Goal: Task Accomplishment & Management: Manage account settings

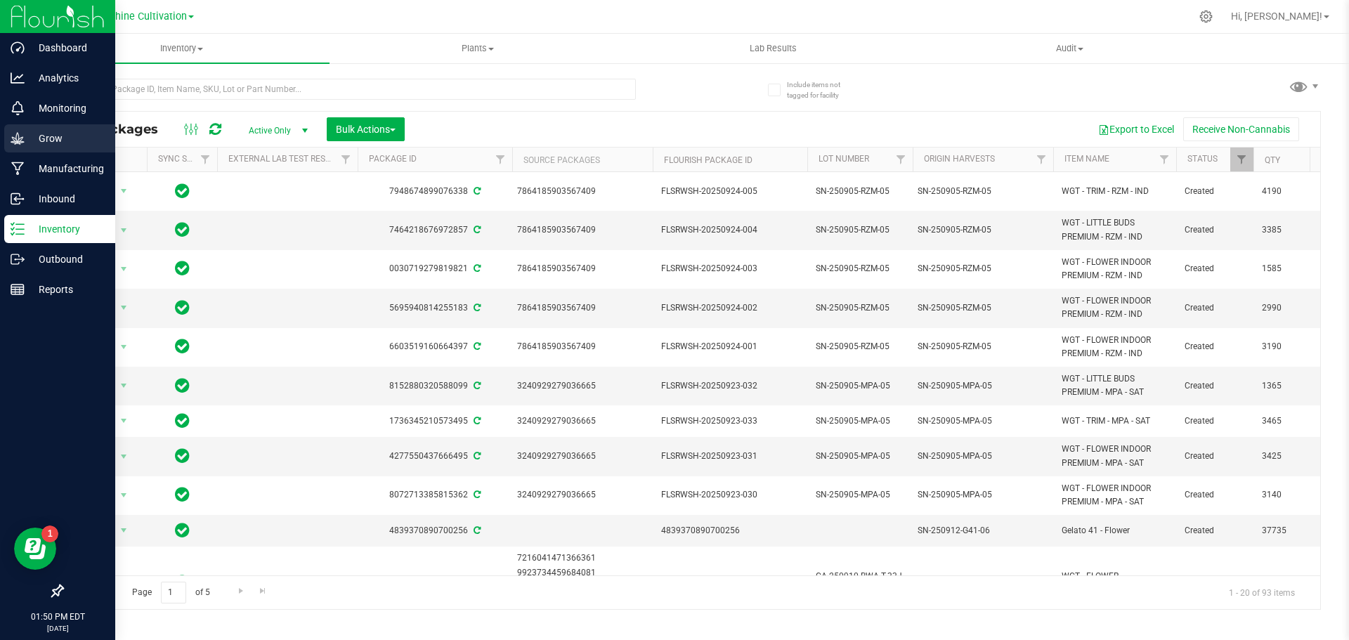
click at [7, 140] on div "Grow" at bounding box center [59, 138] width 111 height 28
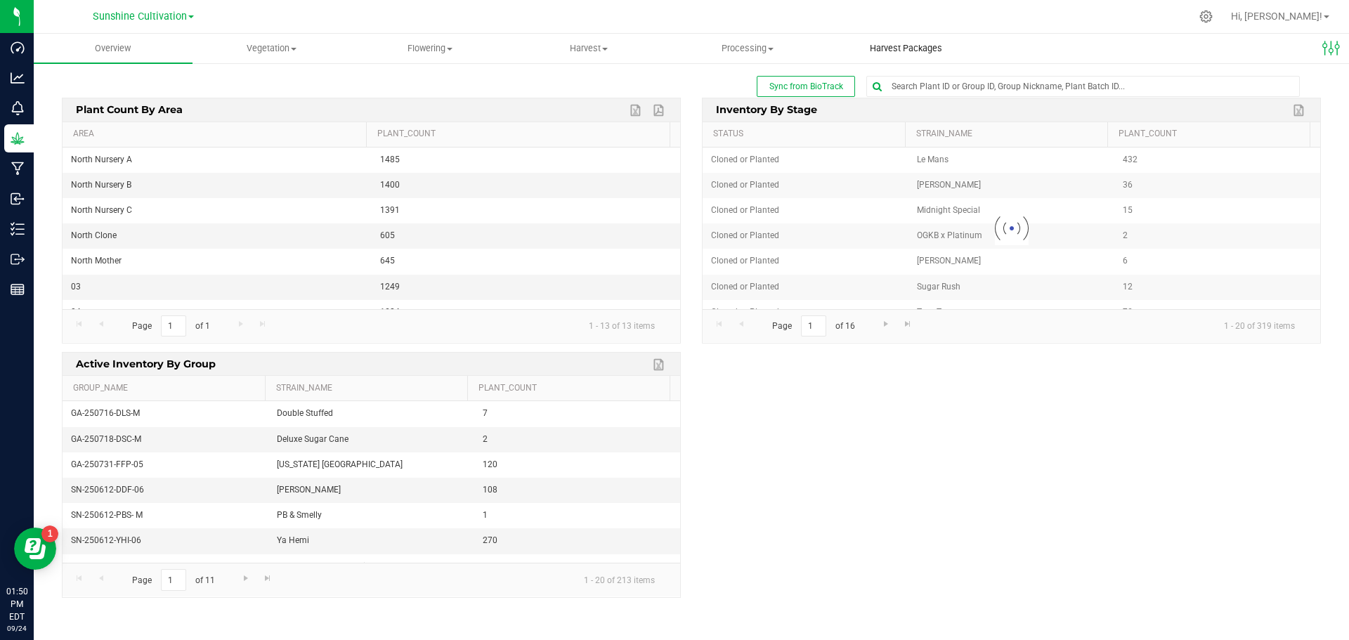
click at [892, 49] on span "Harvest Packages" at bounding box center [906, 48] width 110 height 13
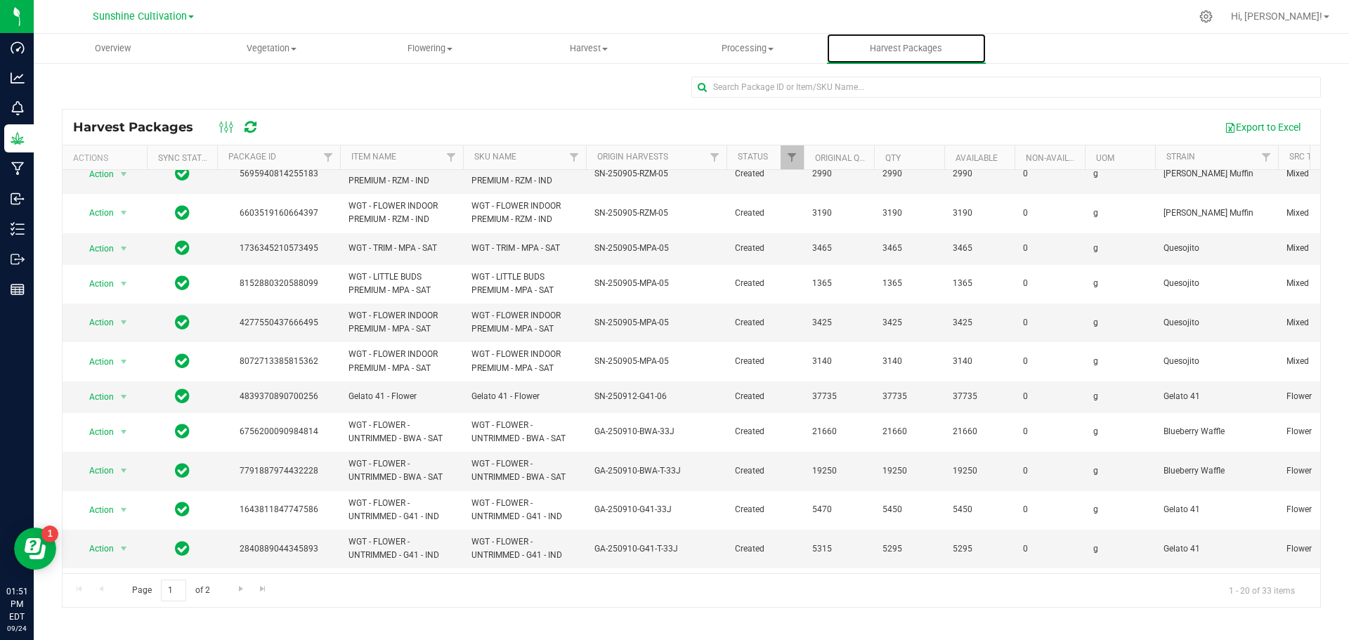
scroll to position [327, 0]
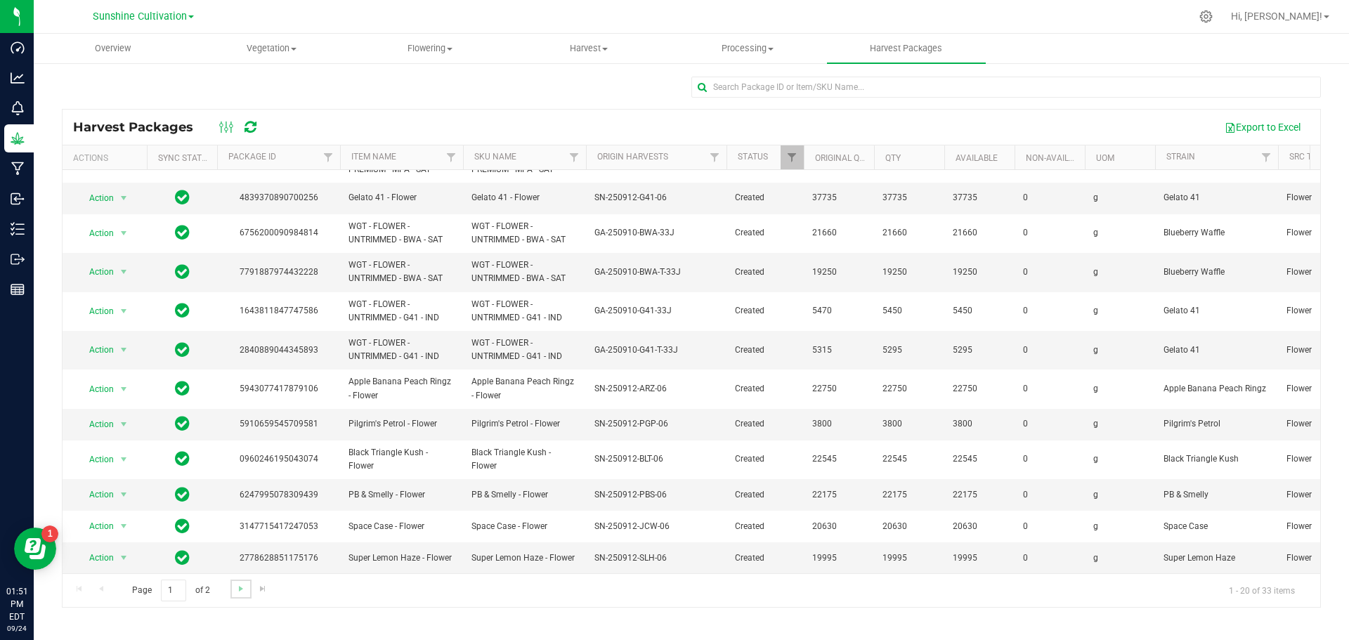
click at [230, 584] on link "Go to the next page" at bounding box center [240, 589] width 20 height 19
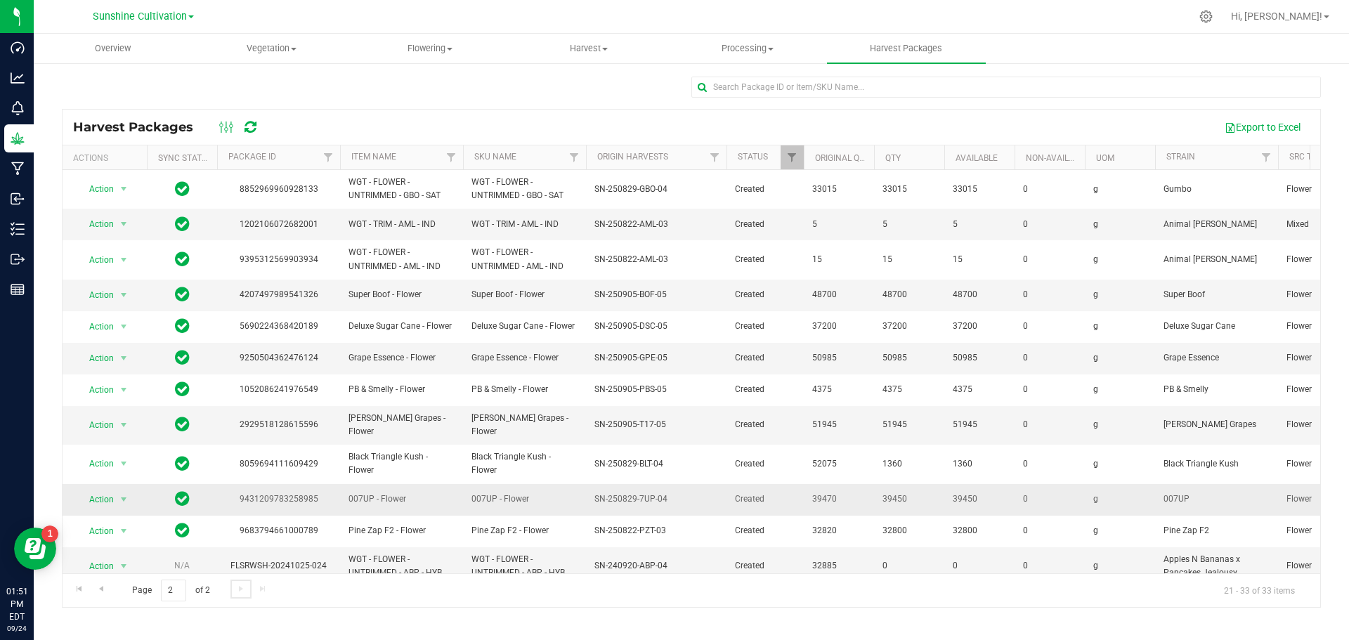
scroll to position [47, 0]
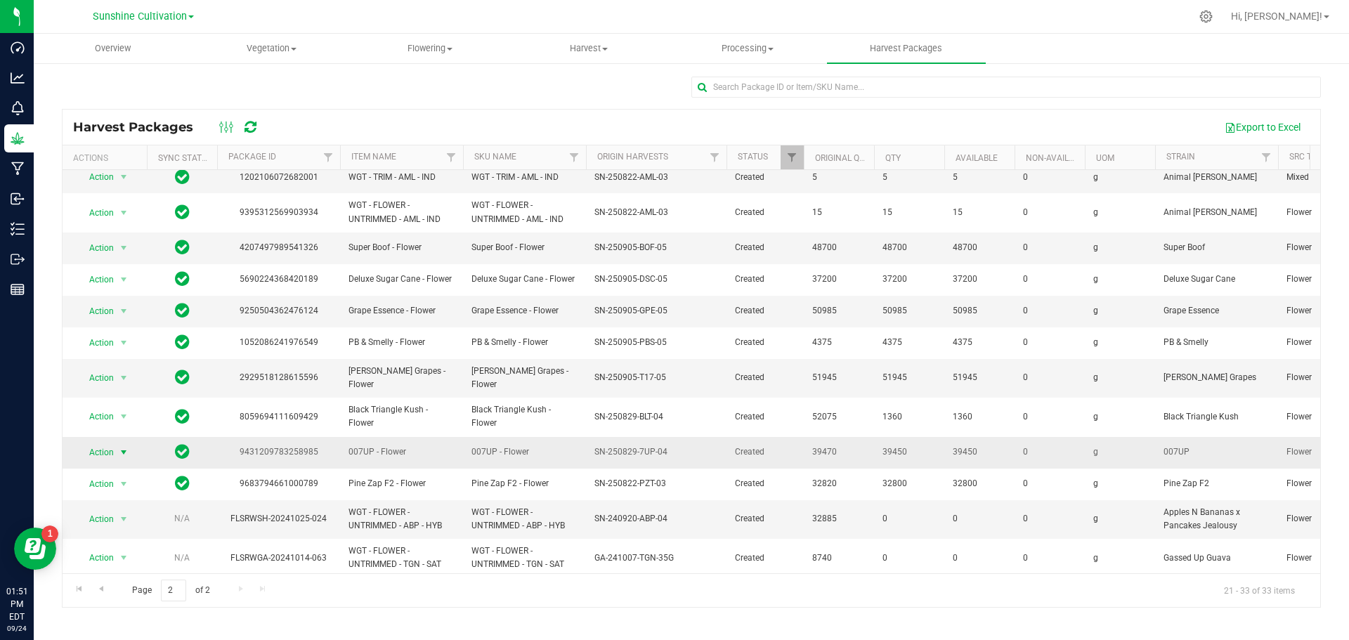
click at [109, 443] on span "Action" at bounding box center [96, 453] width 38 height 20
click at [132, 481] on li "Create package" at bounding box center [121, 481] width 89 height 21
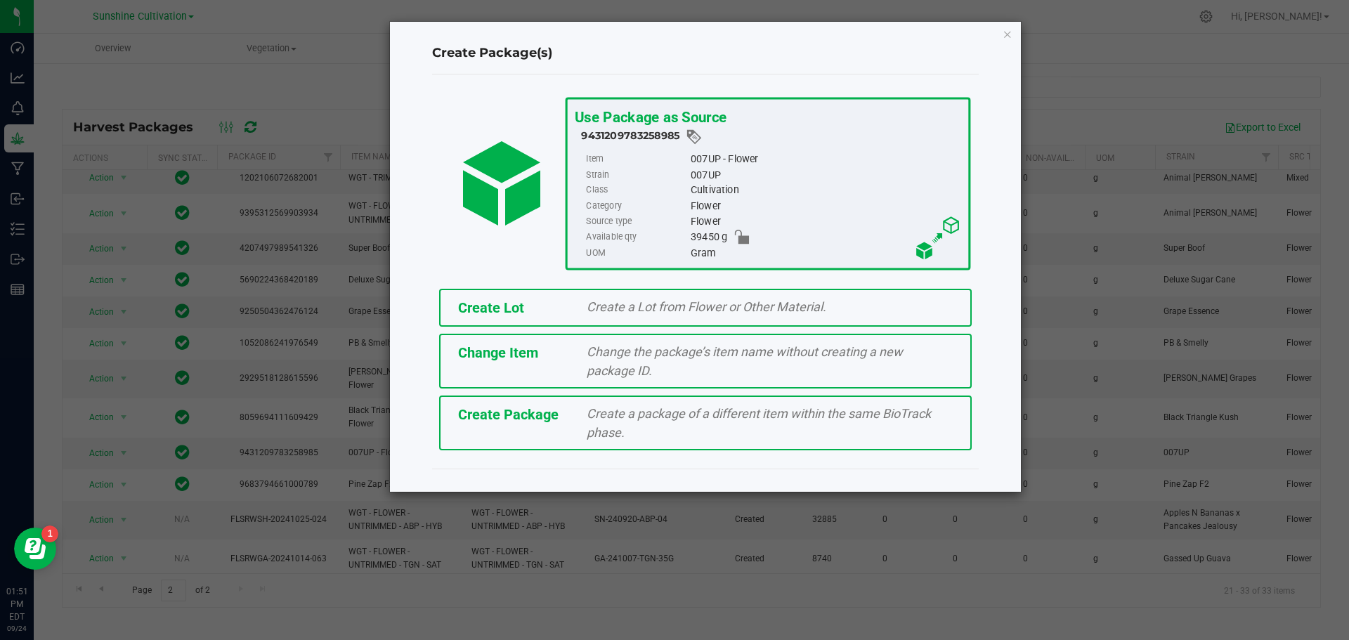
click at [743, 431] on div "Create a package of a different item within the same BioTrack phase." at bounding box center [769, 423] width 387 height 38
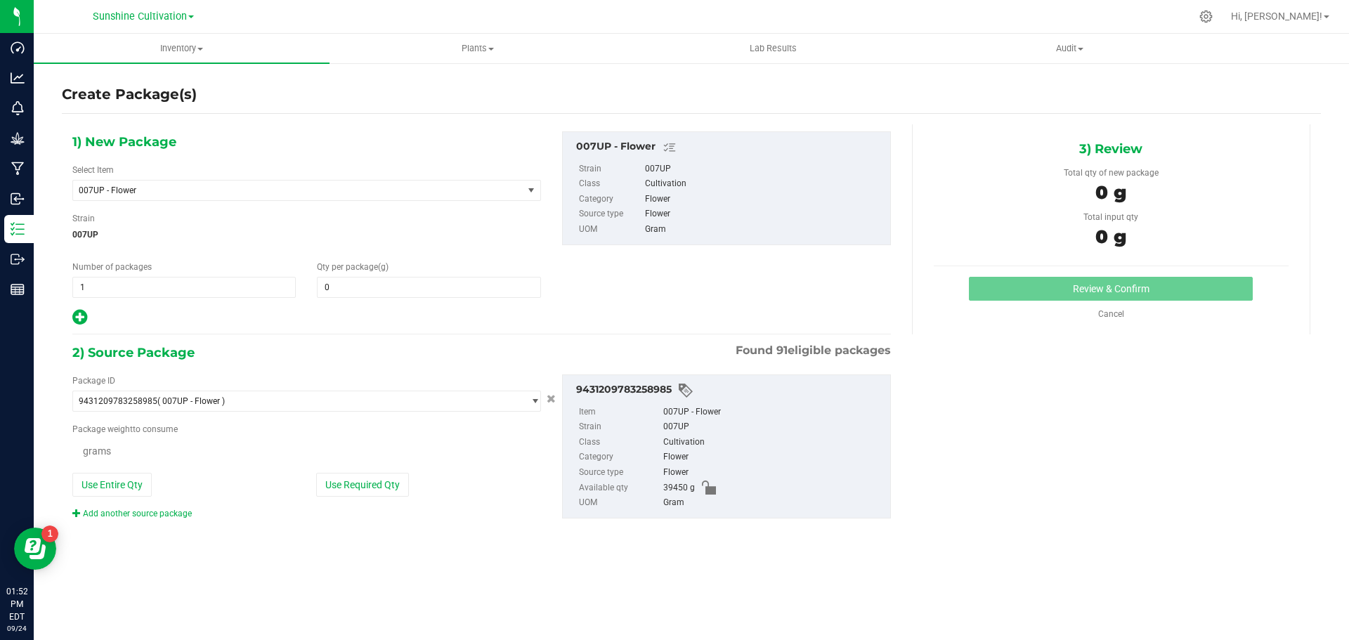
type input "0.0000"
click at [325, 185] on span "007UP - Flower" at bounding box center [289, 190] width 421 height 10
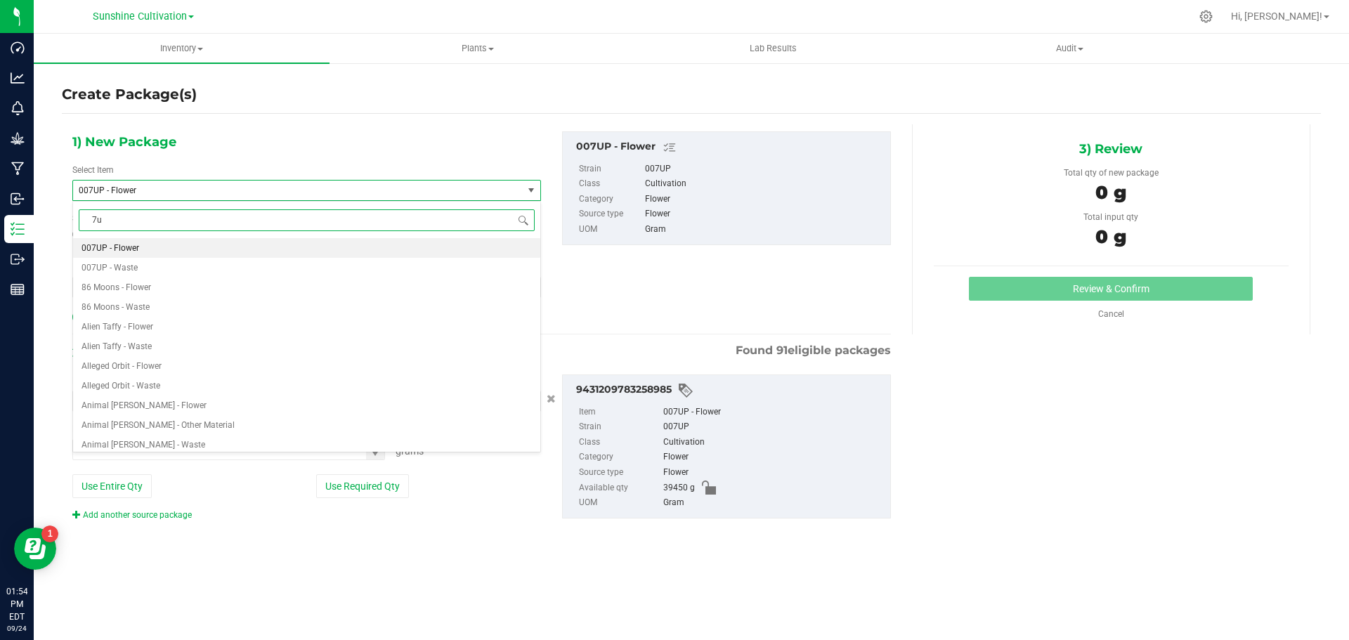
type input "7up"
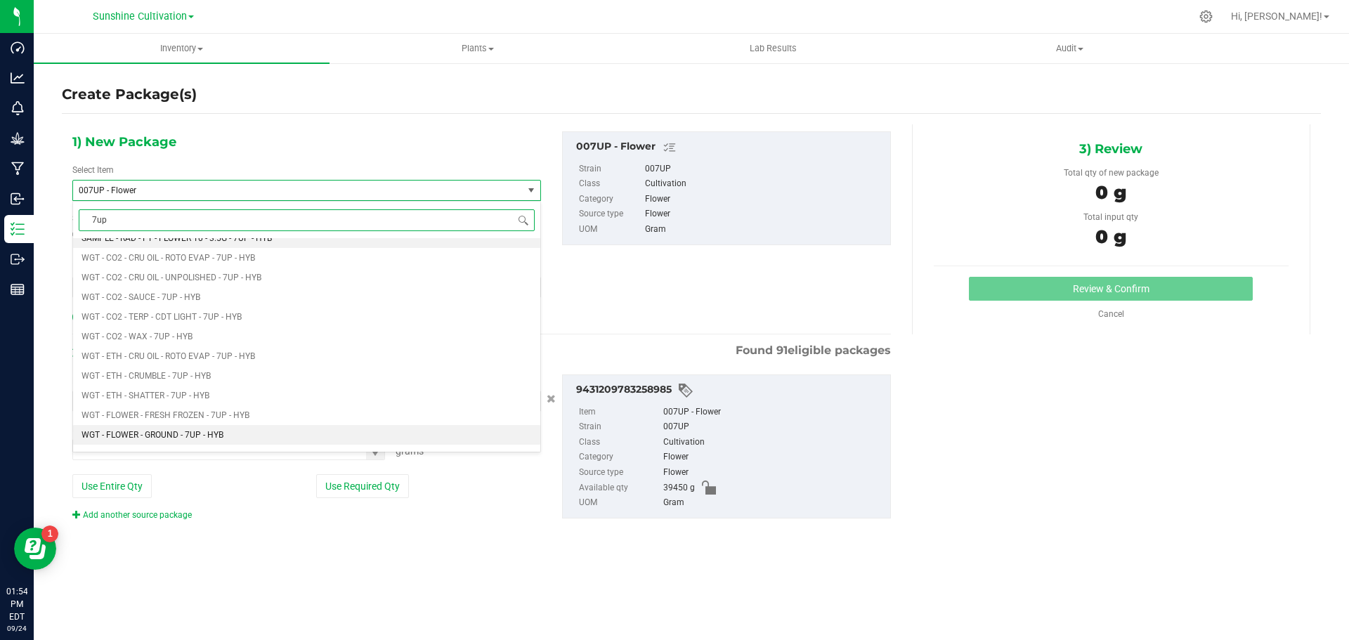
scroll to position [1405, 0]
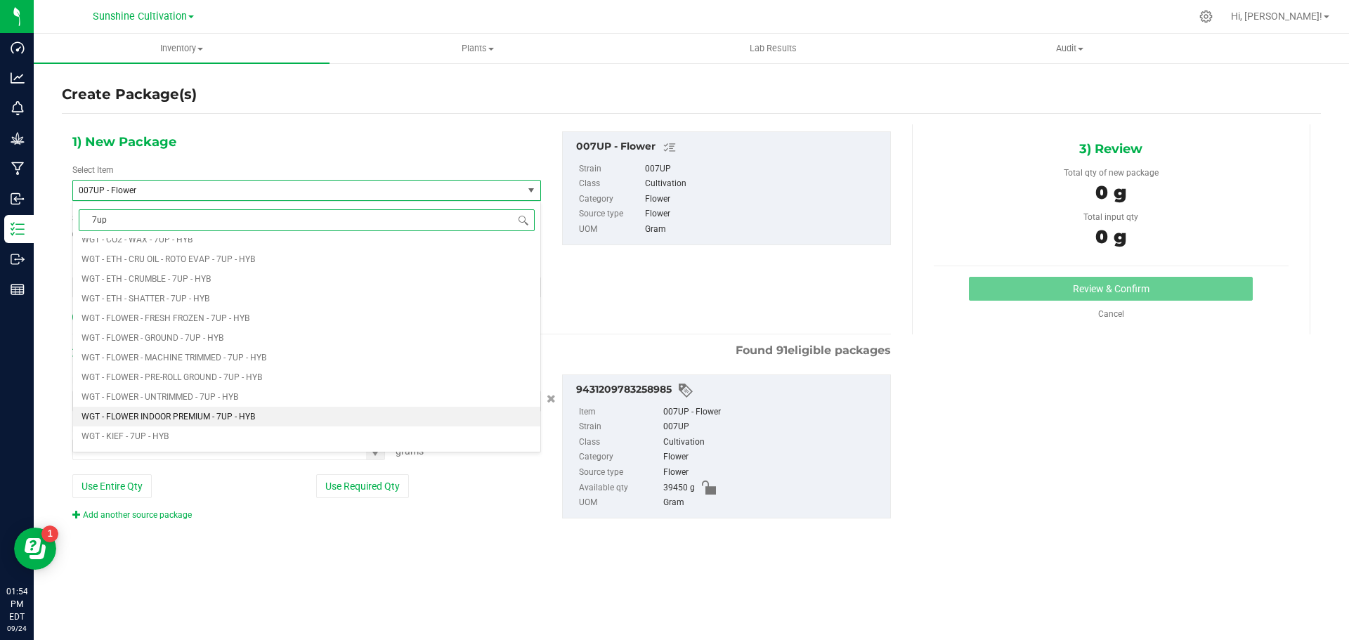
click at [207, 412] on span "WGT - FLOWER INDOOR PREMIUM - 7UP - HYB" at bounding box center [168, 417] width 174 height 10
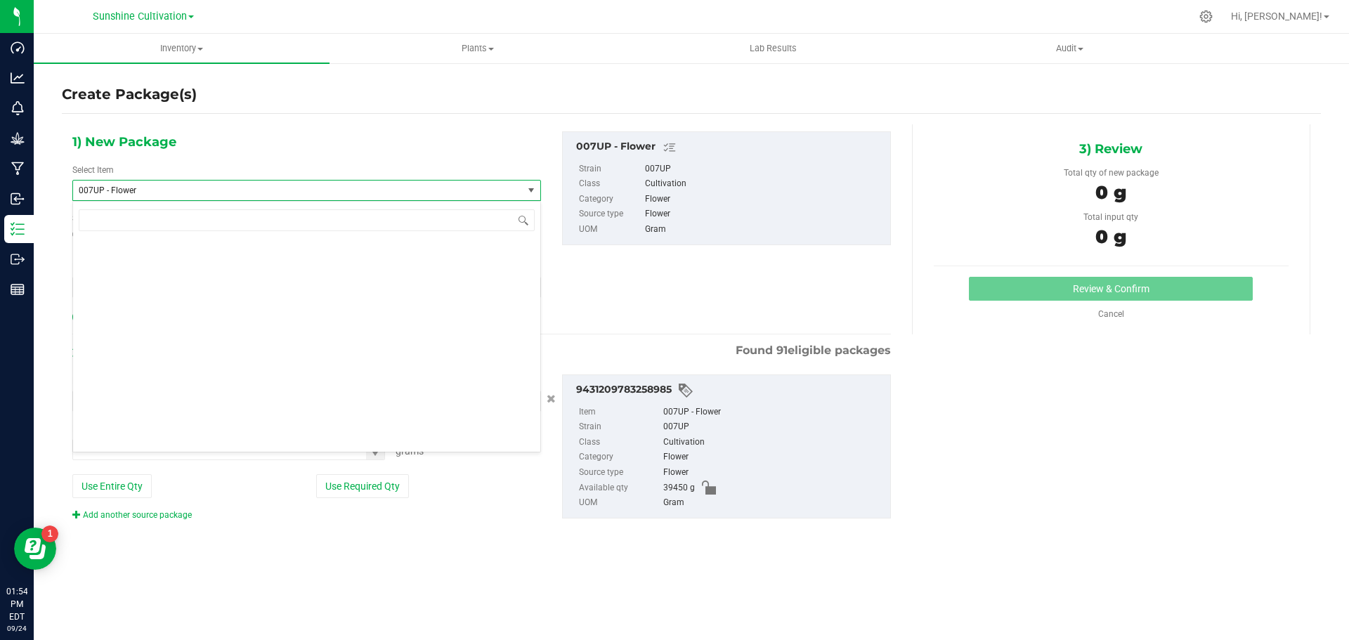
type input "0.0000"
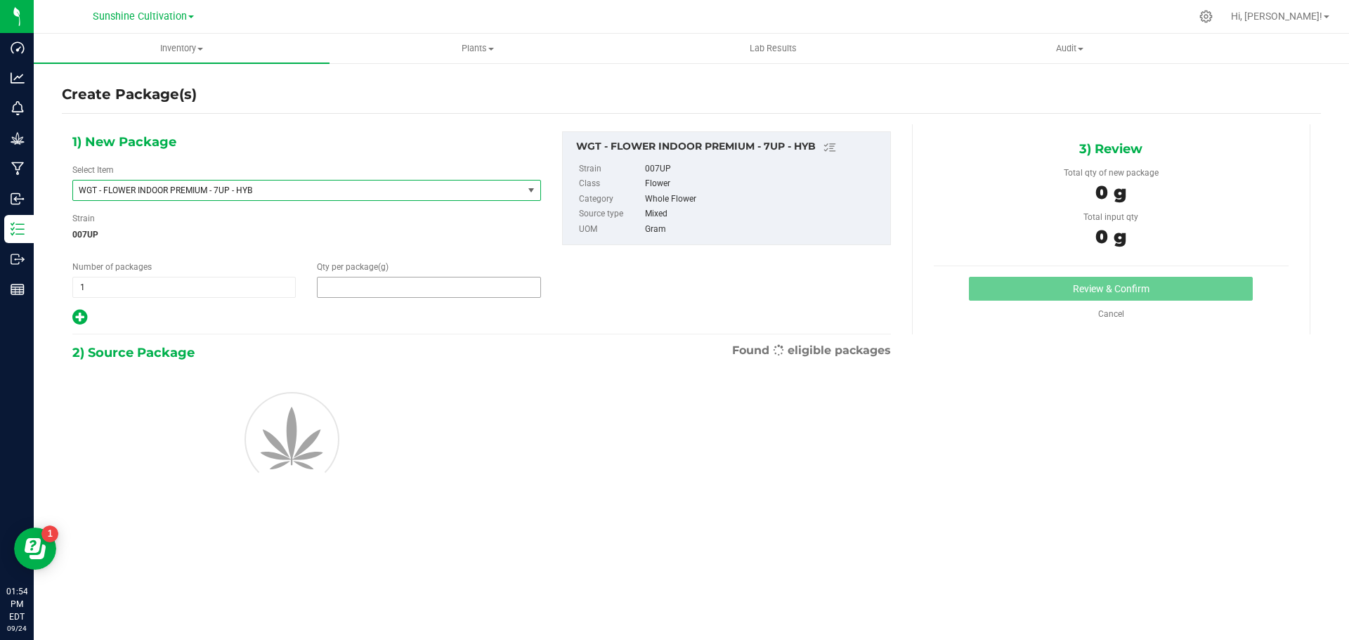
click at [345, 286] on span at bounding box center [428, 287] width 223 height 21
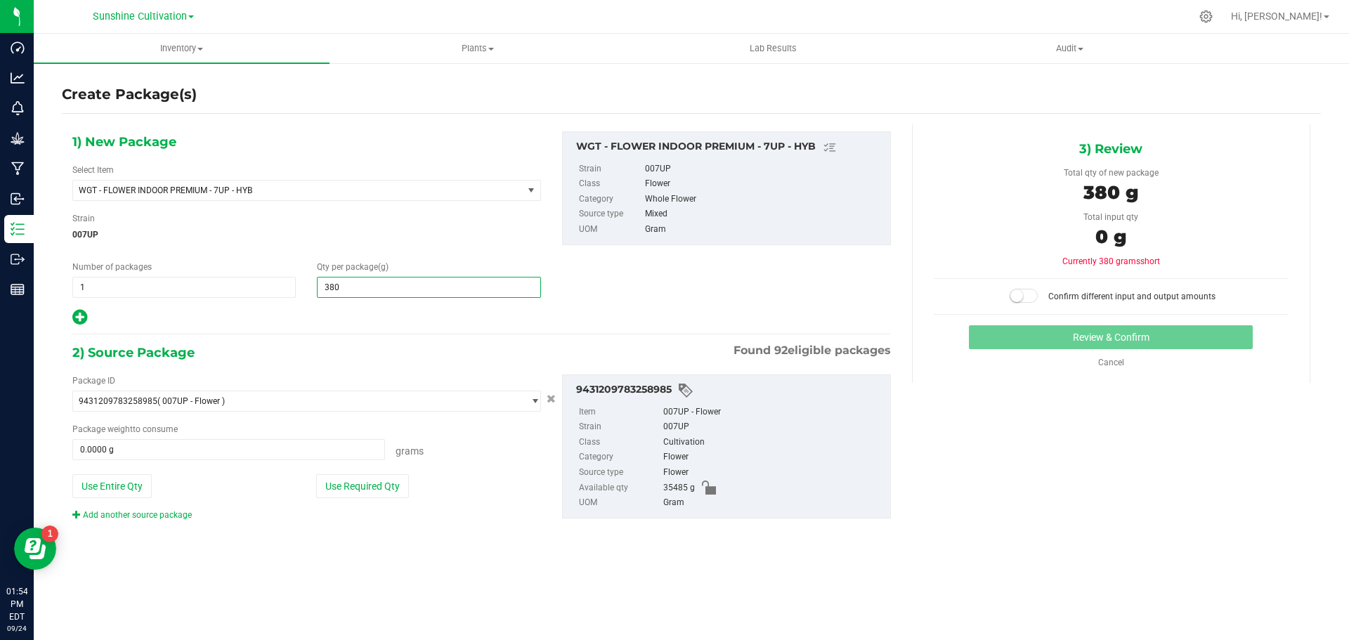
type input "3800"
type input "3,800.0000"
click at [341, 457] on span at bounding box center [228, 449] width 313 height 21
type input "3800"
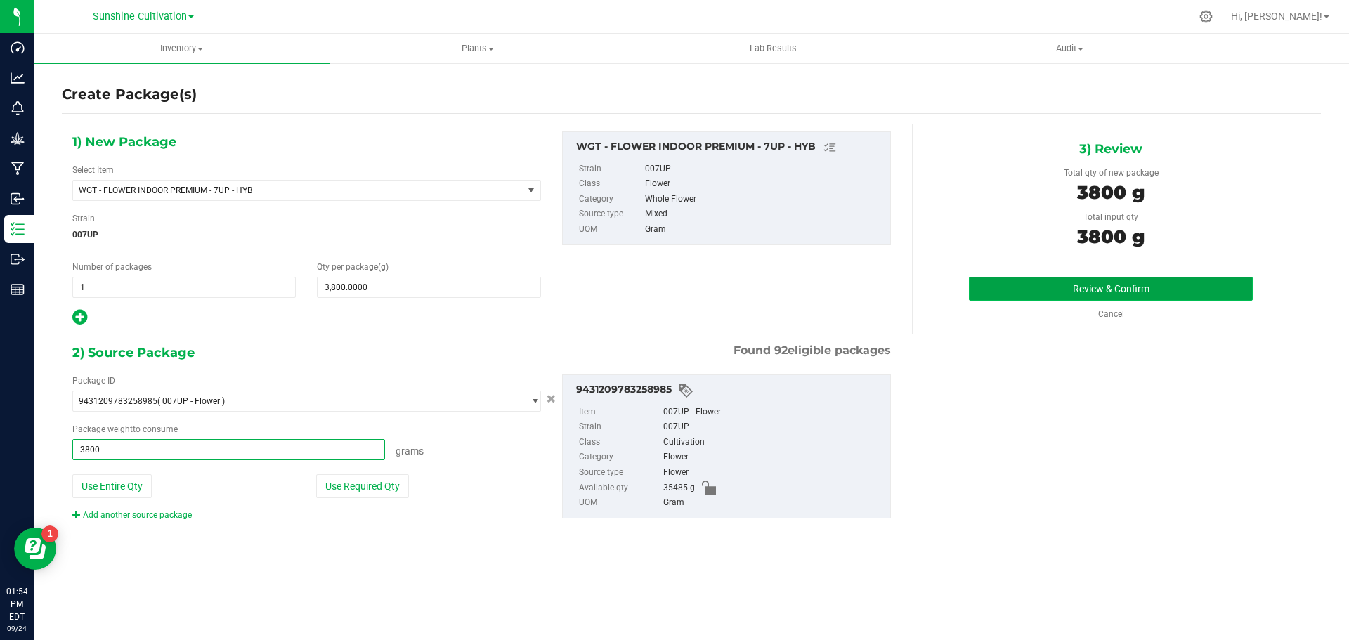
type input "3800.0000 g"
click at [1054, 290] on button "Review & Confirm" at bounding box center [1111, 289] width 284 height 24
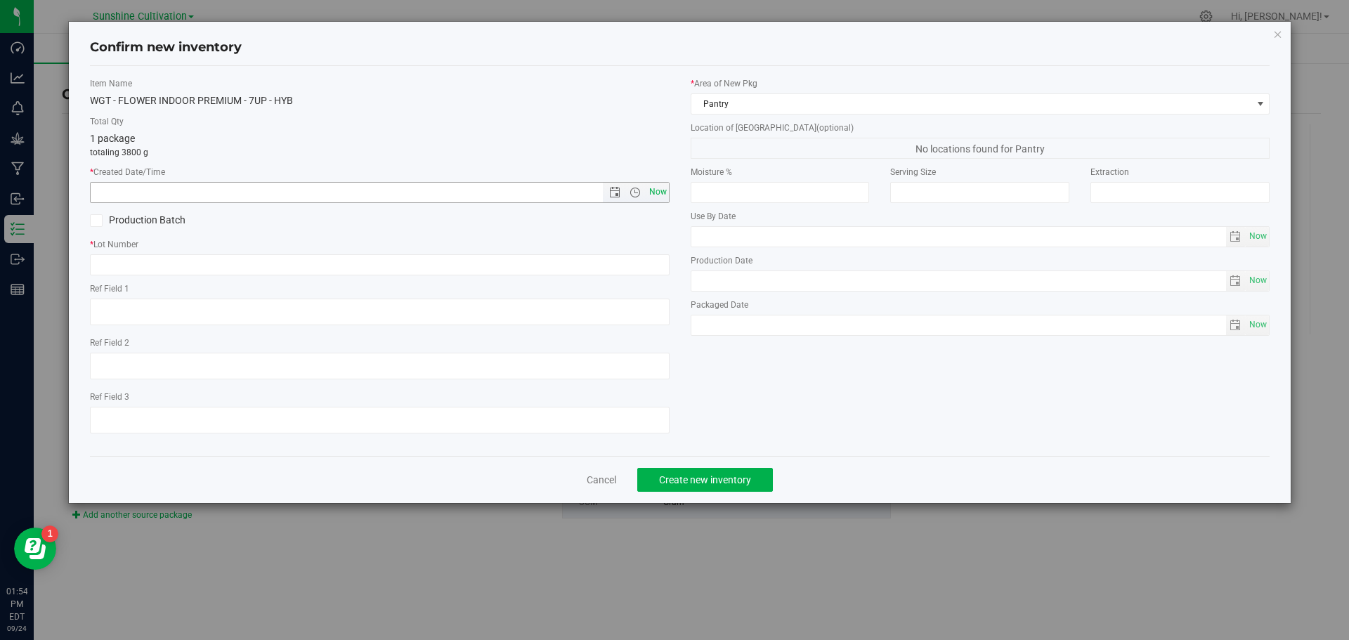
click at [651, 195] on span "Now" at bounding box center [658, 192] width 24 height 20
type input "9/24/2025 1:54 PM"
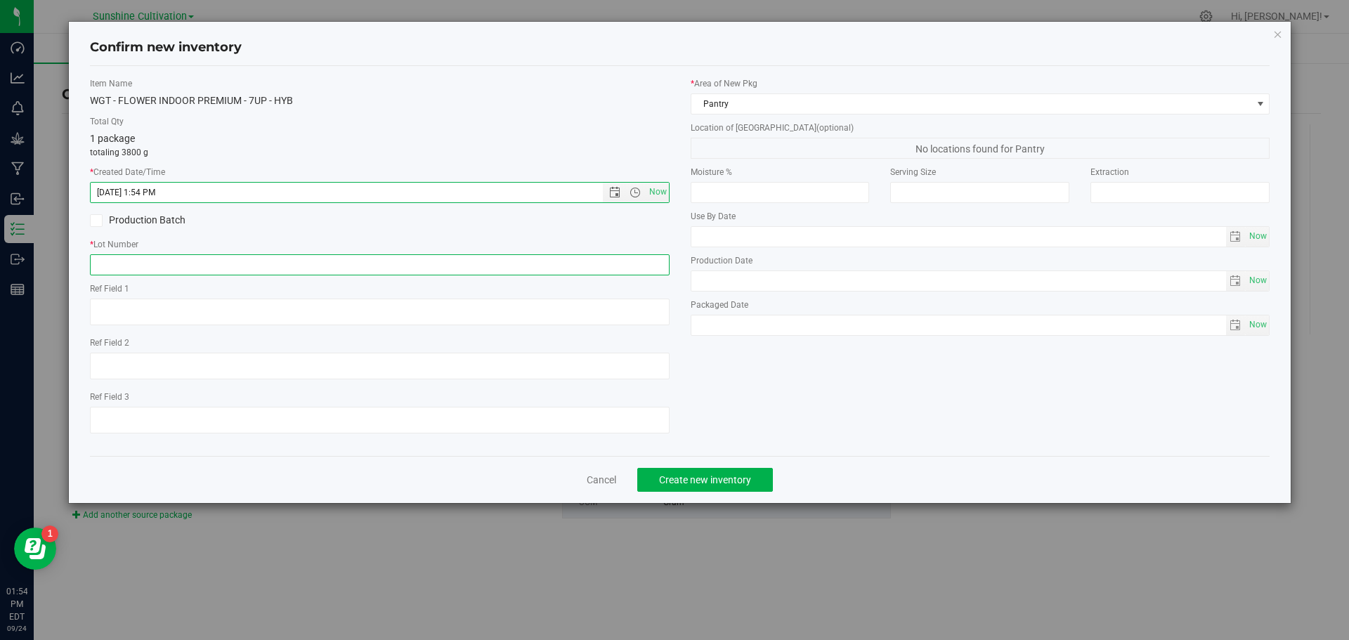
click at [582, 269] on input "text" at bounding box center [380, 264] width 580 height 21
paste input "SN-250829-7UP-04"
type input "SN-250829-7UP-04"
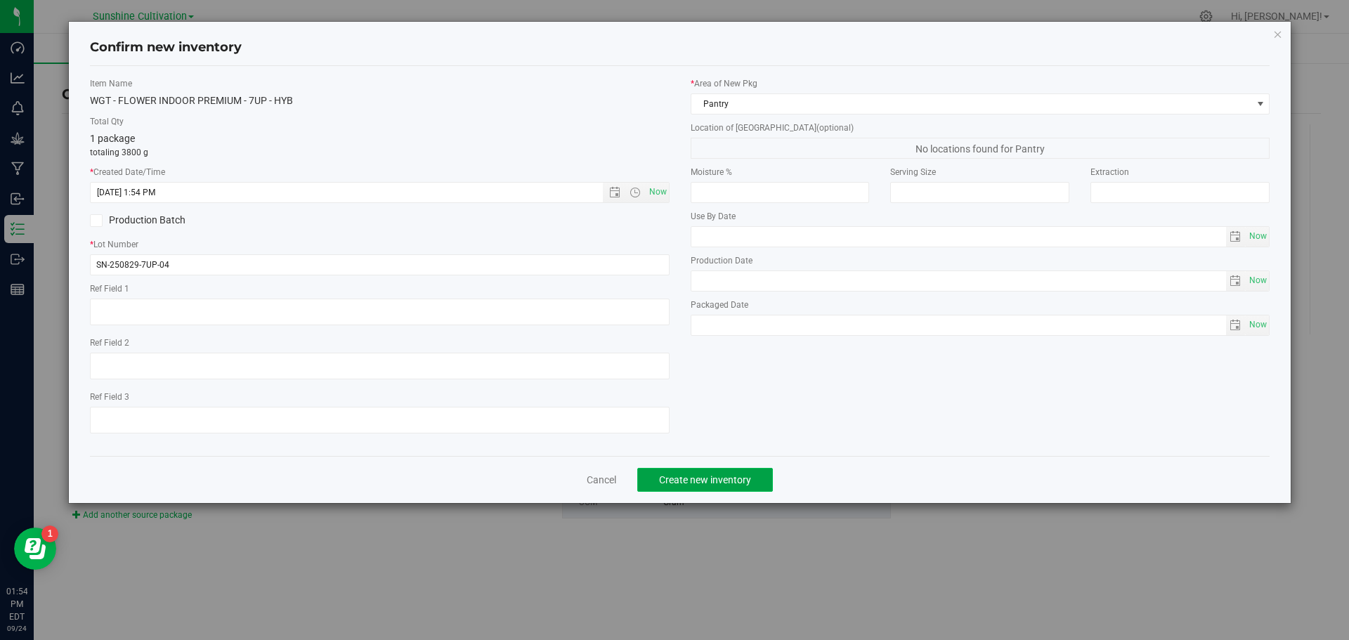
click at [700, 485] on span "Create new inventory" at bounding box center [705, 479] width 92 height 11
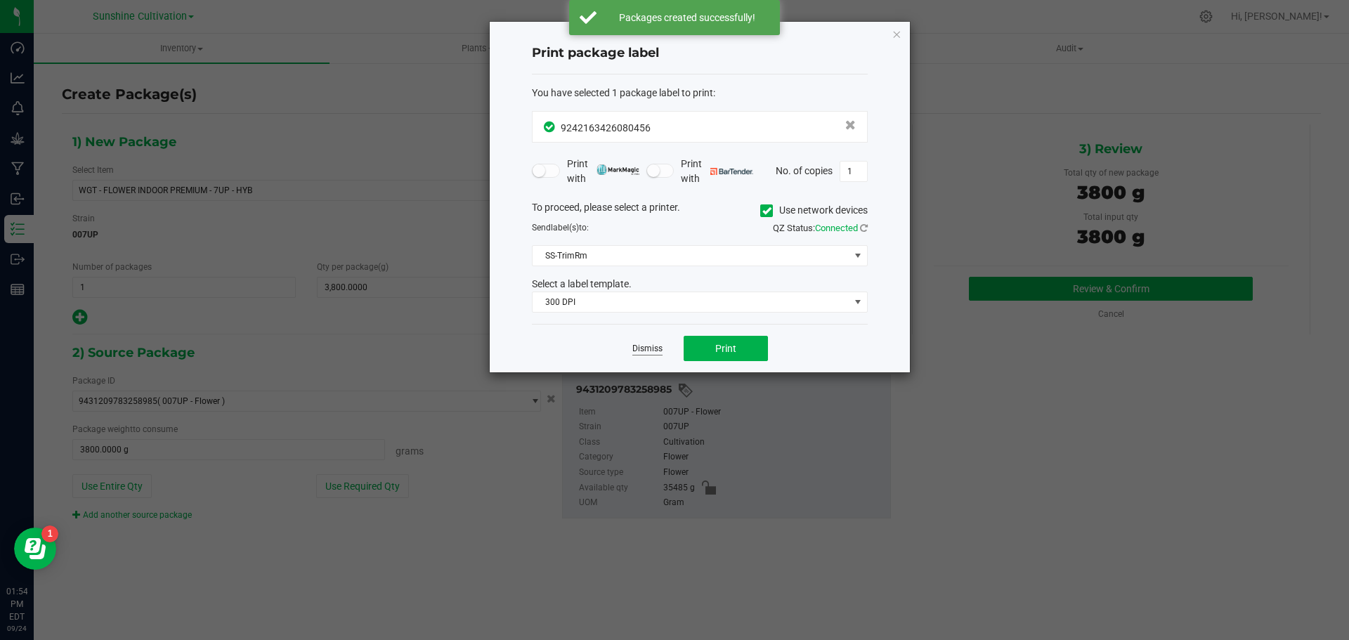
click at [653, 351] on link "Dismiss" at bounding box center [647, 349] width 30 height 12
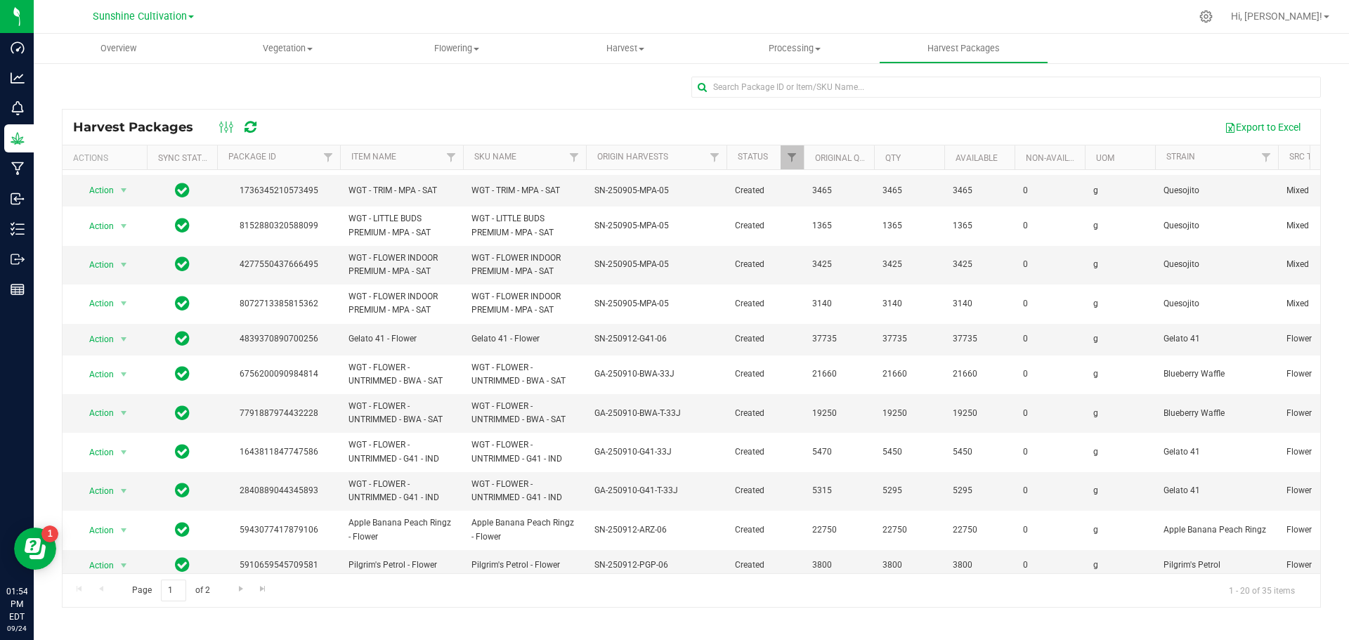
scroll to position [341, 0]
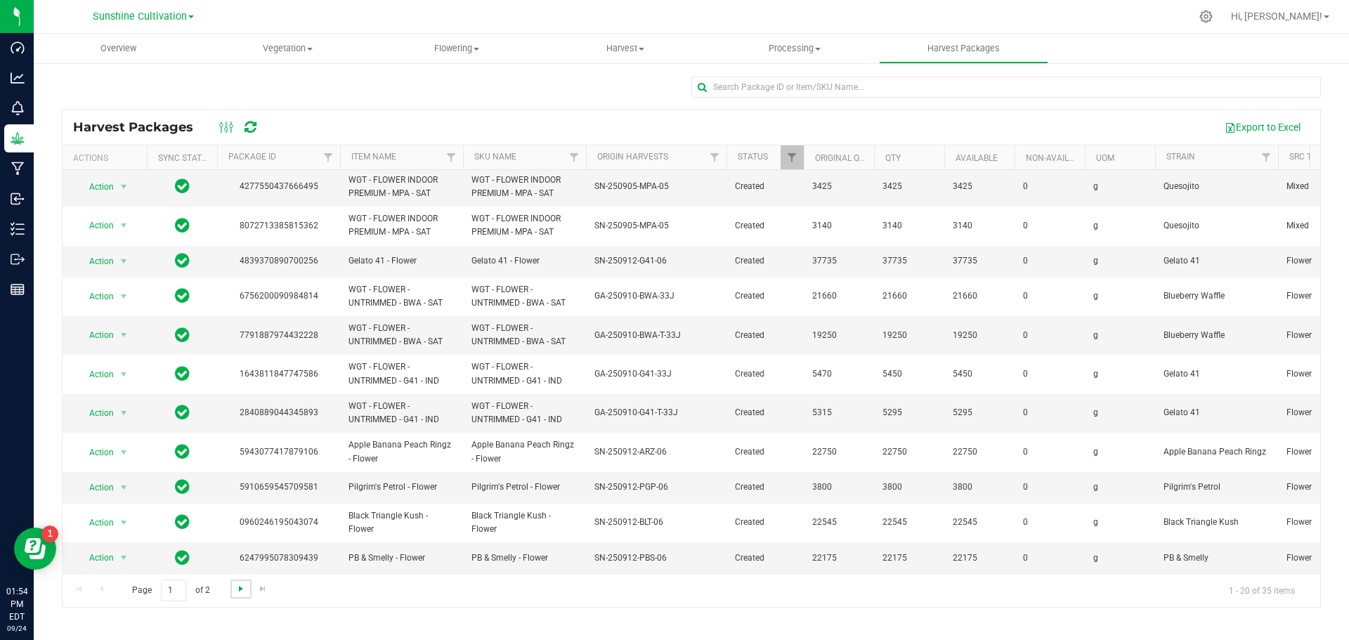
click at [237, 587] on span "Go to the next page" at bounding box center [240, 588] width 11 height 11
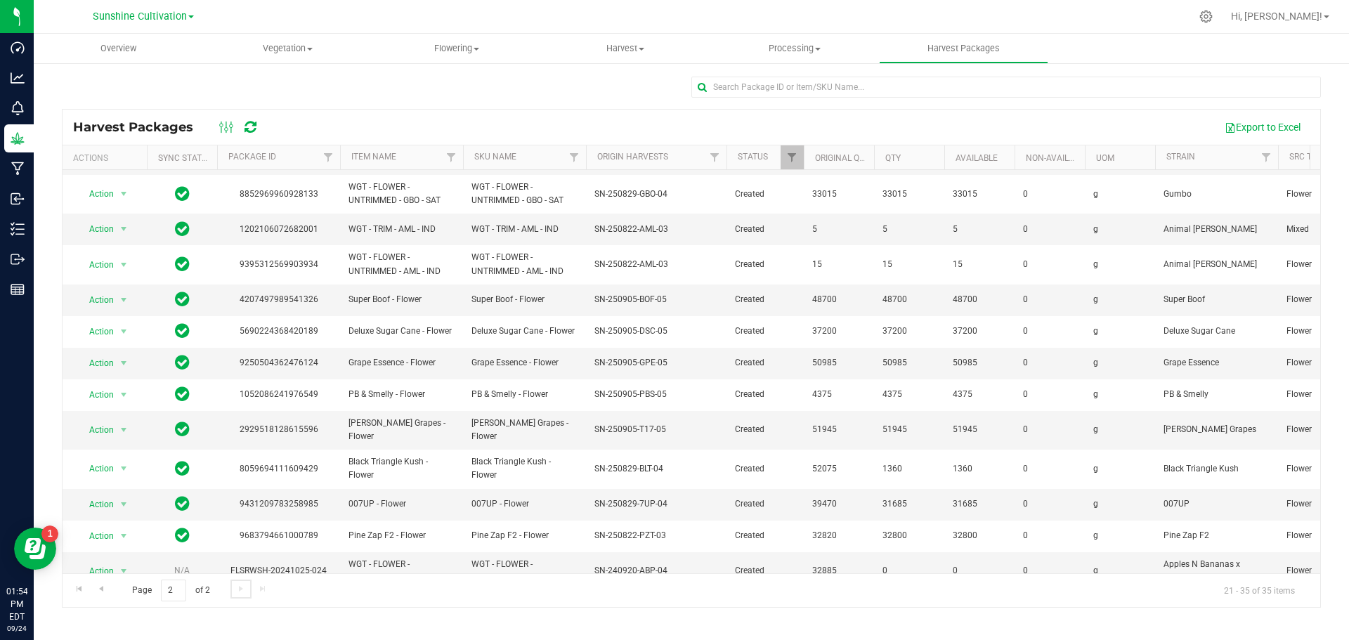
scroll to position [110, 0]
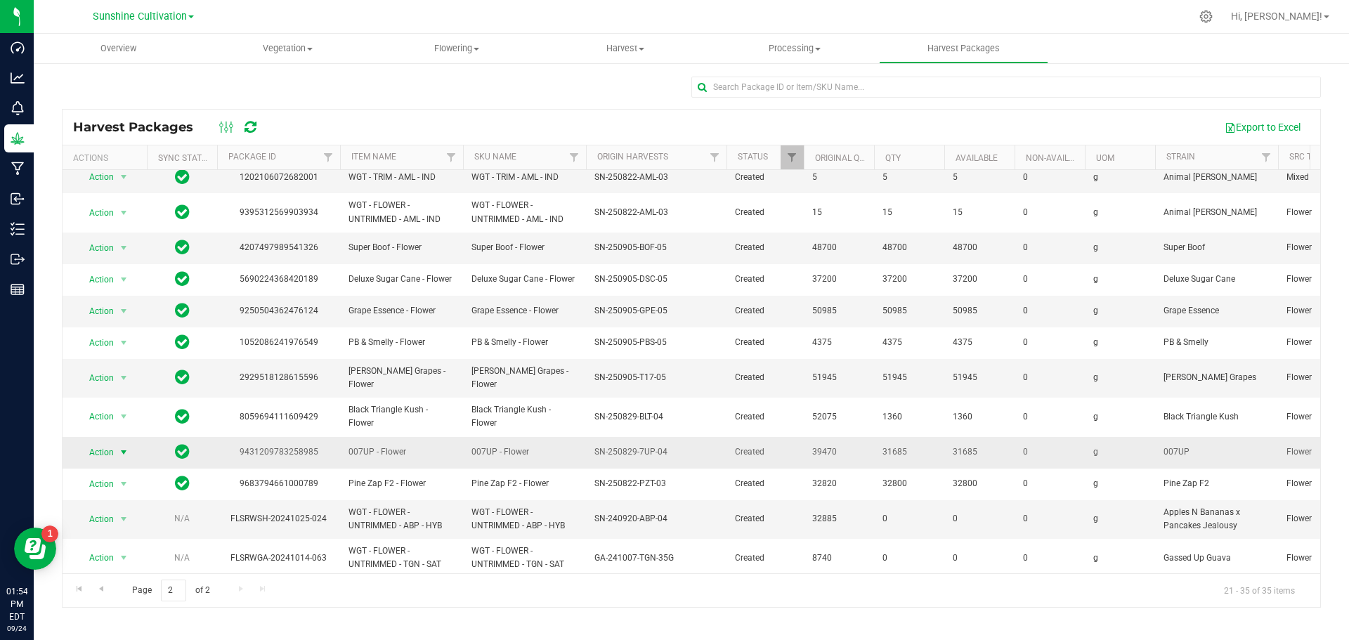
click at [119, 447] on span "select" at bounding box center [123, 452] width 11 height 11
click at [126, 473] on li "Create package" at bounding box center [121, 481] width 89 height 21
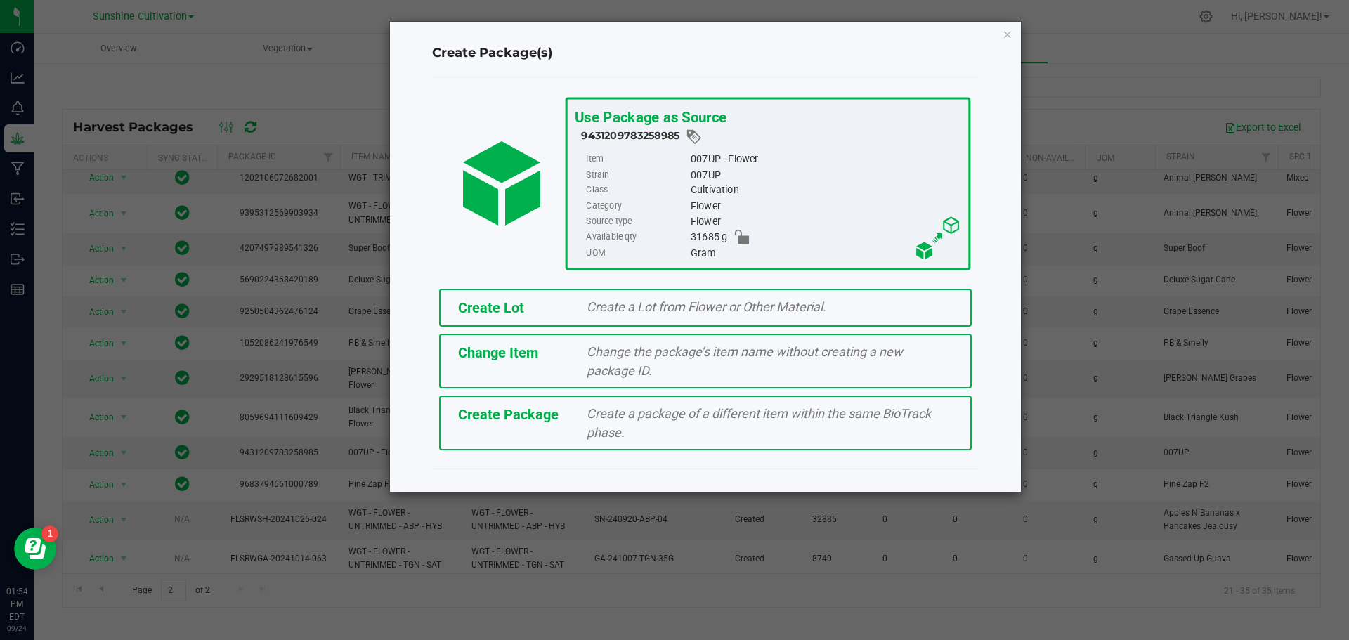
click at [568, 420] on div "Create Package" at bounding box center [512, 414] width 129 height 21
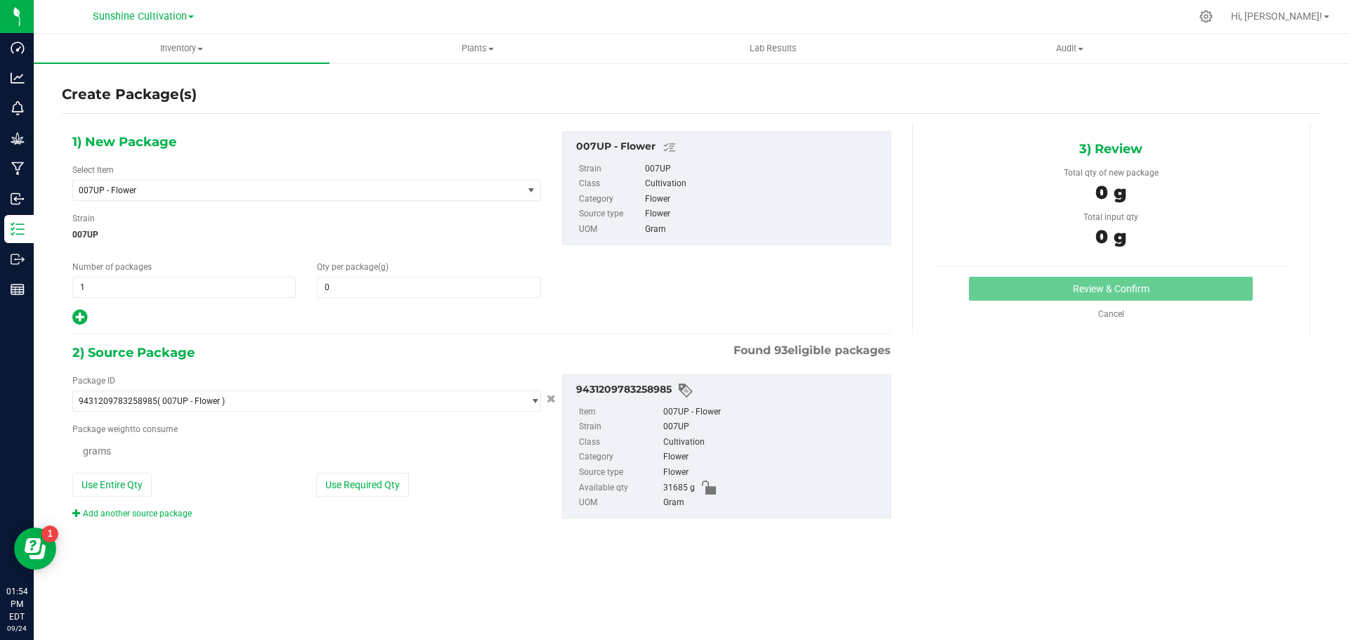
type input "0.0000"
click at [379, 195] on span "007UP - Flower" at bounding box center [289, 190] width 421 height 10
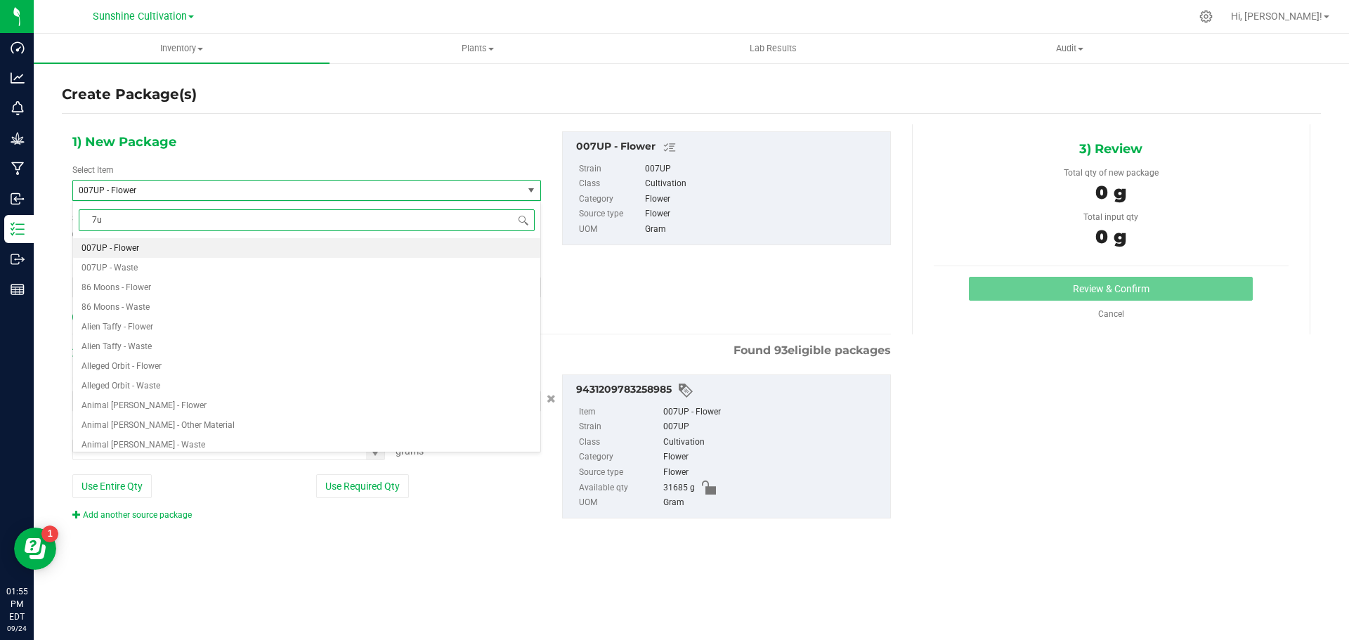
type input "7up"
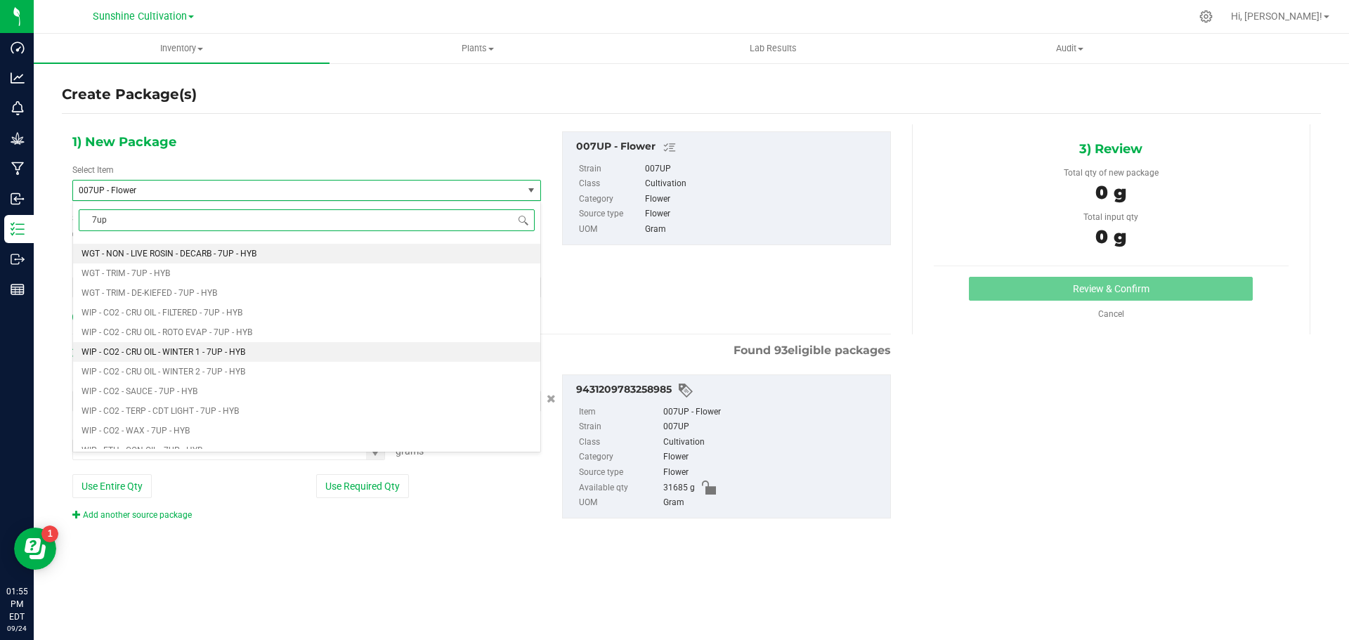
scroll to position [1475, 0]
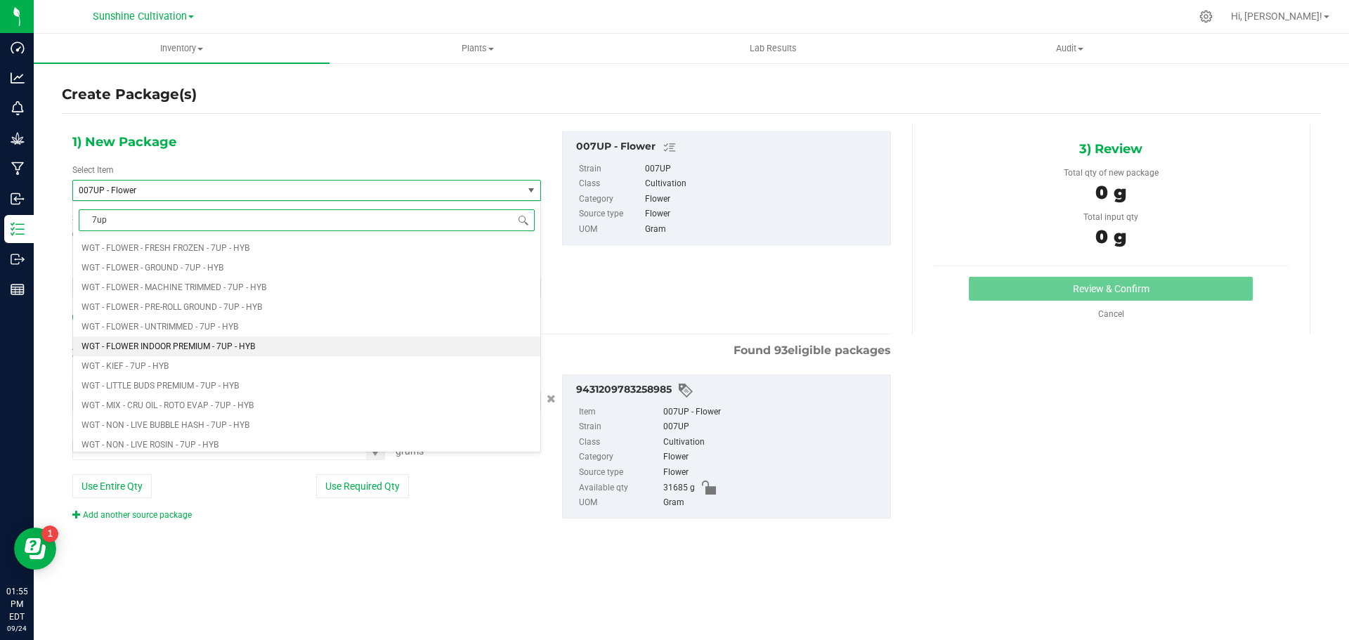
click at [230, 340] on li "WGT - FLOWER INDOOR PREMIUM - 7UP - HYB" at bounding box center [306, 347] width 467 height 20
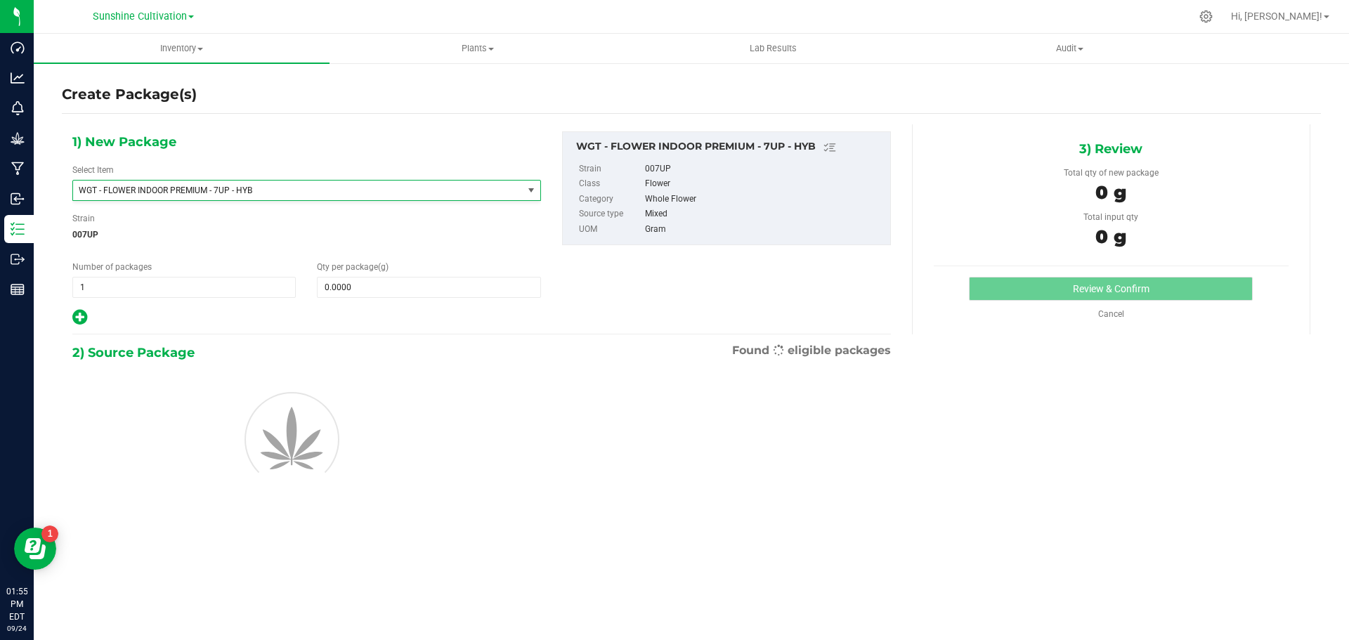
type input "0.0000"
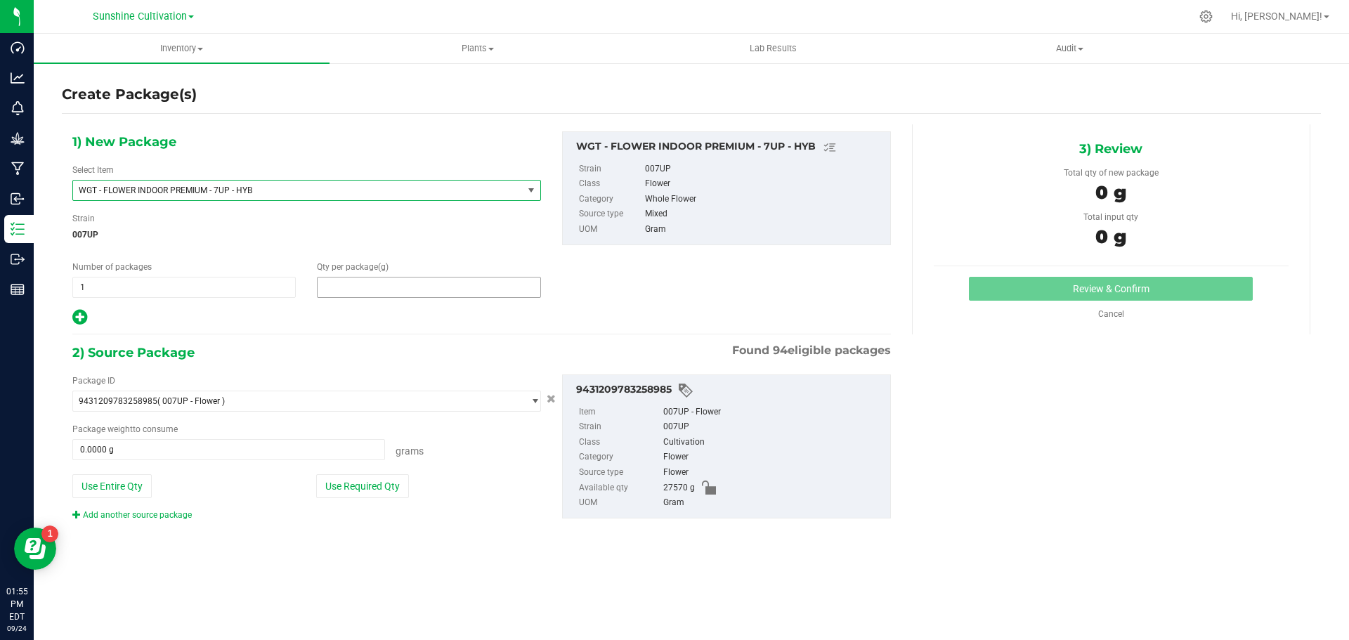
click at [370, 293] on span at bounding box center [428, 287] width 223 height 21
type input "0.0000"
click at [377, 296] on span "0.0000 0" at bounding box center [428, 287] width 223 height 21
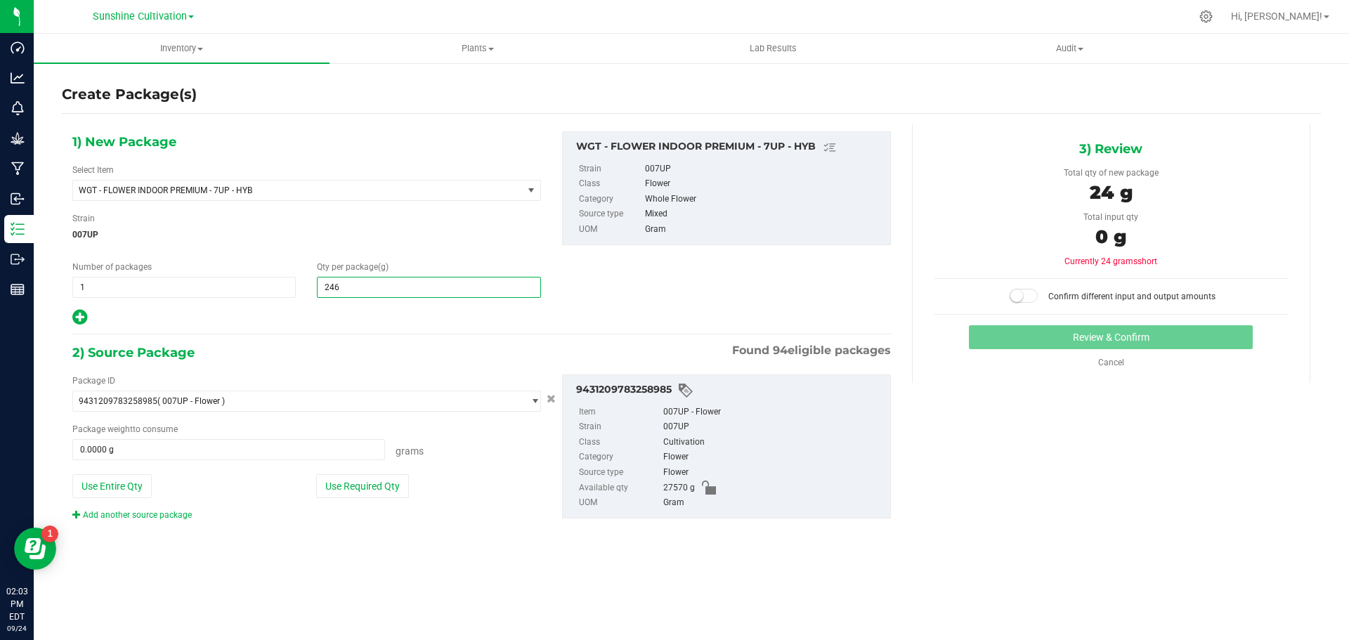
type input "2465"
type input "2,465.0000"
click at [291, 451] on span at bounding box center [228, 449] width 313 height 21
type input "2465"
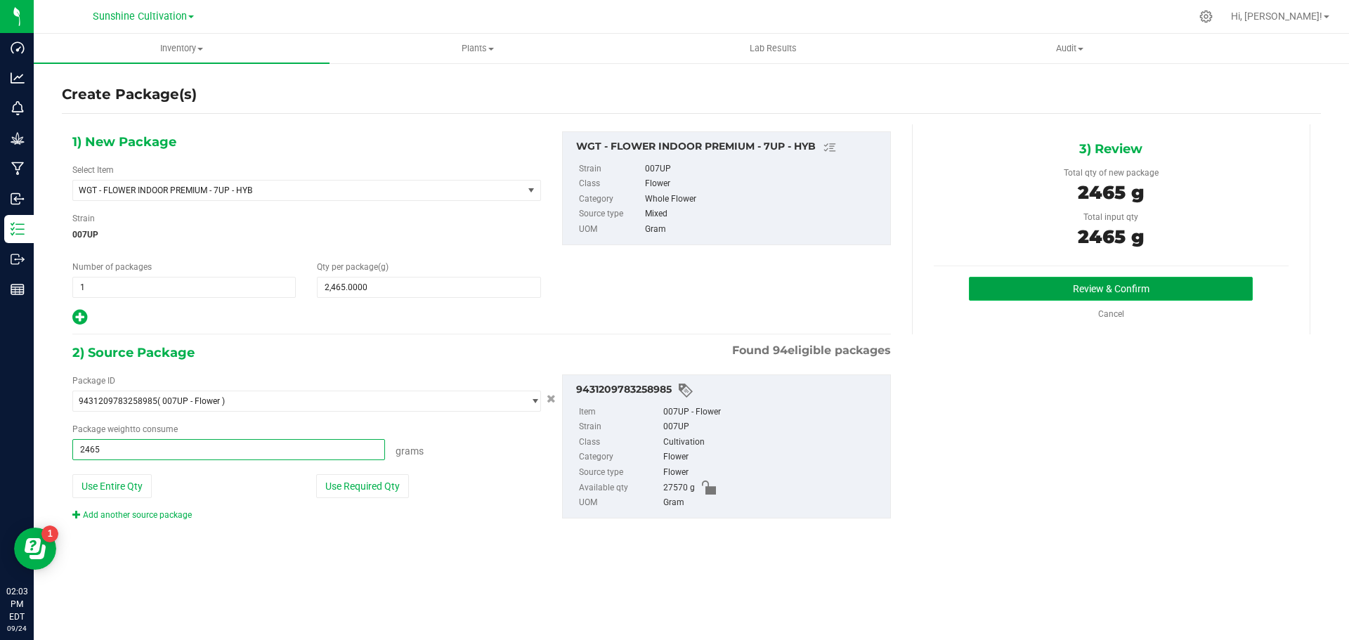
type input "2465.0000 g"
click at [1056, 289] on button "Review & Confirm" at bounding box center [1111, 289] width 284 height 24
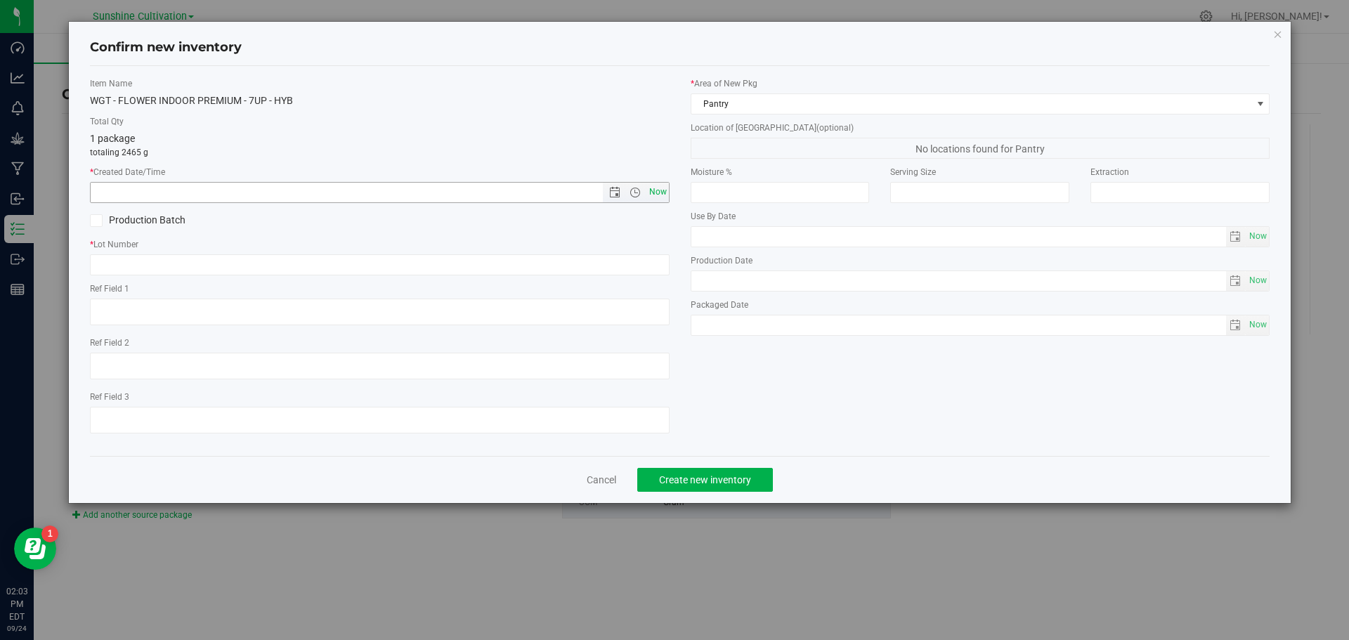
click at [657, 190] on span "Now" at bounding box center [658, 192] width 24 height 20
type input "9/24/2025 2:03 PM"
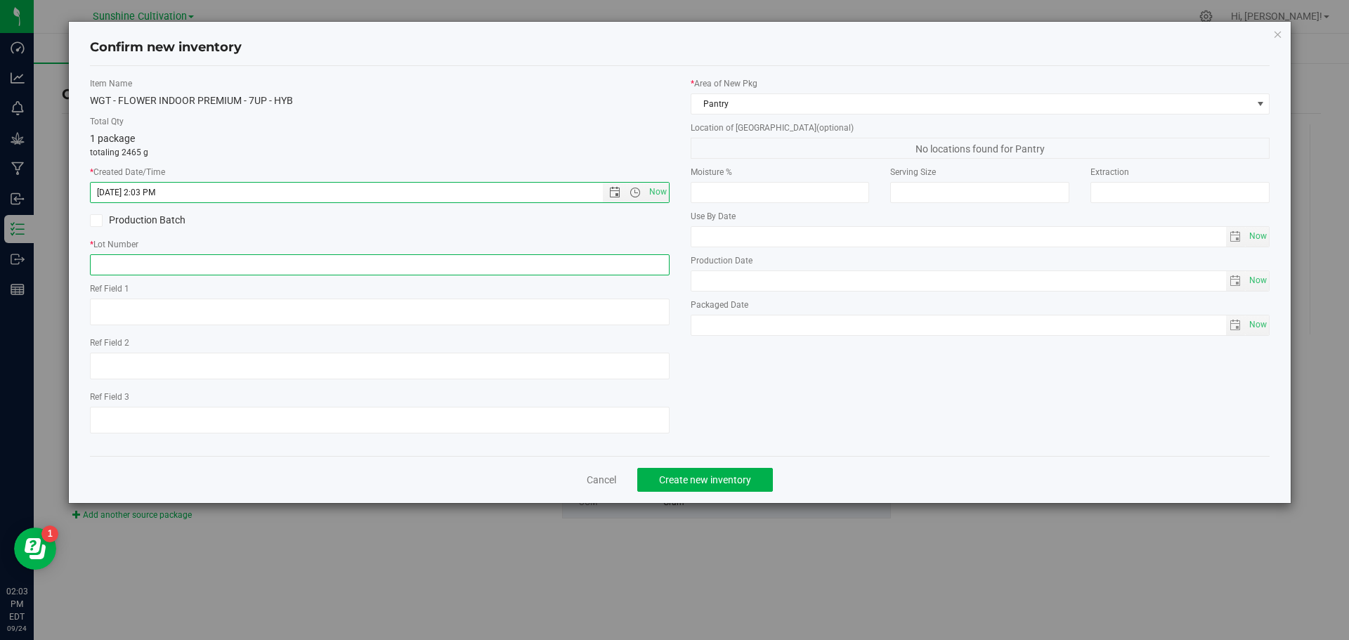
click at [629, 266] on input "text" at bounding box center [380, 264] width 580 height 21
paste input "SN-250829-7UP-04"
type input "SN-250829-7UP-04"
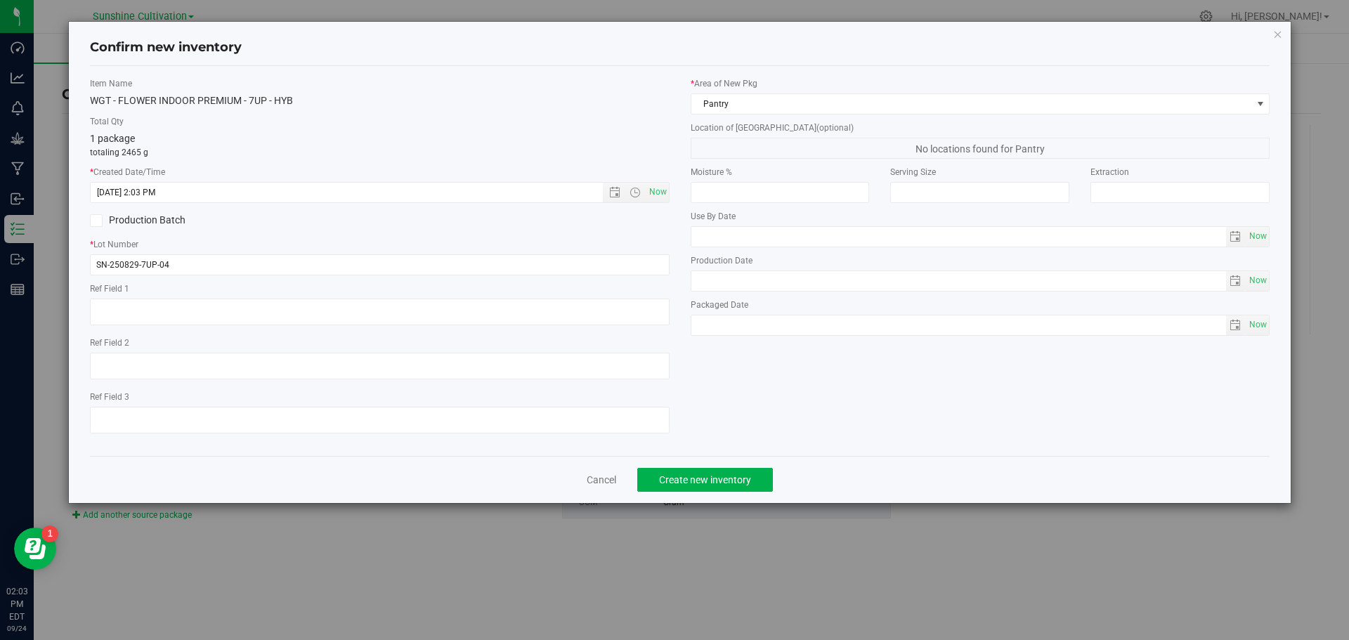
click at [729, 493] on div "Cancel Create new inventory" at bounding box center [680, 479] width 1180 height 47
click at [729, 484] on span "Create new inventory" at bounding box center [705, 479] width 92 height 11
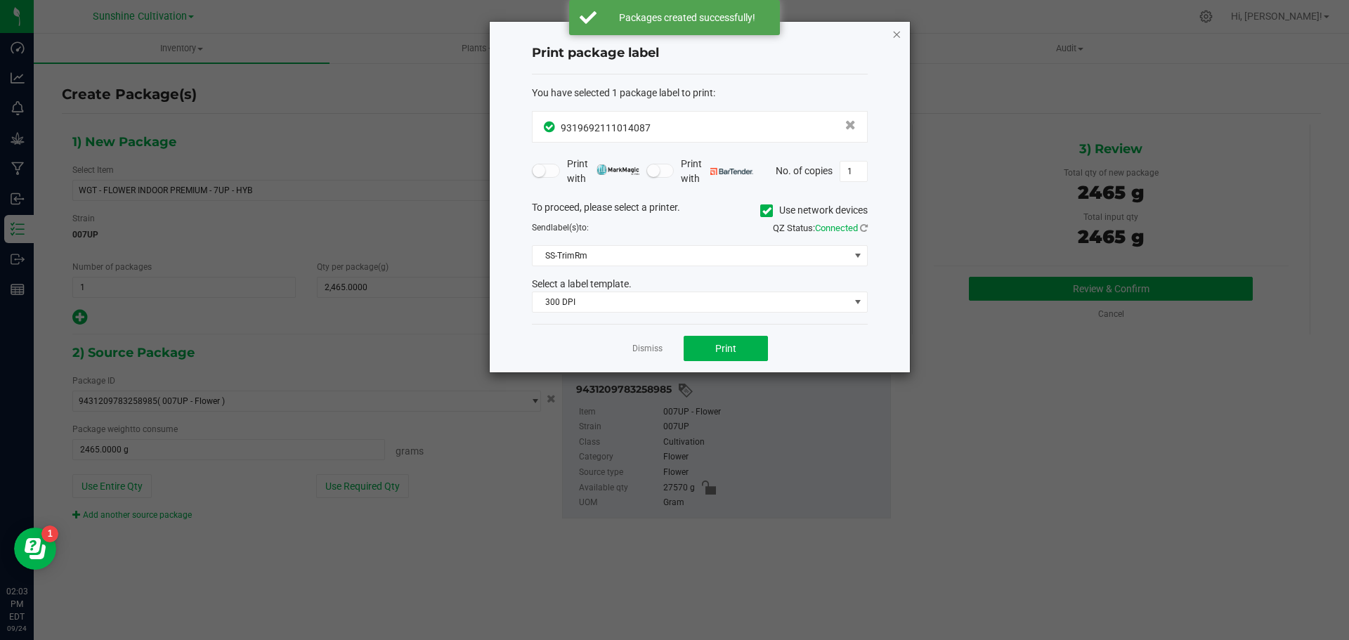
click at [900, 39] on icon "button" at bounding box center [897, 33] width 10 height 17
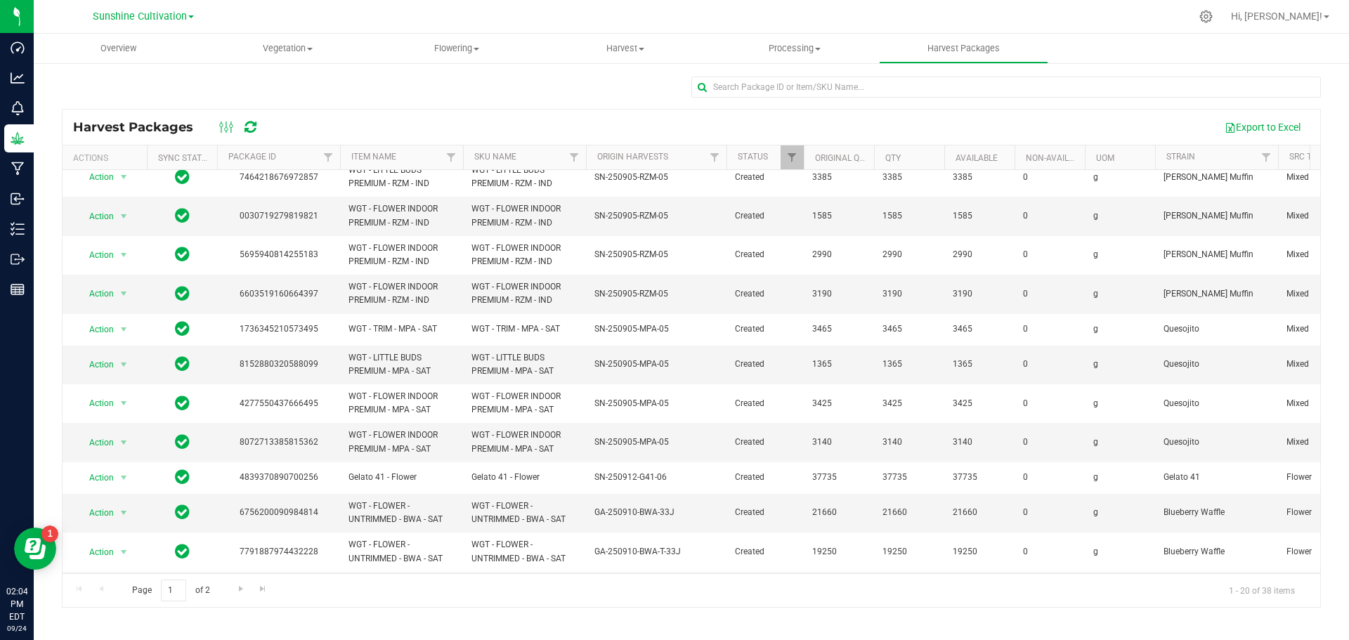
scroll to position [363, 0]
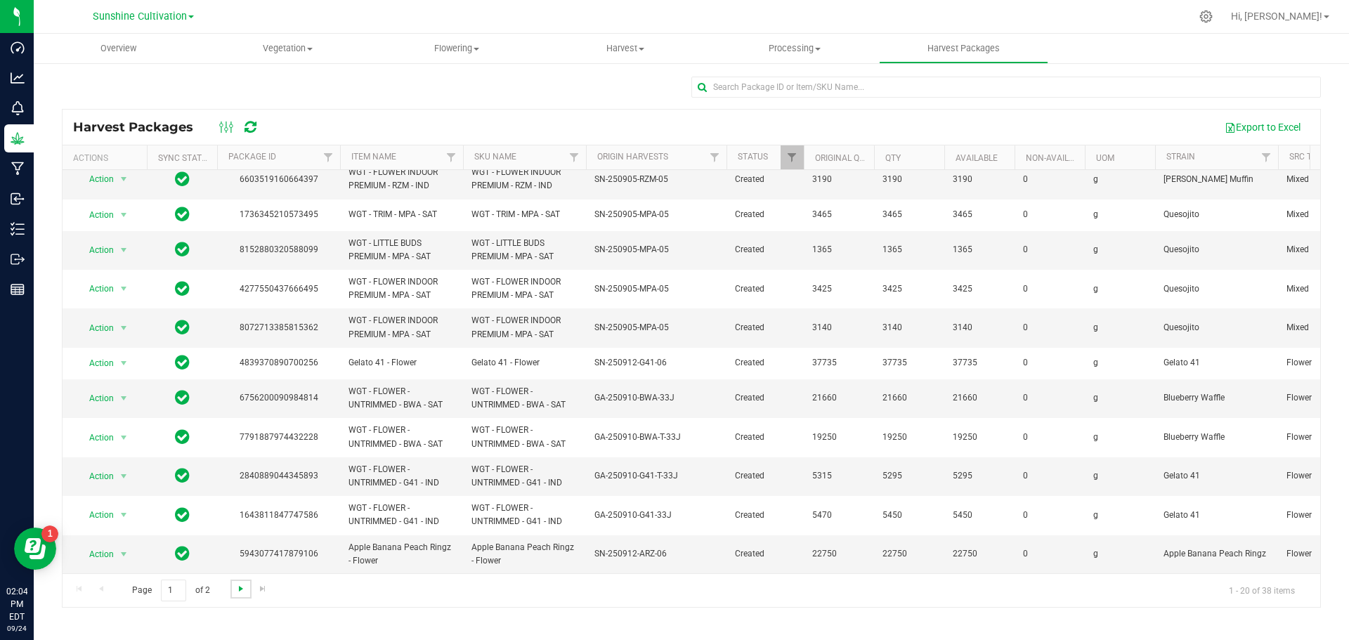
click at [242, 591] on span "Go to the next page" at bounding box center [240, 588] width 11 height 11
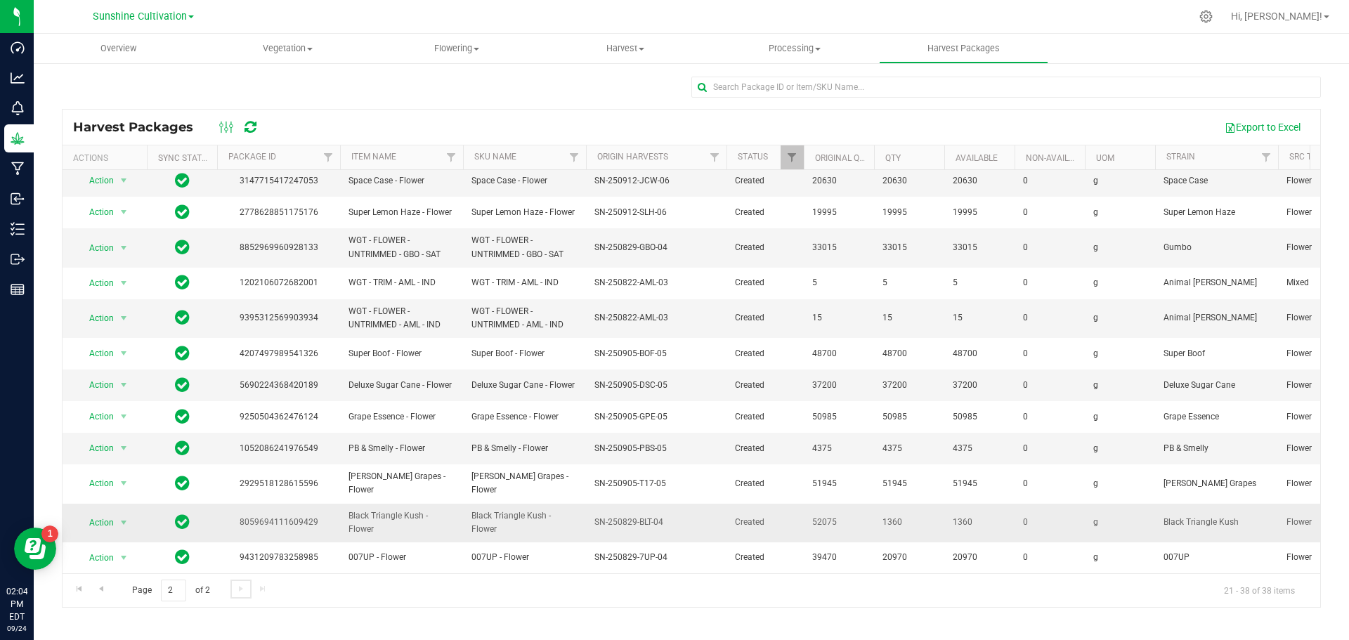
scroll to position [205, 0]
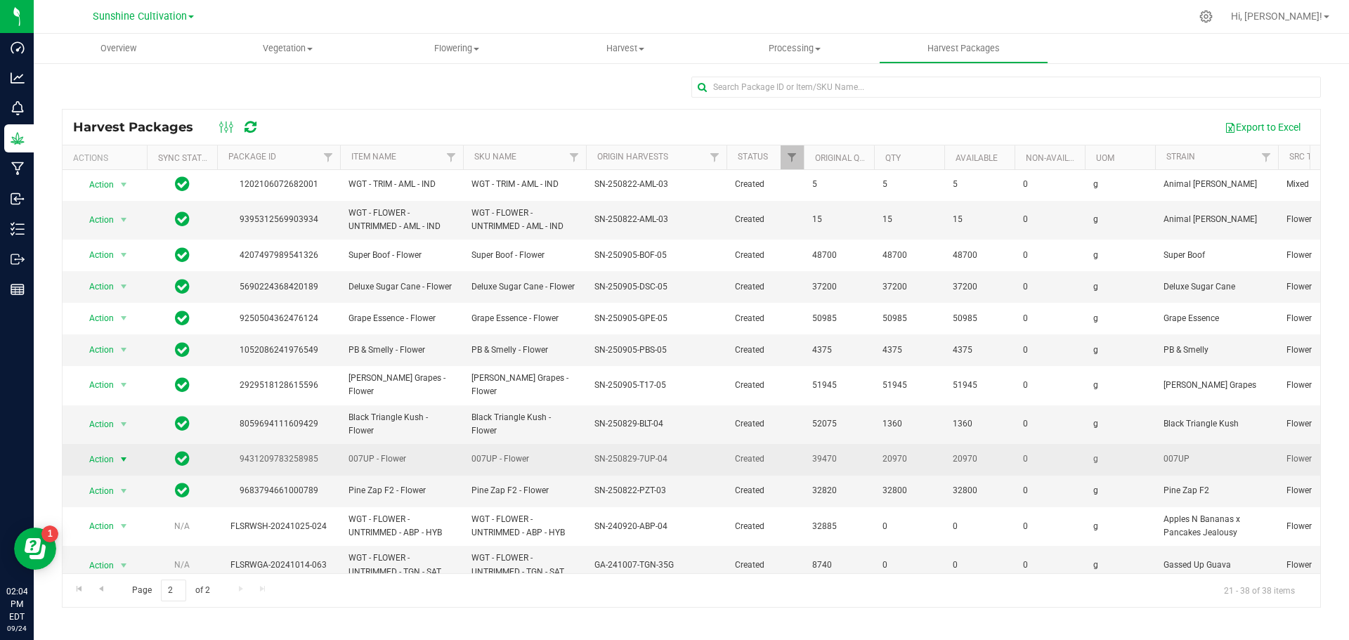
click at [111, 450] on span "Action" at bounding box center [96, 460] width 38 height 20
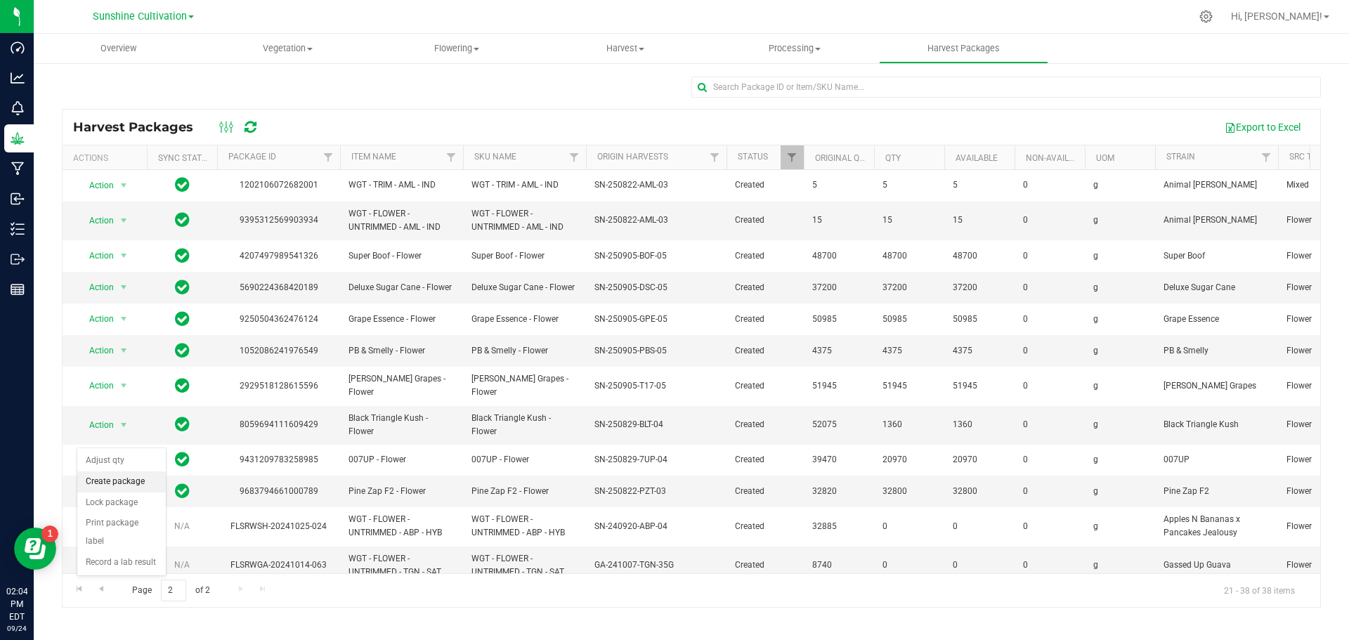
click at [133, 479] on li "Create package" at bounding box center [121, 481] width 89 height 21
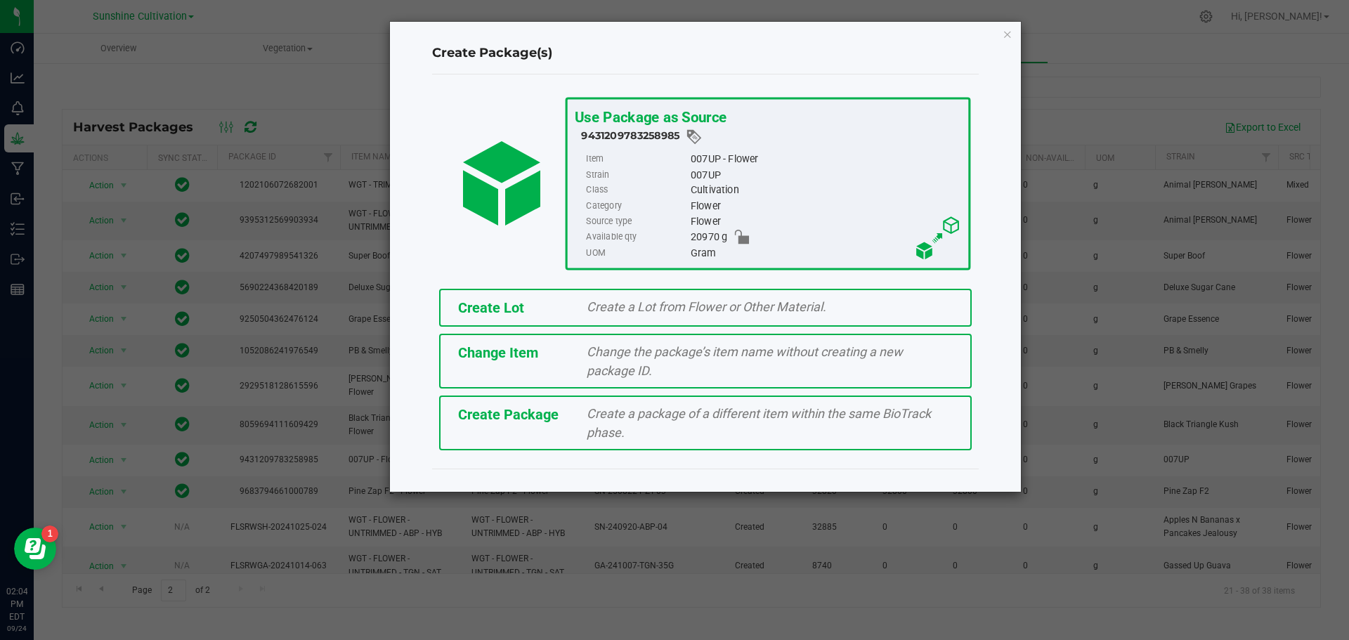
click at [535, 419] on span "Create Package" at bounding box center [508, 414] width 100 height 17
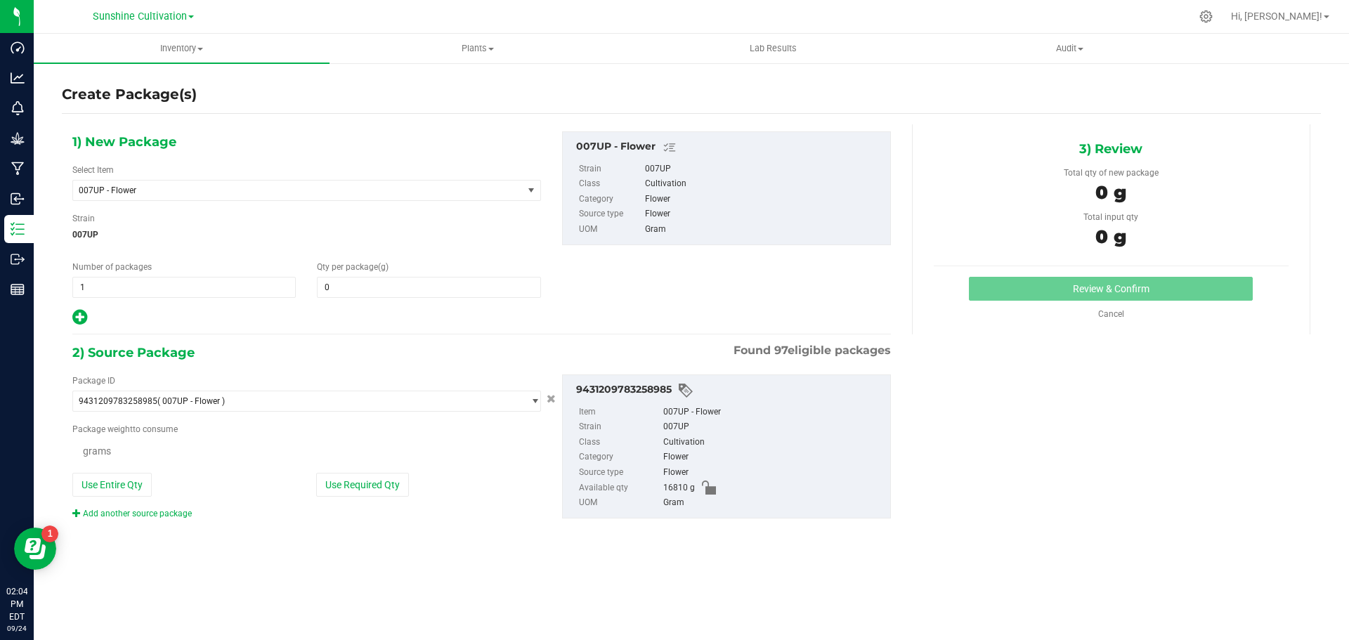
type input "0.0000"
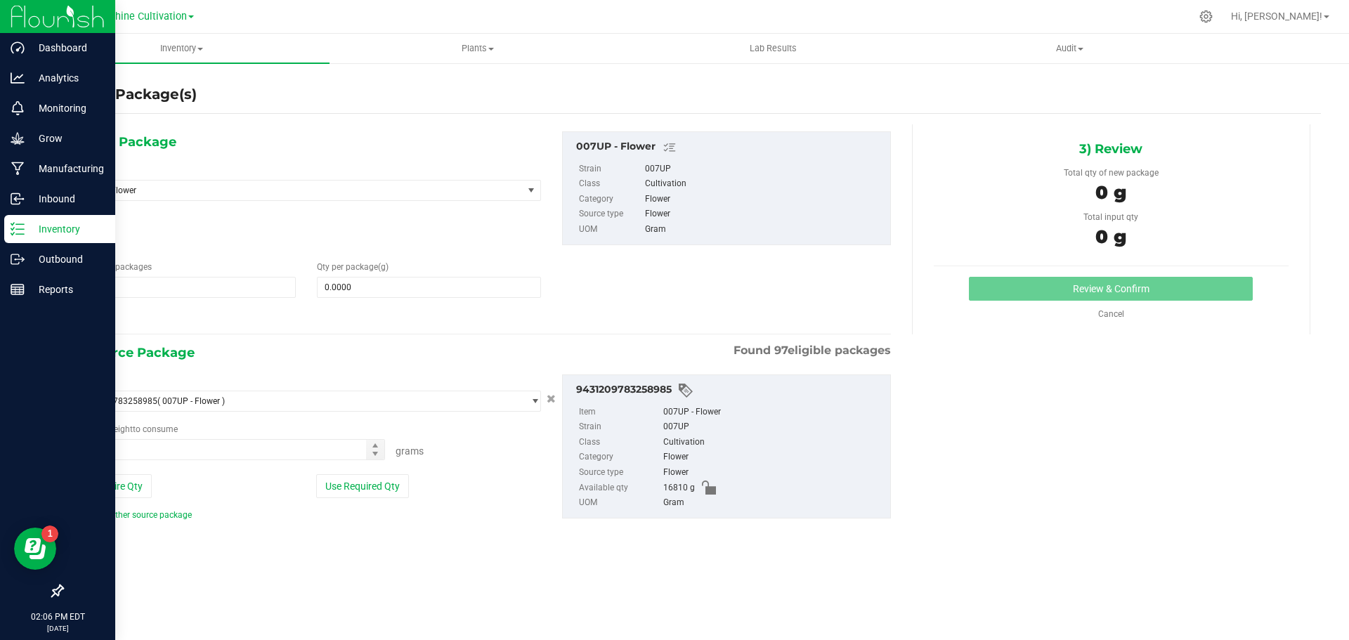
click at [37, 232] on p "Inventory" at bounding box center [67, 229] width 84 height 17
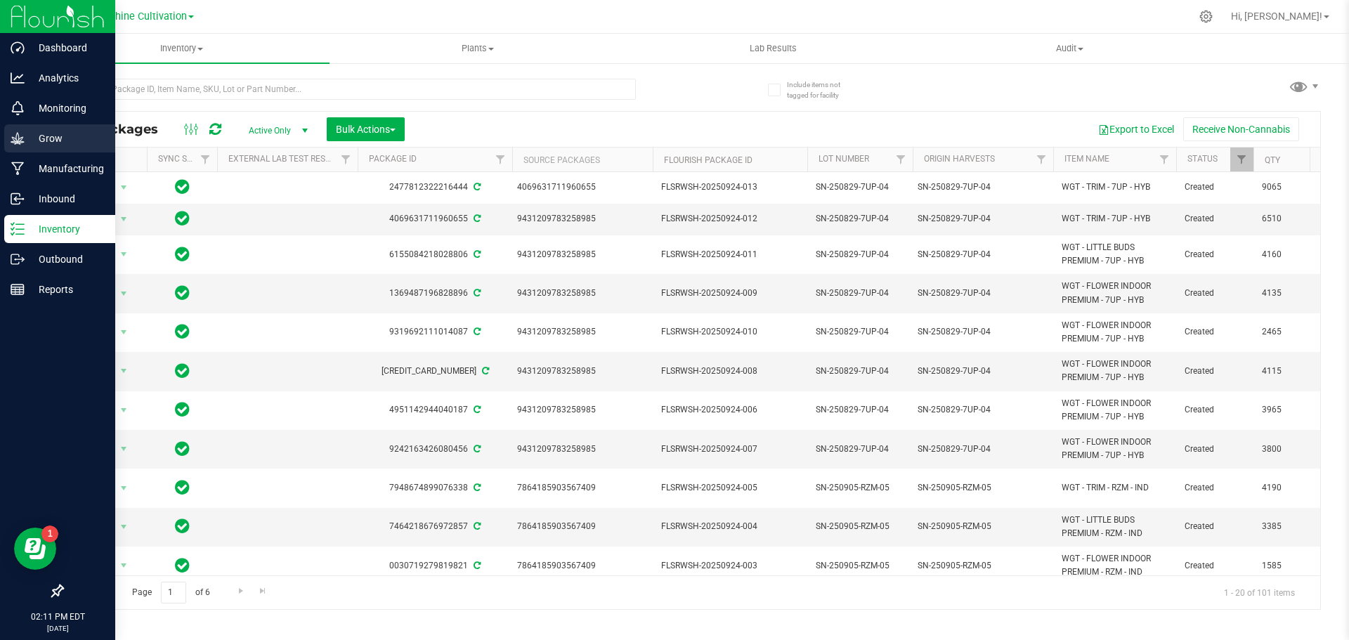
click at [33, 129] on div "Grow" at bounding box center [59, 138] width 111 height 28
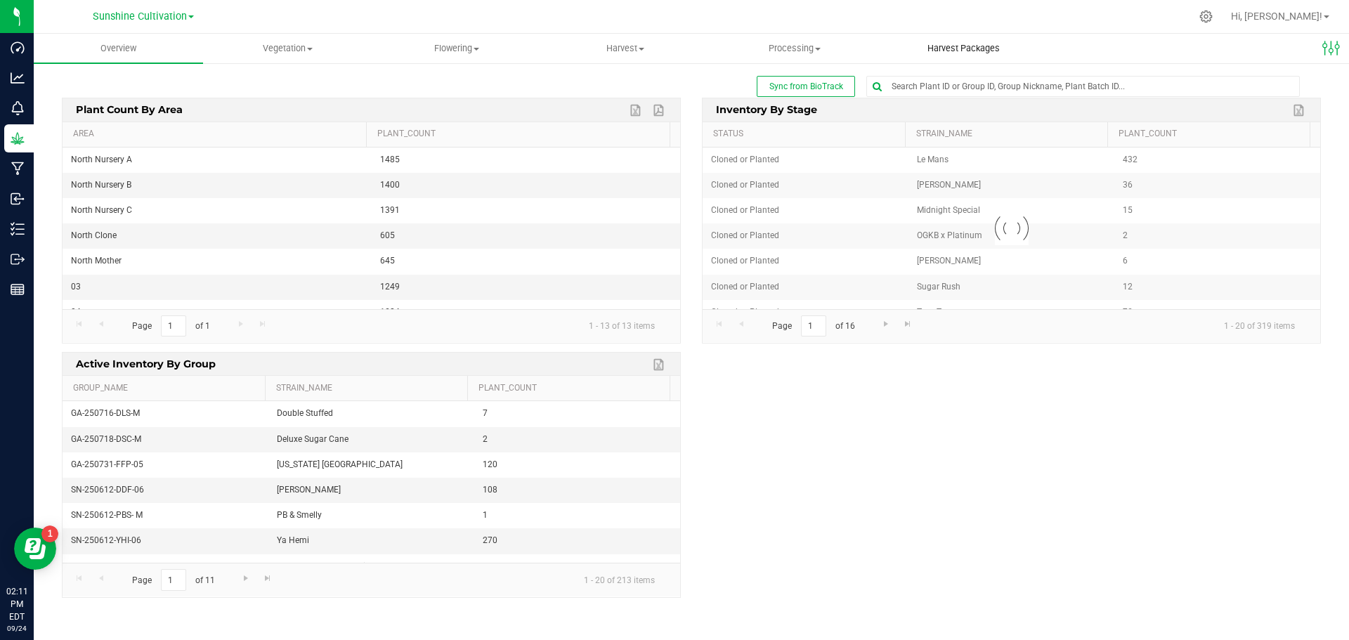
click at [946, 58] on uib-tab-heading "Harvest Packages" at bounding box center [964, 48] width 168 height 28
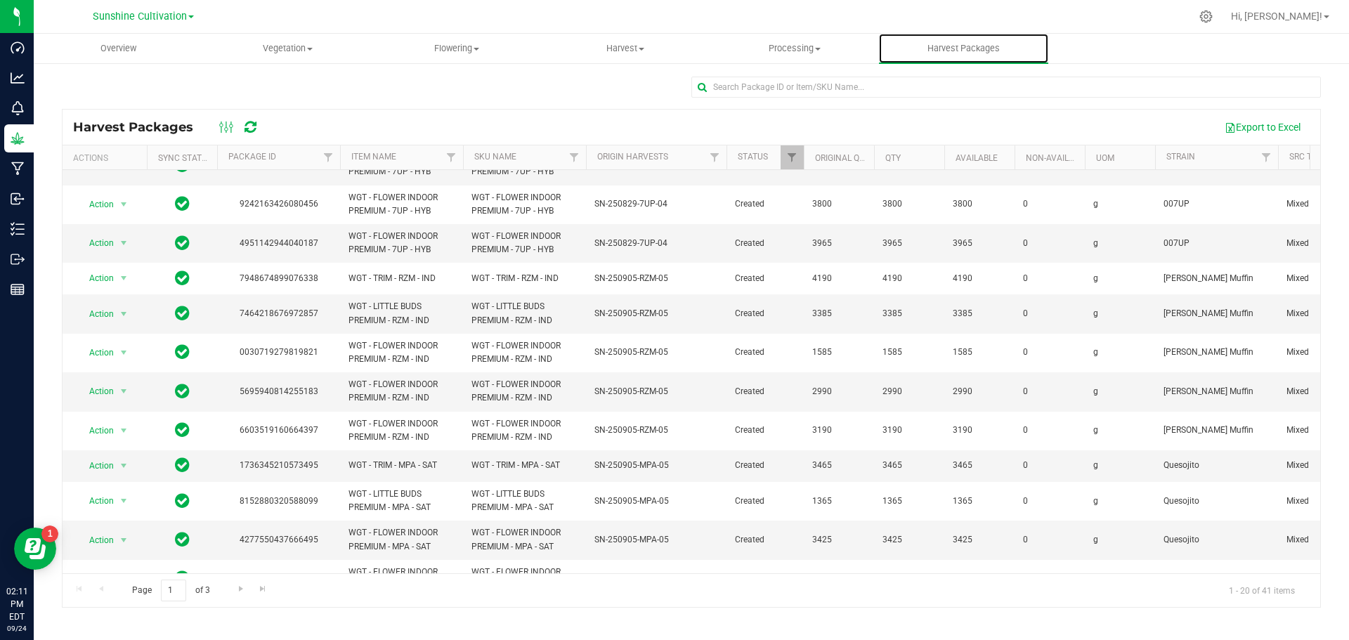
scroll to position [348, 0]
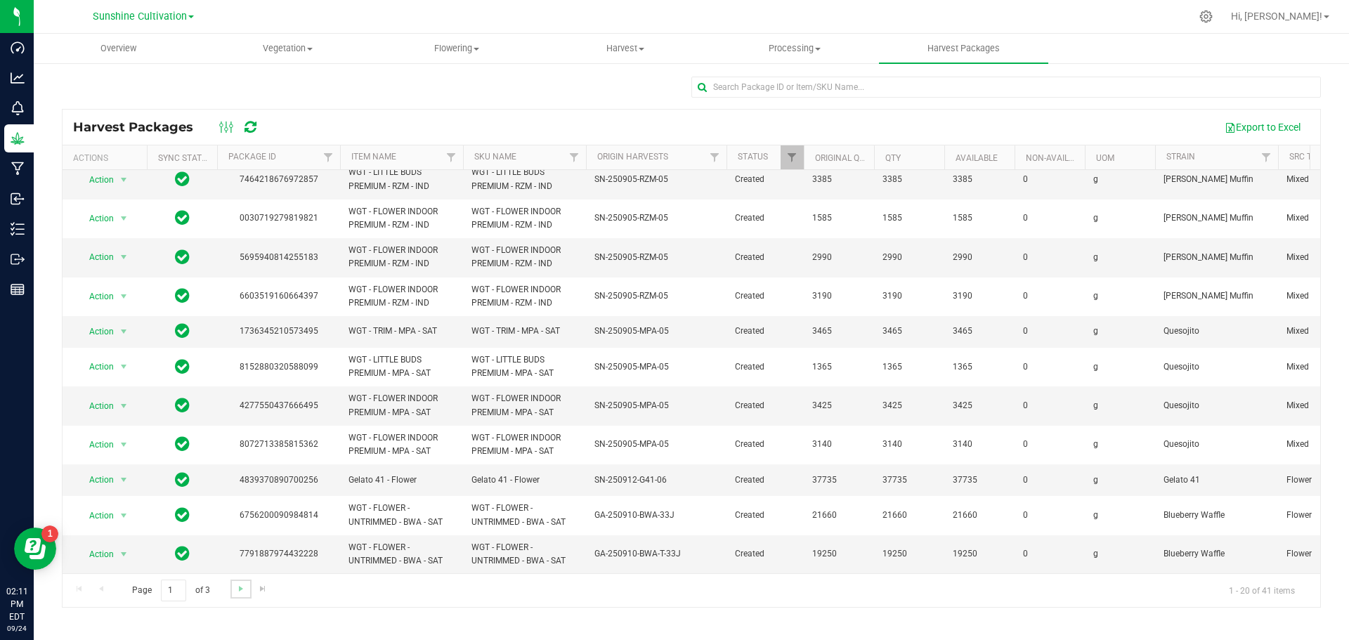
click at [236, 580] on link "Go to the next page" at bounding box center [240, 589] width 20 height 19
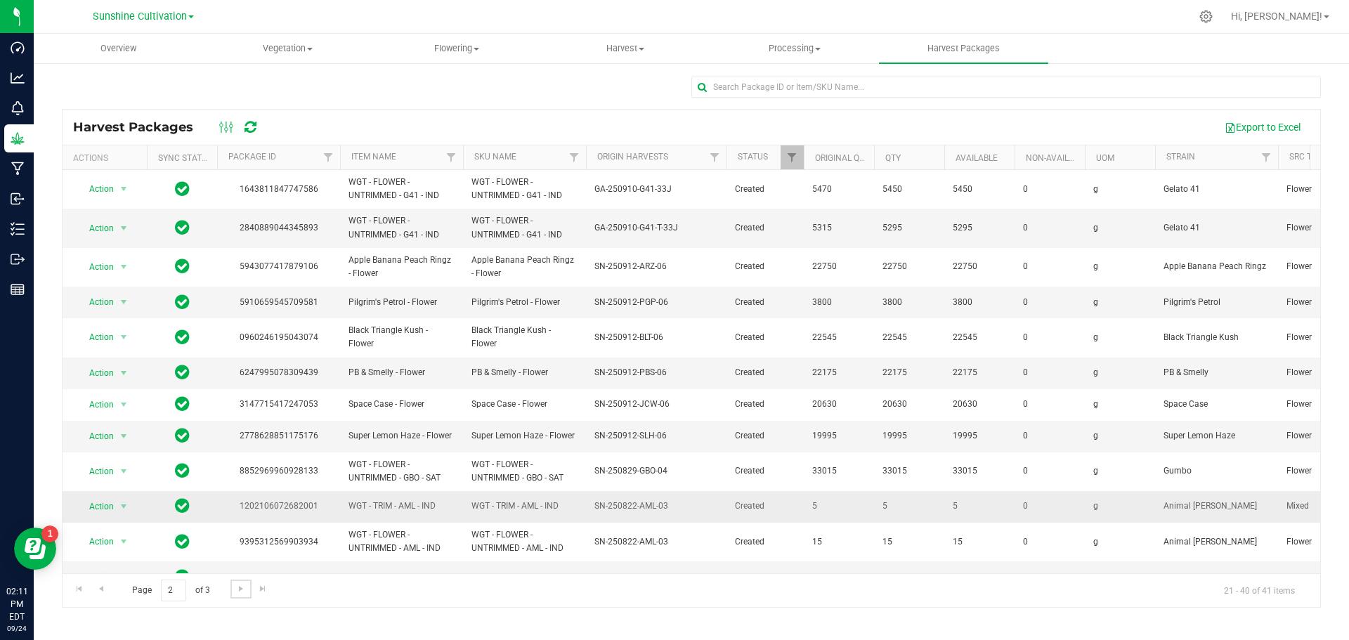
scroll to position [282, 0]
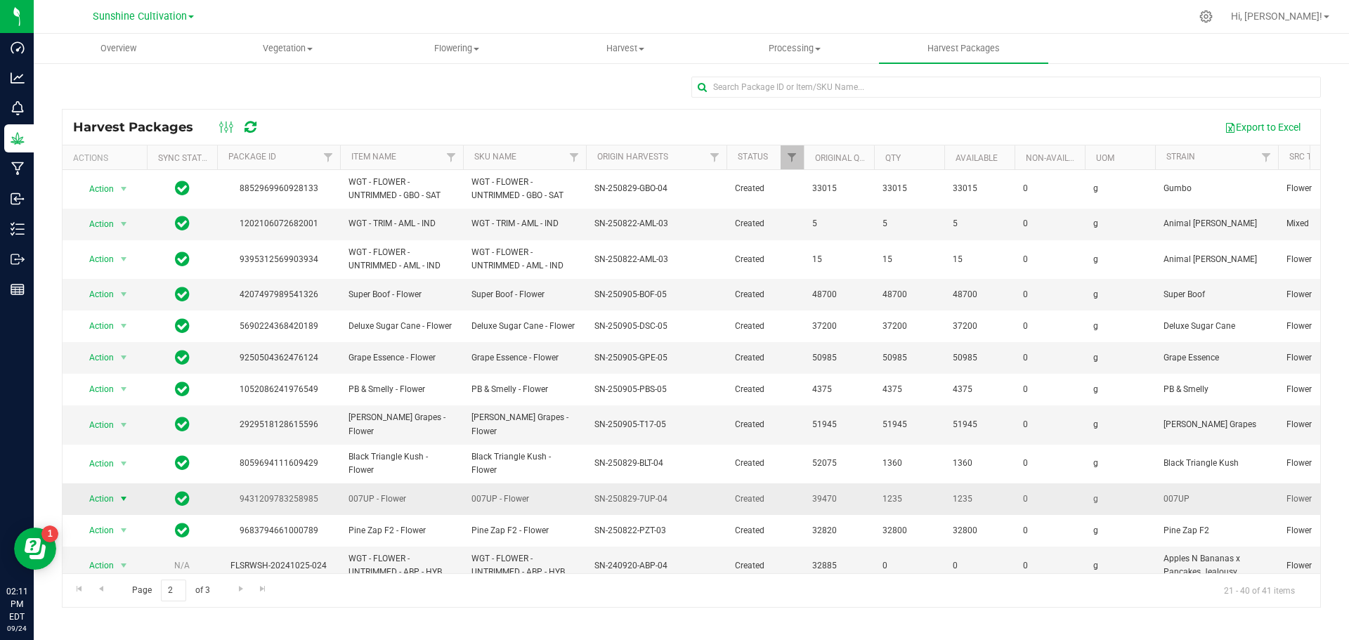
click at [114, 489] on span "Action" at bounding box center [96, 499] width 38 height 20
click at [140, 507] on li "Adjust qty" at bounding box center [121, 500] width 89 height 21
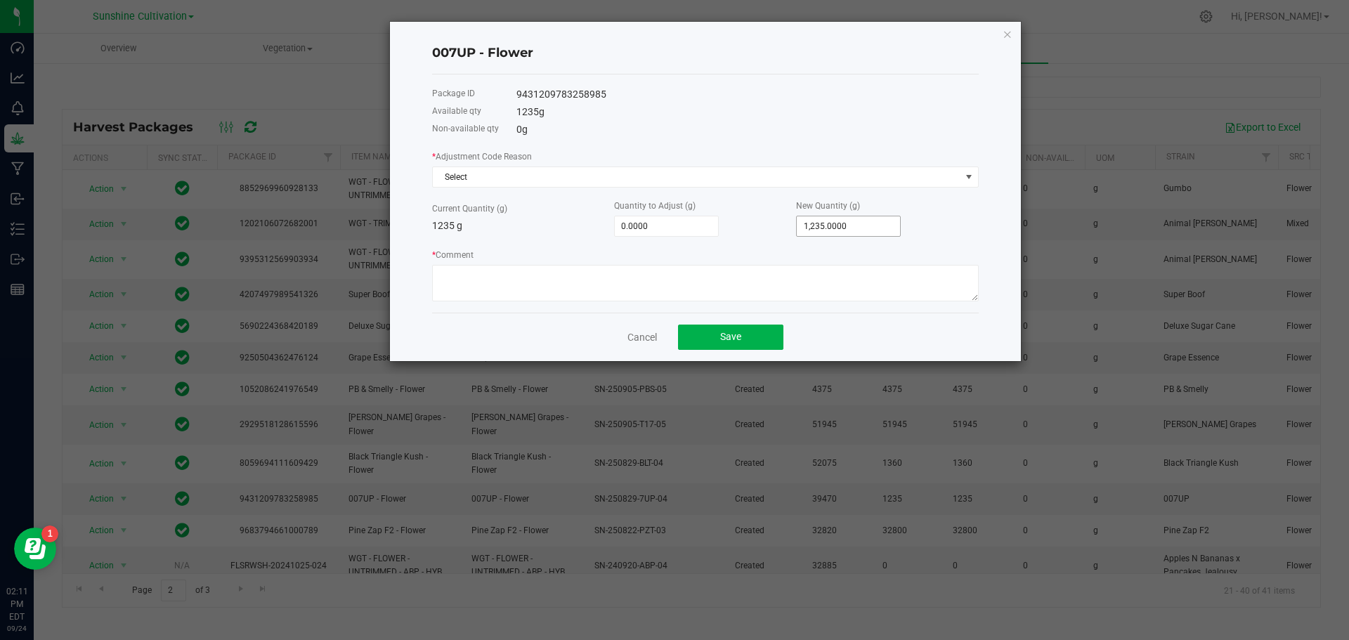
type input "1235"
click at [842, 219] on input "1235" at bounding box center [848, 226] width 103 height 20
type input "-1,235.0000"
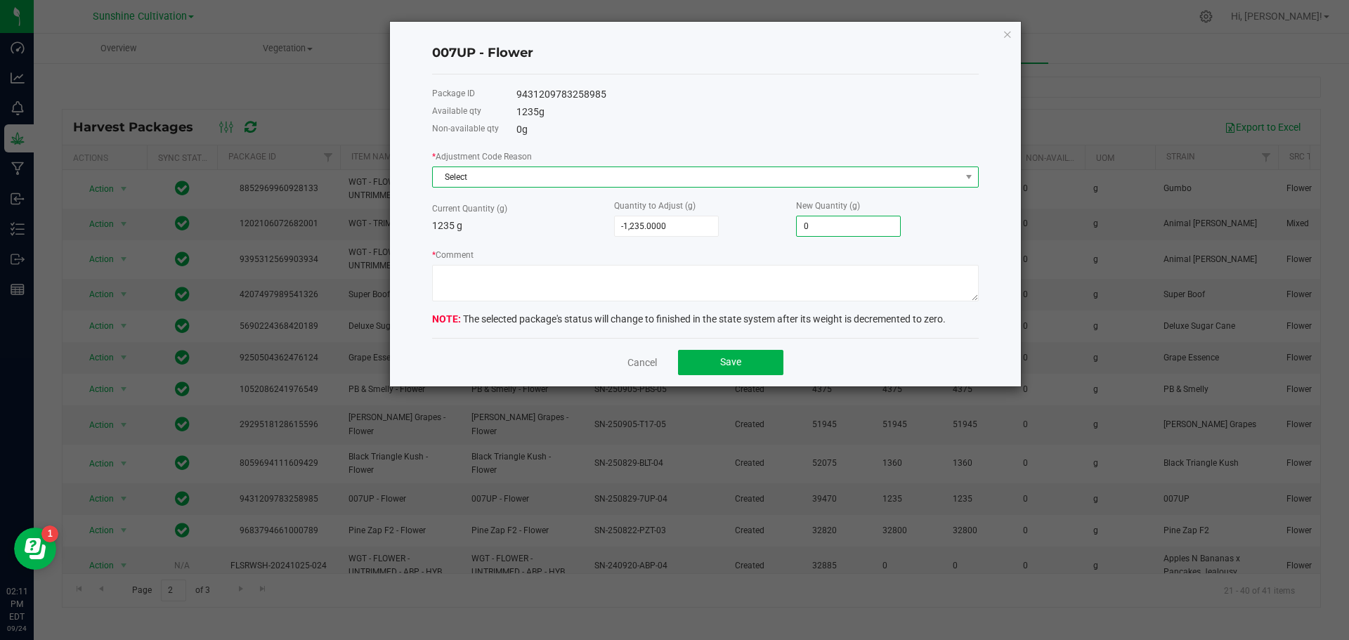
type input "0.0000"
click at [452, 171] on span "Select" at bounding box center [697, 177] width 528 height 20
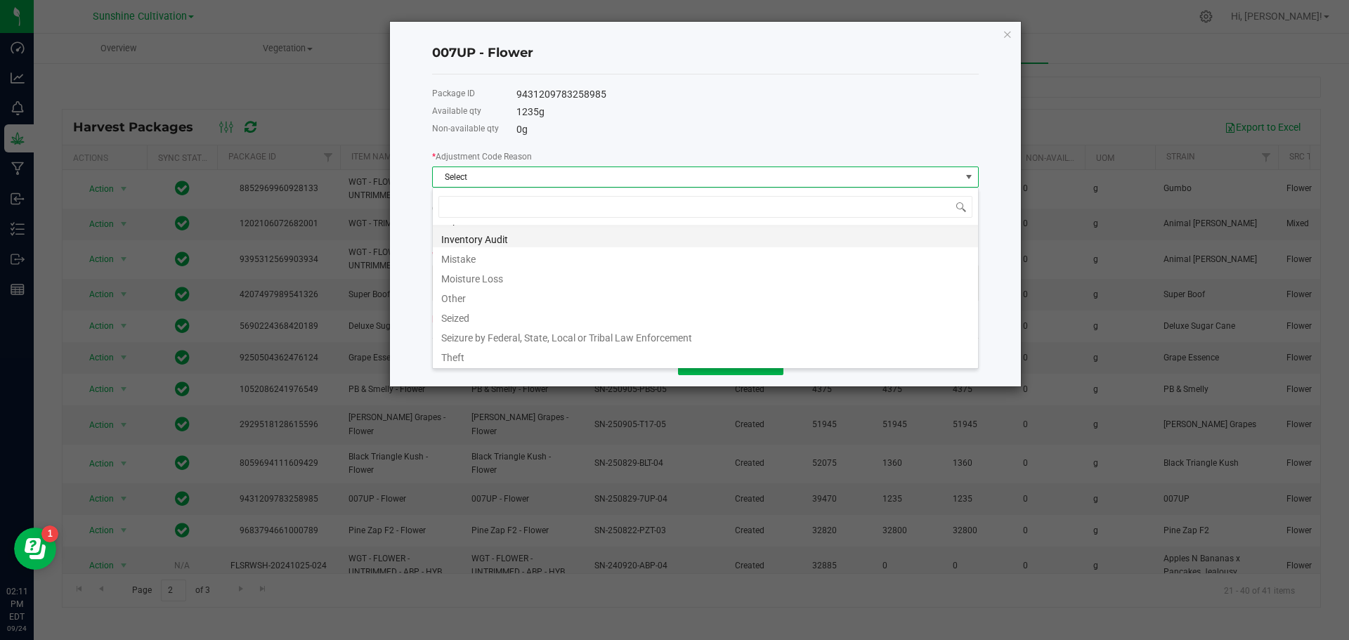
scroll to position [0, 0]
click at [477, 233] on li "Depleted" at bounding box center [705, 235] width 545 height 20
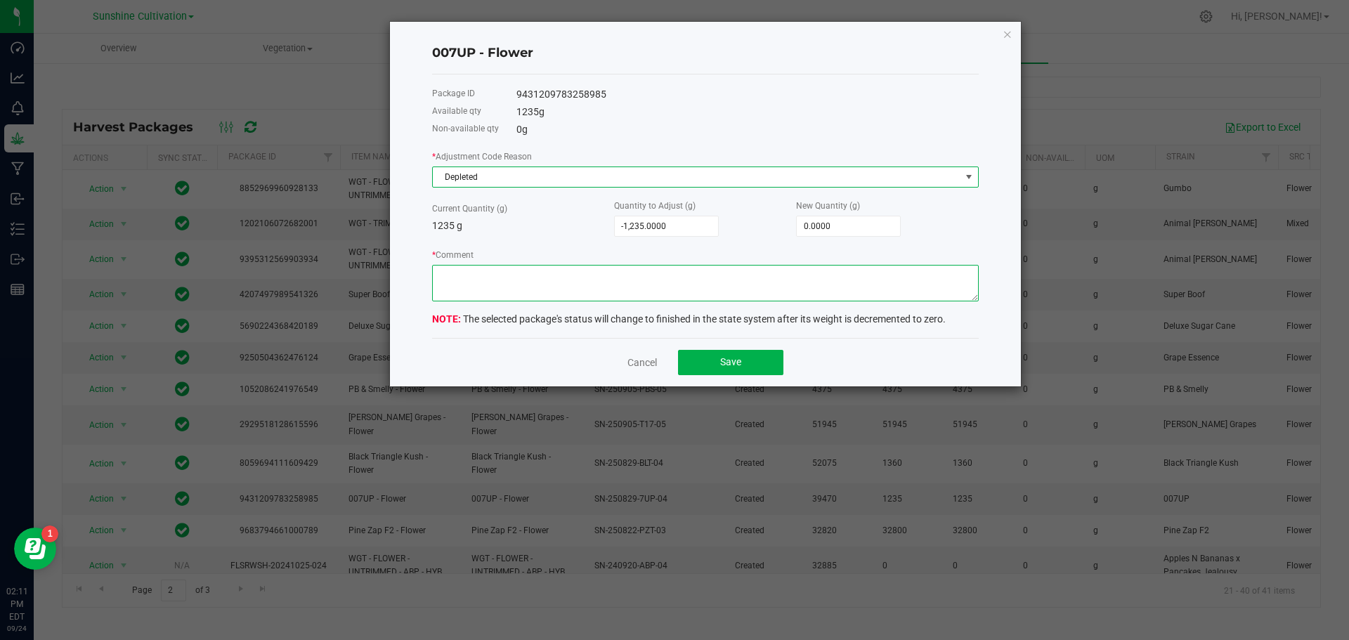
click at [481, 279] on textarea "* Comment" at bounding box center [705, 283] width 547 height 37
type textarea "WASTE"
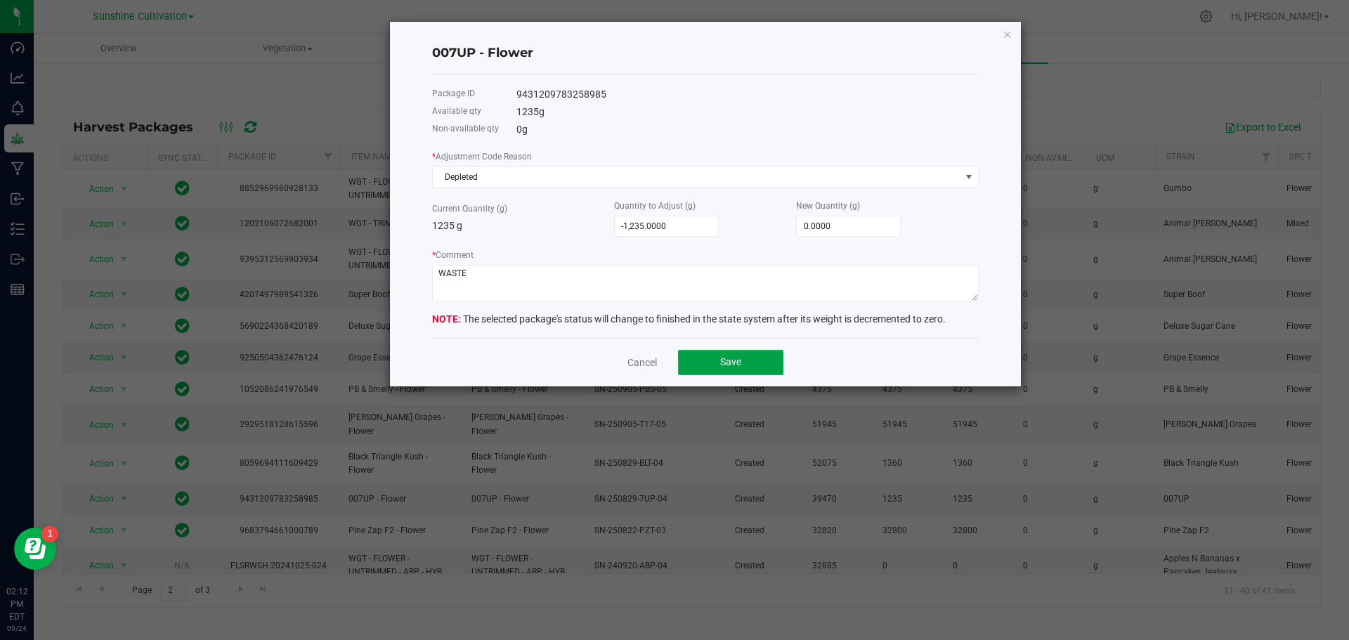
click at [700, 354] on button "Save" at bounding box center [730, 362] width 105 height 25
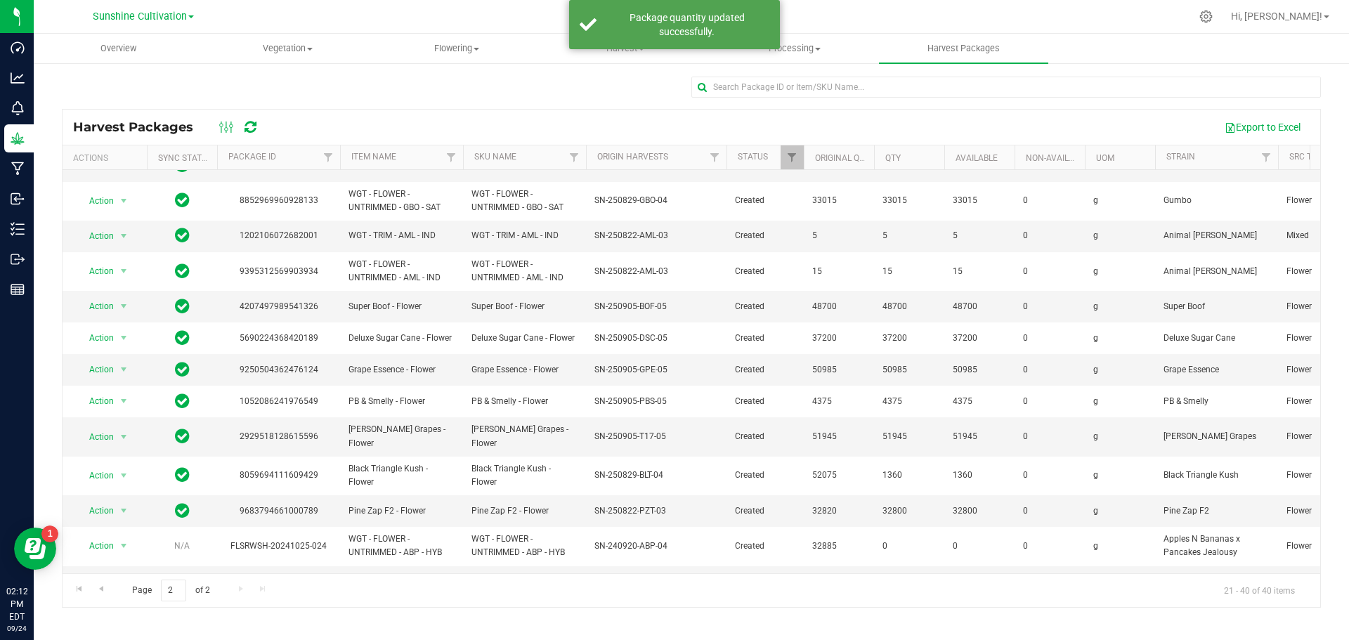
scroll to position [290, 0]
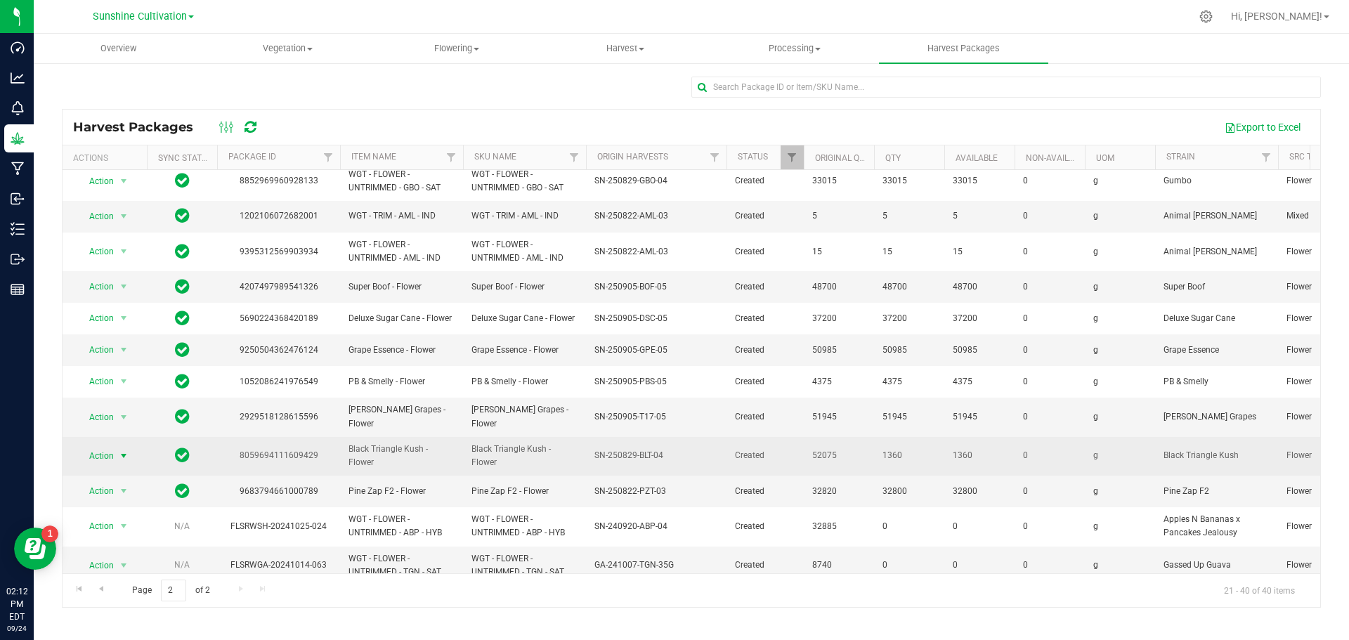
click at [102, 446] on span "Action" at bounding box center [96, 456] width 38 height 20
drag, startPoint x: 134, startPoint y: 436, endPoint x: 126, endPoint y: 434, distance: 8.0
click at [133, 446] on div "Action Action Adjust qty Create package Lock package Print package label Record…" at bounding box center [104, 456] width 67 height 20
click at [126, 450] on span "select" at bounding box center [123, 455] width 11 height 11
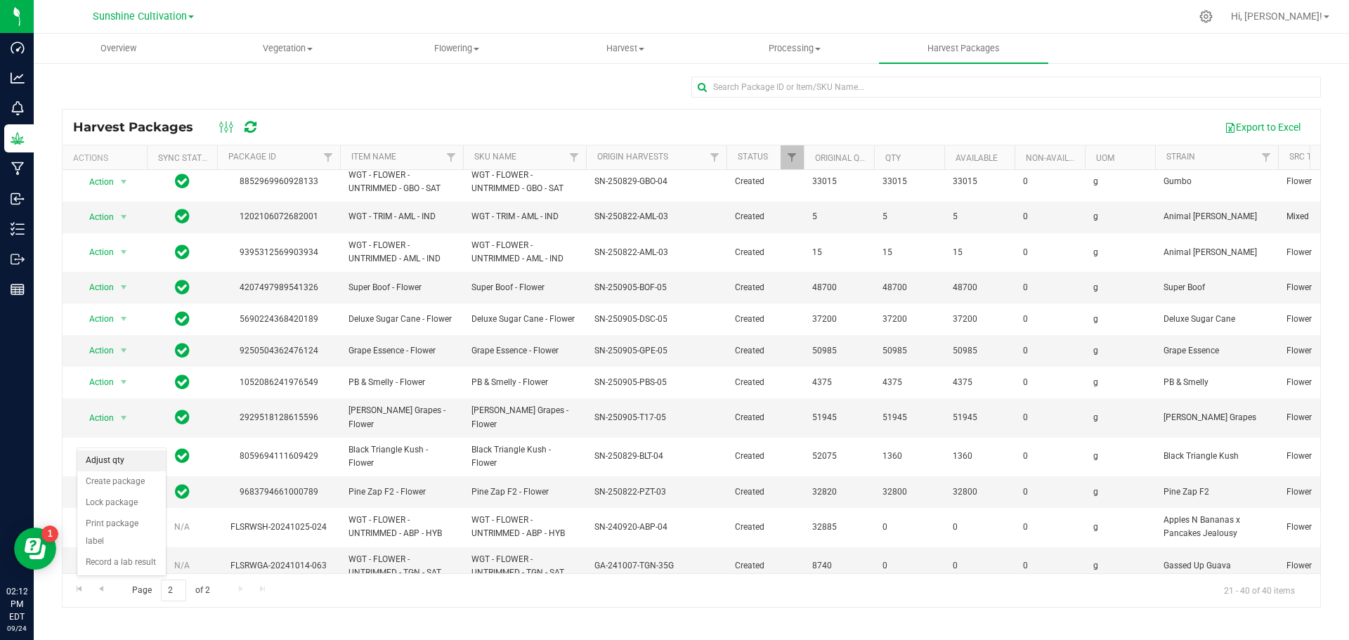
click at [131, 456] on li "Adjust qty" at bounding box center [121, 460] width 89 height 21
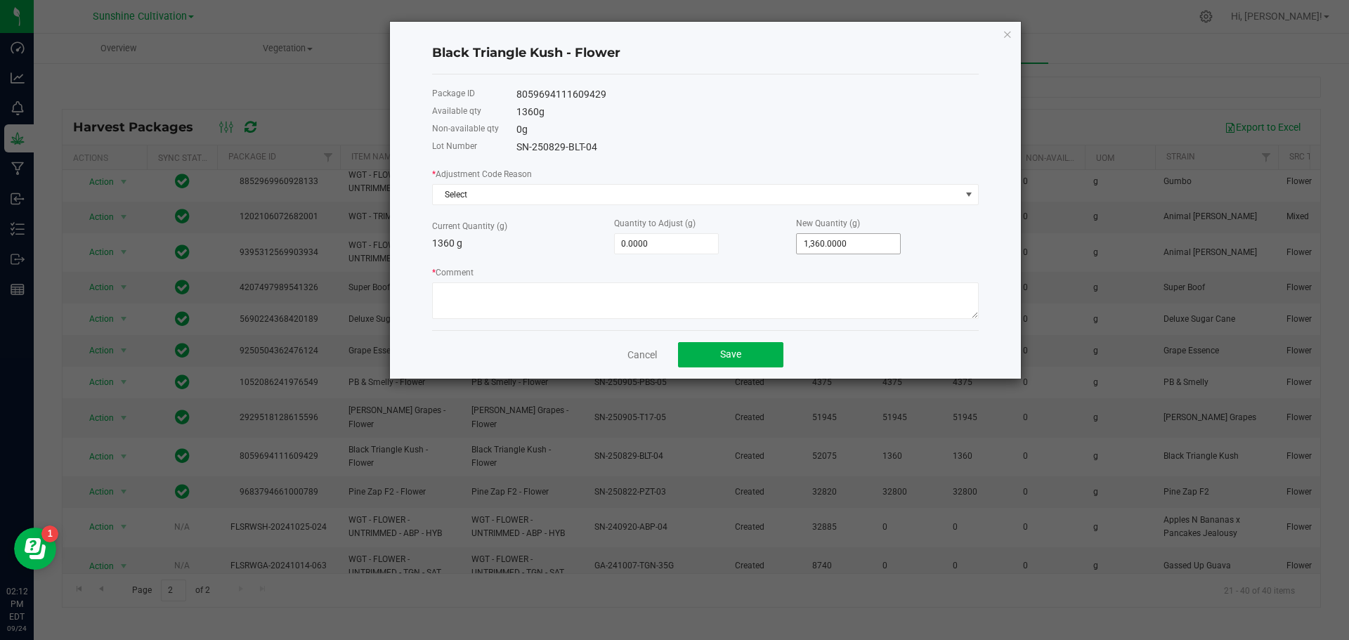
click at [854, 252] on input "1,360.0000" at bounding box center [848, 244] width 103 height 20
type input "1360"
type input "-1,360.0000"
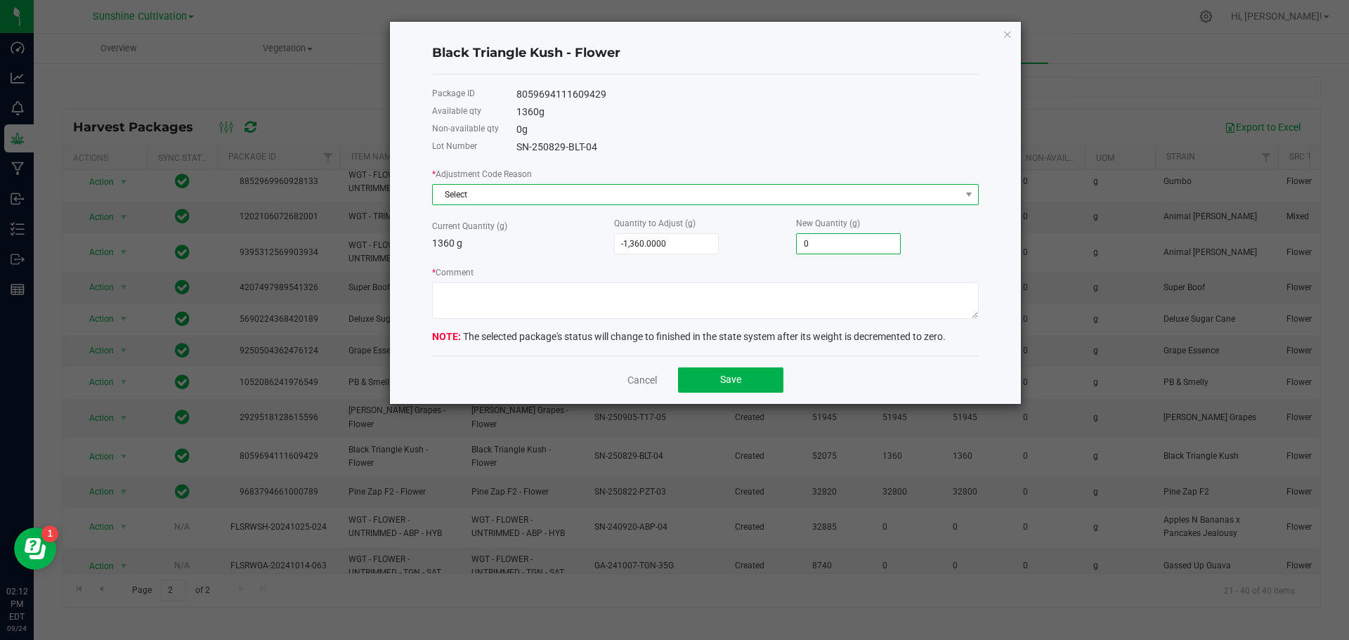
type input "0.0000"
click at [686, 195] on span "Select" at bounding box center [697, 195] width 528 height 20
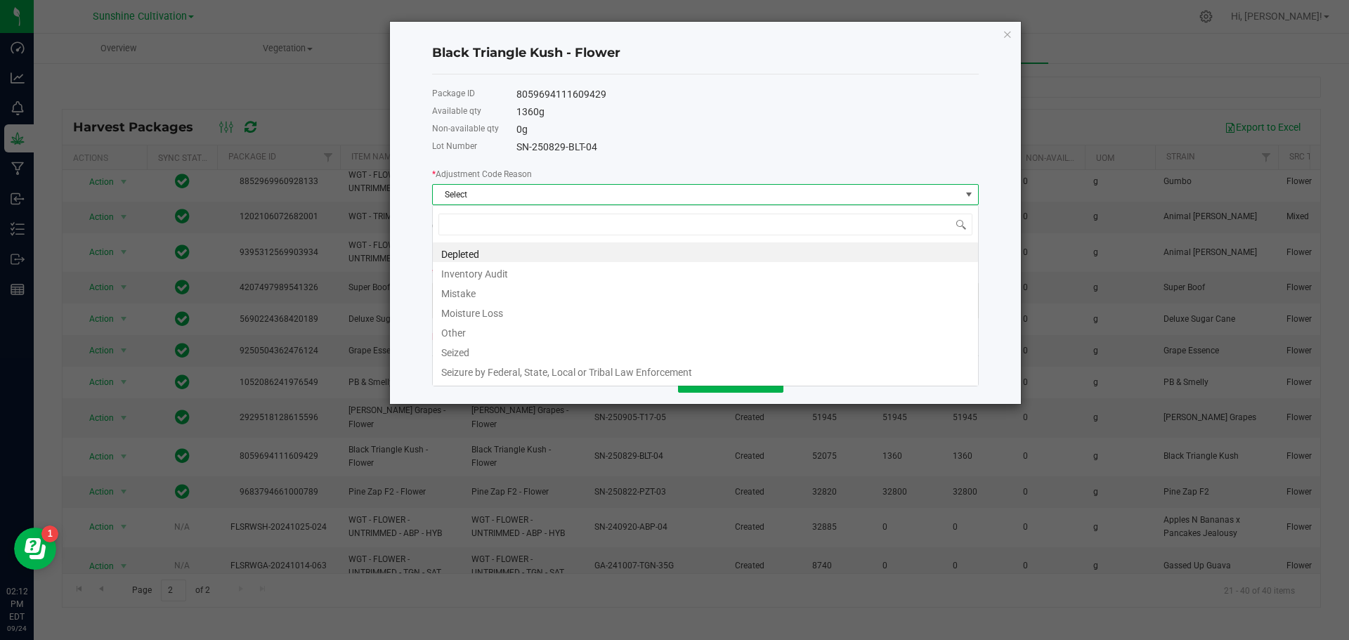
scroll to position [21, 547]
click at [501, 254] on li "Depleted" at bounding box center [705, 252] width 545 height 20
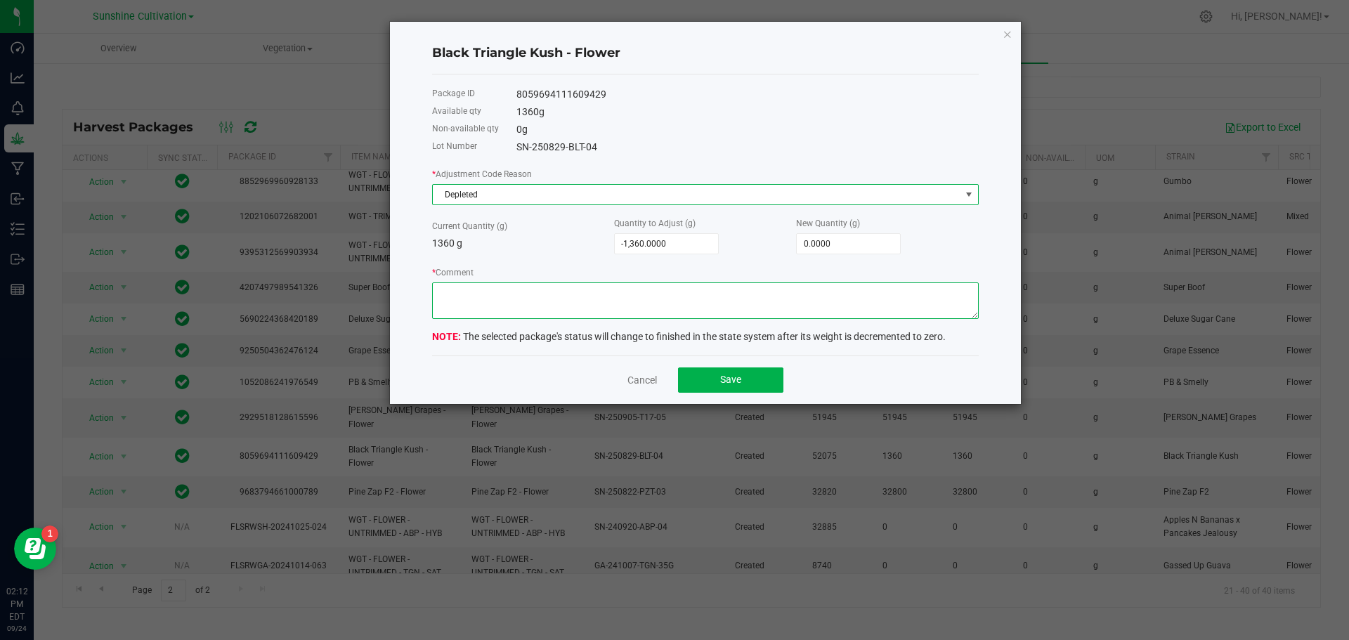
click at [463, 301] on textarea "* Comment" at bounding box center [705, 300] width 547 height 37
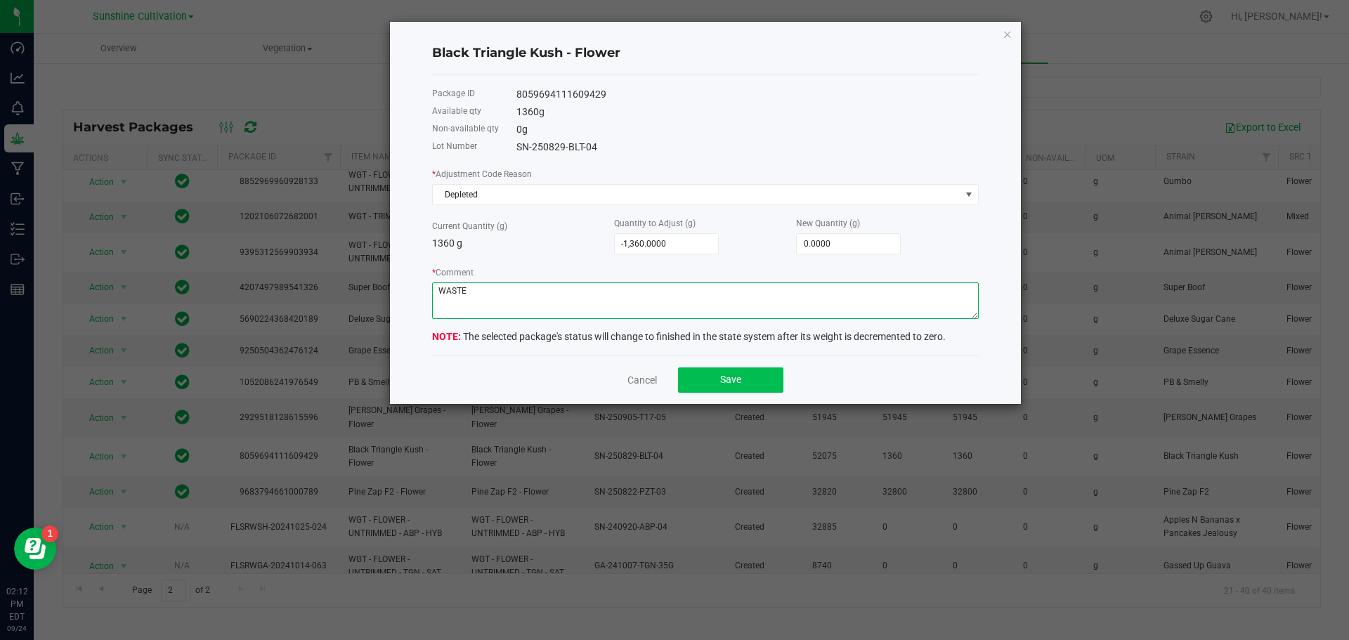
type textarea "WASTE"
click at [750, 375] on button "Save" at bounding box center [730, 379] width 105 height 25
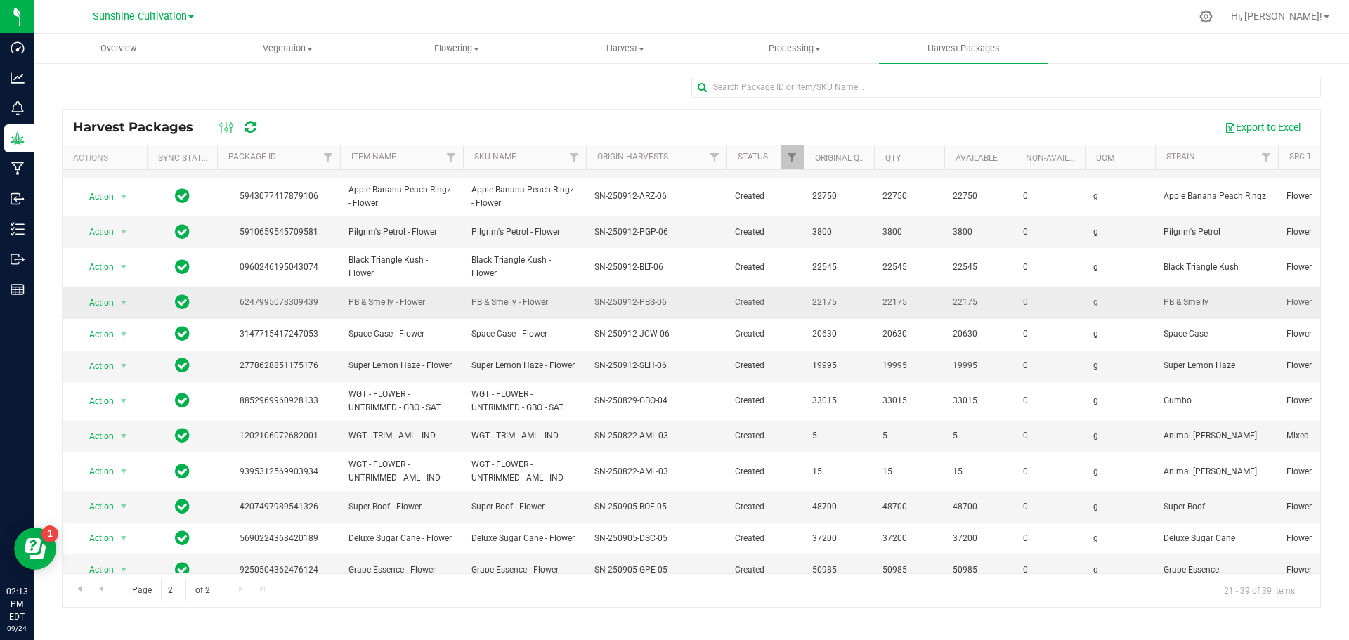
scroll to position [259, 0]
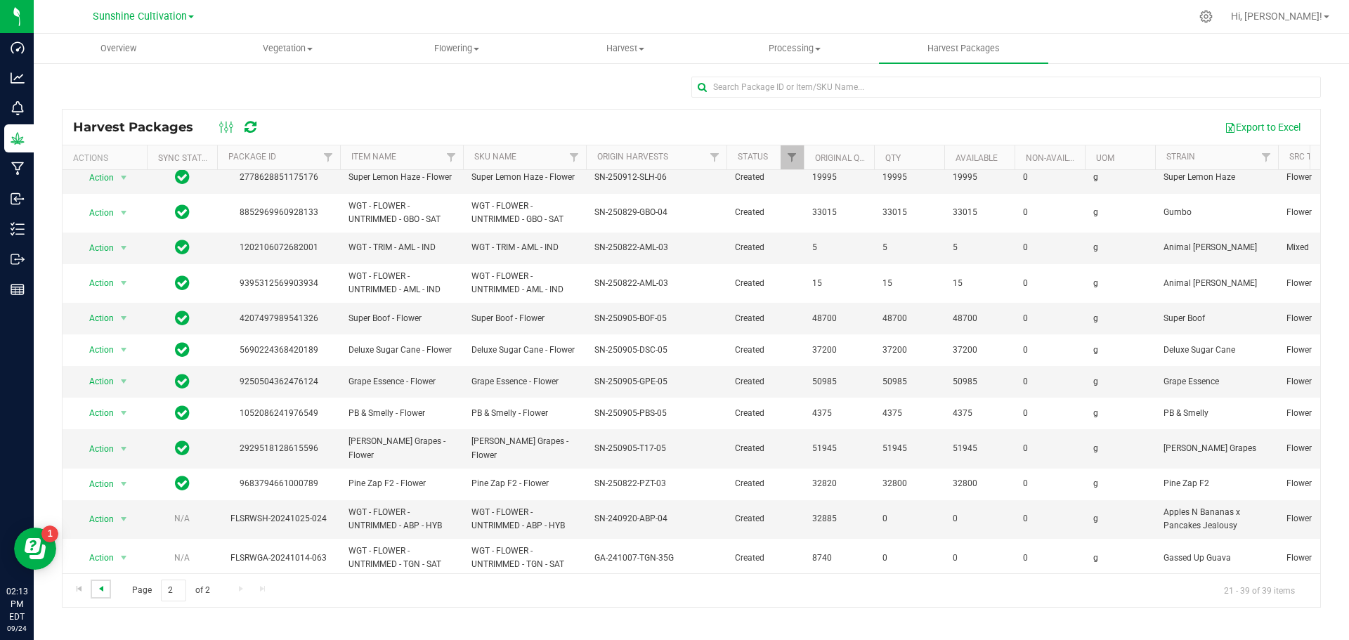
click at [98, 591] on span "Go to the previous page" at bounding box center [101, 588] width 11 height 11
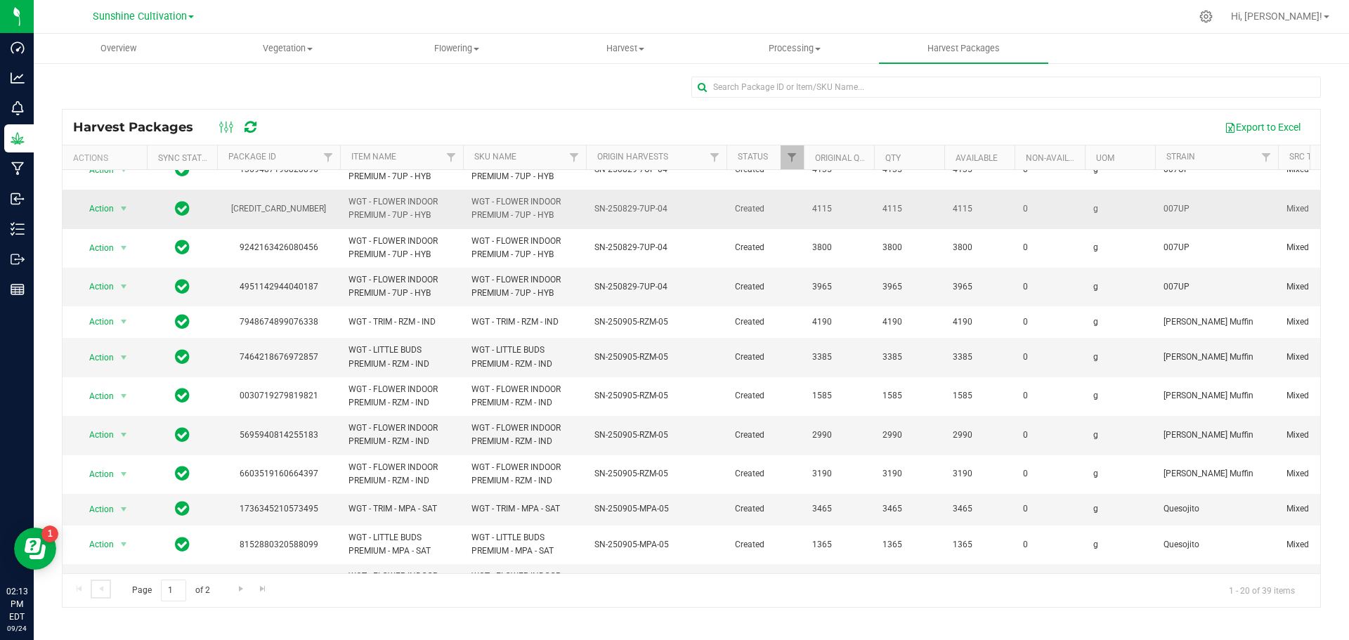
scroll to position [348, 0]
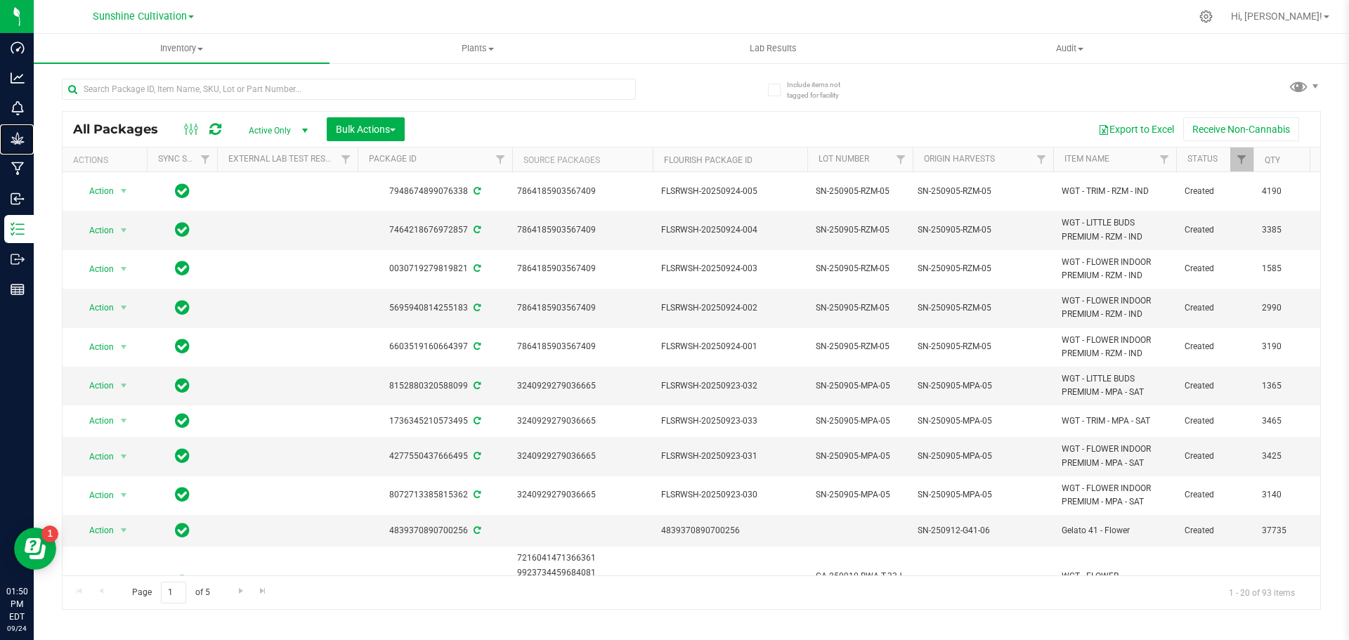
drag, startPoint x: 46, startPoint y: 141, endPoint x: 204, endPoint y: 112, distance: 160.7
click at [0, 0] on p "Grow" at bounding box center [0, 0] width 0 height 0
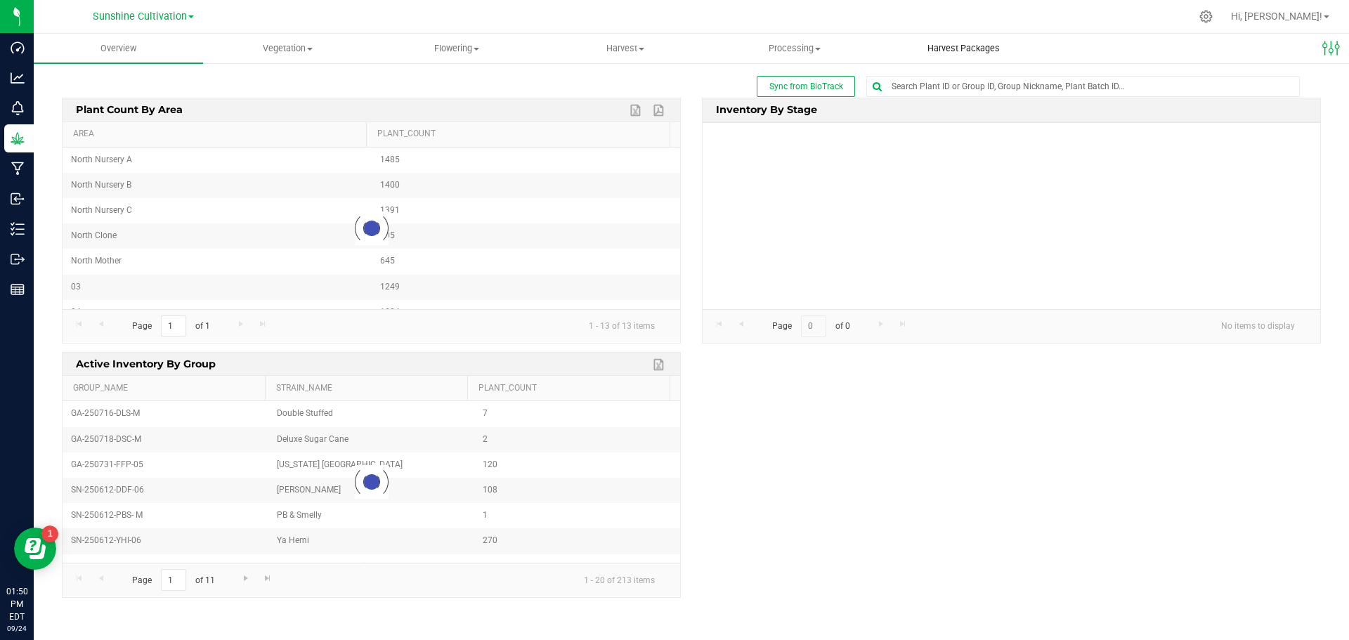
click at [951, 47] on span "Harvest Packages" at bounding box center [963, 48] width 110 height 13
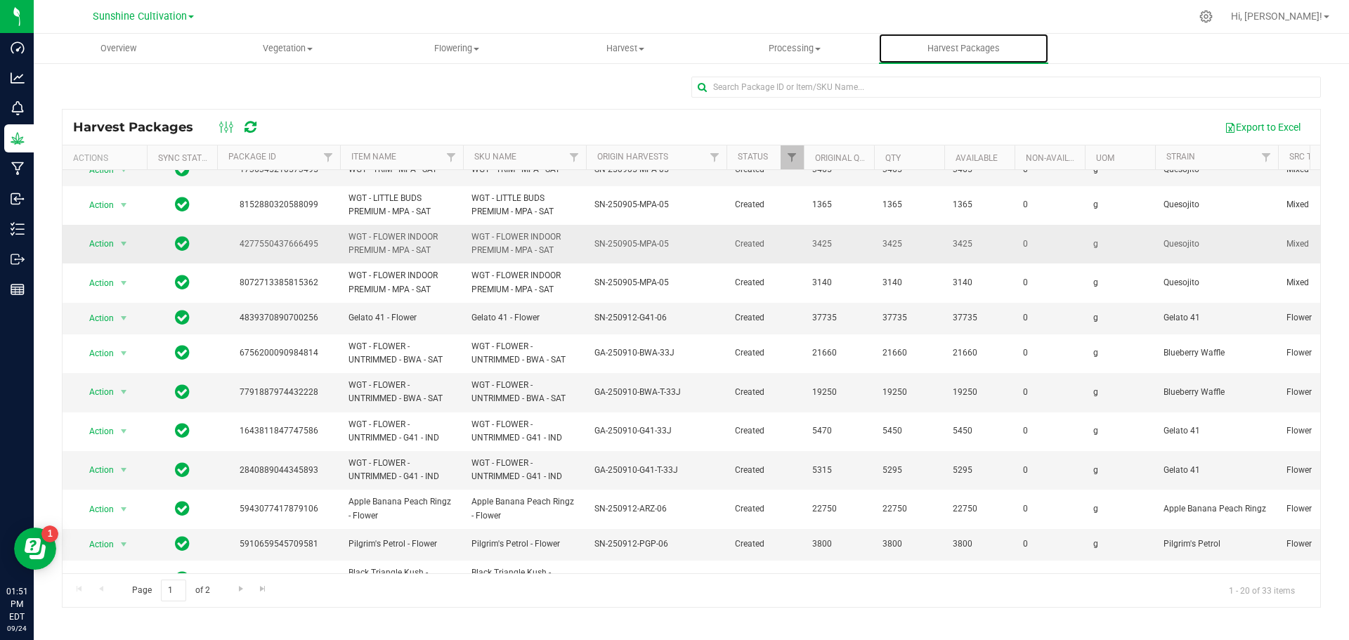
scroll to position [327, 0]
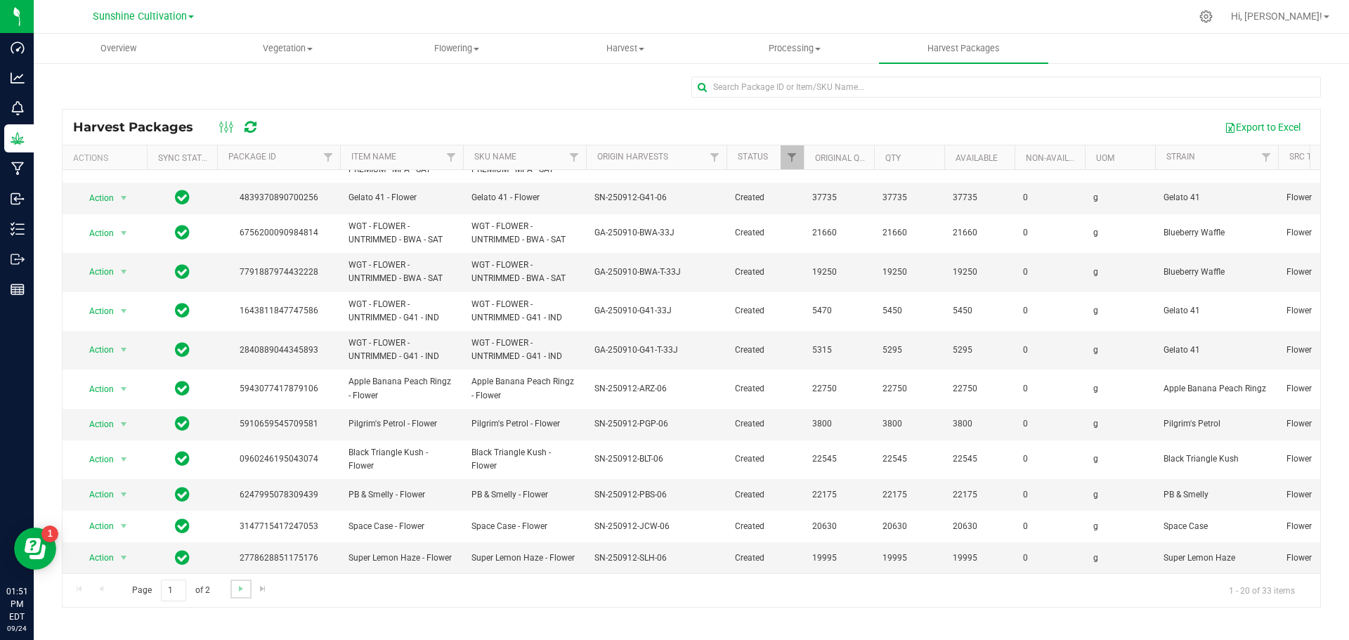
click at [233, 587] on link "Go to the next page" at bounding box center [240, 589] width 20 height 19
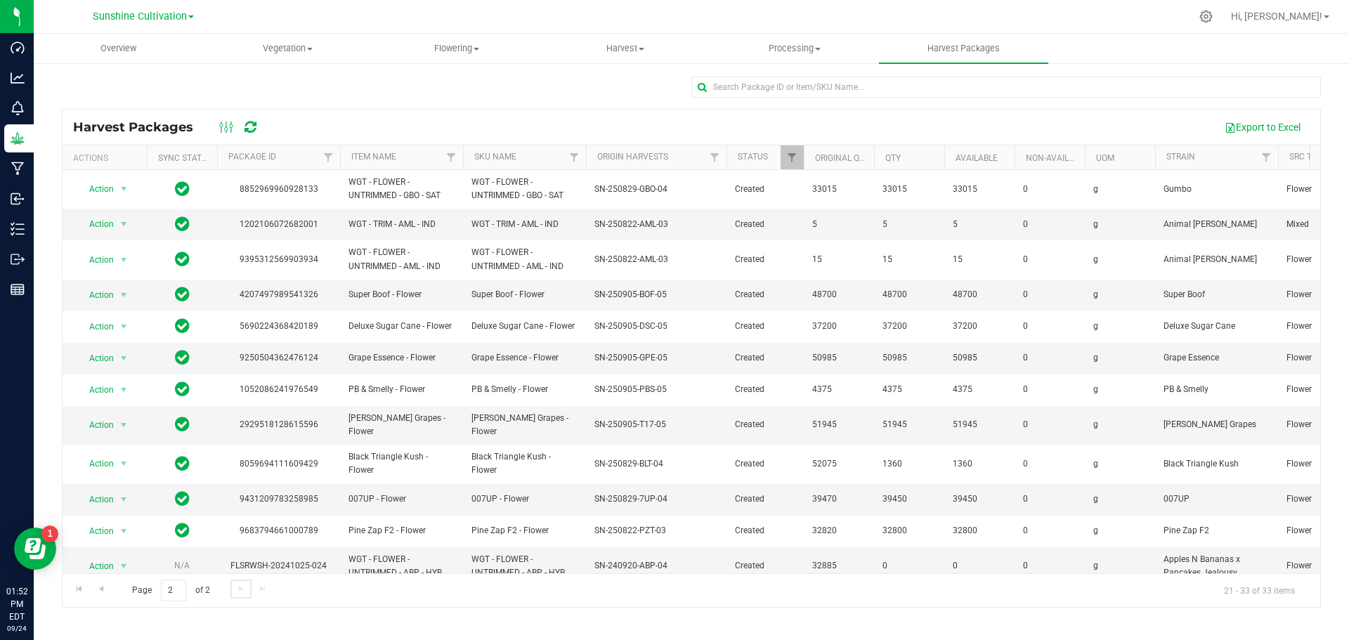
scroll to position [47, 0]
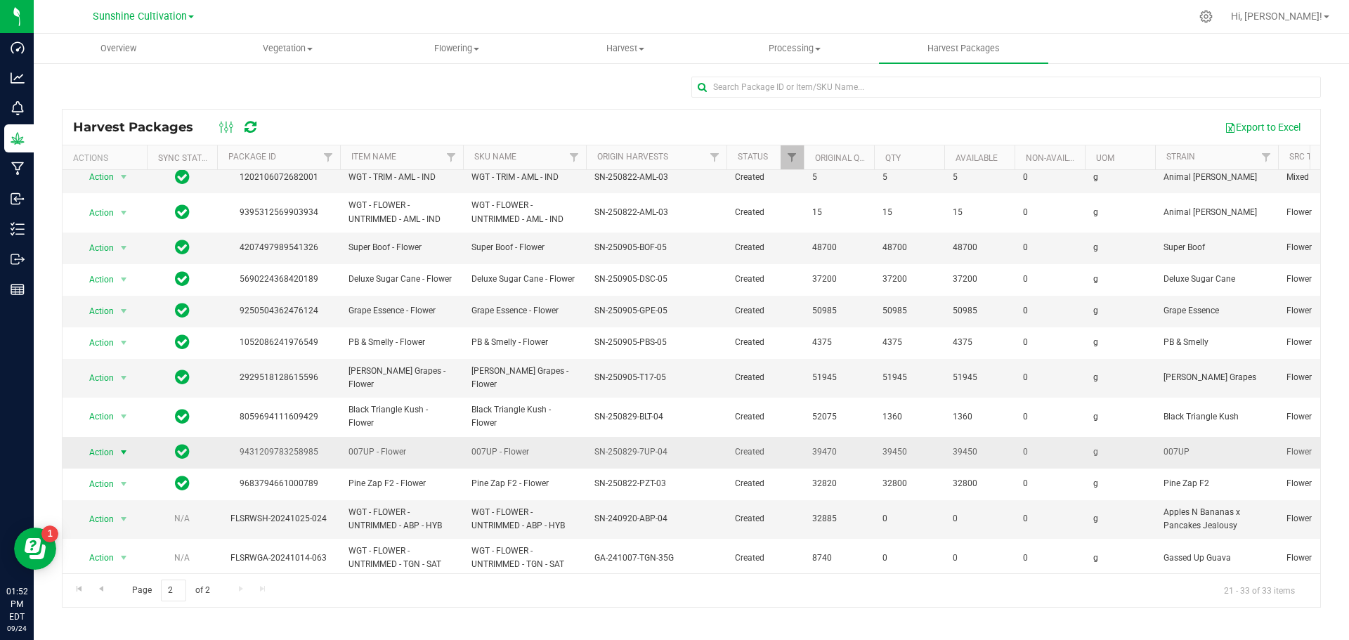
click at [122, 447] on span "select" at bounding box center [123, 452] width 11 height 11
click at [116, 480] on li "Create package" at bounding box center [121, 481] width 89 height 21
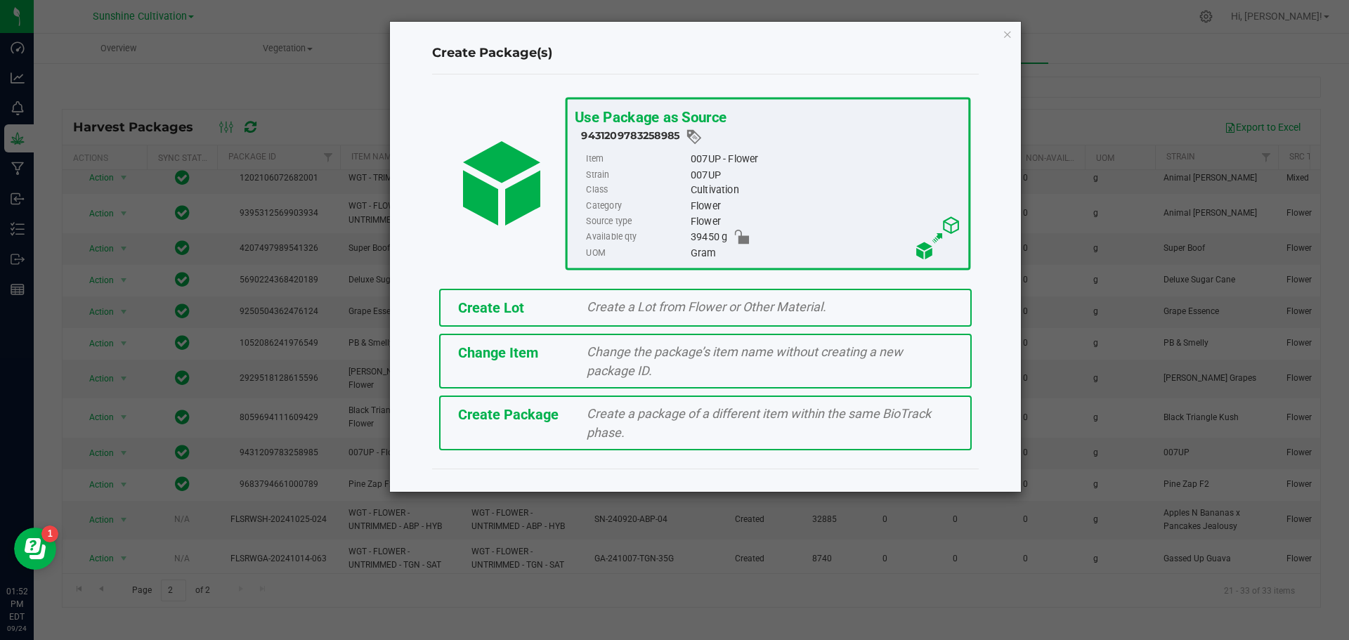
drag, startPoint x: 616, startPoint y: 424, endPoint x: 740, endPoint y: 235, distance: 226.4
click at [620, 410] on span "Create a package of a different item within the same BioTrack phase." at bounding box center [759, 423] width 344 height 34
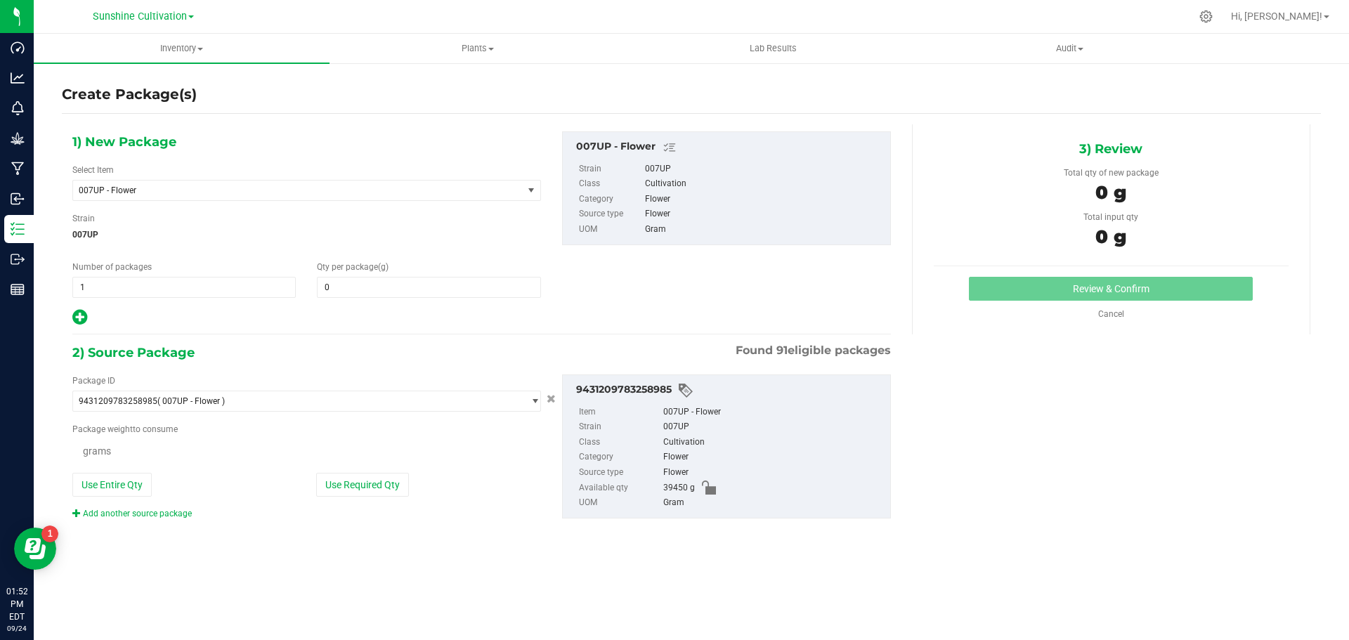
type input "0.0000"
click at [411, 187] on span "007UP - Flower" at bounding box center [289, 190] width 421 height 10
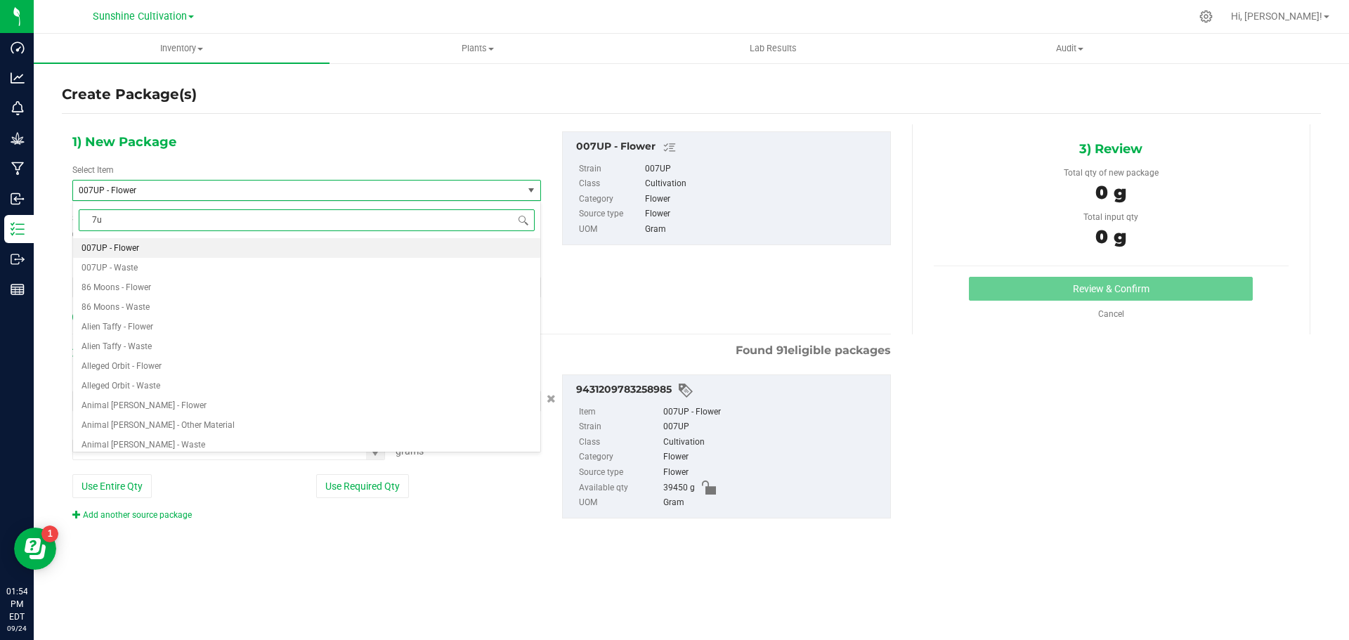
type input "7up"
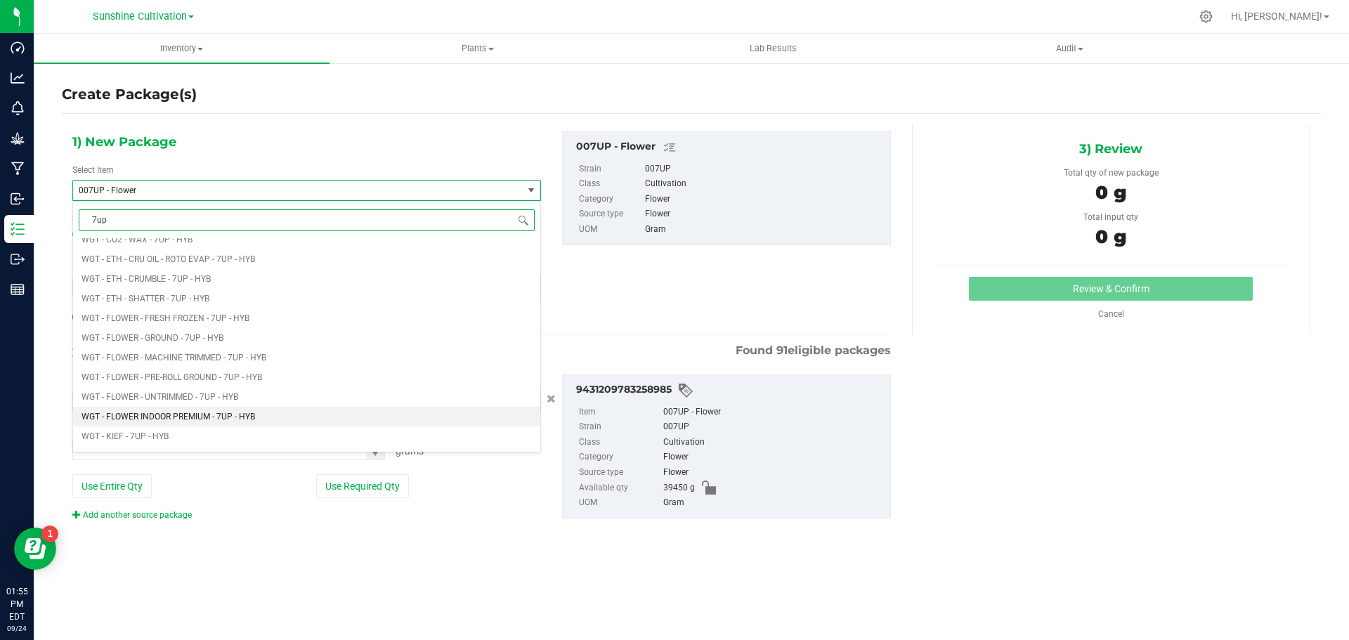
click at [223, 414] on span "WGT - FLOWER INDOOR PREMIUM - 7UP - HYB" at bounding box center [168, 417] width 174 height 10
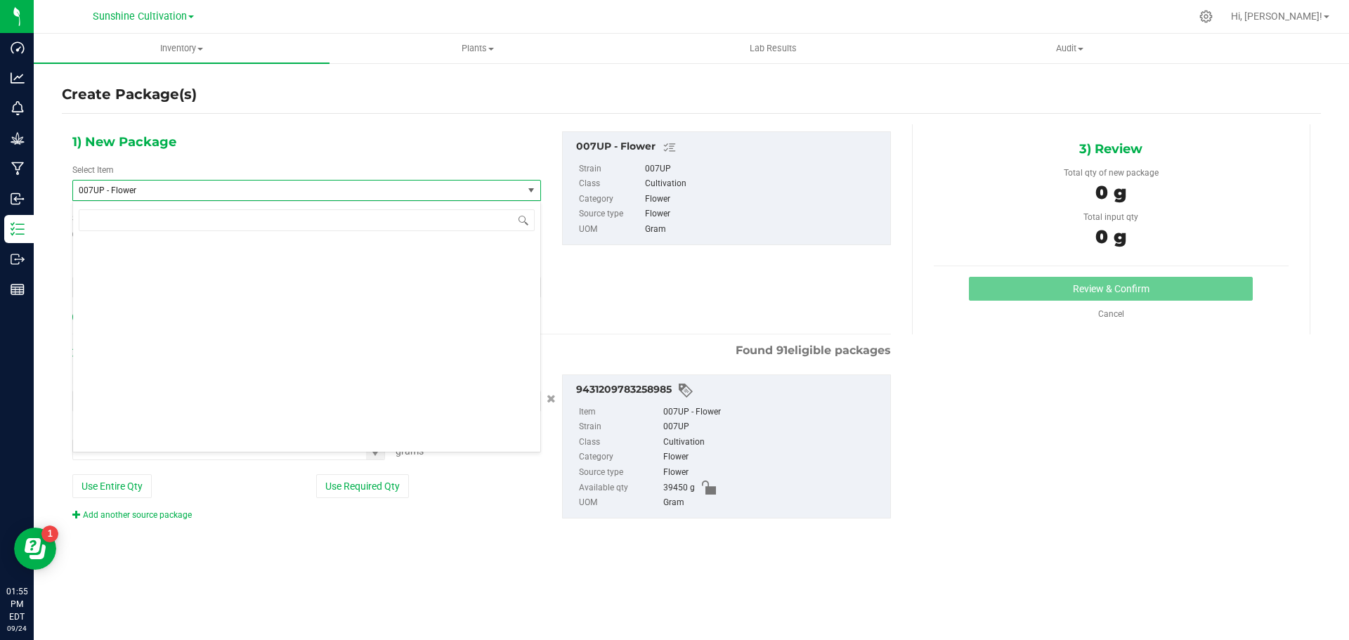
type input "0.0000"
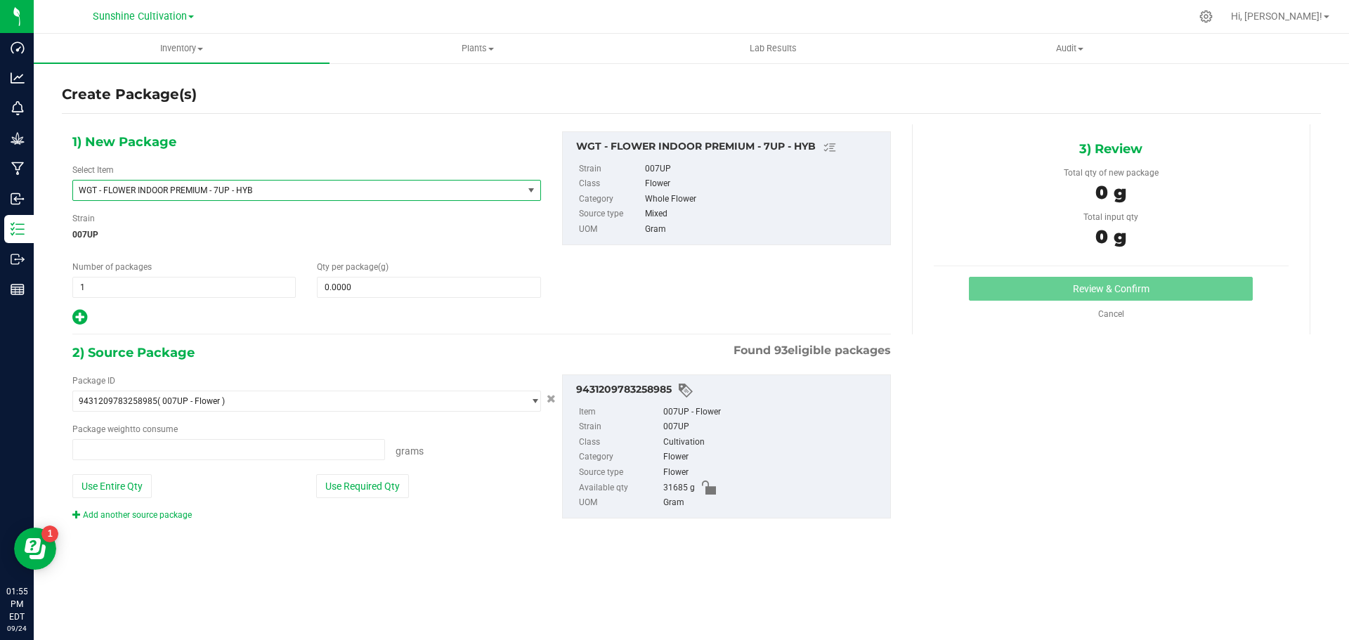
type input "0.0000 g"
click at [345, 289] on span at bounding box center [428, 287] width 223 height 21
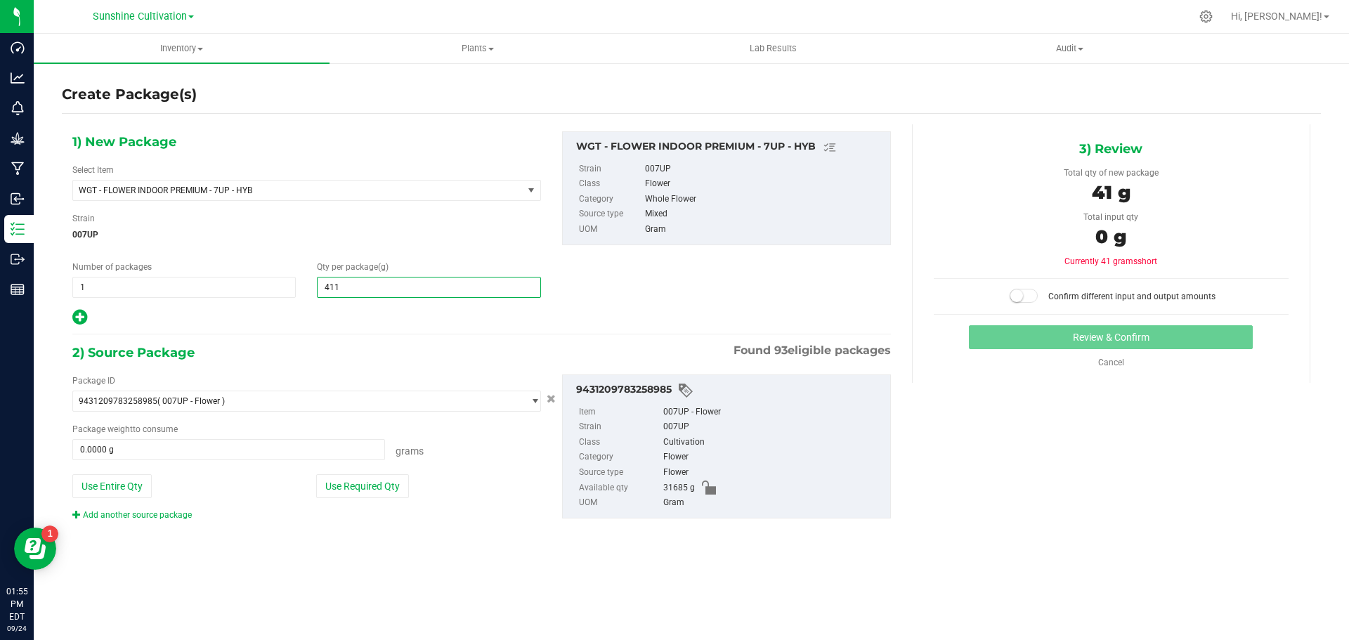
type input "4115"
type input "4,115.0000"
click at [249, 452] on span at bounding box center [228, 449] width 313 height 21
type input "4115"
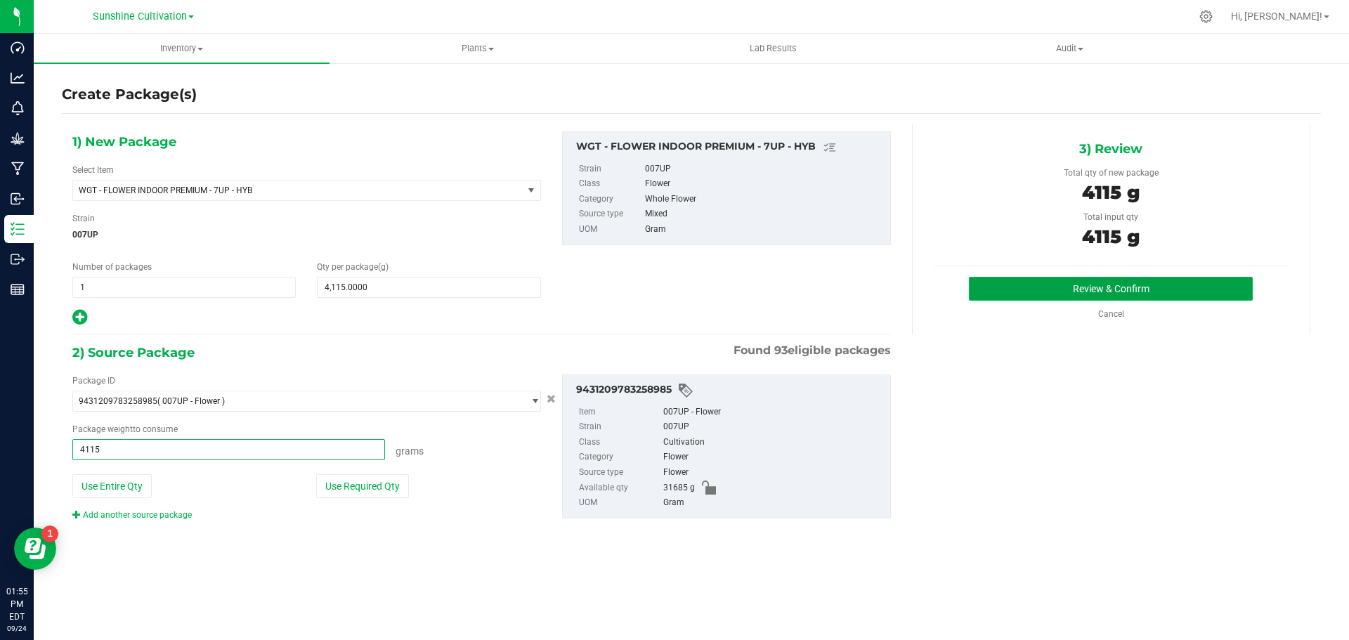
type input "4115.0000 g"
click at [1021, 299] on button "Review & Confirm" at bounding box center [1111, 289] width 284 height 24
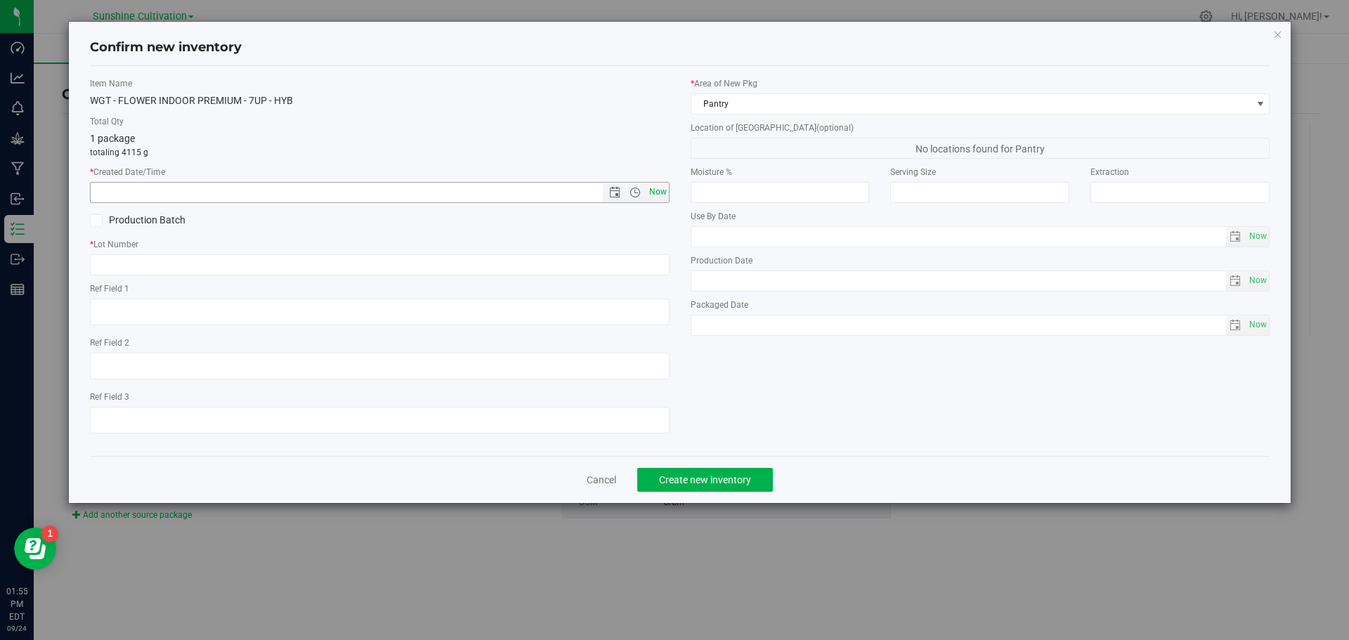
click at [655, 193] on span "Now" at bounding box center [658, 192] width 24 height 20
type input "9/24/2025 1:55 PM"
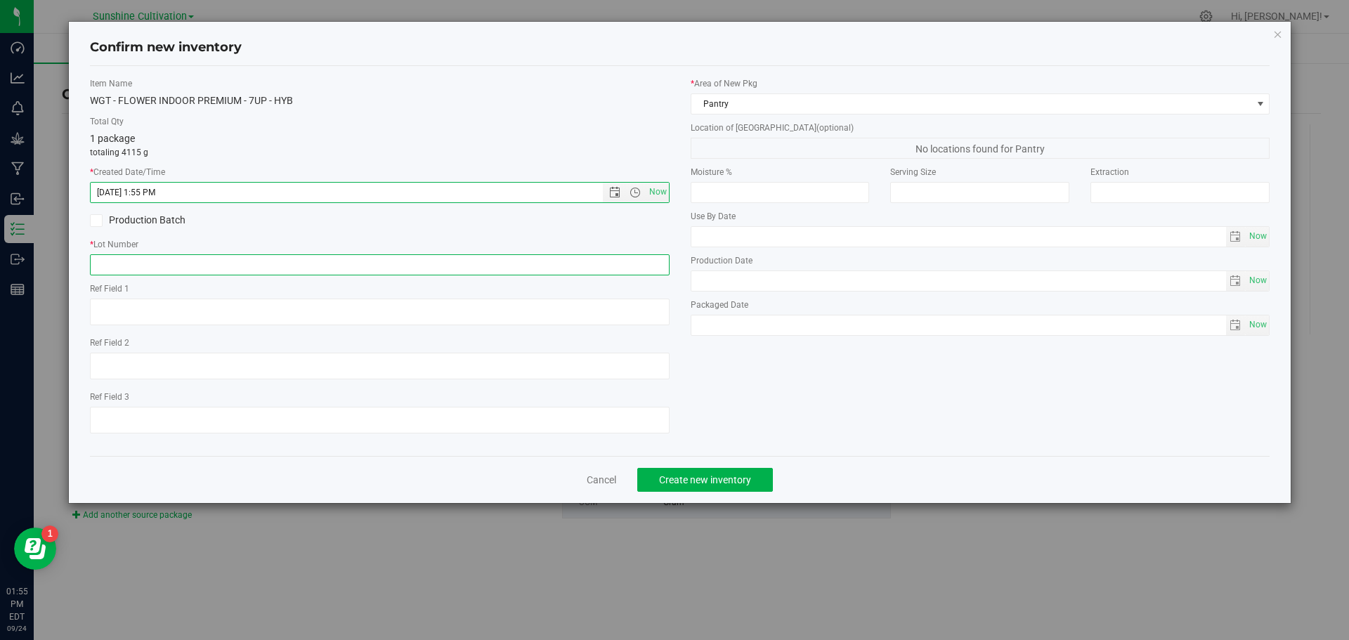
click at [614, 259] on input "text" at bounding box center [380, 264] width 580 height 21
paste input "SN-250829-7UP-04"
type input "SN-250829-7UP-04"
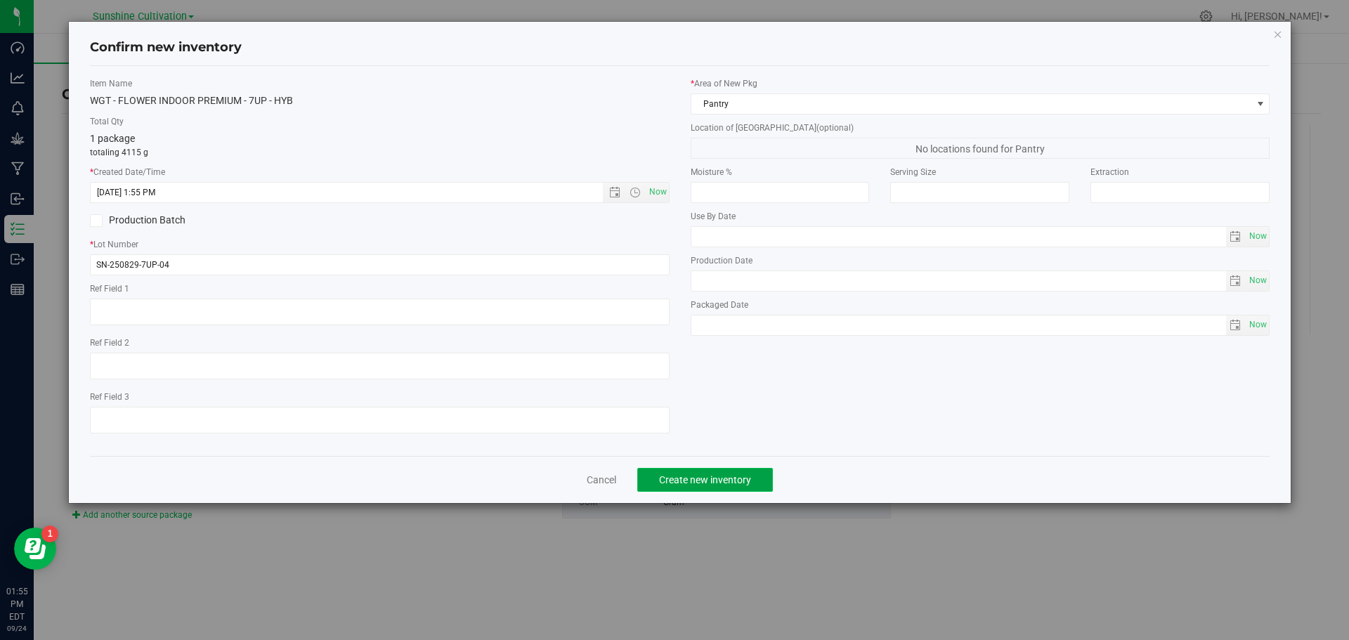
click at [687, 478] on span "Create new inventory" at bounding box center [705, 479] width 92 height 11
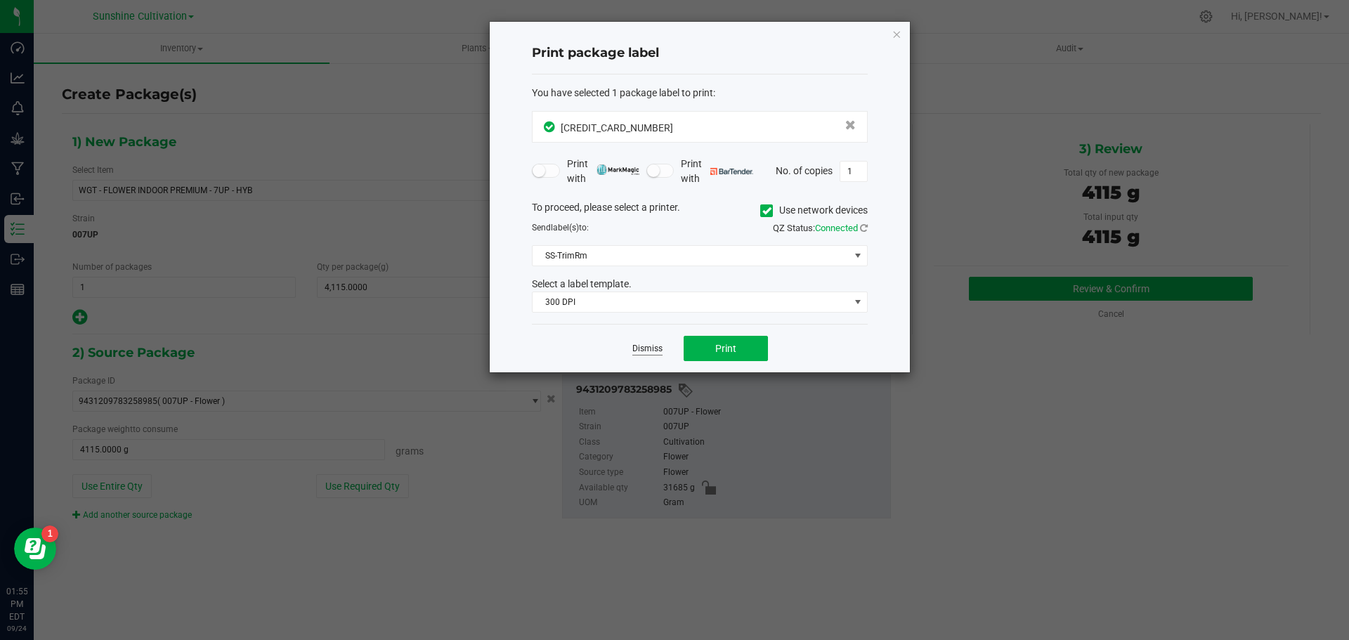
click at [652, 346] on link "Dismiss" at bounding box center [647, 349] width 30 height 12
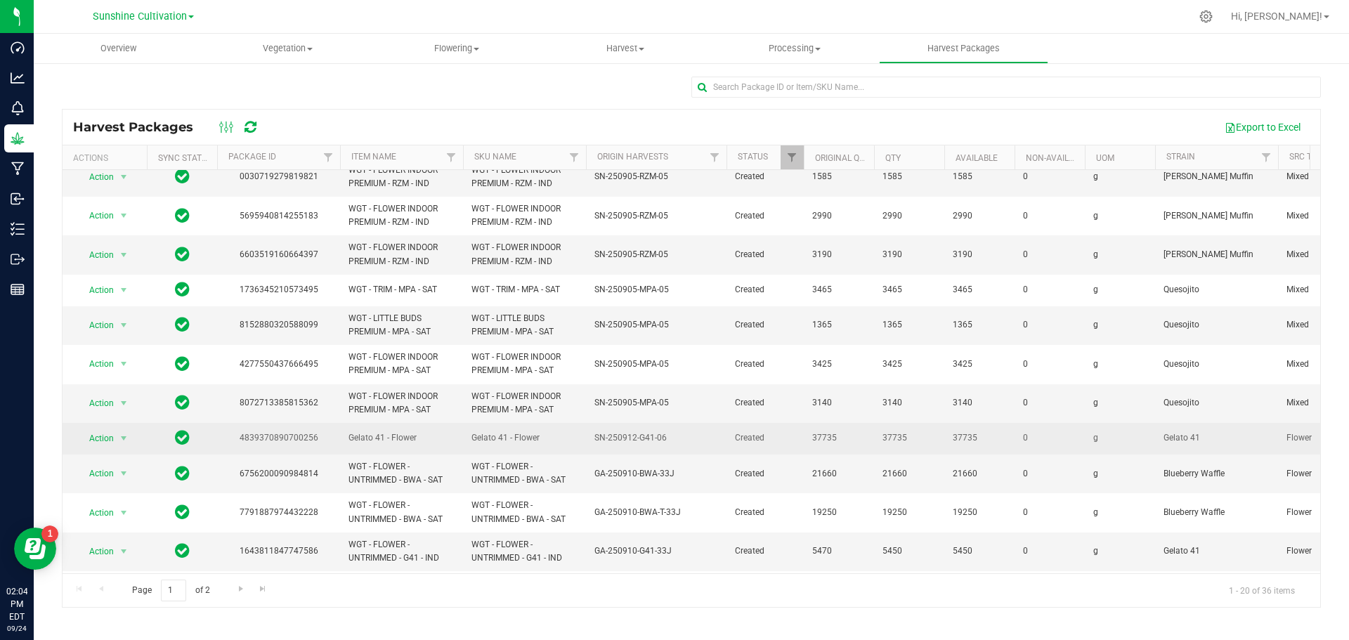
scroll to position [348, 0]
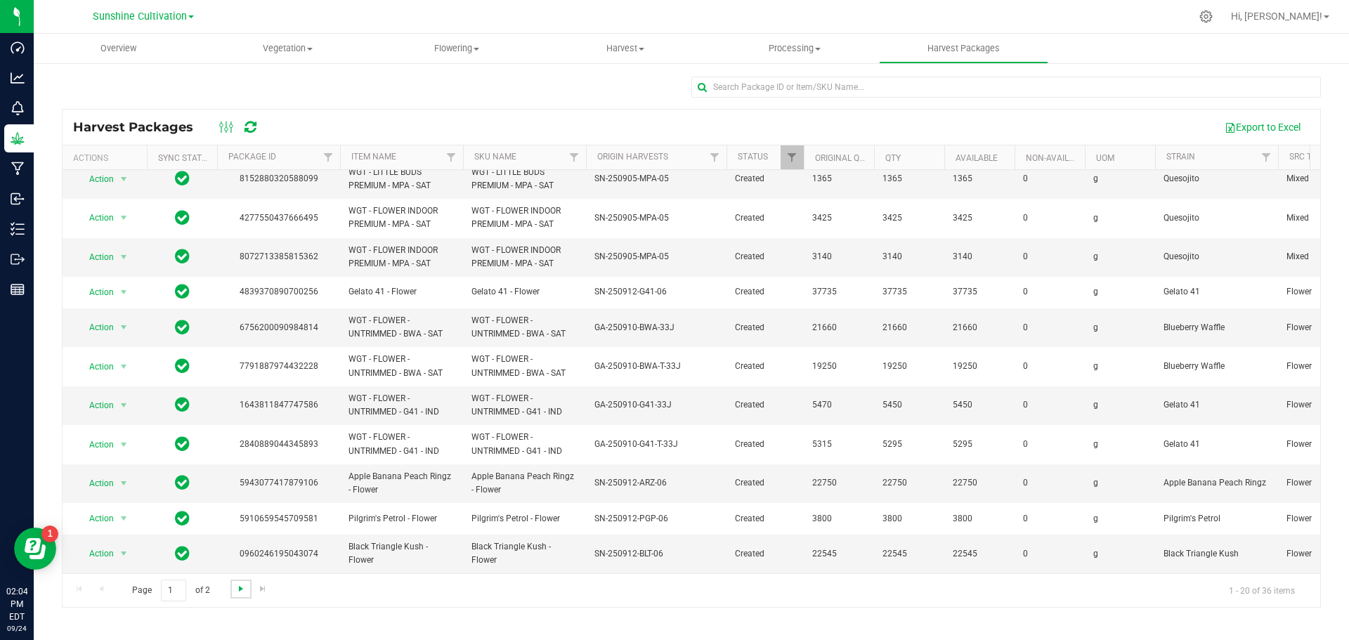
click at [242, 588] on span "Go to the next page" at bounding box center [240, 588] width 11 height 11
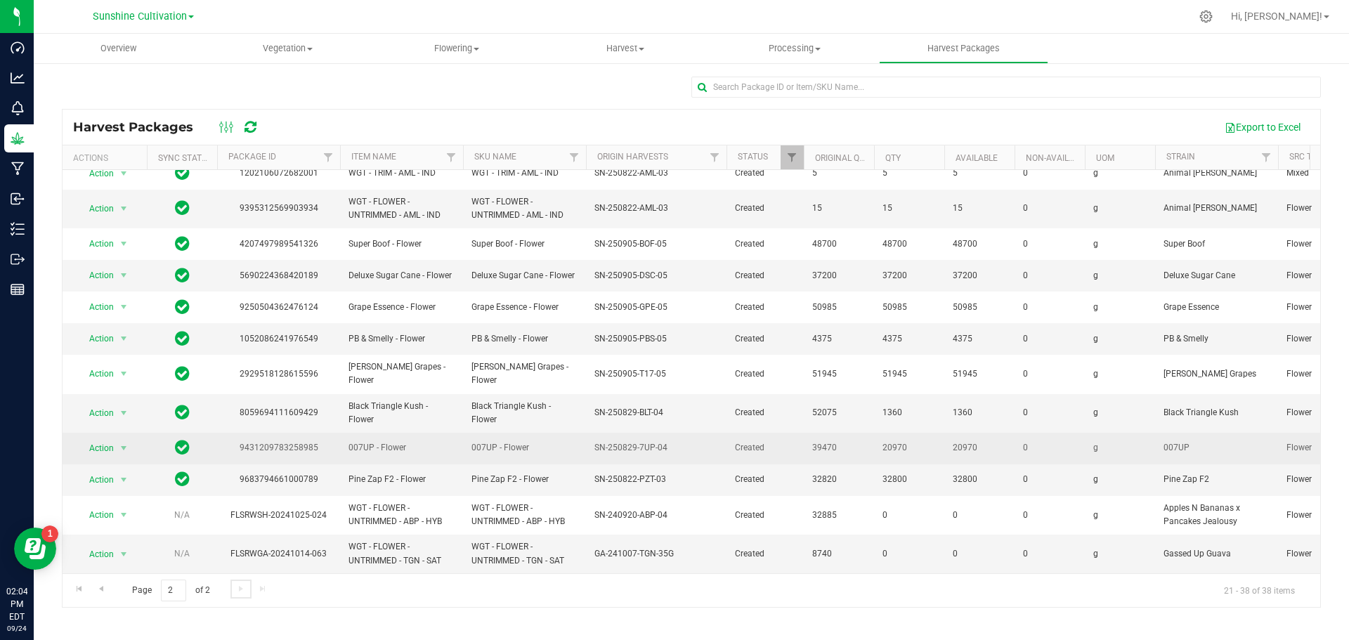
scroll to position [205, 0]
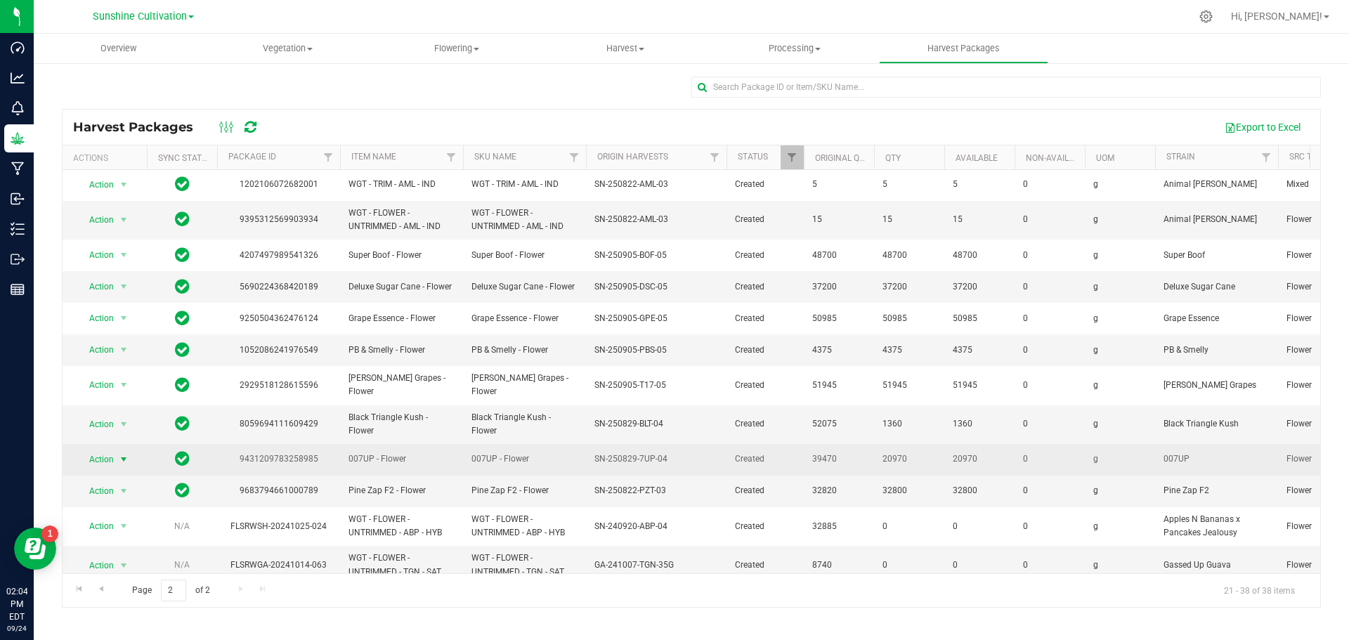
click at [112, 450] on span "Action" at bounding box center [96, 460] width 38 height 20
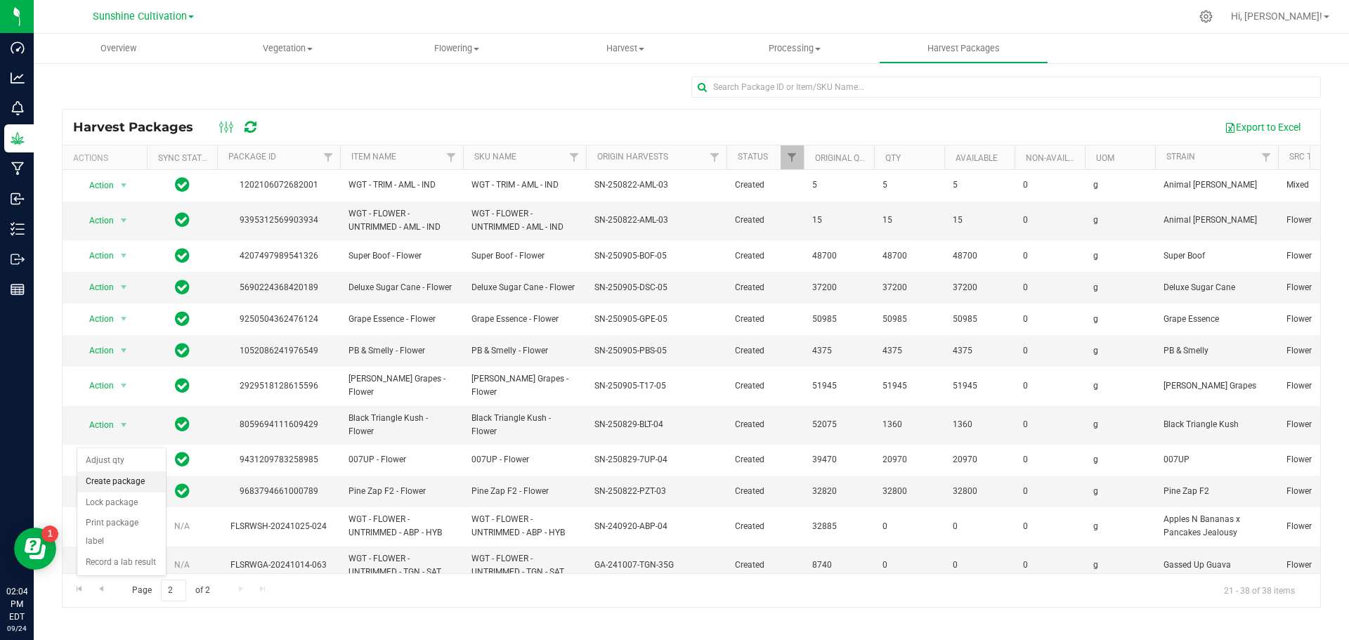
click at [135, 479] on li "Create package" at bounding box center [121, 481] width 89 height 21
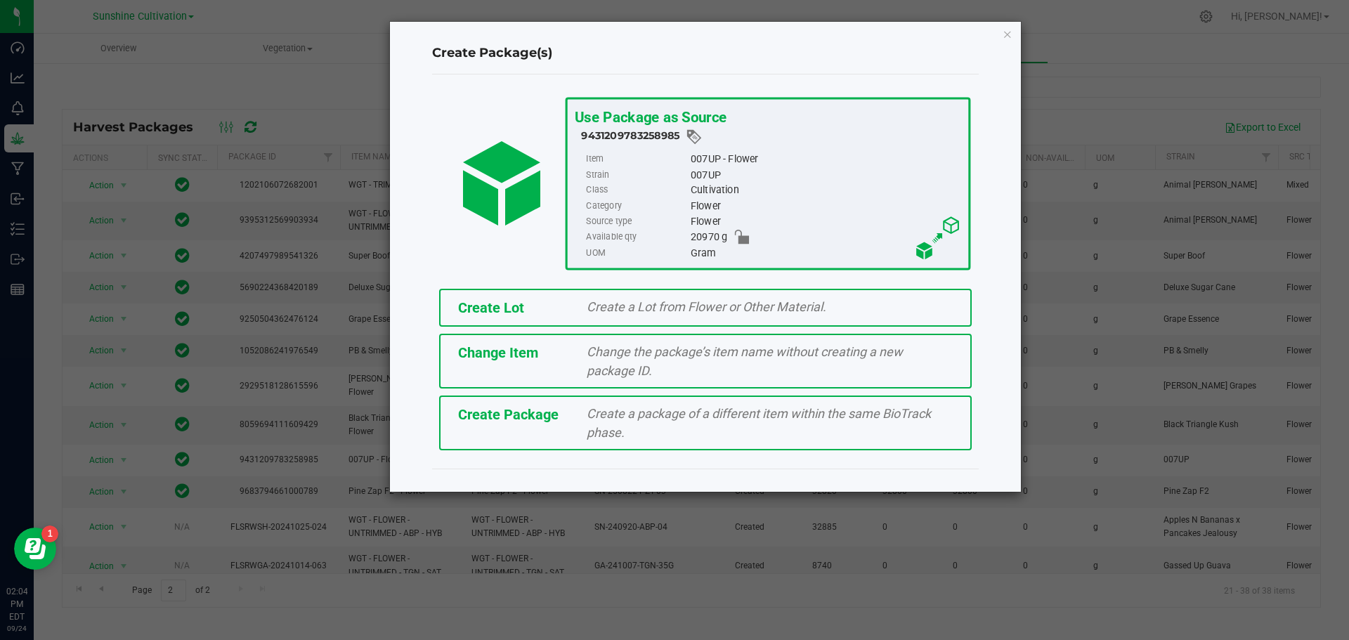
click at [603, 412] on span "Create a package of a different item within the same BioTrack phase." at bounding box center [759, 423] width 344 height 34
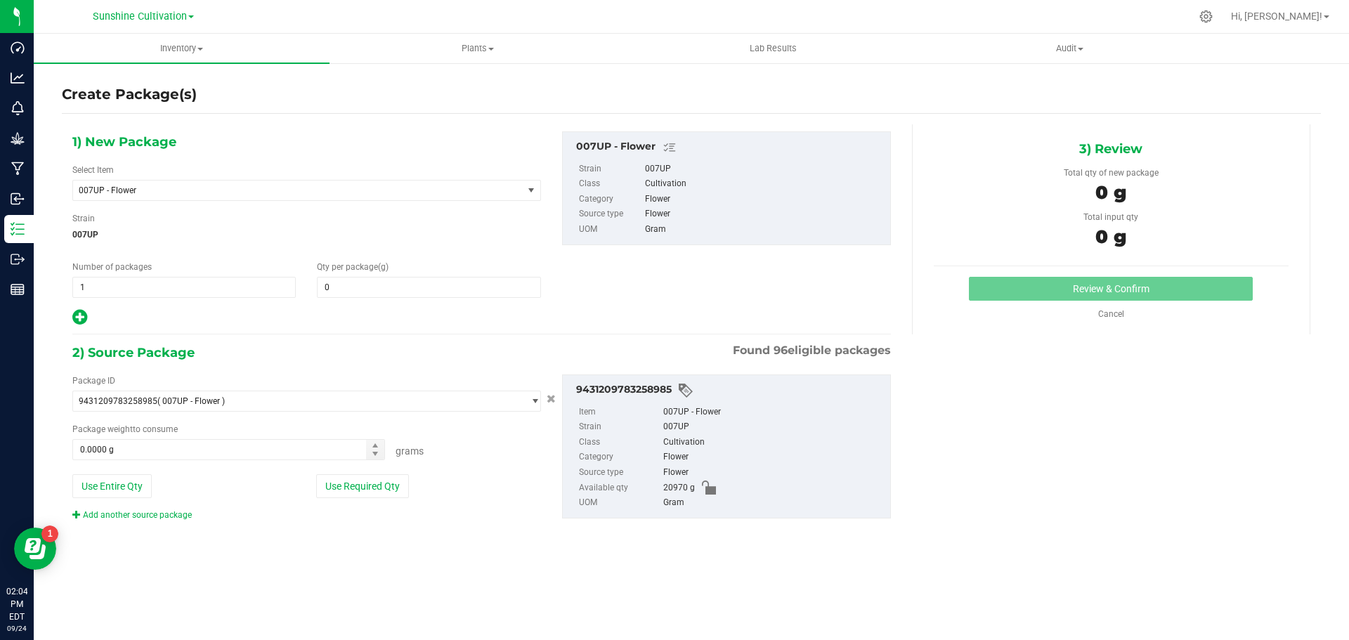
type input "0.0000"
click at [400, 192] on span "007UP - Flower" at bounding box center [289, 190] width 421 height 10
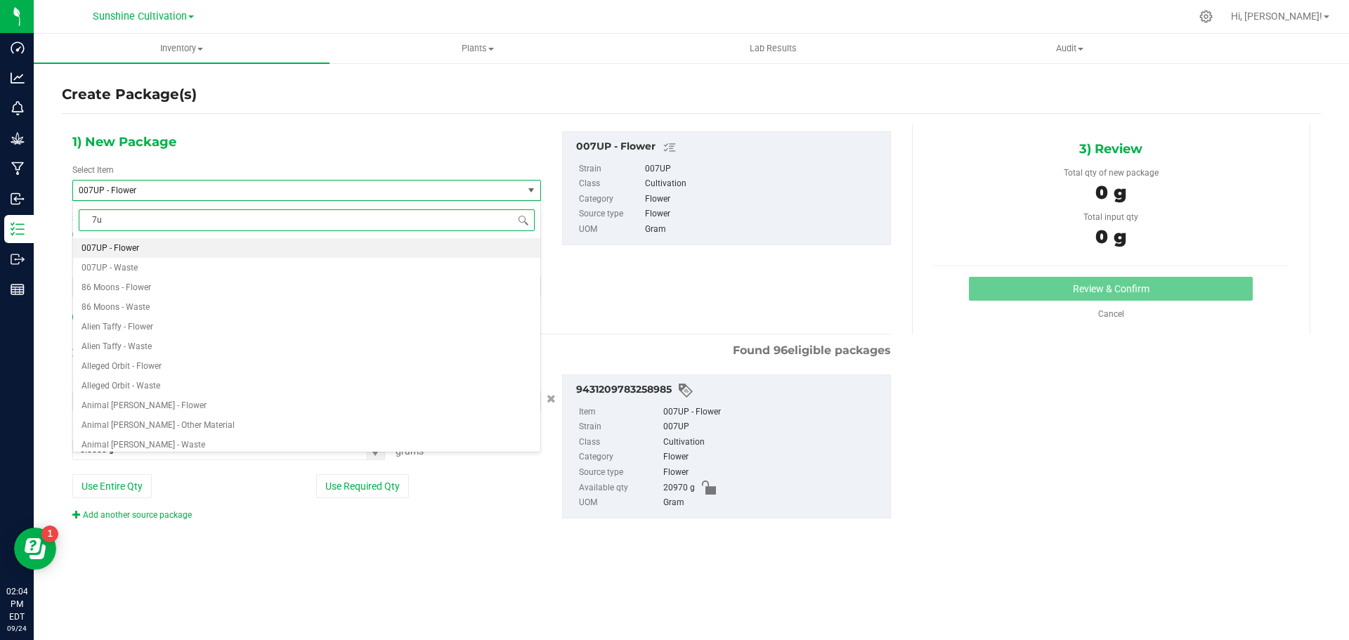
type input "7up"
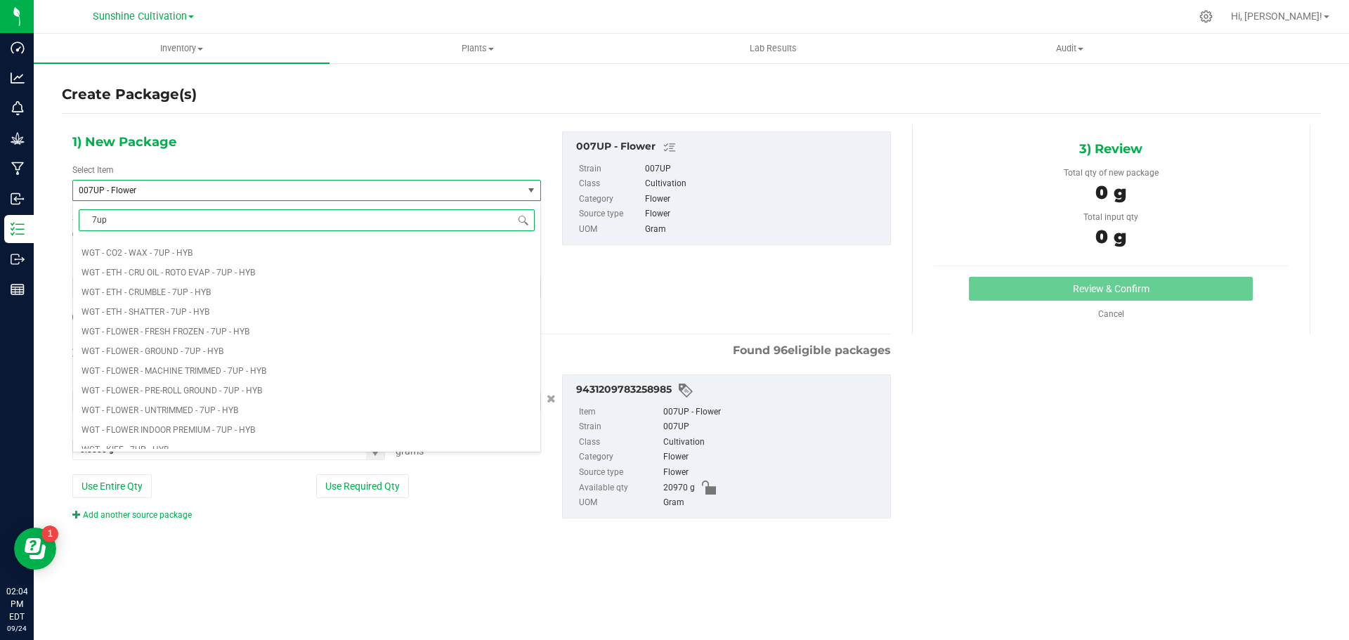
scroll to position [1546, 0]
click at [246, 320] on li "WGT - LITTLE BUDS PREMIUM - 7UP - HYB" at bounding box center [306, 316] width 467 height 20
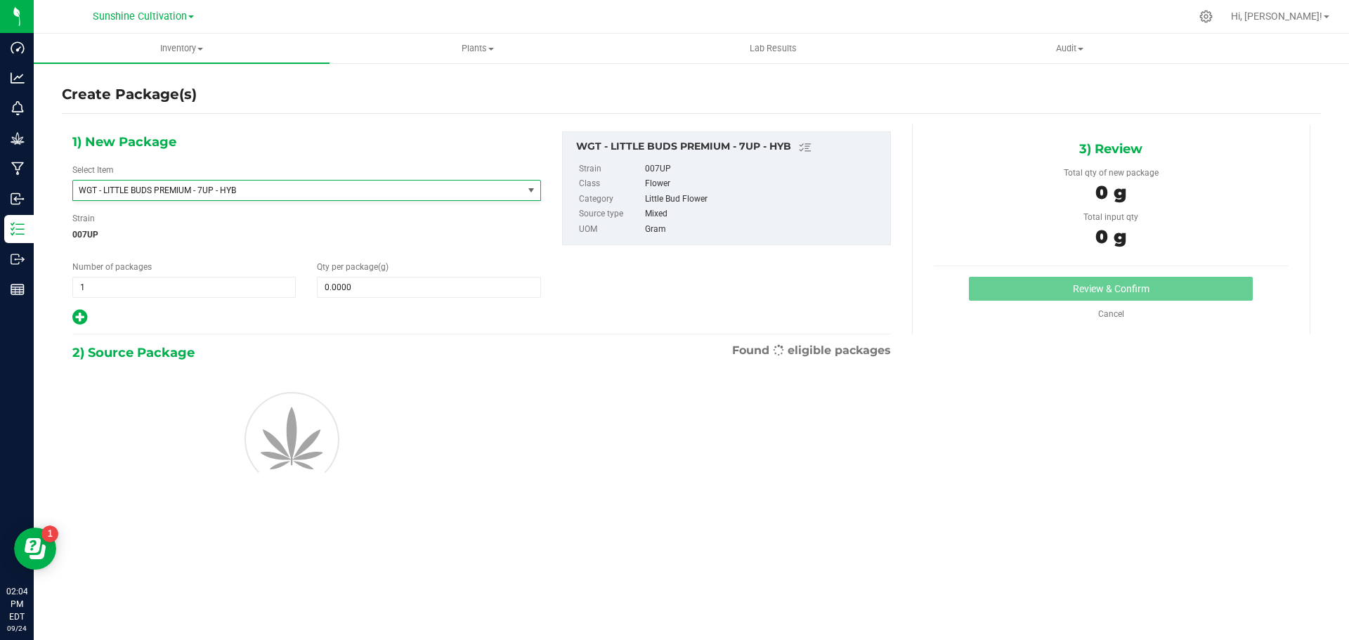
type input "0.0000"
click at [384, 286] on span at bounding box center [428, 287] width 223 height 21
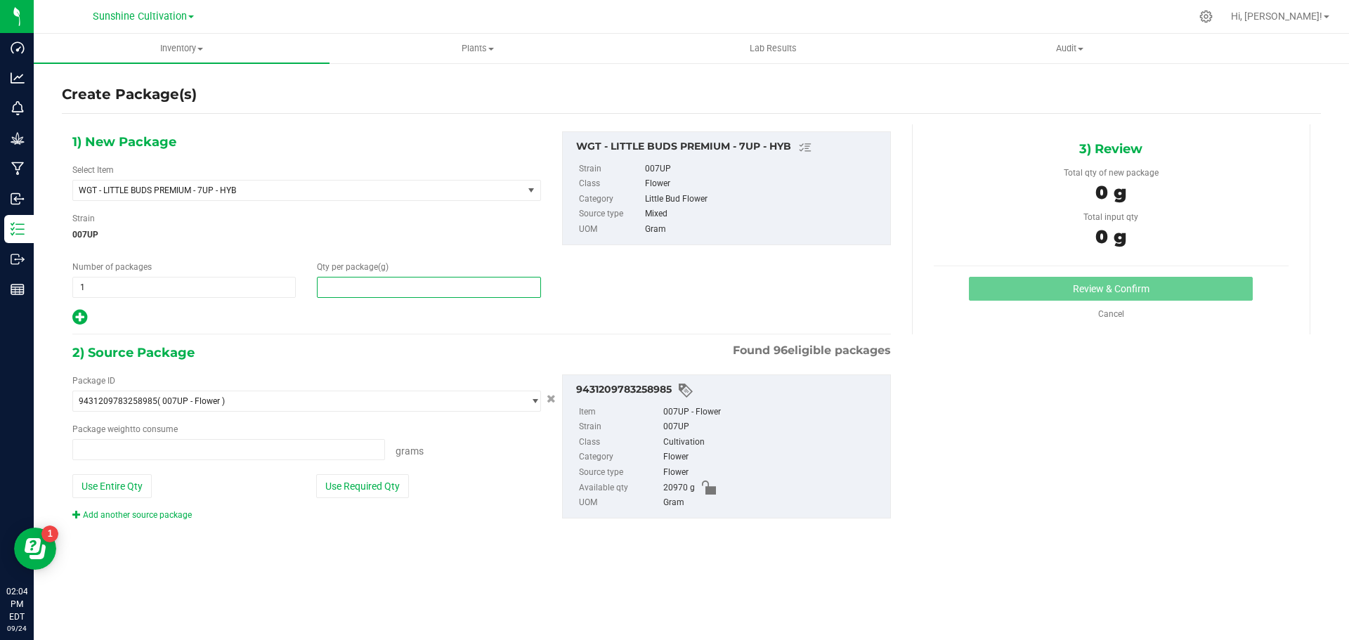
type input "0.0000 g"
type input "0"
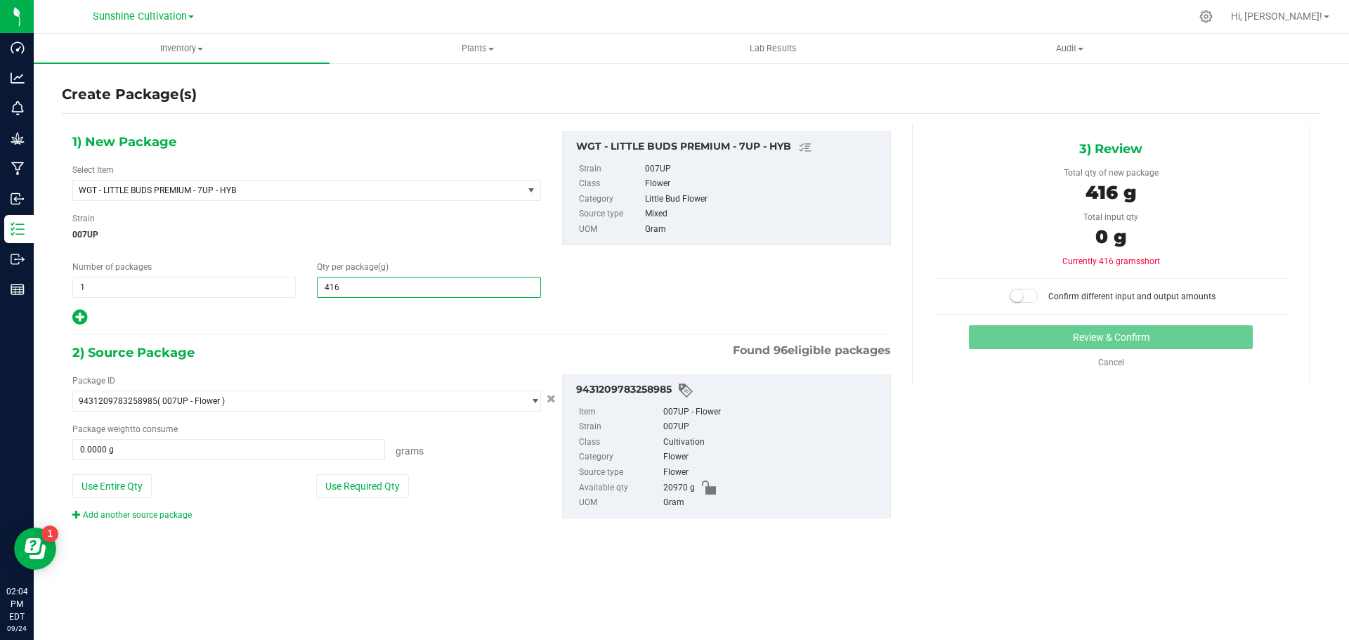
type input "4160"
type input "4,160.0000"
click at [326, 445] on span at bounding box center [228, 449] width 313 height 21
type input "4160"
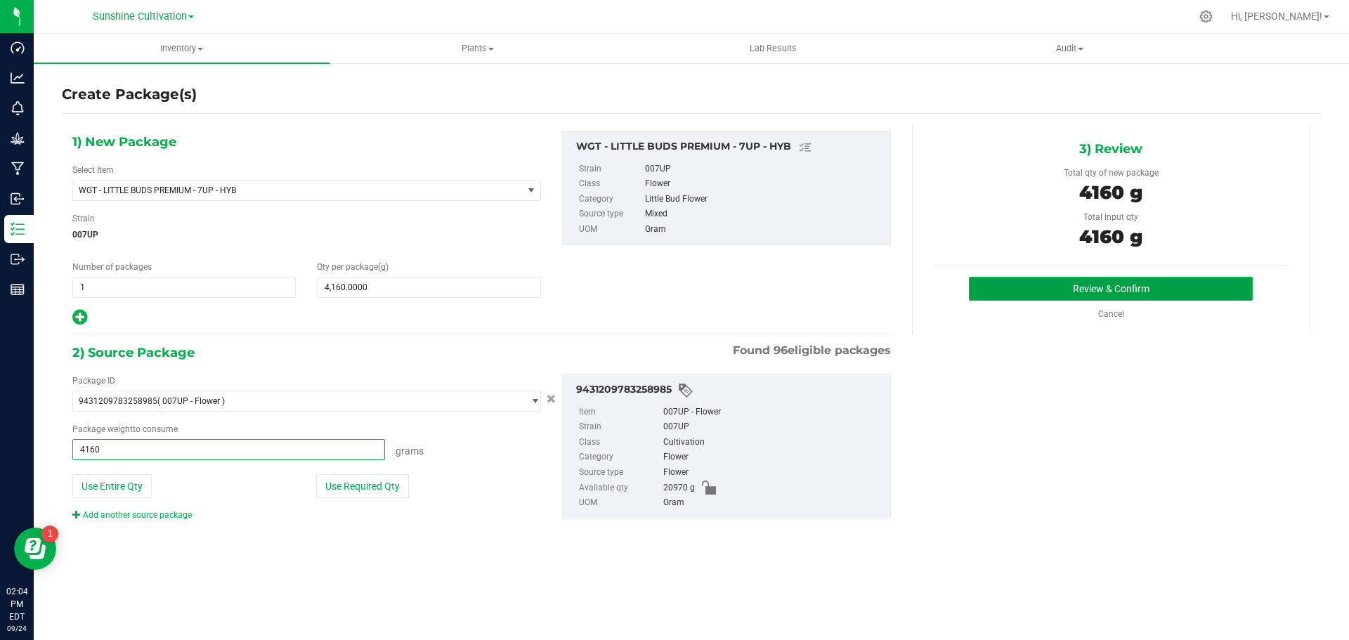
type input "4160.0000 g"
click at [1141, 290] on button "Review & Confirm" at bounding box center [1111, 289] width 284 height 24
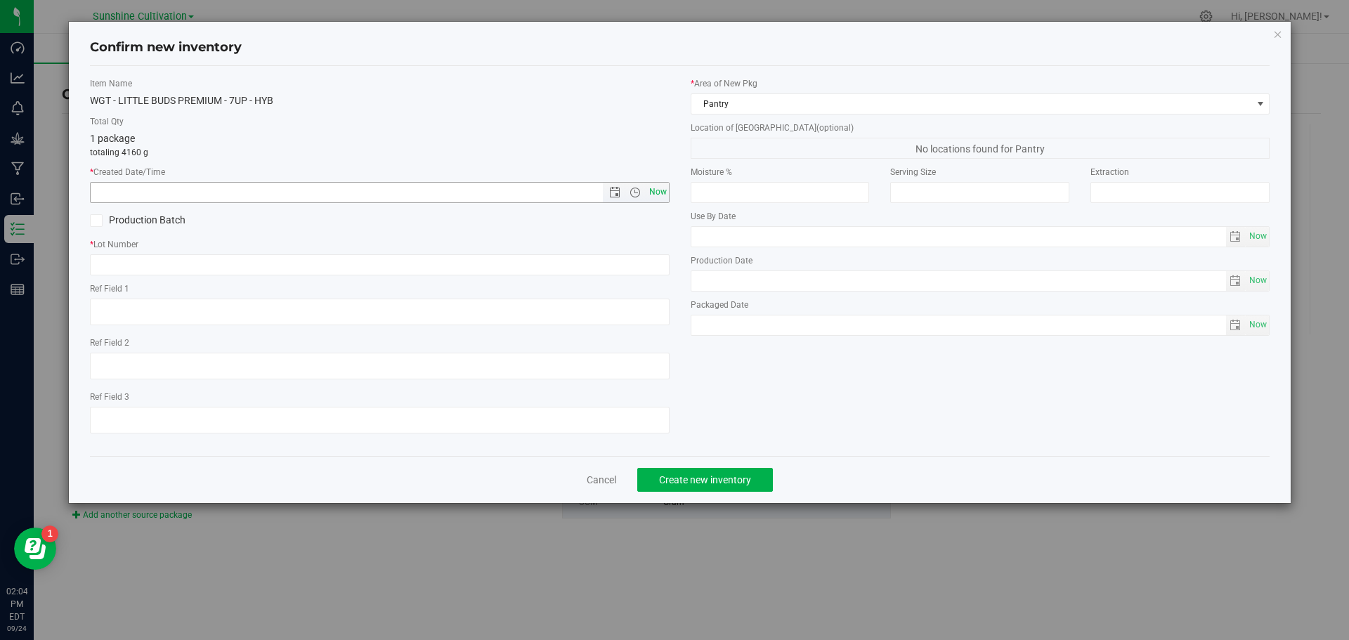
click at [658, 188] on span "Now" at bounding box center [658, 192] width 24 height 20
type input "9/24/2025 2:04 PM"
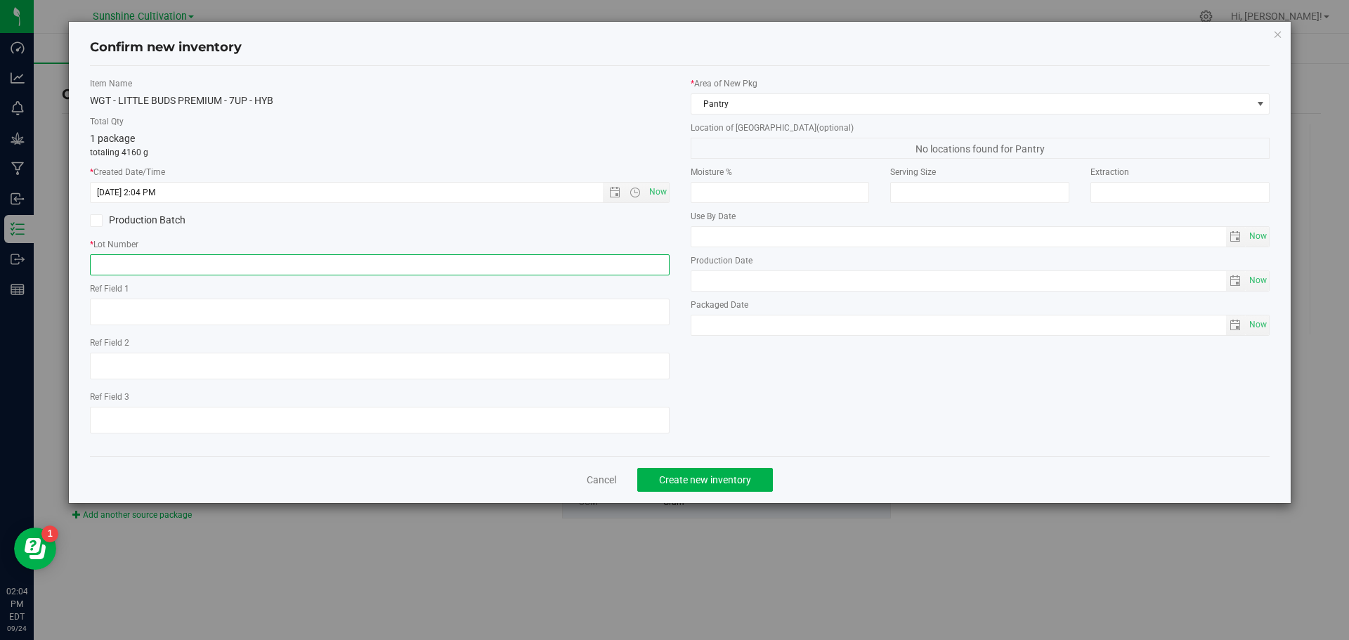
click at [578, 268] on input "text" at bounding box center [380, 264] width 580 height 21
paste input "SN-250829-7UP-04"
type input "SN-250829-7UP-04"
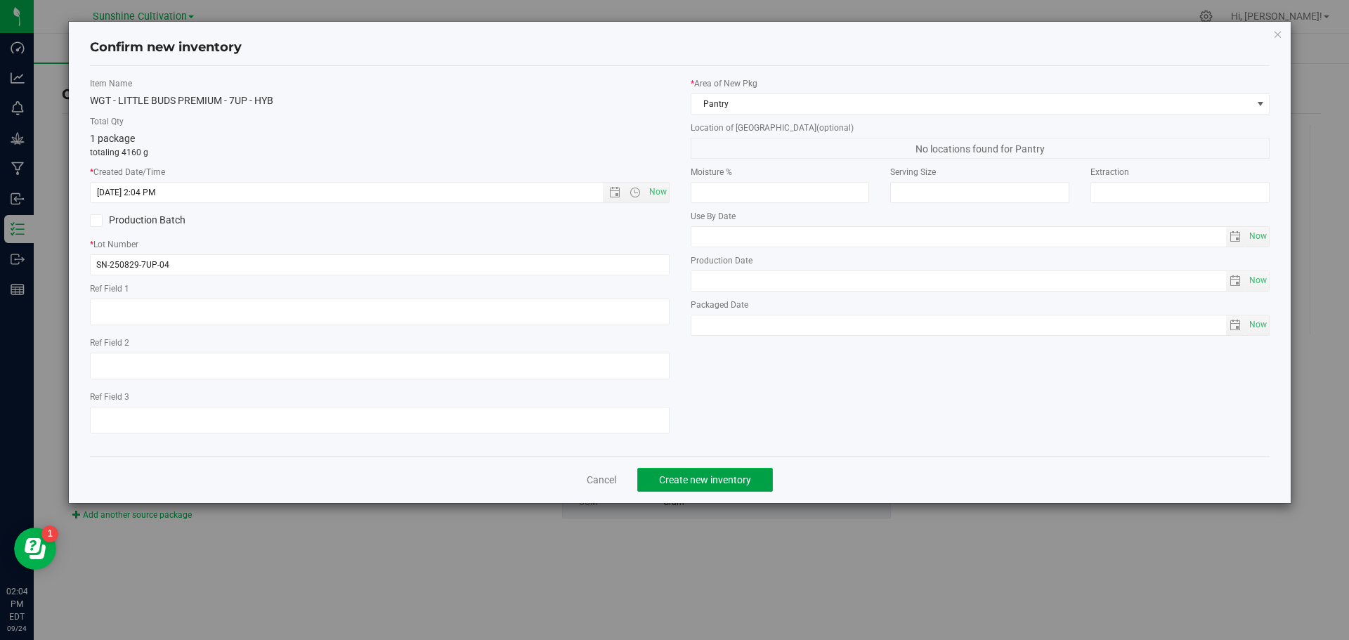
click at [704, 484] on span "Create new inventory" at bounding box center [705, 479] width 92 height 11
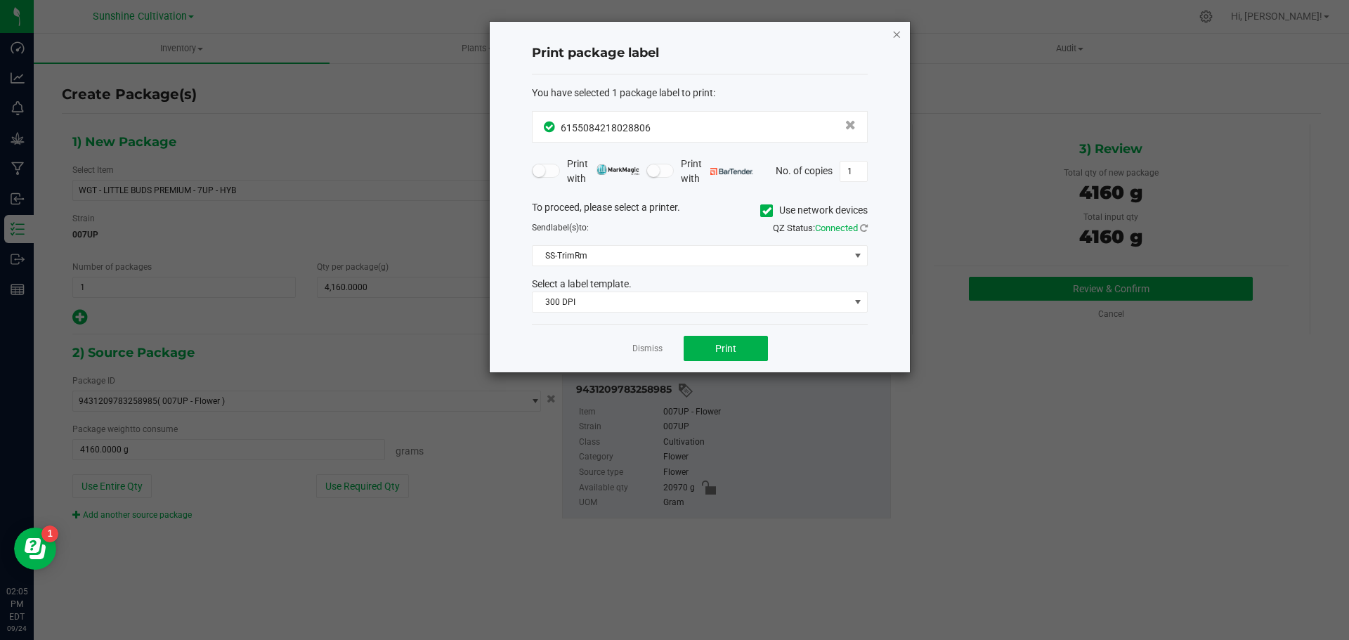
click at [896, 37] on icon "button" at bounding box center [897, 33] width 10 height 17
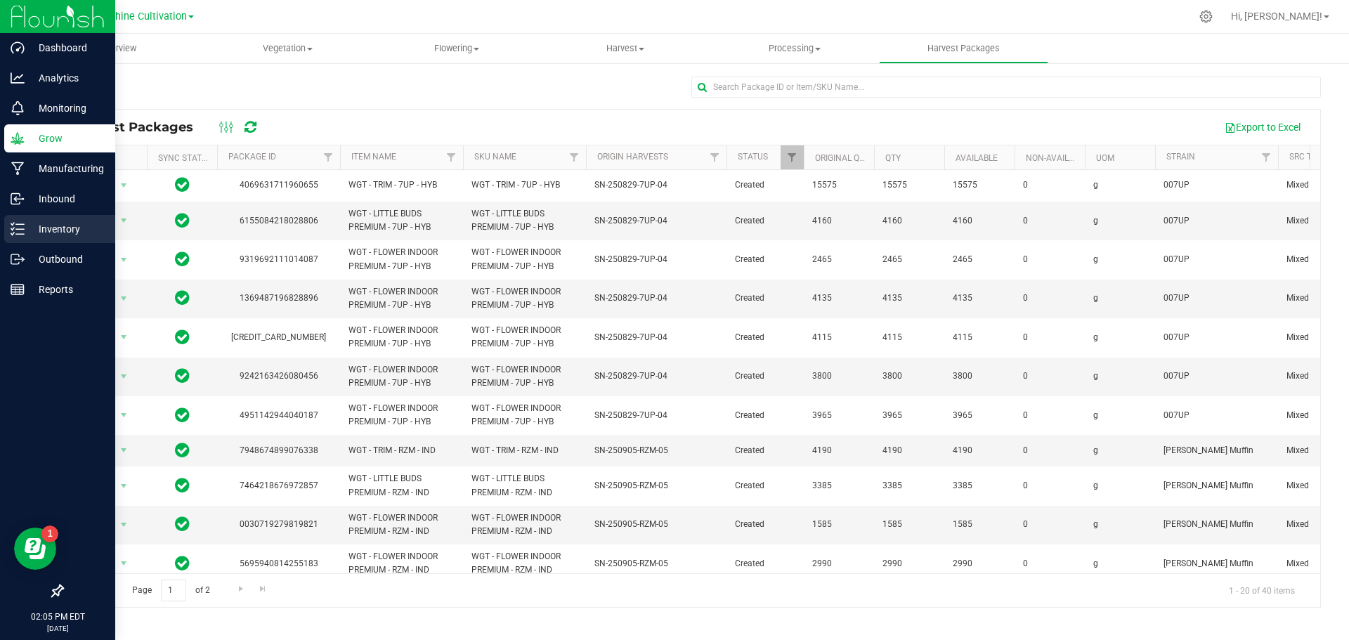
click at [4, 234] on link "Inventory" at bounding box center [57, 230] width 115 height 30
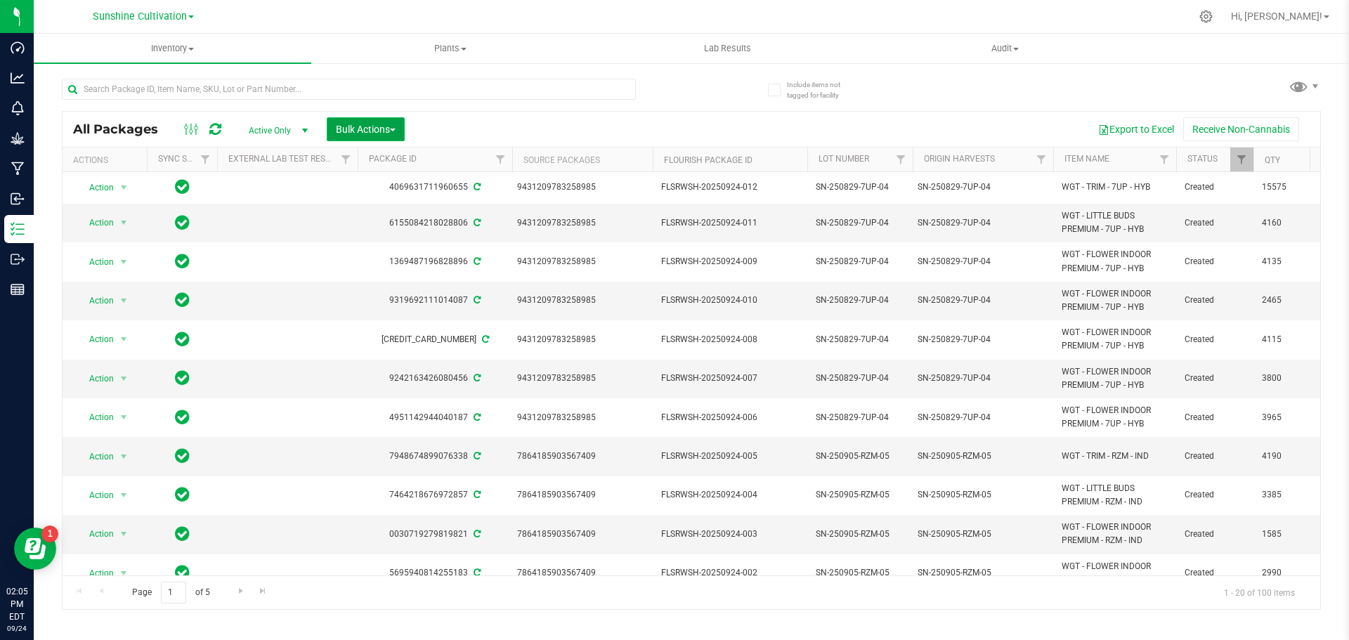
click at [377, 129] on span "Bulk Actions" at bounding box center [366, 129] width 60 height 11
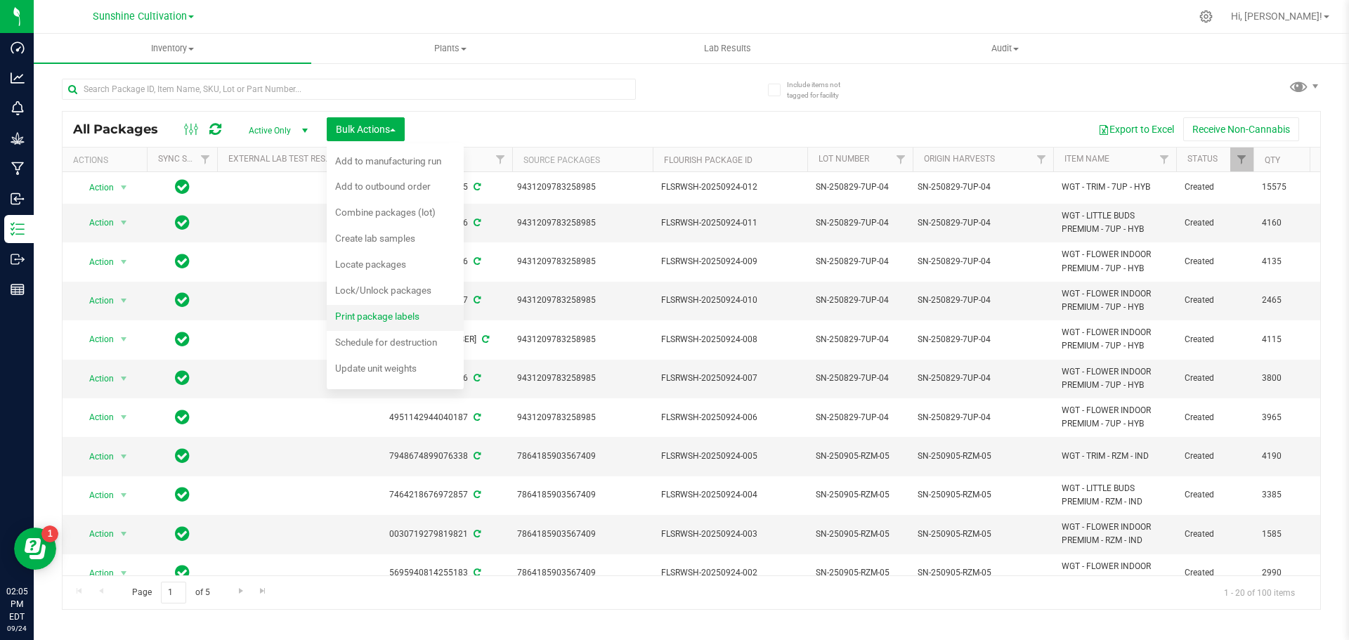
click at [396, 323] on div "Print package labels" at bounding box center [386, 318] width 103 height 22
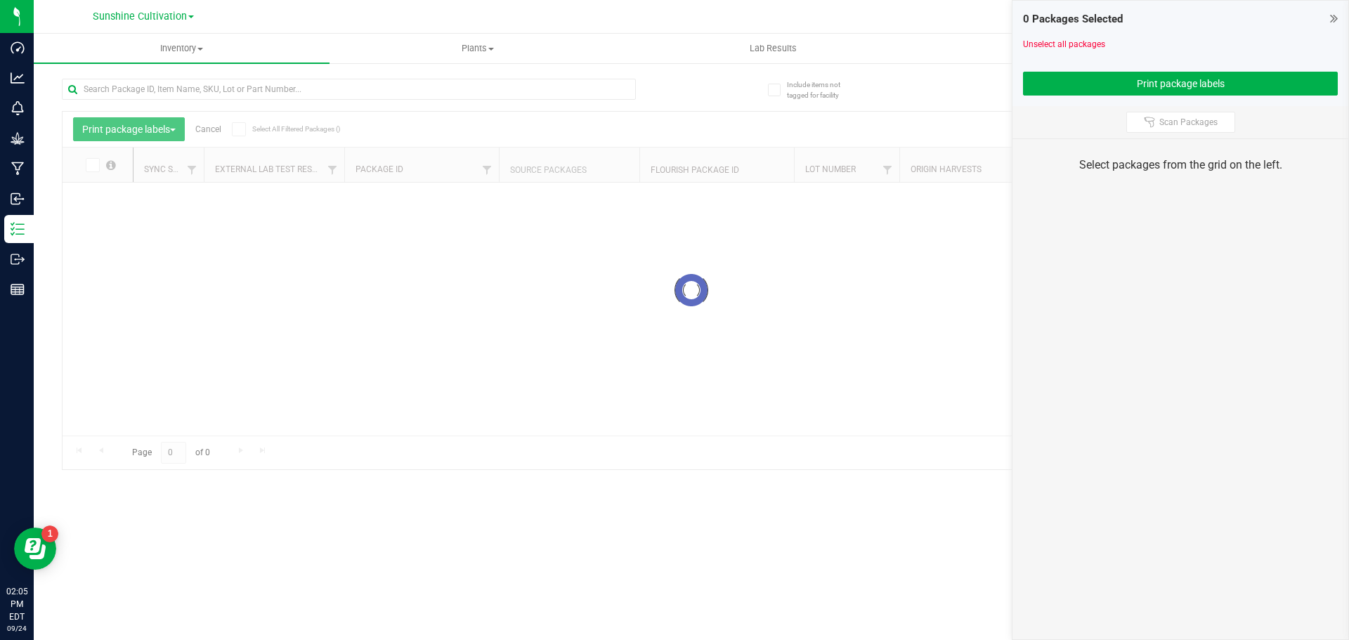
click at [1330, 15] on icon at bounding box center [1334, 18] width 8 height 14
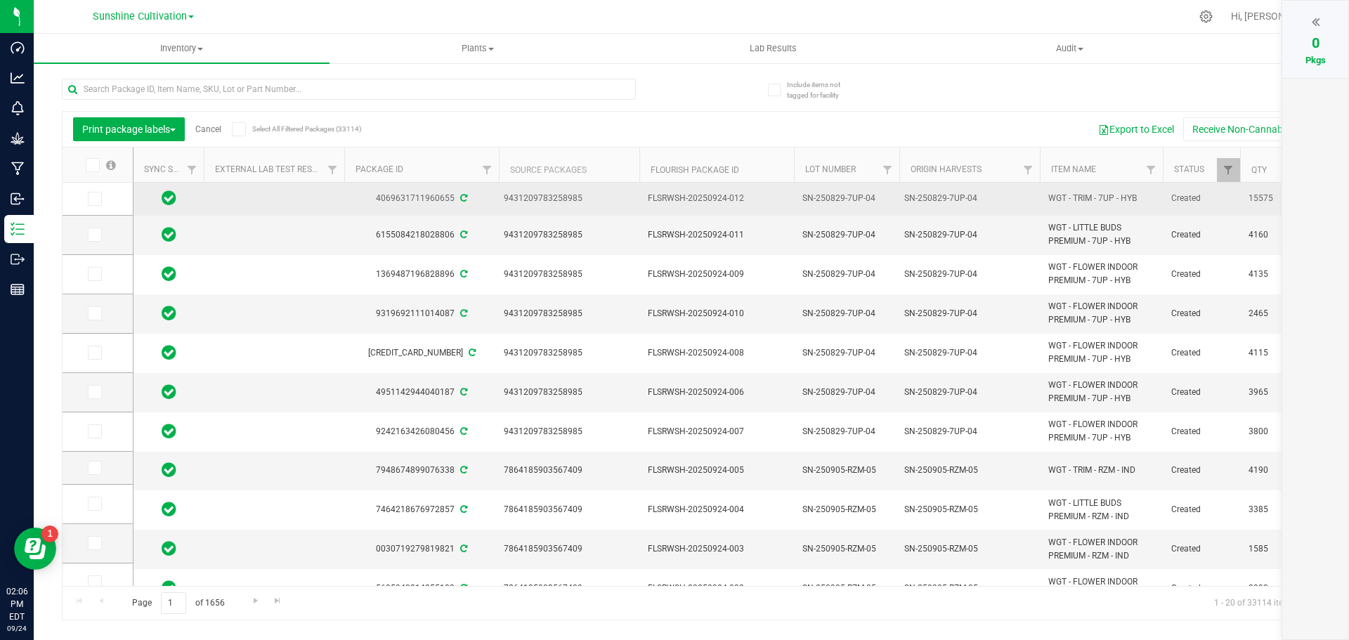
click at [1171, 202] on span "Created" at bounding box center [1201, 198] width 60 height 13
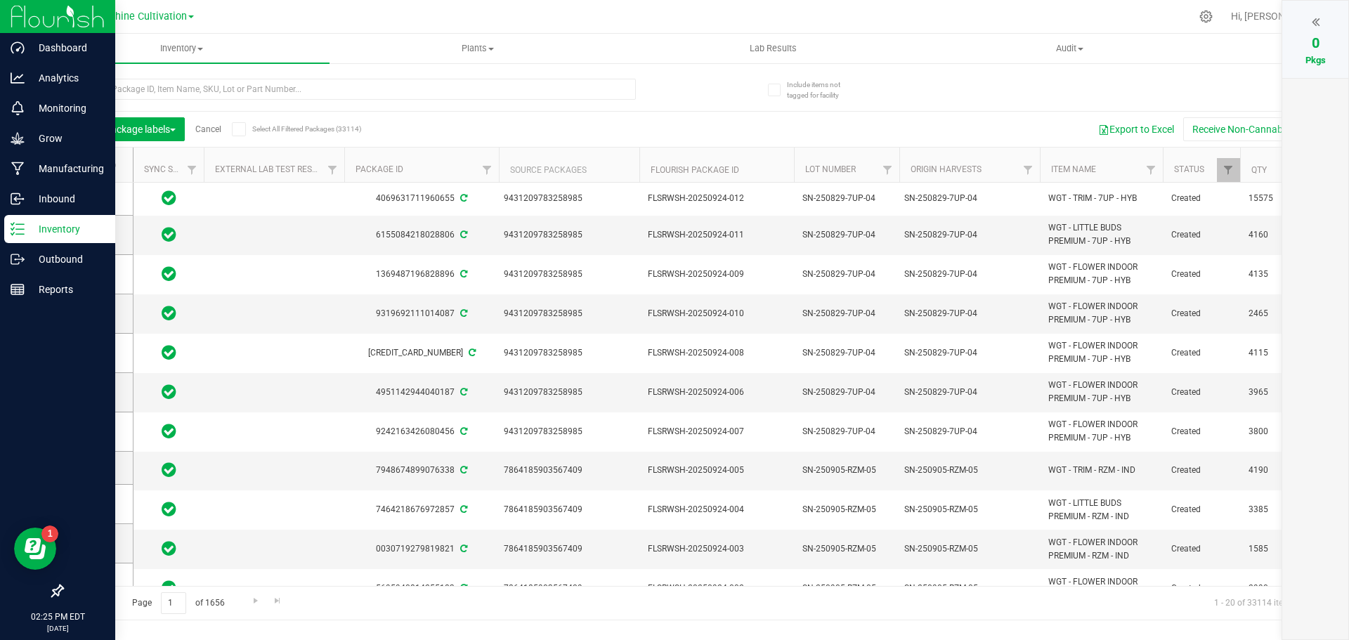
click at [53, 229] on p "Inventory" at bounding box center [67, 229] width 84 height 17
click at [53, 133] on p "Grow" at bounding box center [67, 138] width 84 height 17
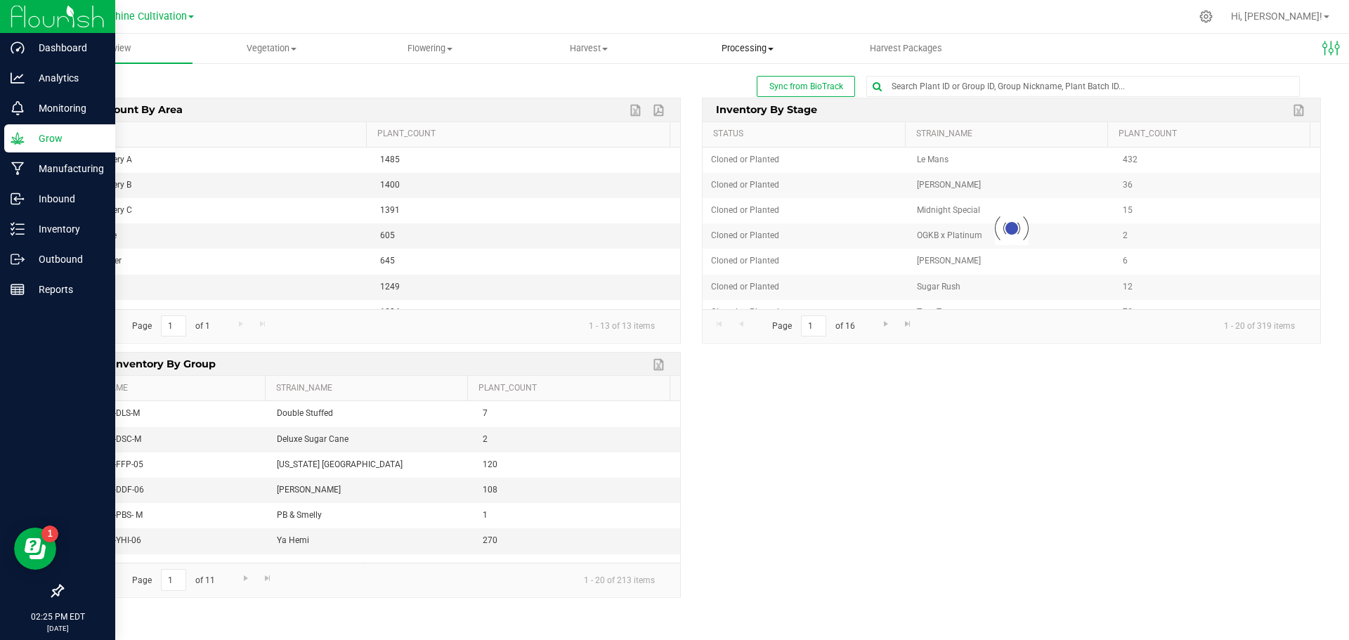
click at [719, 34] on uib-tab-heading "Processing Processing harvests Processing plants Completed harvests" at bounding box center [747, 48] width 157 height 28
click at [587, 50] on span "Harvest" at bounding box center [588, 48] width 157 height 13
click at [570, 80] on span "Harvests" at bounding box center [548, 85] width 78 height 12
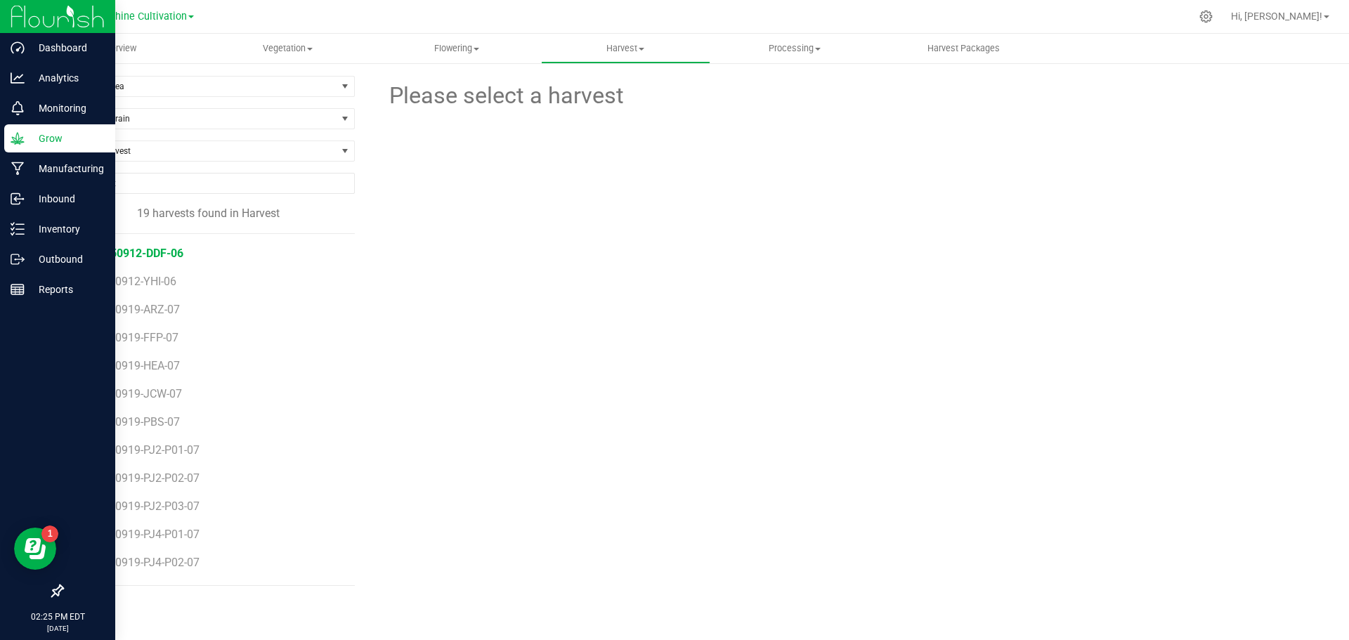
click at [166, 257] on span "SN-250912-DDF-06" at bounding box center [134, 253] width 98 height 13
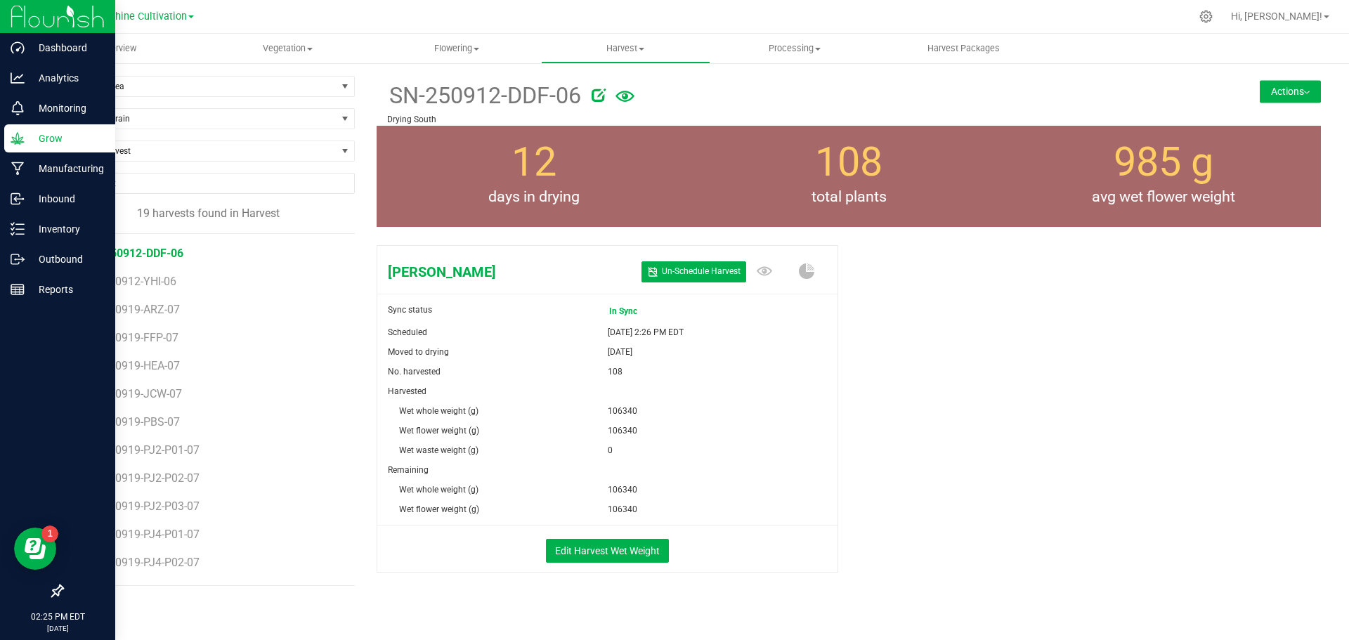
click at [1295, 94] on button "Actions" at bounding box center [1290, 91] width 61 height 22
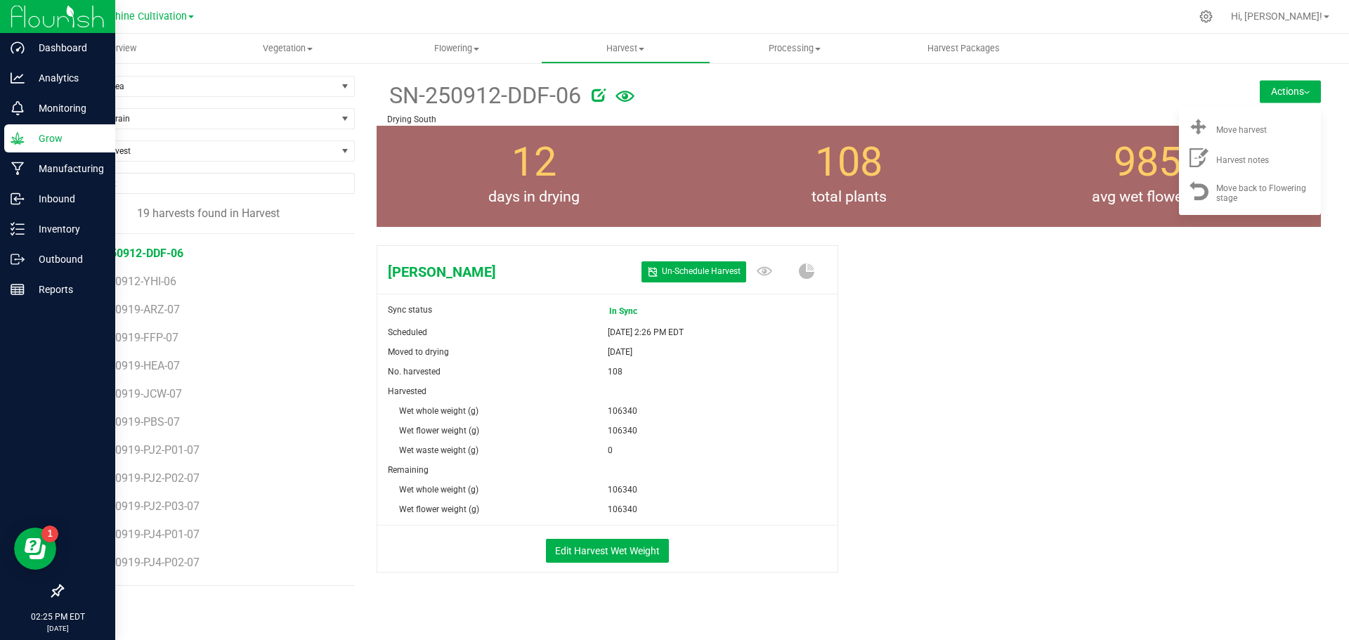
click at [920, 174] on div "108 total plants" at bounding box center [848, 176] width 315 height 101
click at [925, 261] on div "Dulce De Fresa Un- Schedule Harvest Sync status In Sync Scheduled Sep 12, 2025 …" at bounding box center [849, 424] width 944 height 368
click at [606, 560] on button "Edit Harvest Wet Weight" at bounding box center [607, 551] width 123 height 24
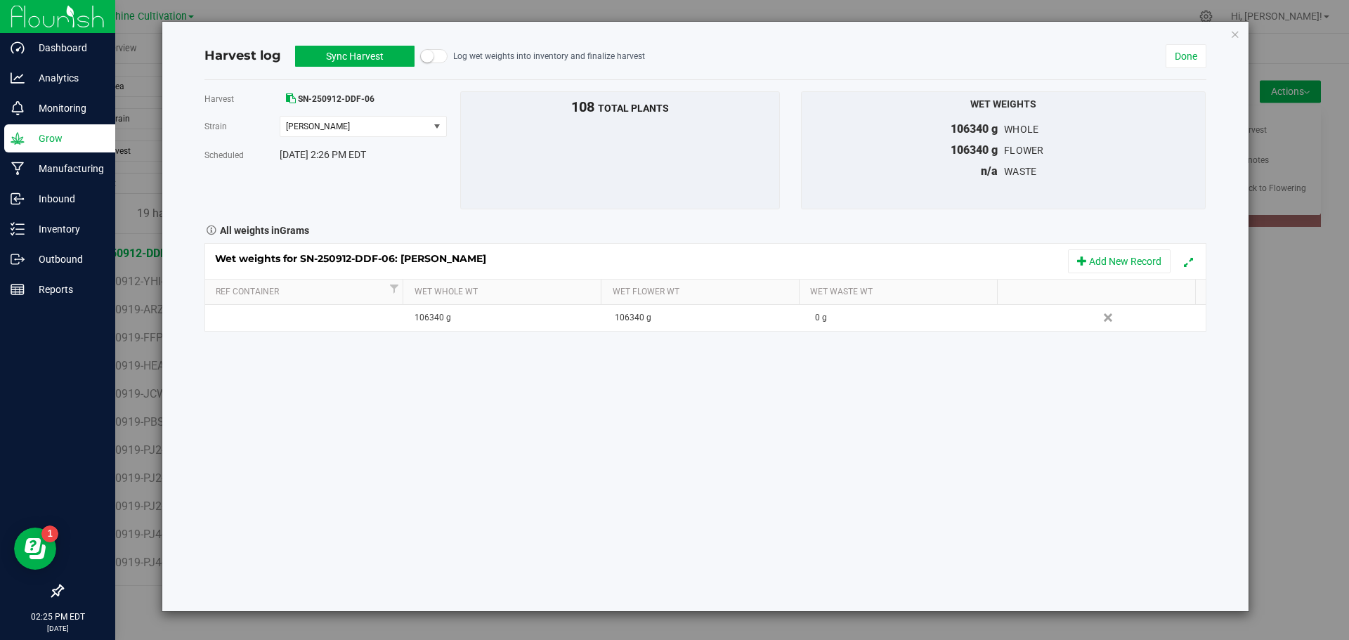
click at [369, 61] on button "Sync Harvest" at bounding box center [354, 56] width 119 height 21
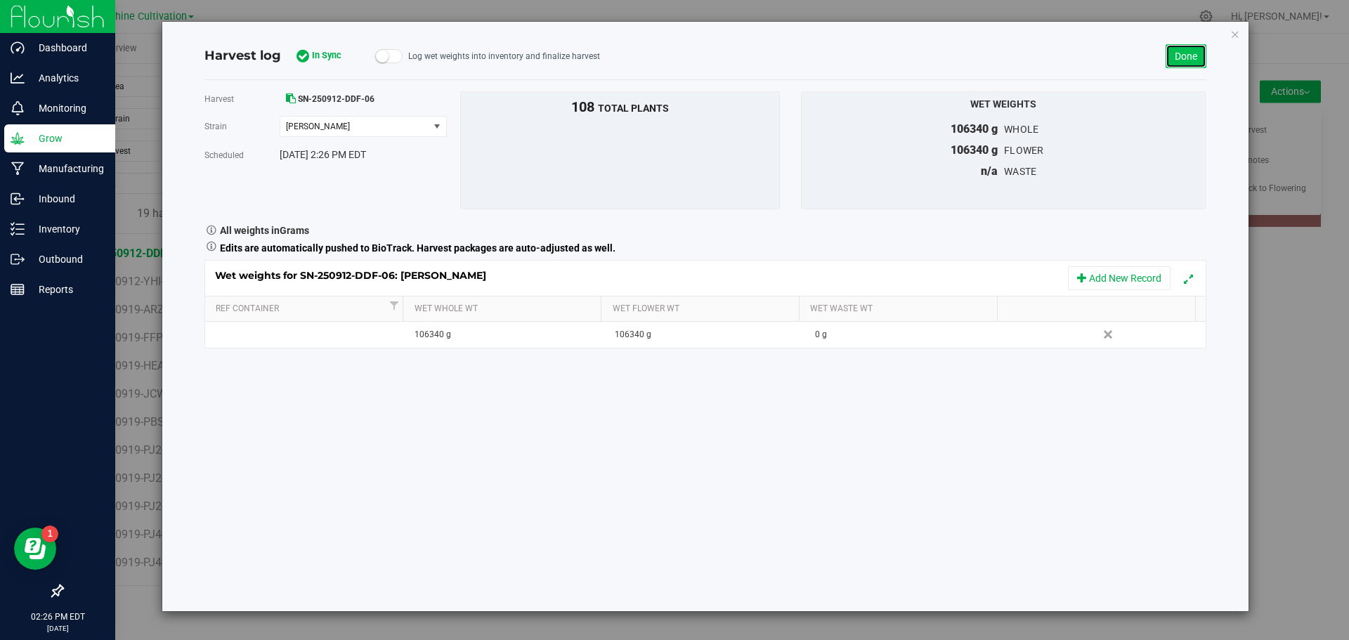
click at [1187, 51] on link "Done" at bounding box center [1185, 56] width 41 height 24
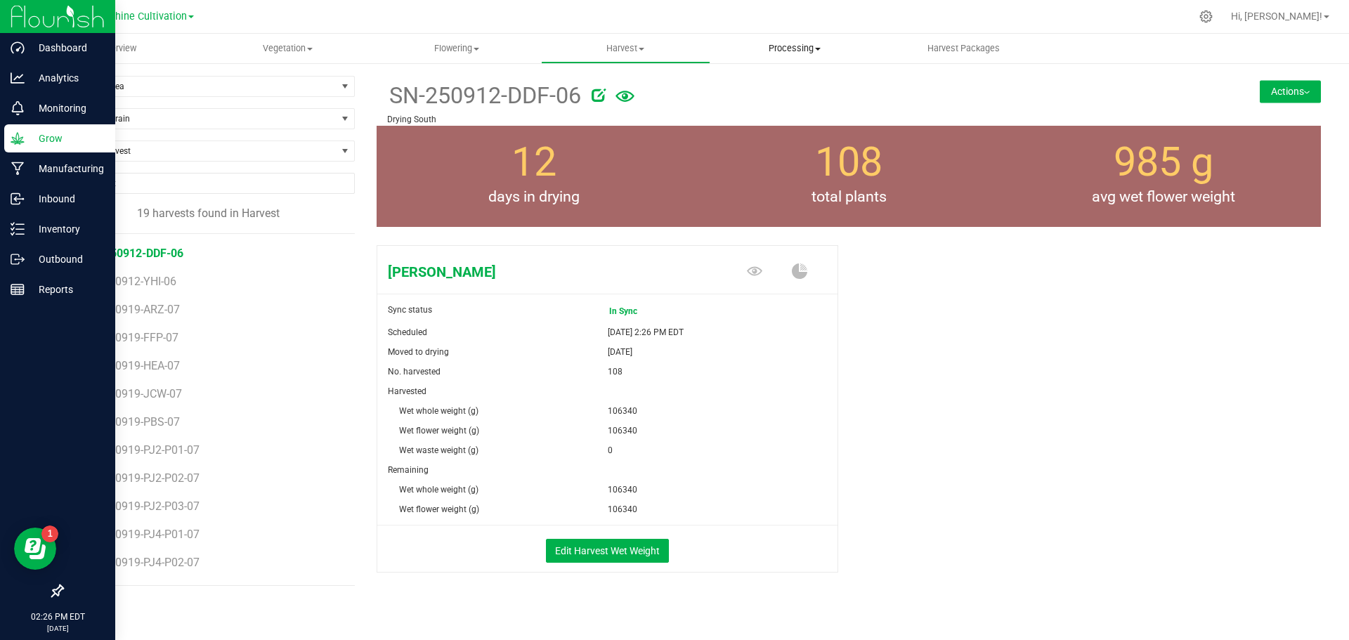
click at [790, 41] on uib-tab-heading "Processing Processing harvests Processing plants Completed harvests" at bounding box center [795, 48] width 168 height 28
click at [795, 87] on span "Processing harvests" at bounding box center [775, 85] width 130 height 12
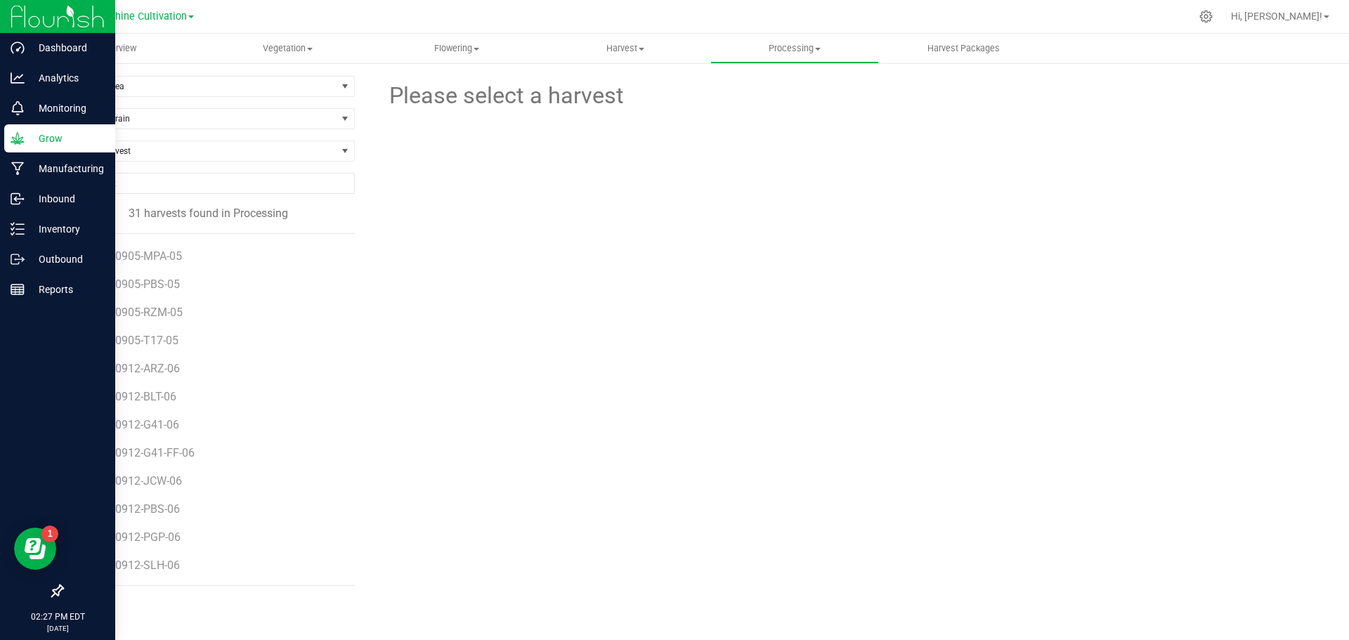
scroll to position [3, 0]
click at [645, 46] on span "Harvest" at bounding box center [626, 48] width 168 height 13
click at [636, 79] on li "Harvests" at bounding box center [625, 85] width 169 height 17
click at [171, 254] on span "SN-250912-DDF-06" at bounding box center [134, 253] width 98 height 13
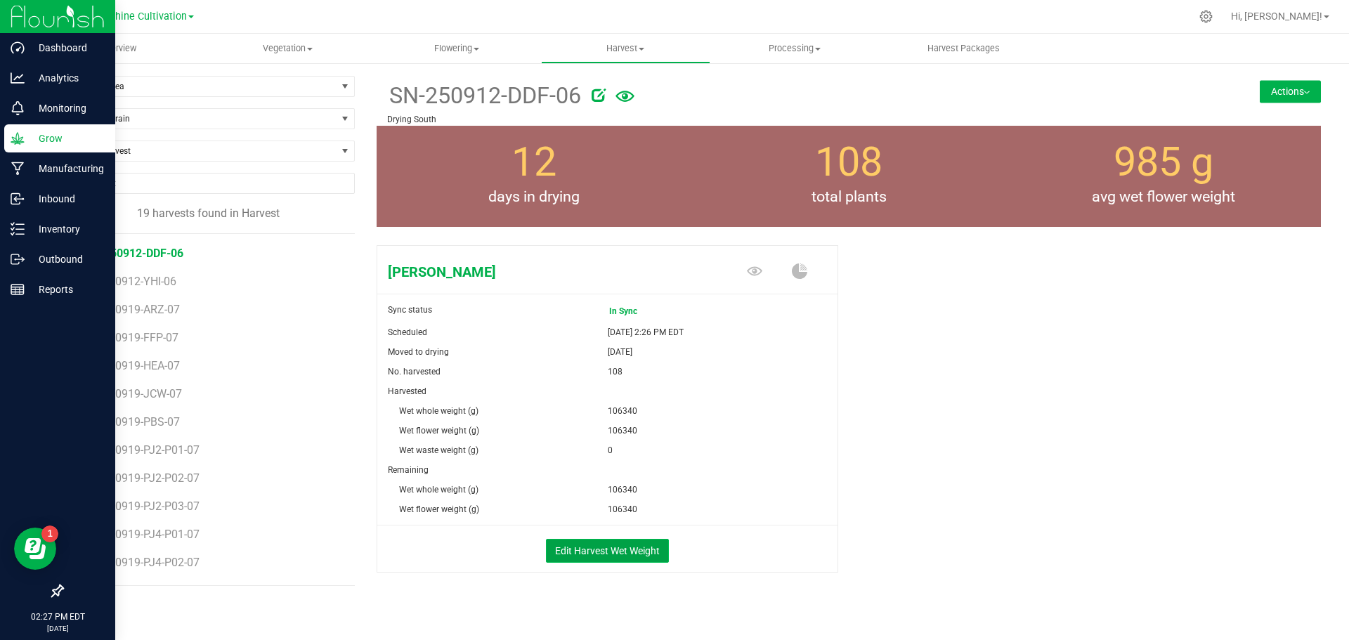
click at [635, 545] on button "Edit Harvest Wet Weight" at bounding box center [607, 551] width 123 height 24
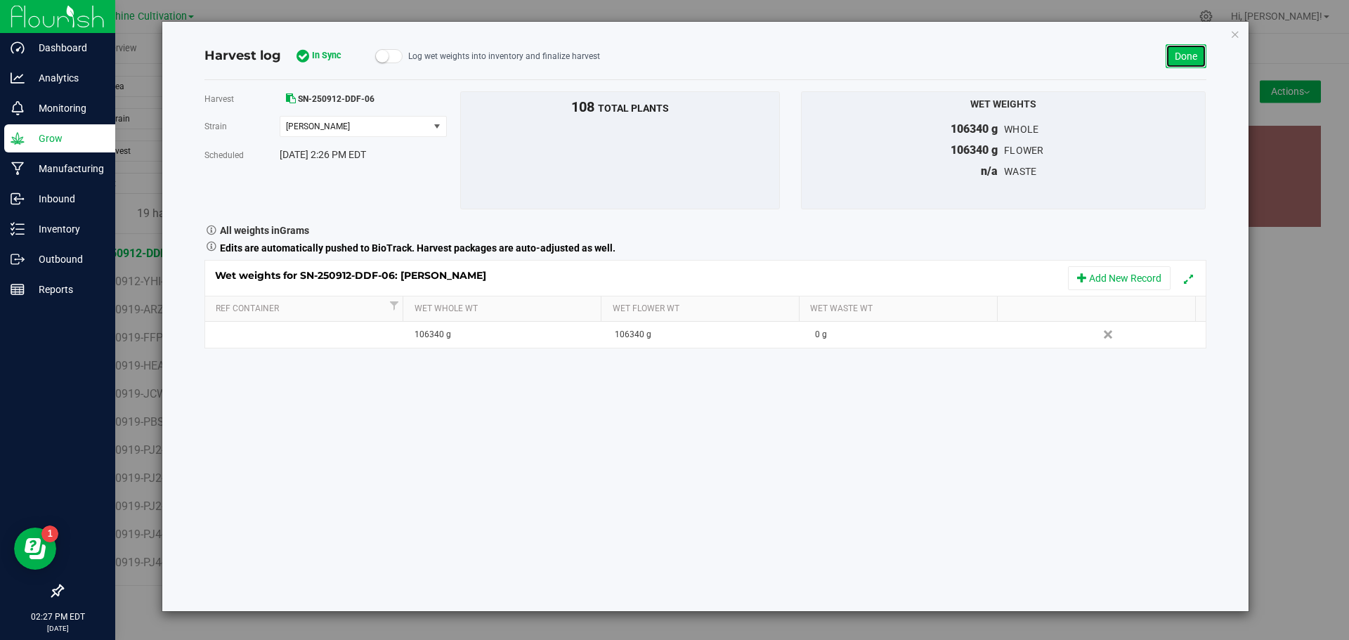
click at [1185, 53] on link "Done" at bounding box center [1185, 56] width 41 height 24
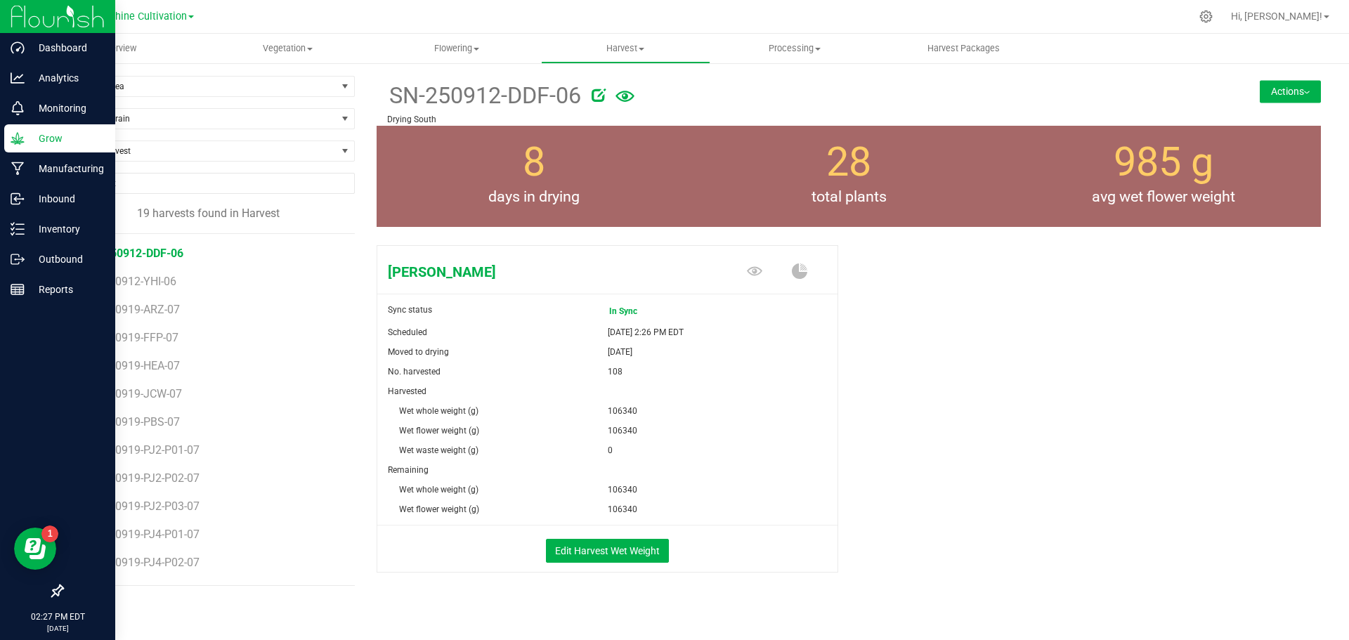
click at [1291, 93] on button "Actions" at bounding box center [1290, 91] width 61 height 22
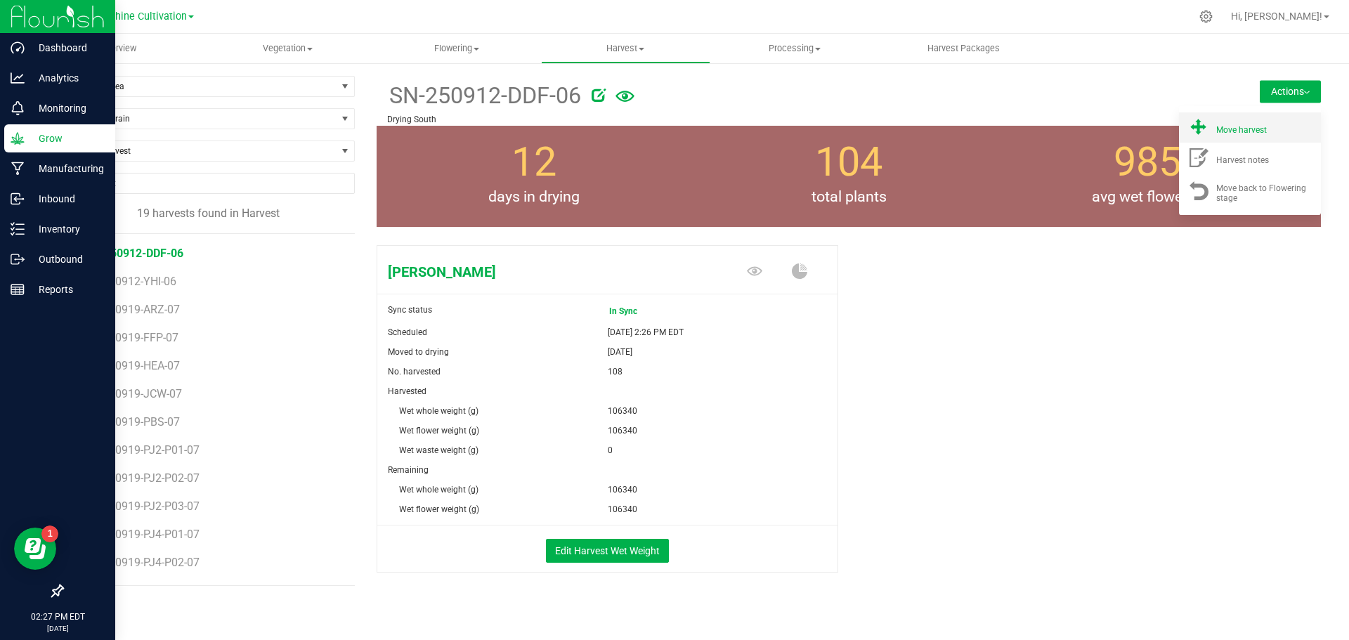
click at [1280, 124] on div "Move harvest" at bounding box center [1264, 127] width 96 height 15
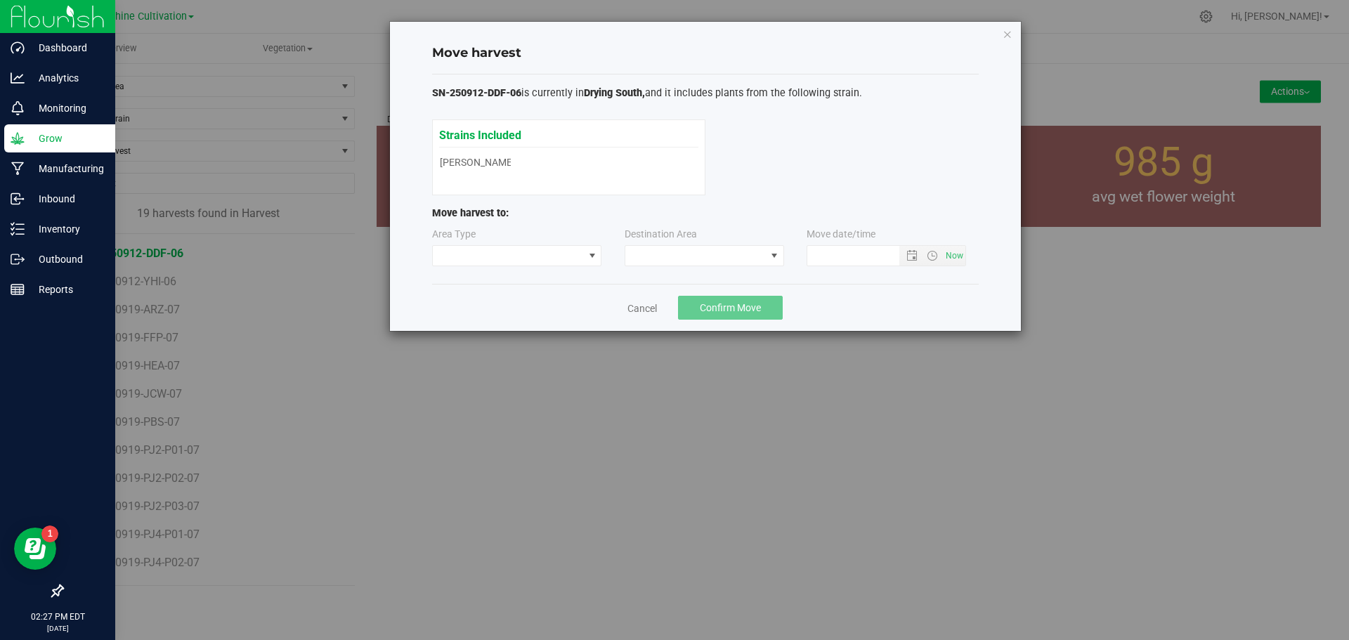
type input "9/24/2025 2:27 PM"
click at [756, 254] on span at bounding box center [695, 256] width 141 height 20
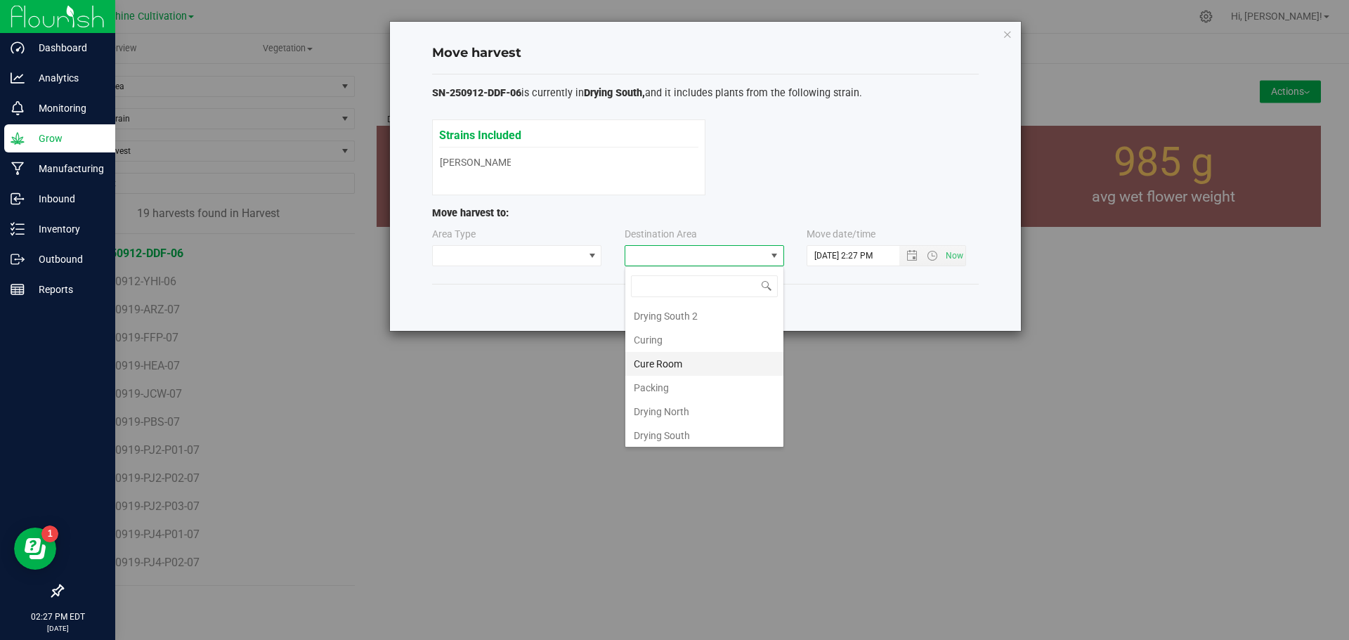
scroll to position [98, 0]
click at [689, 407] on li "Flower Storage" at bounding box center [704, 409] width 158 height 24
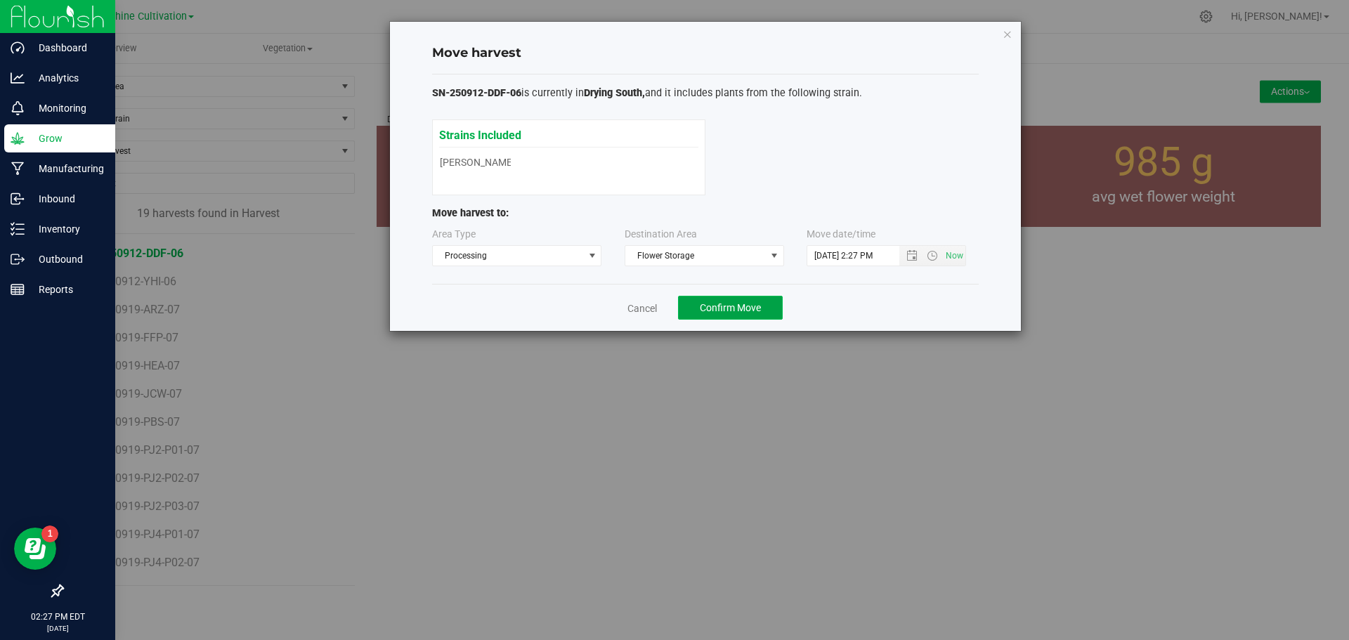
click at [755, 304] on span "Confirm Move" at bounding box center [730, 307] width 61 height 11
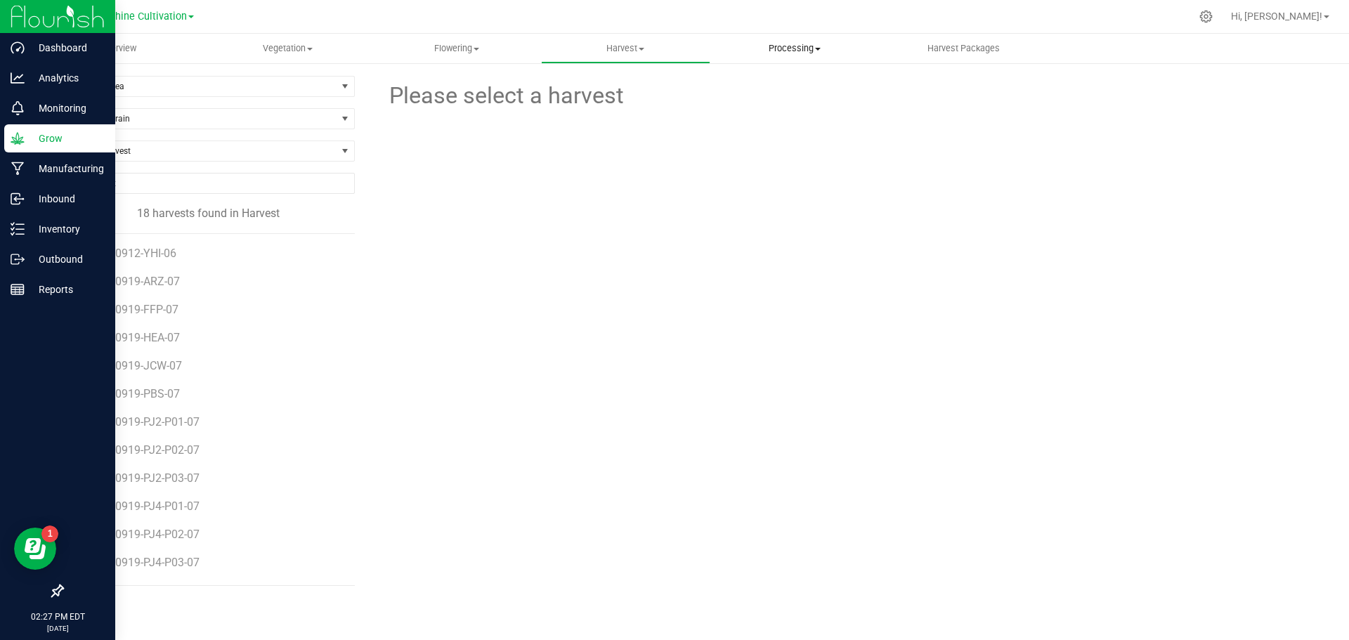
click at [799, 58] on uib-tab-heading "Processing Processing harvests Processing plants Completed harvests" at bounding box center [795, 48] width 168 height 28
click at [790, 87] on span "Processing harvests" at bounding box center [775, 85] width 130 height 12
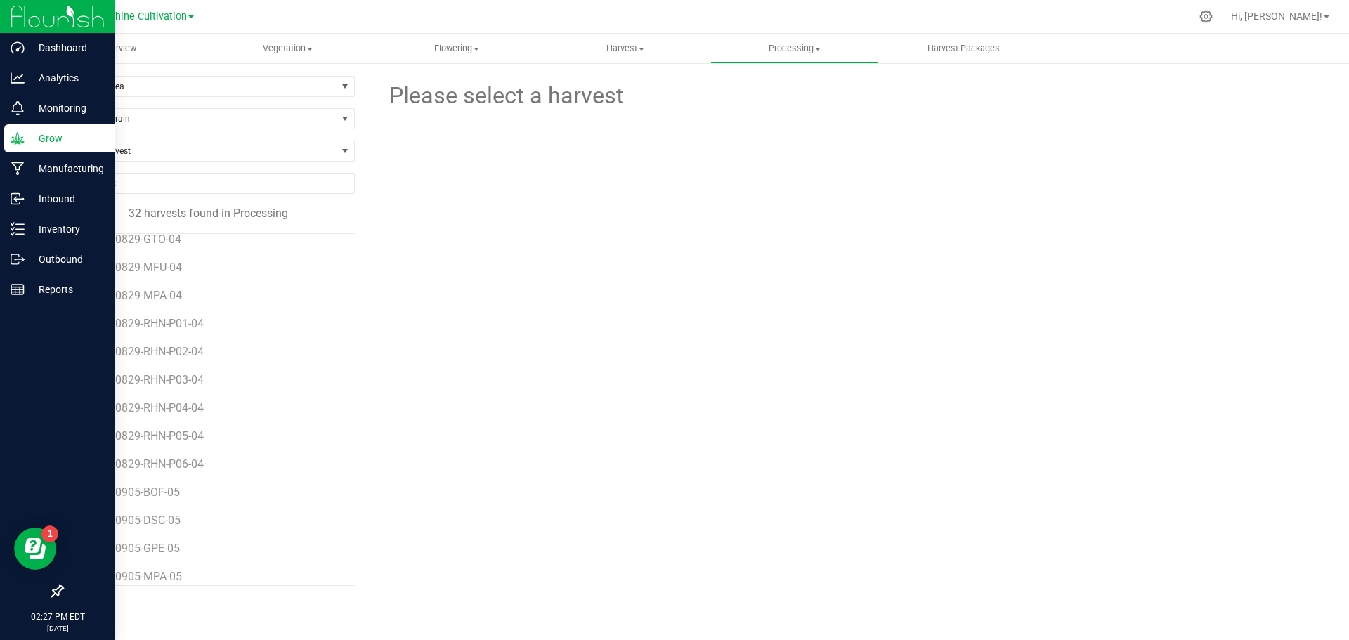
scroll to position [559, 0]
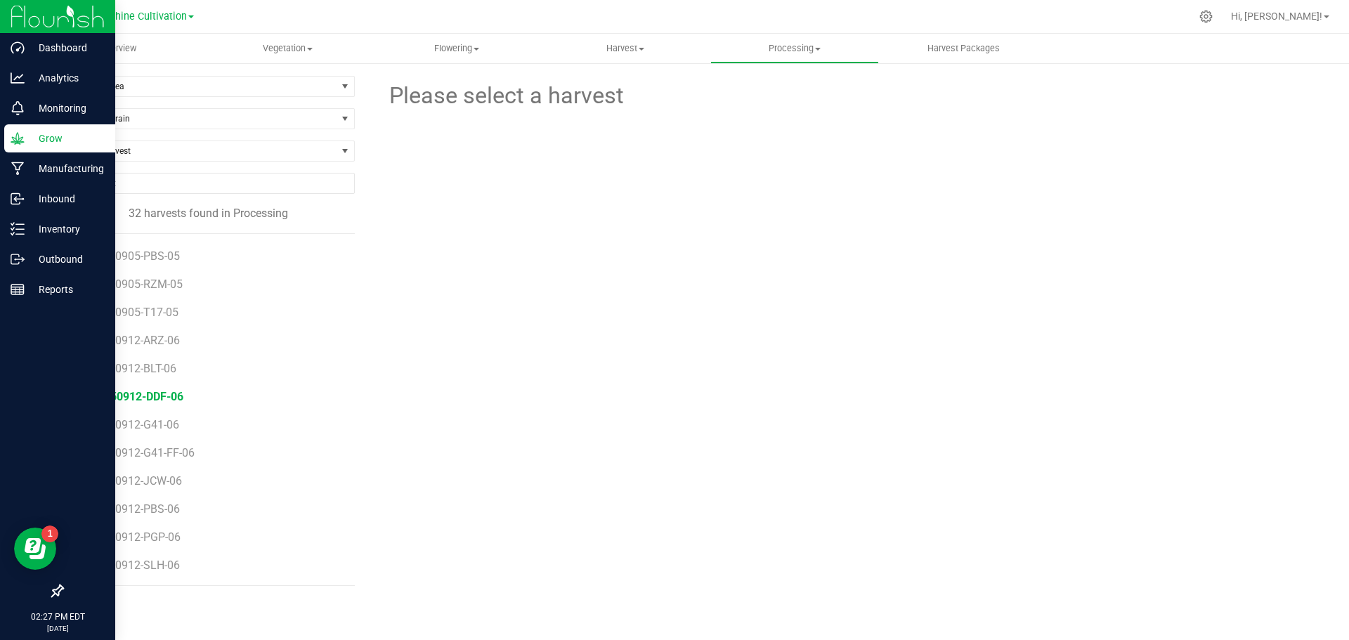
click at [170, 394] on span "SN-250912-DDF-06" at bounding box center [134, 396] width 98 height 13
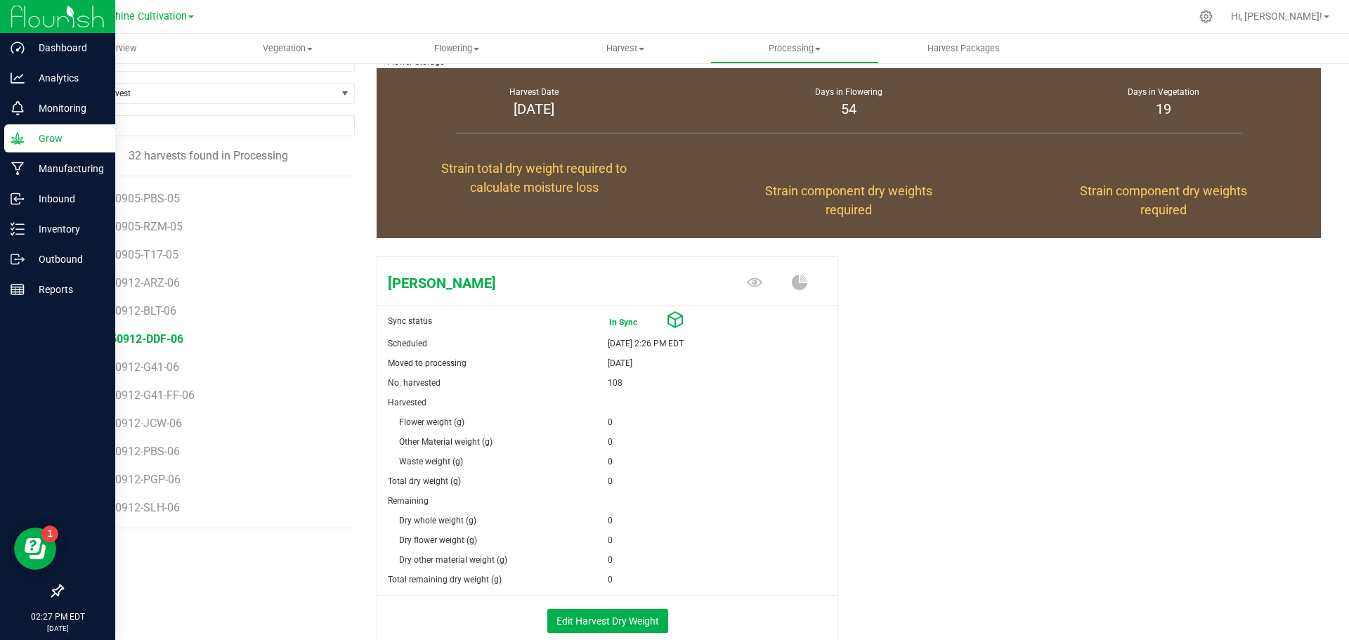
scroll to position [141, 0]
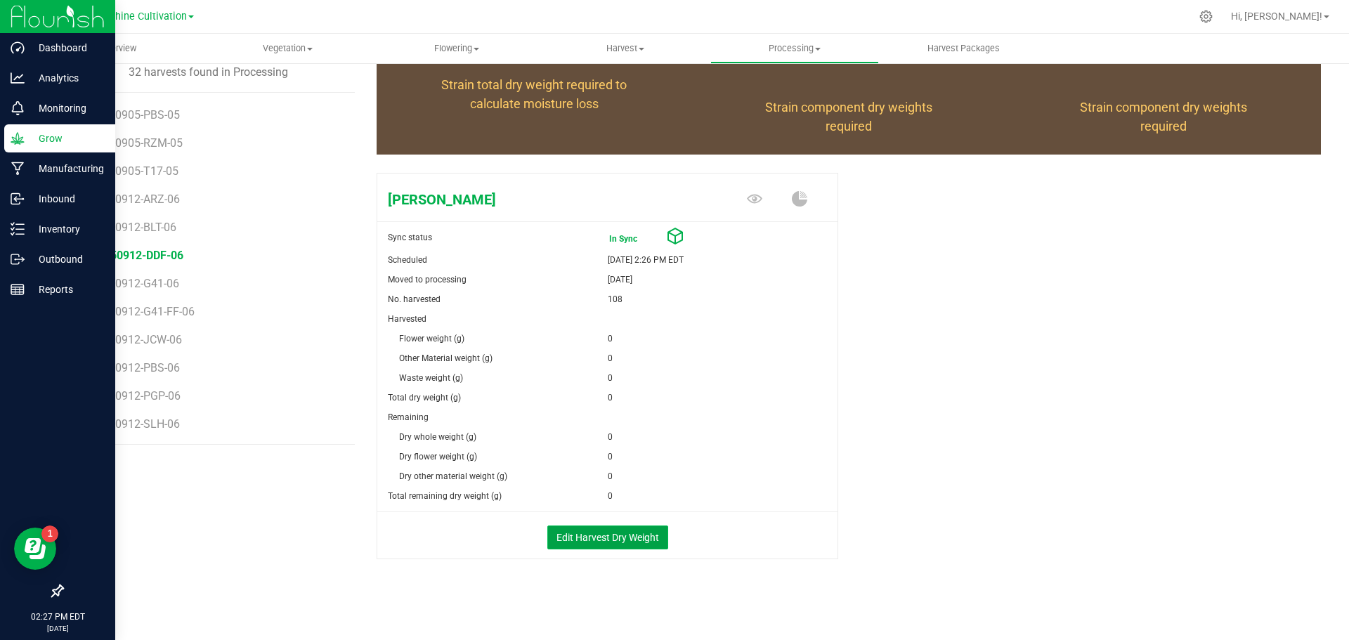
click at [598, 537] on button "Edit Harvest Dry Weight" at bounding box center [607, 537] width 121 height 24
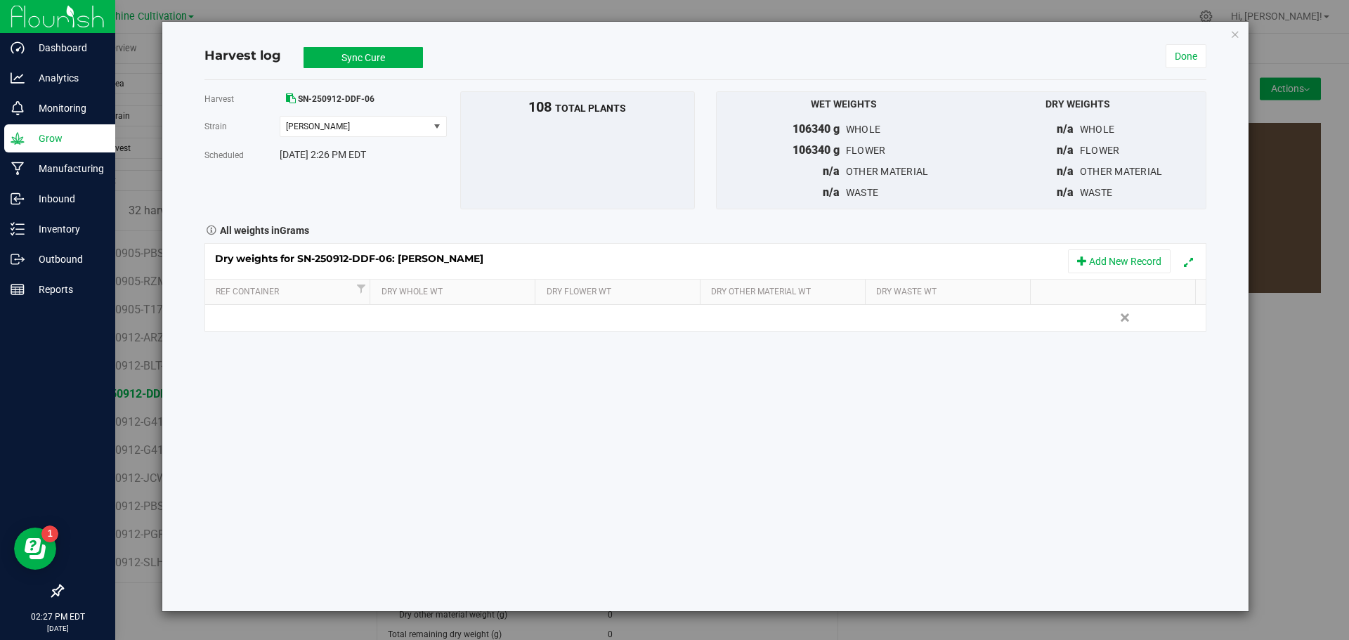
scroll to position [141, 0]
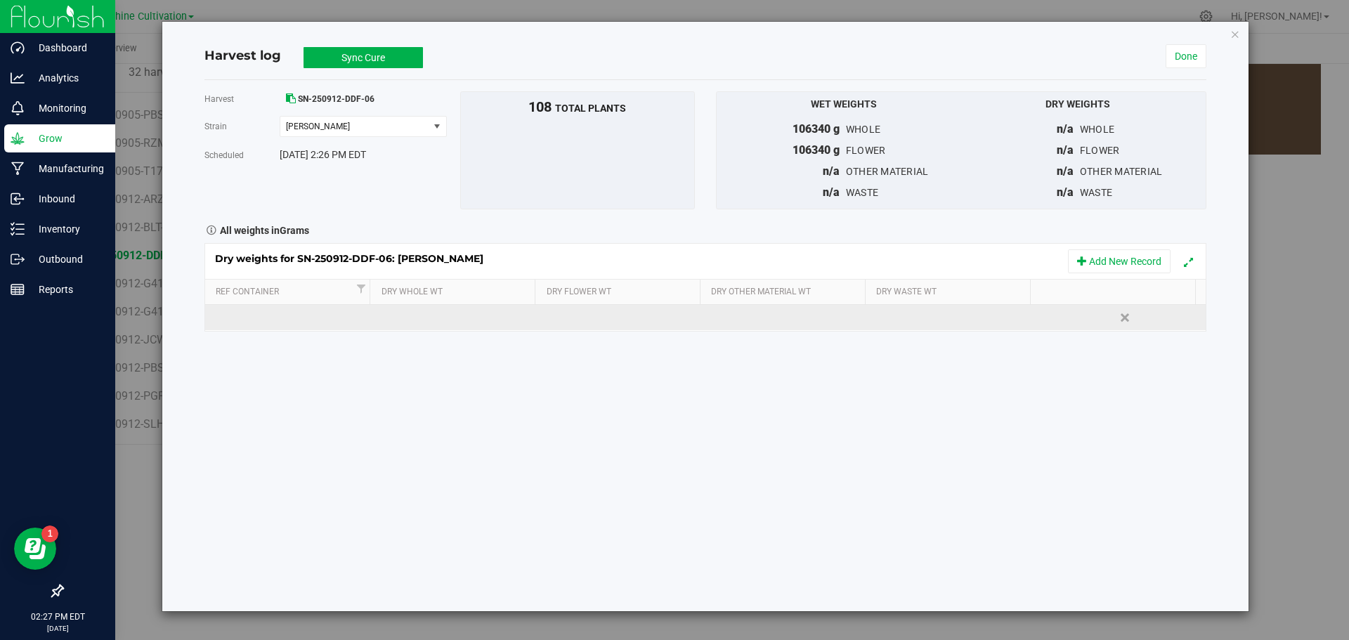
click at [417, 313] on td at bounding box center [455, 317] width 166 height 25
type input "21745"
click at [584, 311] on div "Loading... Dry weights for SN-250912-DDF-06: Dulce De Fresa Add New Record Ref …" at bounding box center [705, 287] width 1002 height 89
click at [582, 318] on td at bounding box center [621, 317] width 166 height 25
type input "21745"
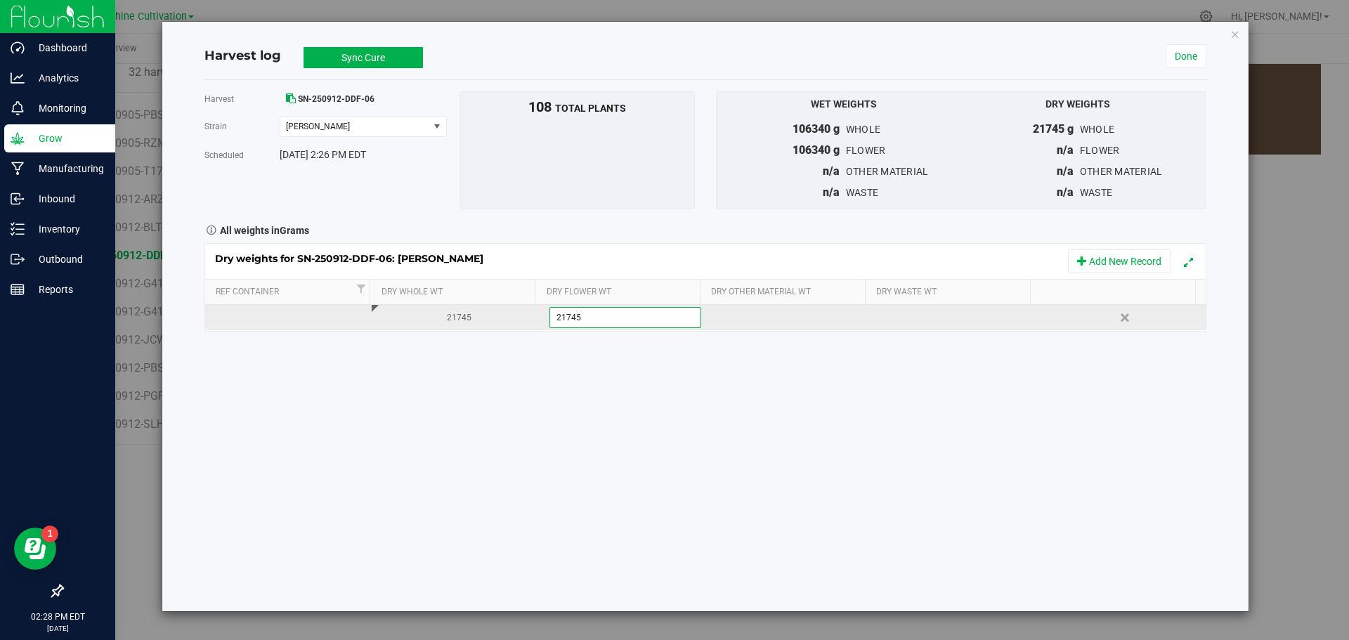
click at [934, 315] on div "Dry weights for SN-250912-DDF-06: Dulce De Fresa Add New Record Ref Container D…" at bounding box center [705, 287] width 1002 height 89
click at [934, 315] on div at bounding box center [960, 317] width 156 height 21
click at [934, 315] on input "text" at bounding box center [958, 318] width 150 height 20
type input "10550"
click at [913, 411] on div "Harvest SN-250912-DDF-06 Strain Dulce De Fresa Select strain Dulce De Fresa Sch…" at bounding box center [705, 345] width 1002 height 531
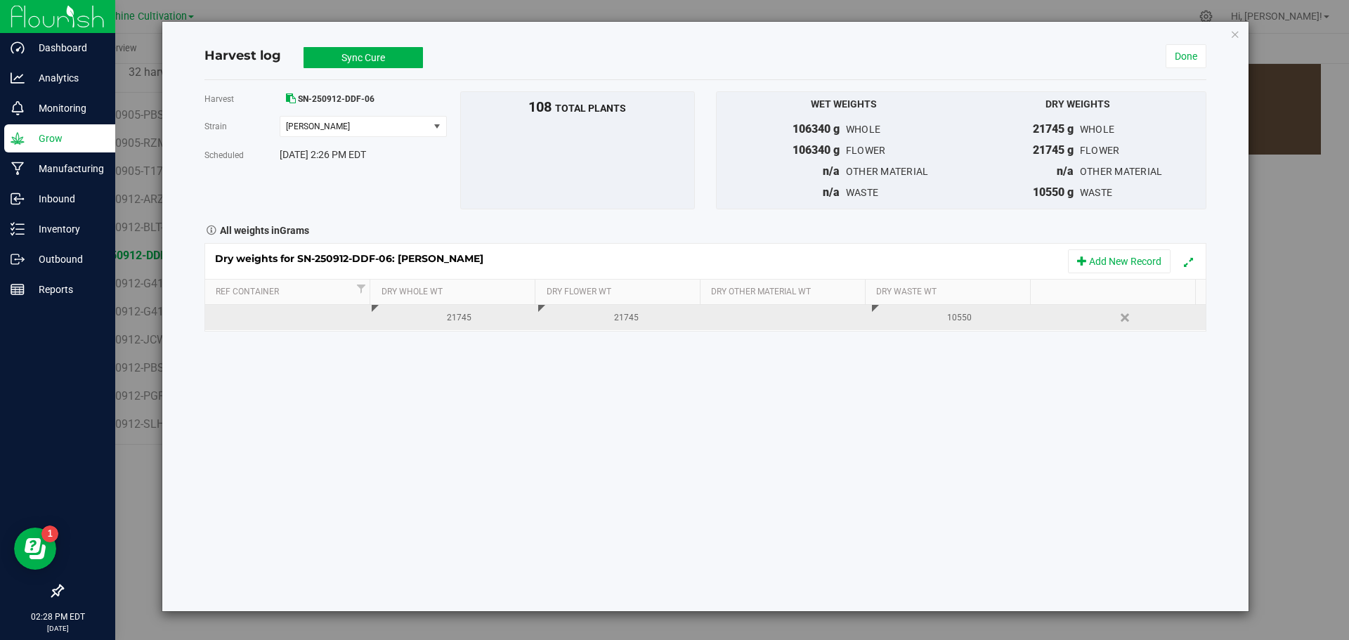
click at [340, 57] on button "Sync Cure" at bounding box center [362, 57] width 119 height 21
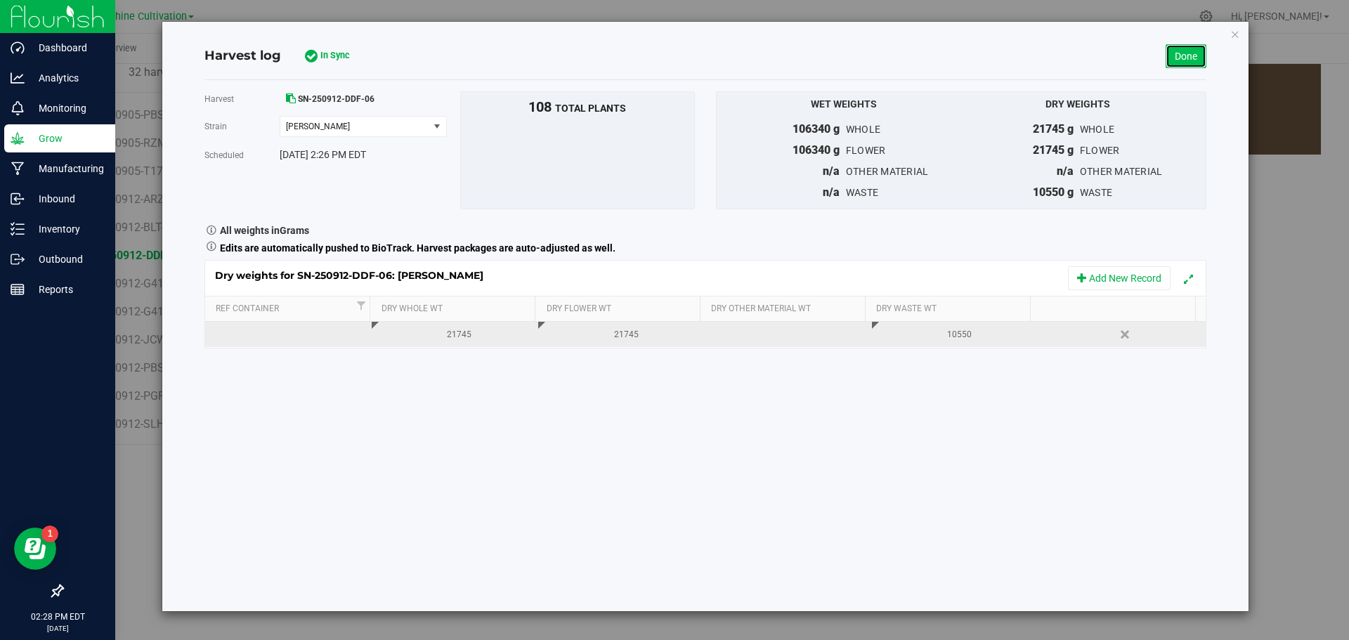
click at [1170, 61] on link "Done" at bounding box center [1185, 56] width 41 height 24
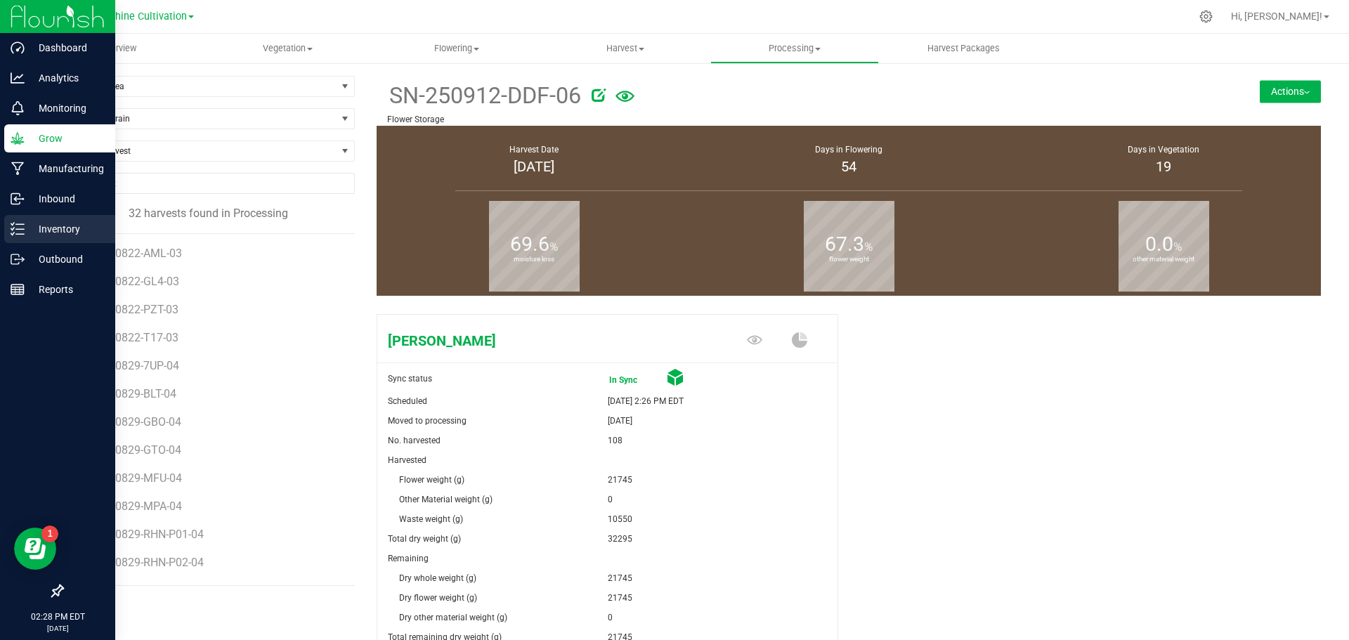
click at [22, 228] on icon at bounding box center [18, 229] width 14 height 14
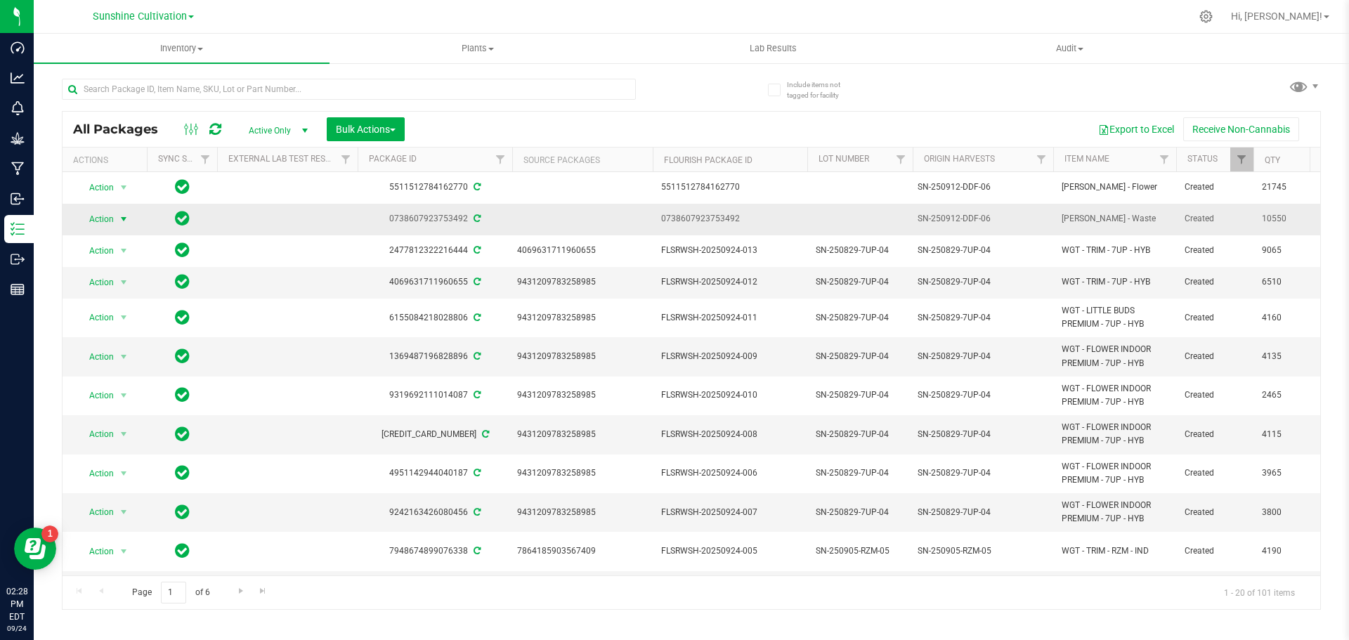
click at [114, 218] on span "Action" at bounding box center [96, 219] width 38 height 20
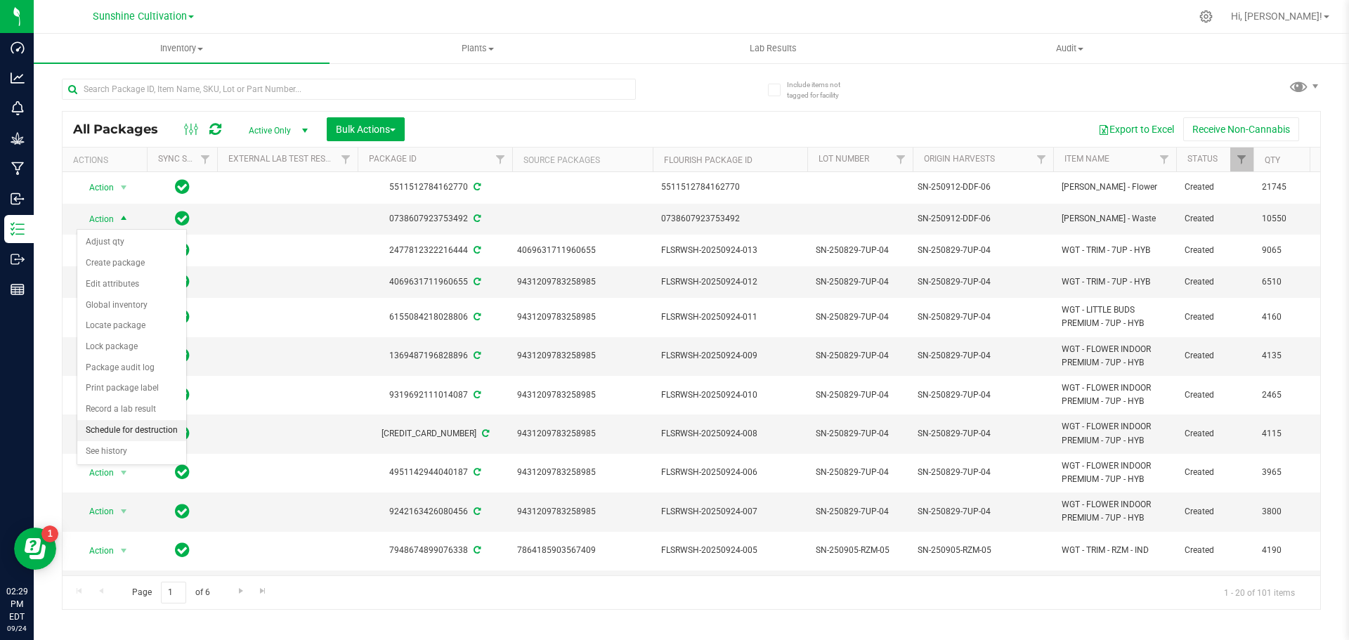
drag, startPoint x: 126, startPoint y: 419, endPoint x: 126, endPoint y: 429, distance: 9.9
click at [126, 429] on ul "Adjust qty Create package Edit attributes Global inventory Locate package Lock …" at bounding box center [131, 347] width 109 height 230
click at [126, 429] on li "Schedule for destruction" at bounding box center [131, 430] width 109 height 21
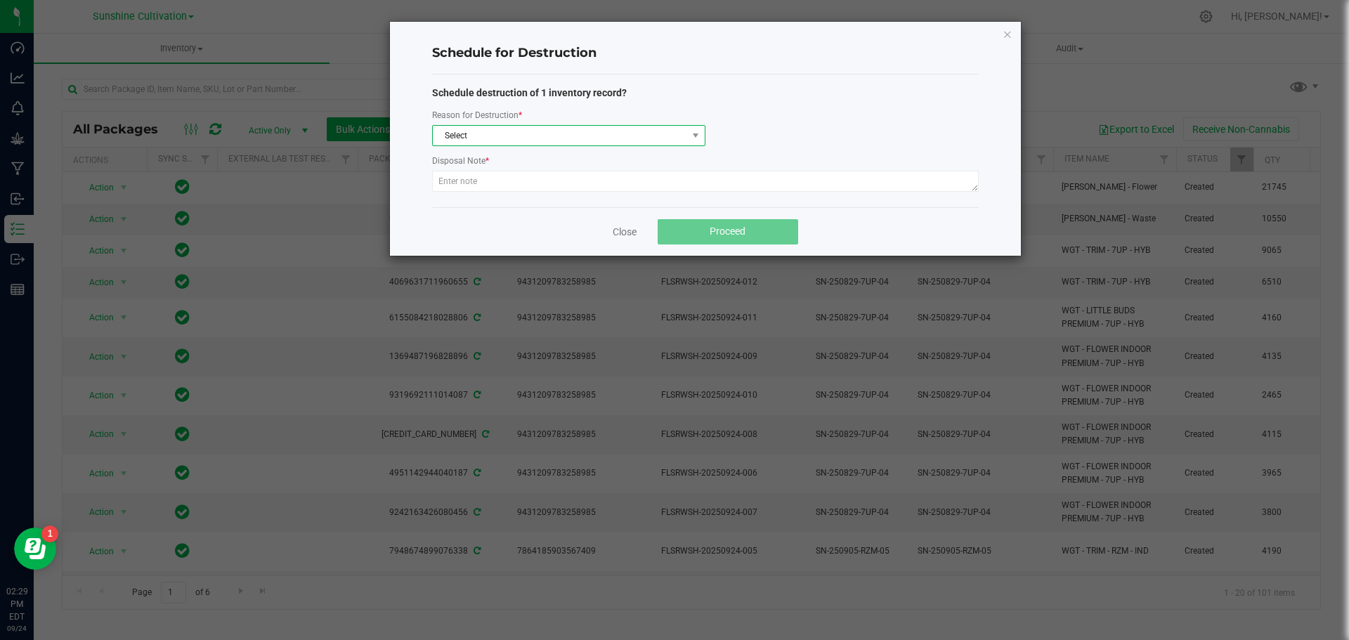
click at [567, 136] on span "Select" at bounding box center [560, 136] width 254 height 20
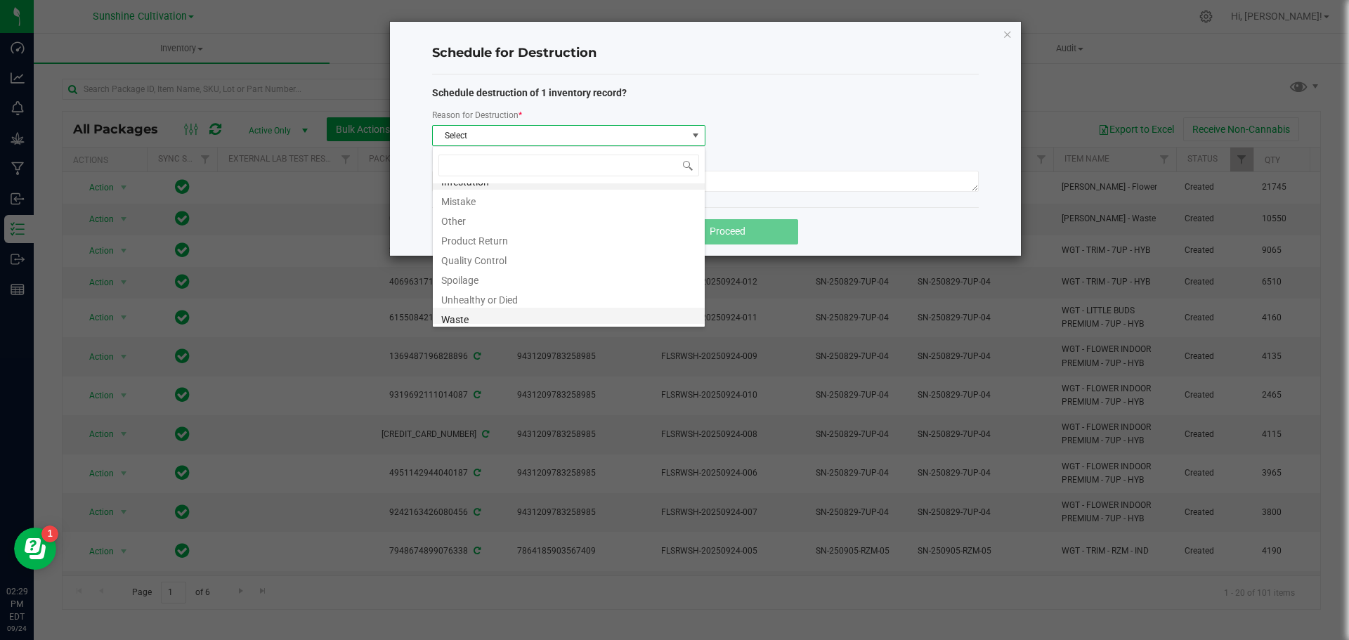
scroll to position [17, 0]
click at [504, 322] on li "Waste" at bounding box center [569, 314] width 272 height 20
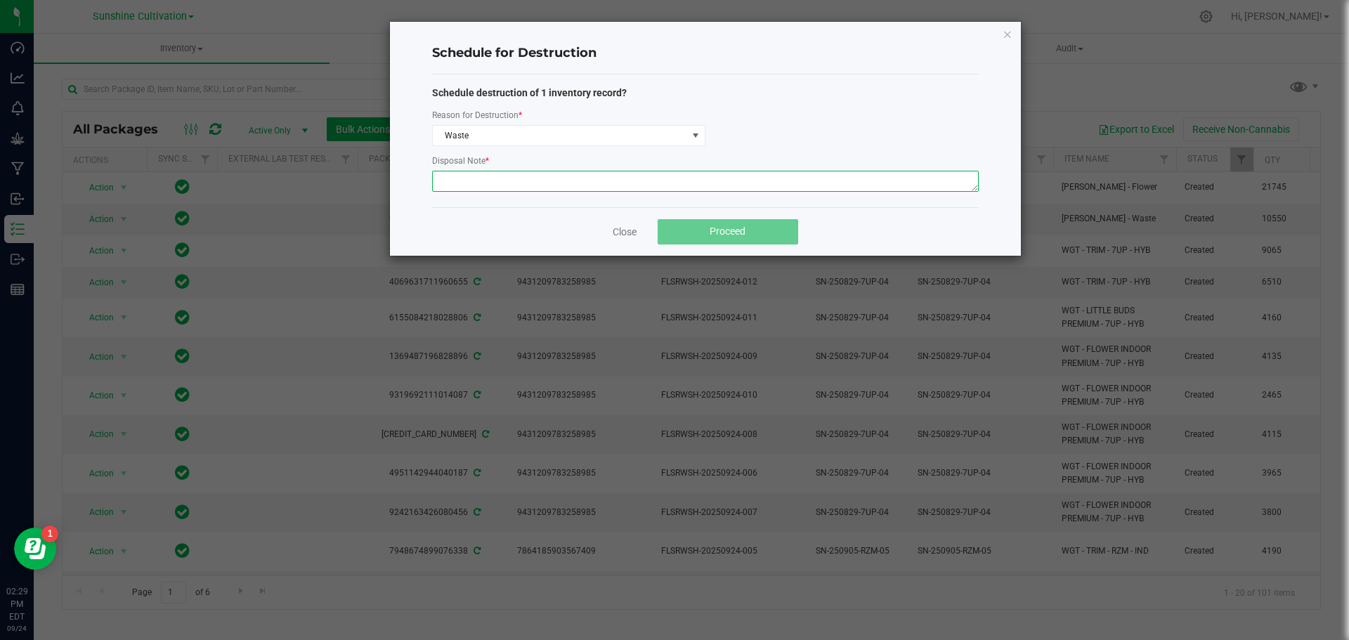
click at [513, 183] on textarea at bounding box center [705, 181] width 547 height 21
type textarea "Waste"
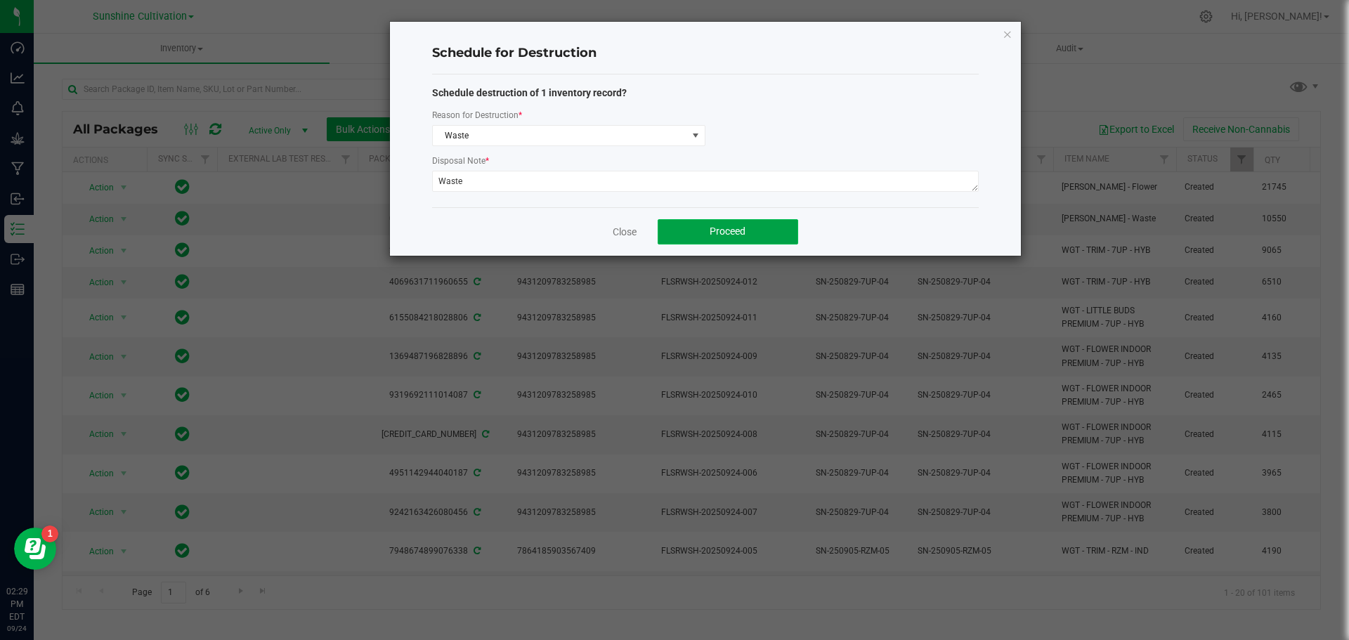
click at [759, 230] on button "Proceed" at bounding box center [728, 231] width 141 height 25
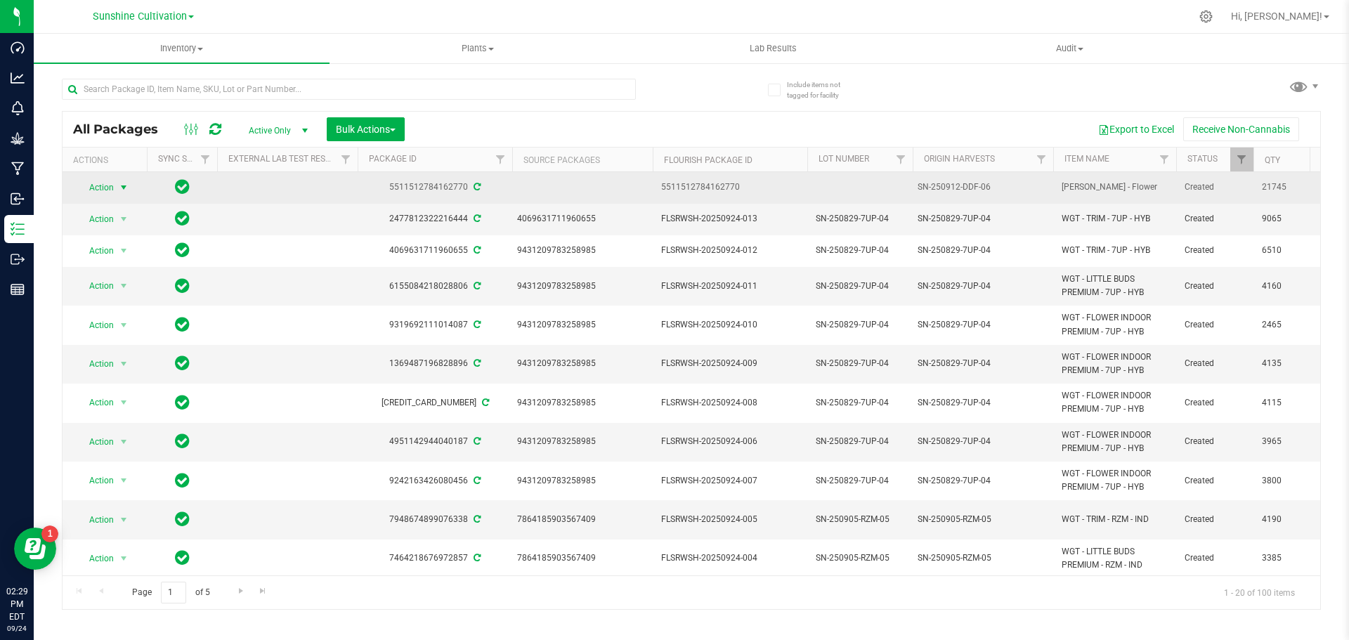
click at [102, 183] on span "Action" at bounding box center [96, 188] width 38 height 20
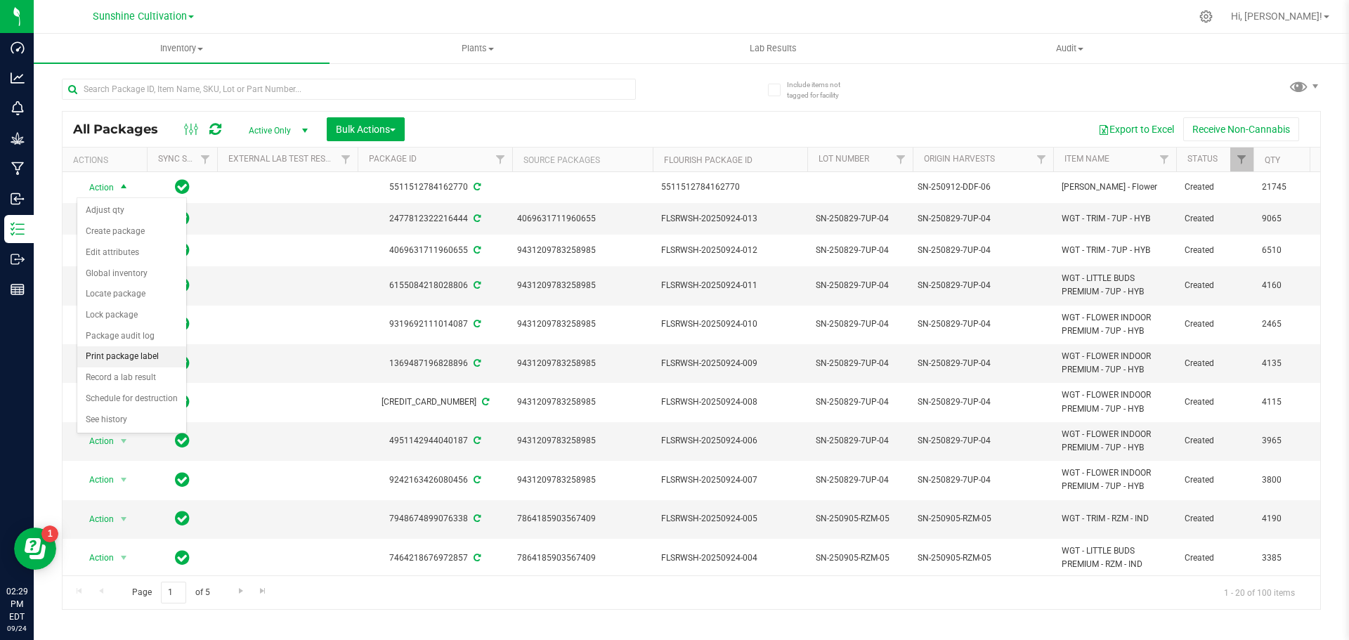
click at [164, 354] on li "Print package label" at bounding box center [131, 356] width 109 height 21
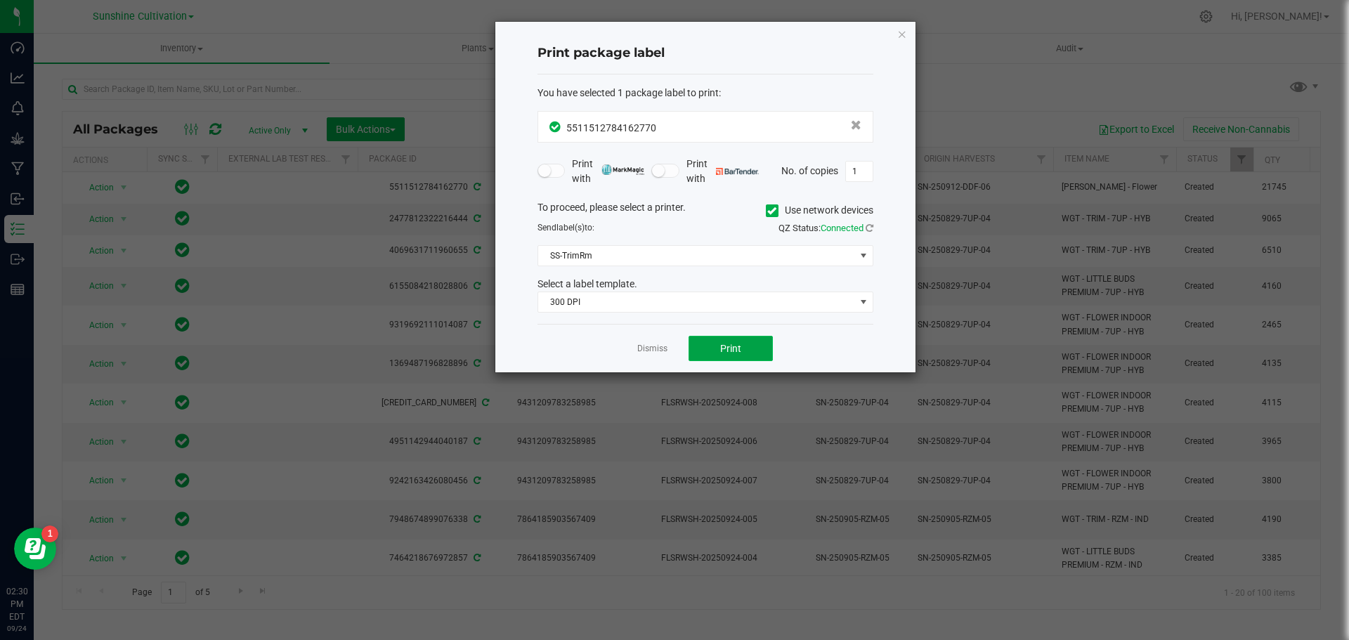
click at [726, 355] on button "Print" at bounding box center [730, 348] width 84 height 25
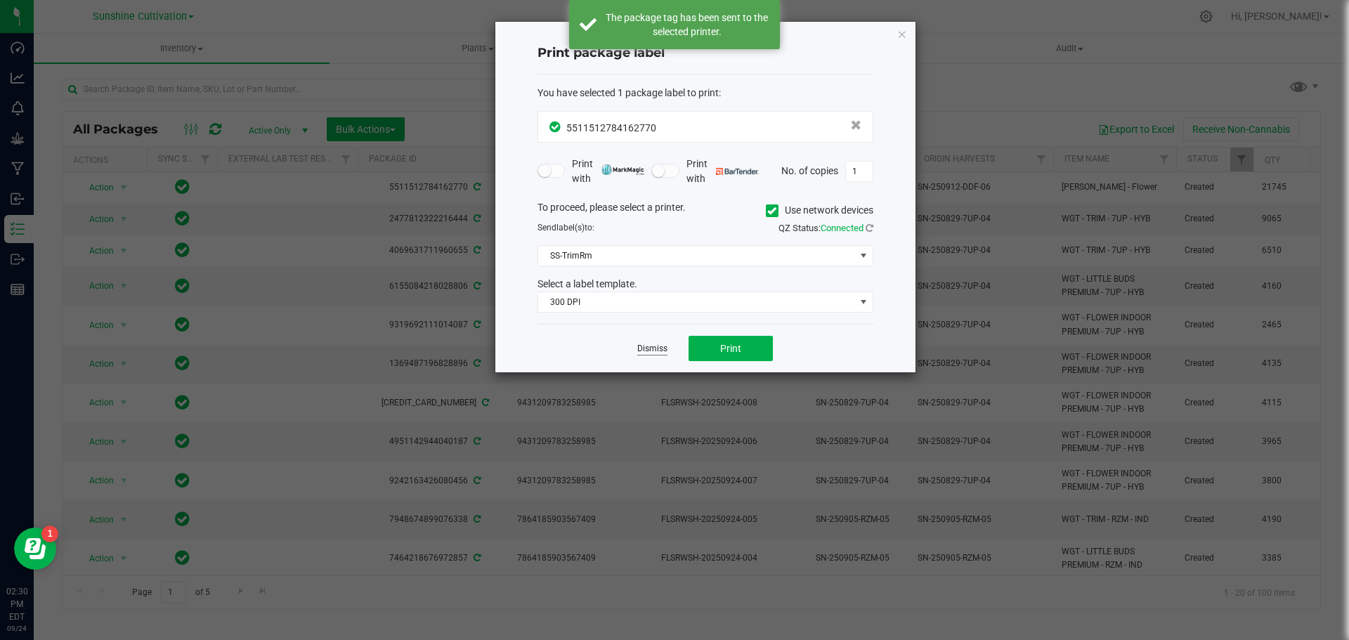
click at [660, 346] on link "Dismiss" at bounding box center [652, 349] width 30 height 12
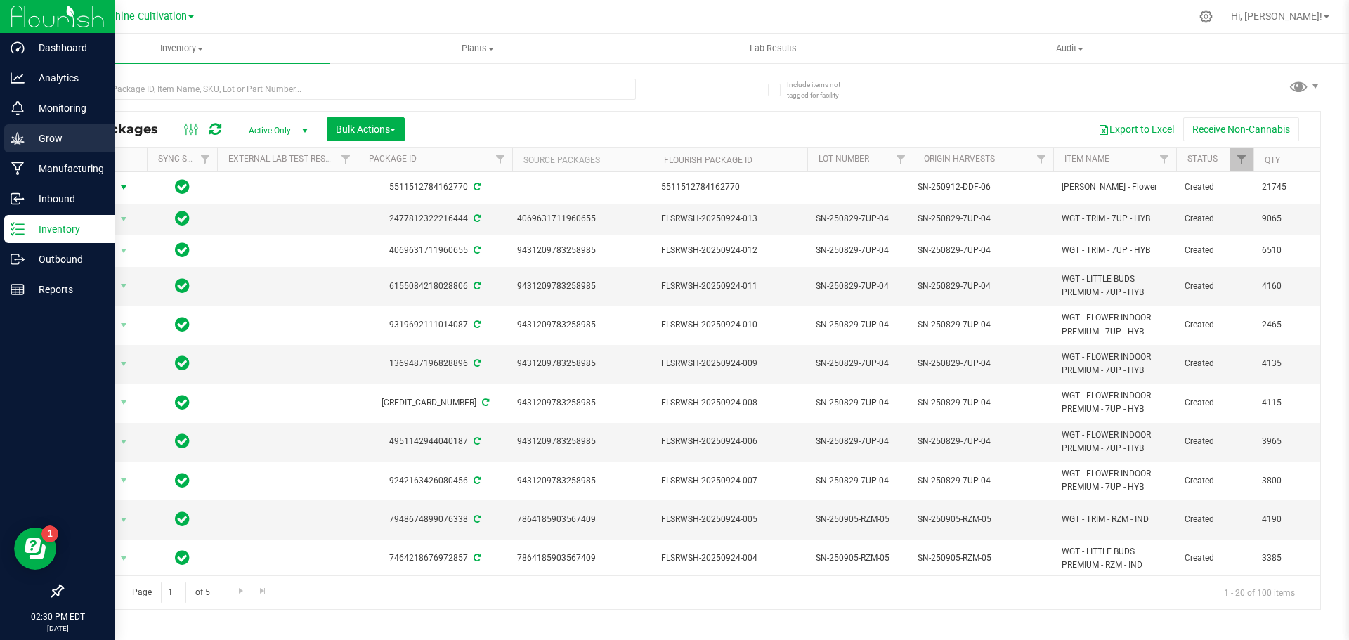
click at [89, 145] on p "Grow" at bounding box center [67, 138] width 84 height 17
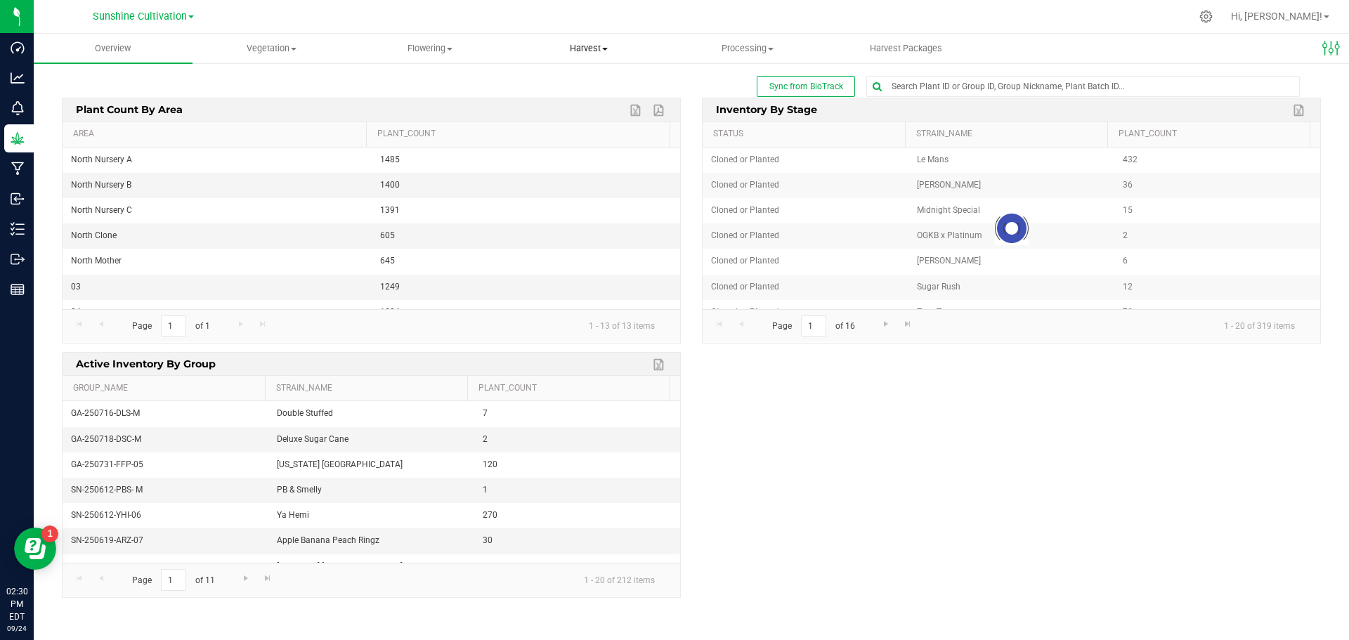
click at [587, 47] on span "Harvest" at bounding box center [588, 48] width 157 height 13
click at [590, 84] on li "Harvests" at bounding box center [588, 85] width 159 height 17
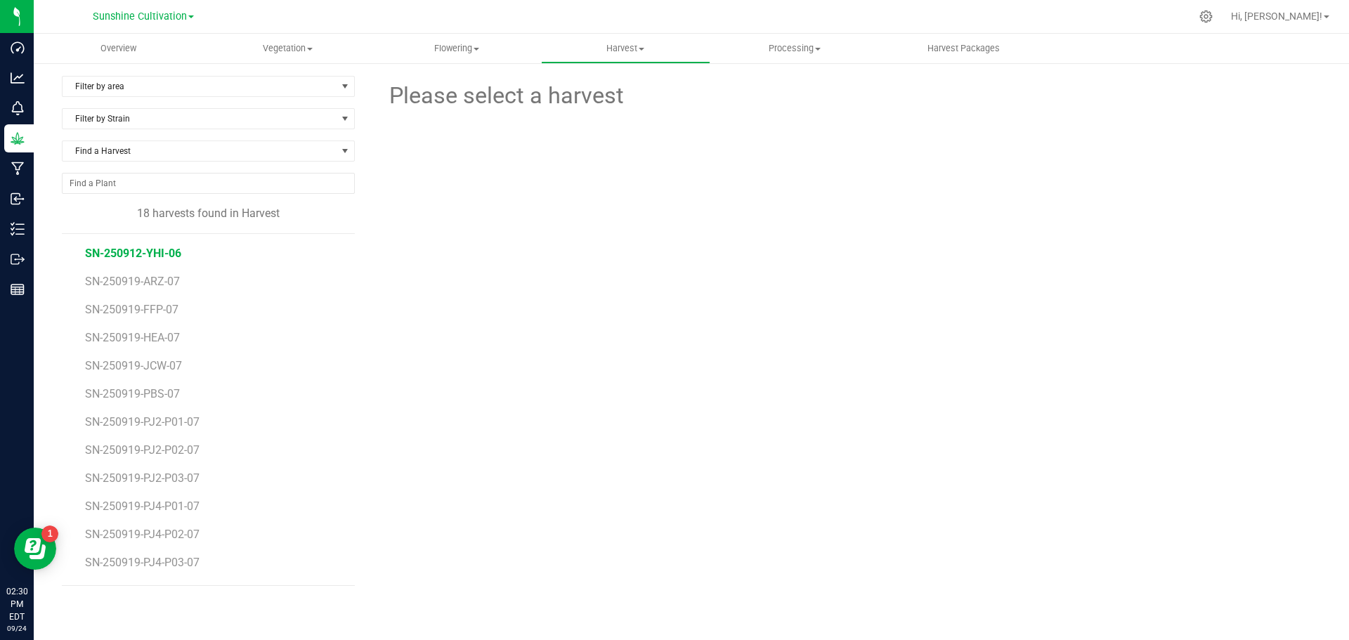
click at [118, 247] on span "SN-250912-YHI-06" at bounding box center [133, 253] width 96 height 13
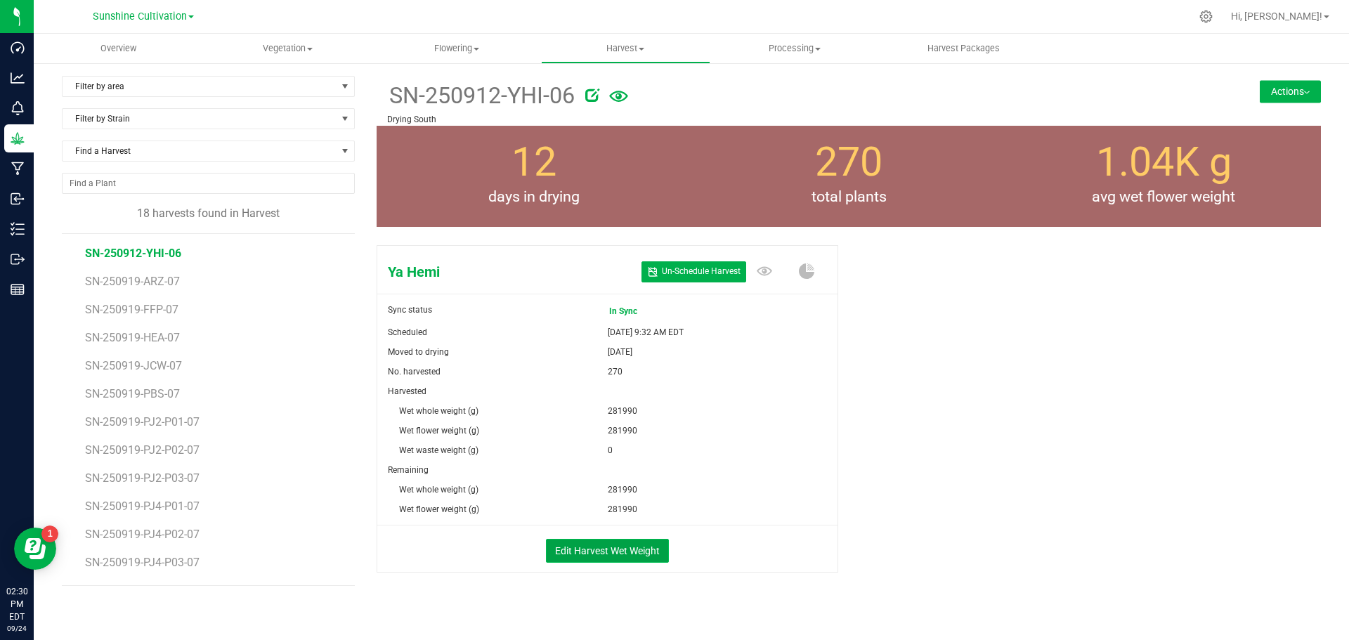
click at [606, 548] on button "Edit Harvest Wet Weight" at bounding box center [607, 551] width 123 height 24
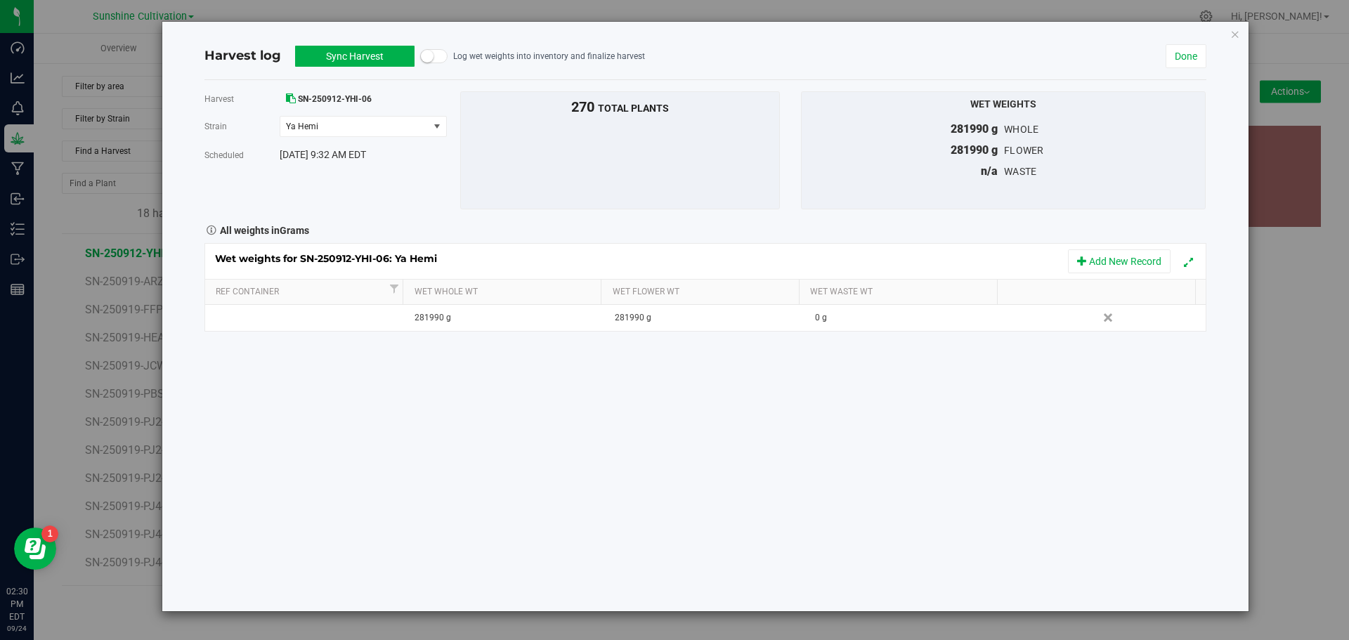
click at [373, 61] on button "Sync Harvest" at bounding box center [354, 56] width 119 height 21
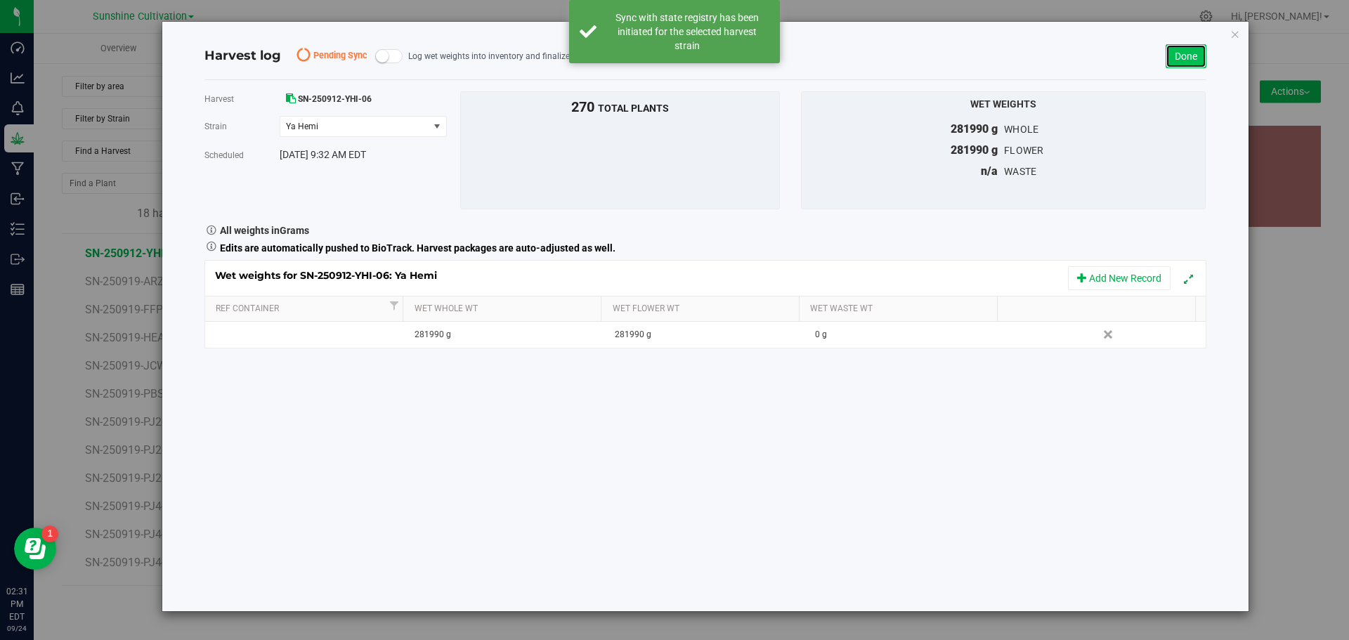
click at [1197, 51] on link "Done" at bounding box center [1185, 56] width 41 height 24
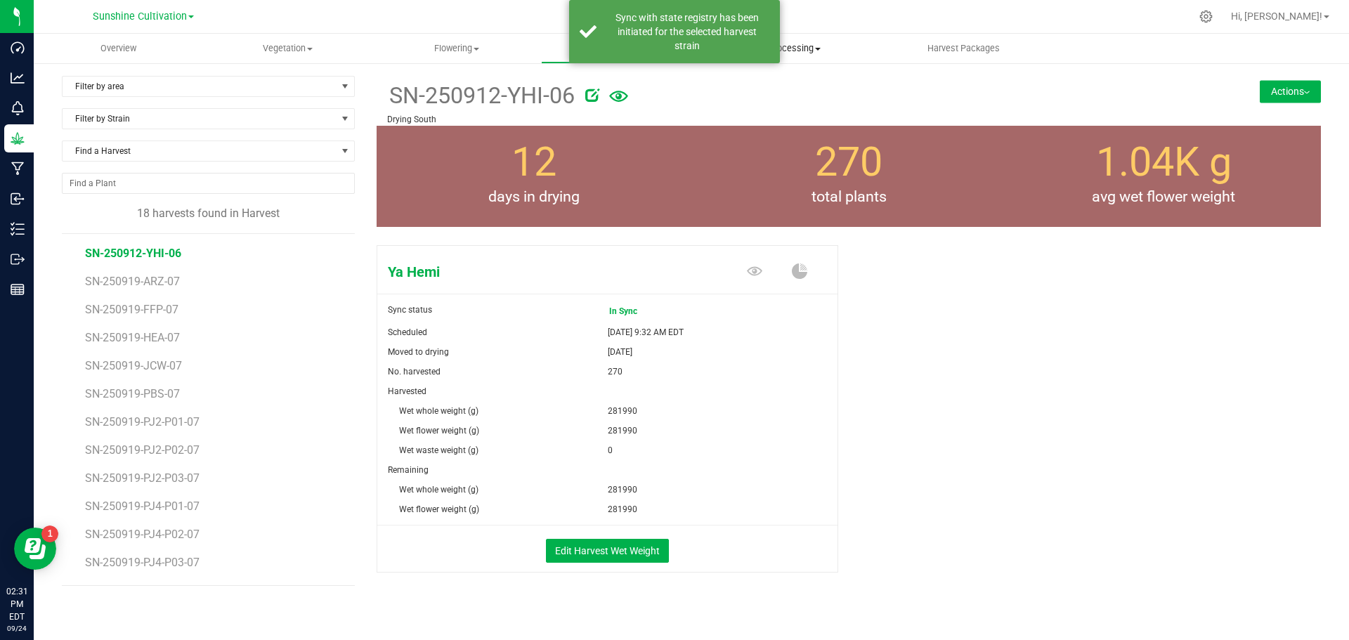
click at [828, 52] on span "Processing" at bounding box center [795, 48] width 168 height 13
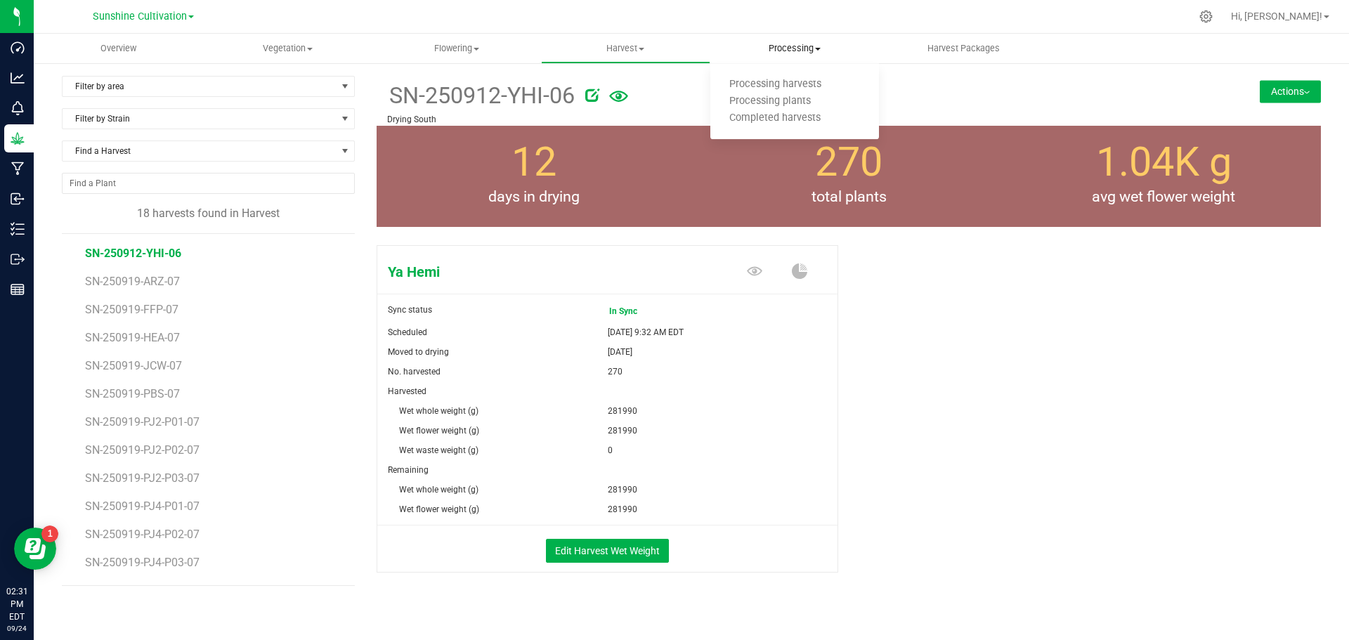
click at [812, 75] on ul "Processing harvests Processing plants Completed harvests" at bounding box center [794, 102] width 169 height 76
click at [814, 52] on span "Processing" at bounding box center [794, 48] width 169 height 13
click at [802, 88] on span "Processing harvests" at bounding box center [775, 85] width 130 height 12
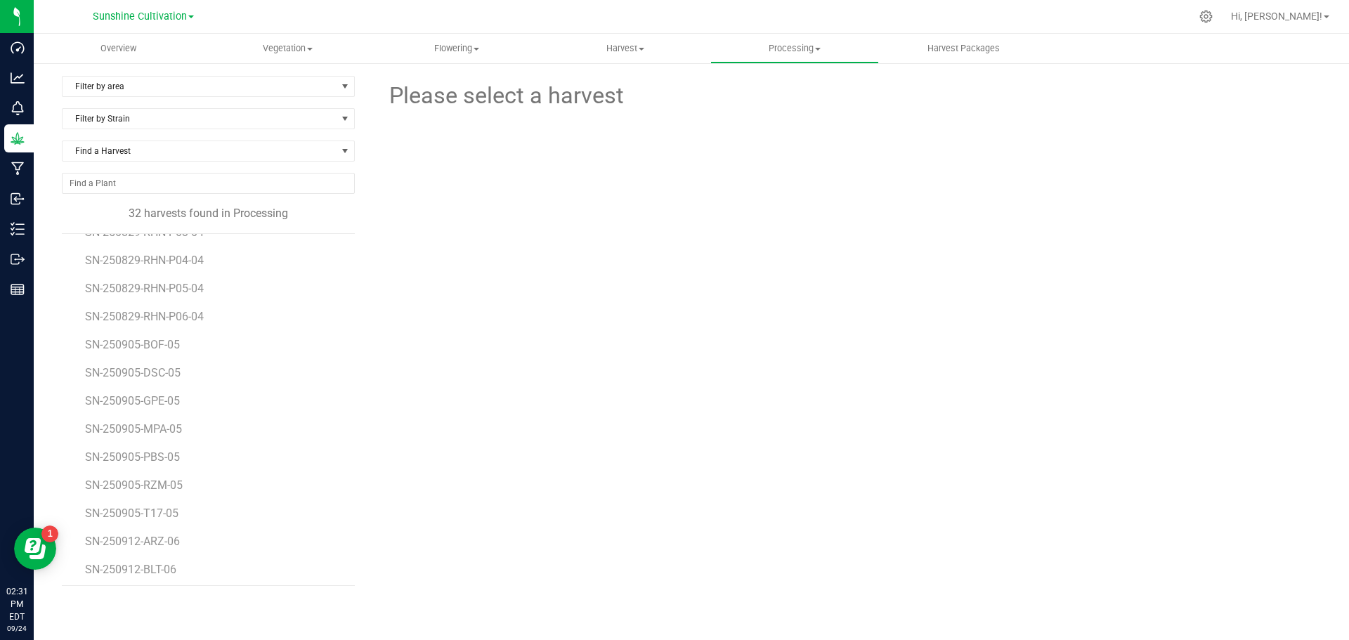
scroll to position [559, 0]
click at [631, 48] on span "Harvest" at bounding box center [626, 48] width 168 height 13
click at [633, 81] on li "Harvests" at bounding box center [625, 85] width 169 height 17
click at [143, 252] on span "SN-250912-YHI-06" at bounding box center [133, 253] width 96 height 13
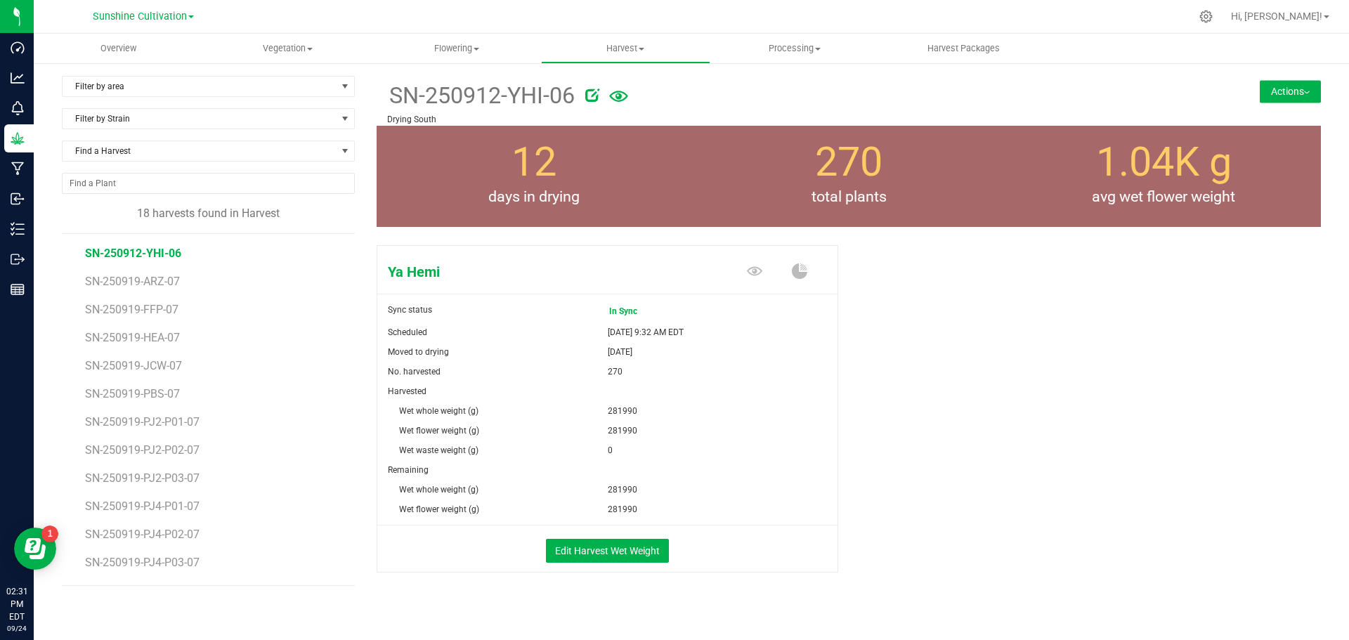
click at [1260, 85] on button "Actions" at bounding box center [1290, 91] width 61 height 22
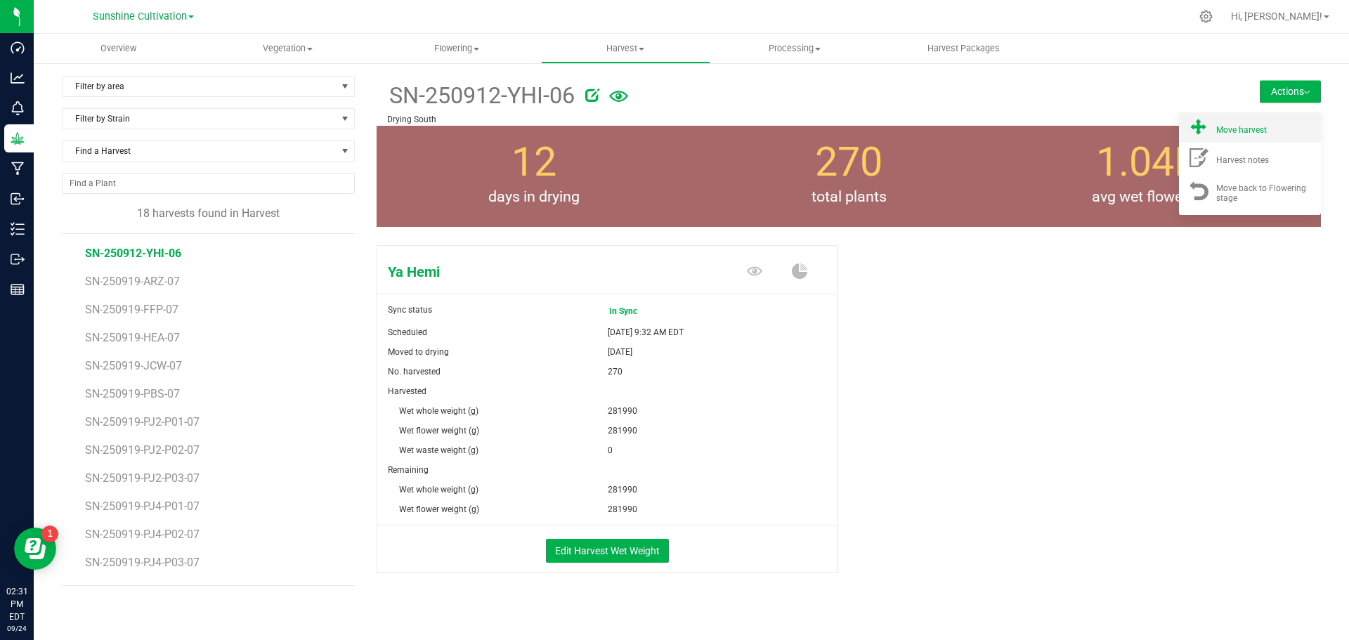
click at [1226, 132] on span "Move harvest" at bounding box center [1241, 130] width 51 height 10
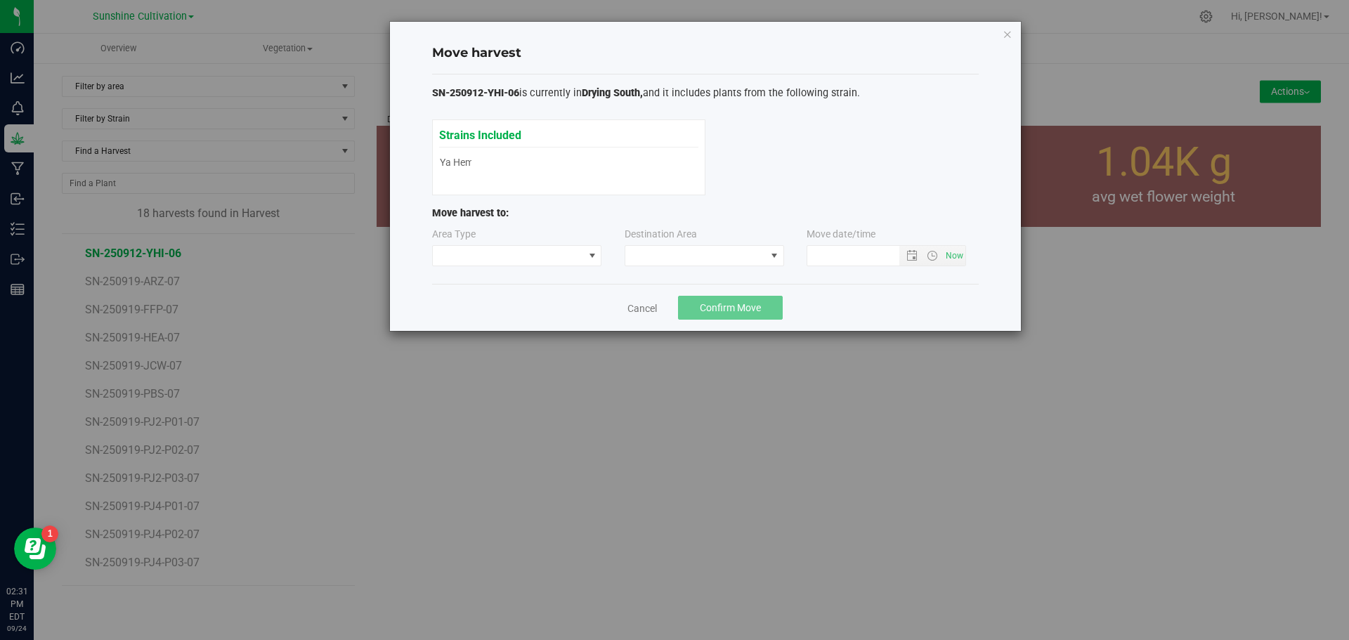
type input "9/24/2025 2:31 PM"
click at [766, 257] on span at bounding box center [775, 256] width 18 height 20
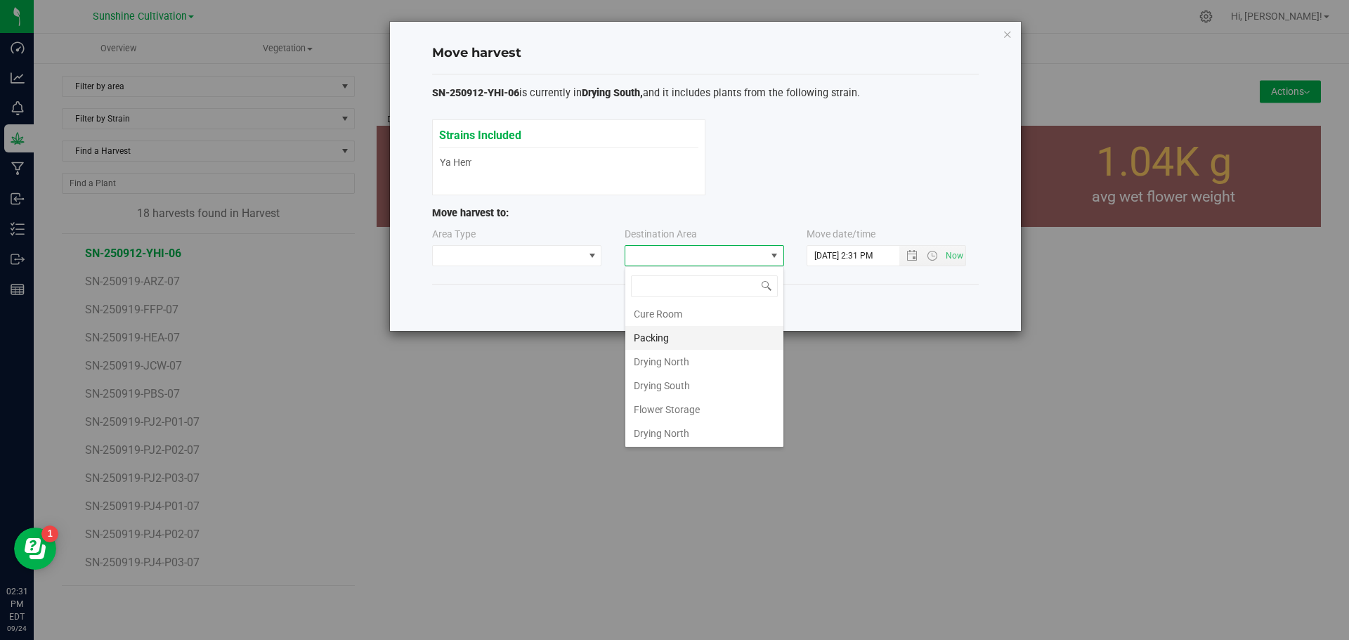
scroll to position [98, 0]
click at [702, 415] on li "Flower Storage" at bounding box center [704, 409] width 158 height 24
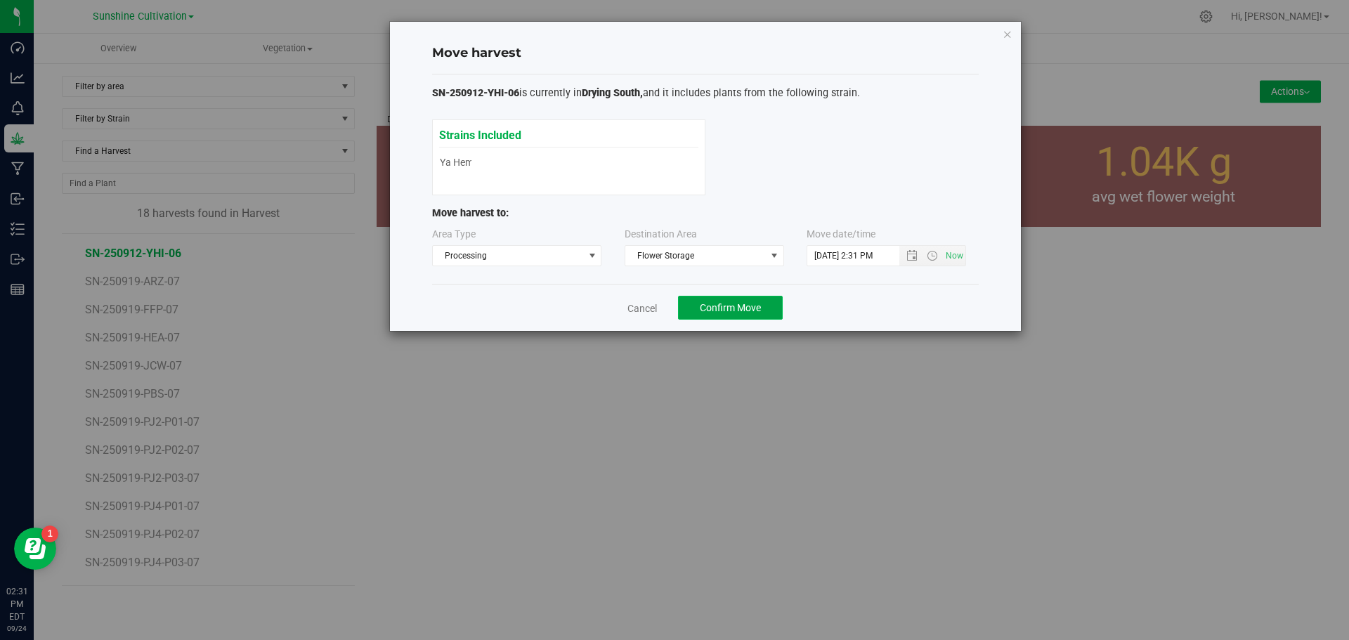
click at [745, 311] on span "Confirm Move" at bounding box center [730, 307] width 61 height 11
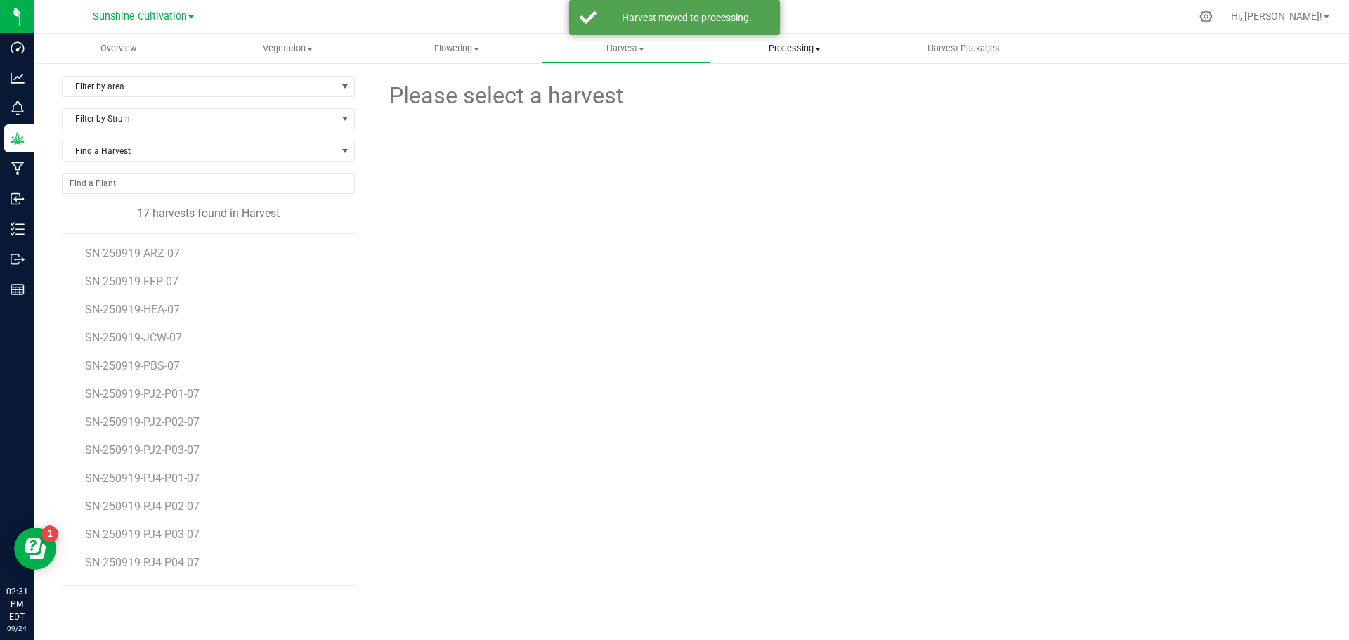
click at [805, 51] on span "Processing" at bounding box center [795, 48] width 168 height 13
click at [801, 79] on span "Processing harvests" at bounding box center [775, 85] width 130 height 12
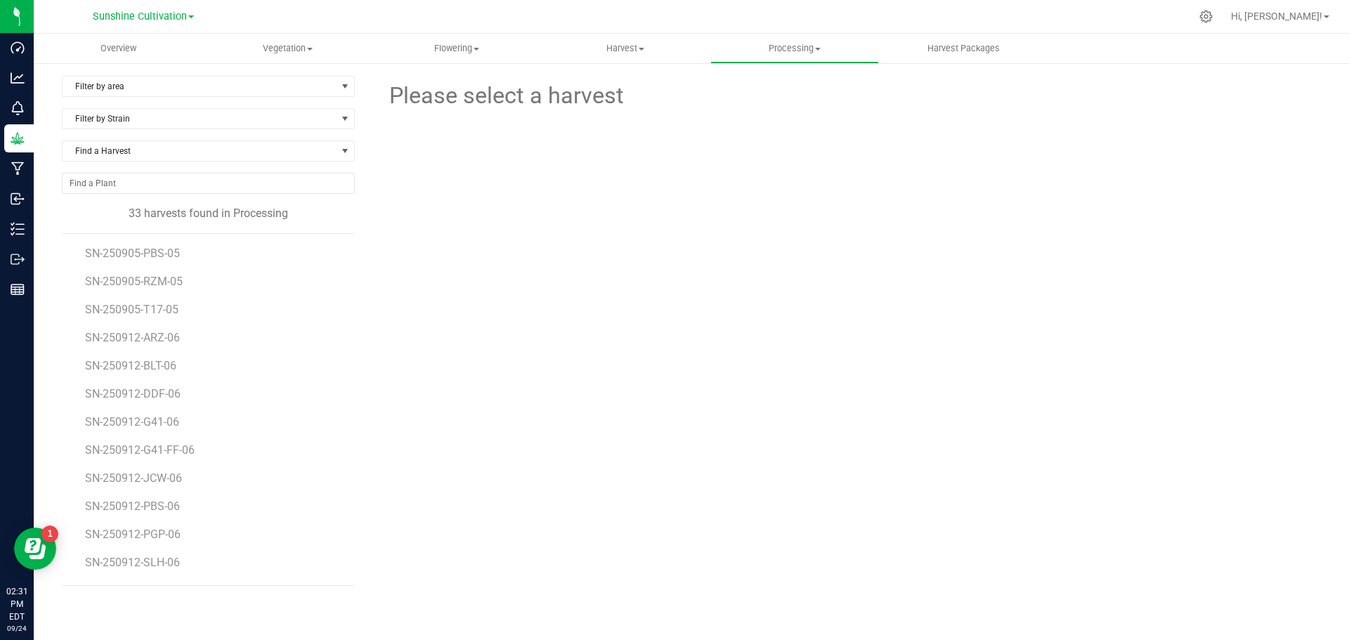
scroll to position [587, 0]
click at [138, 559] on span "SN-250912-YHI-06" at bounding box center [133, 565] width 96 height 13
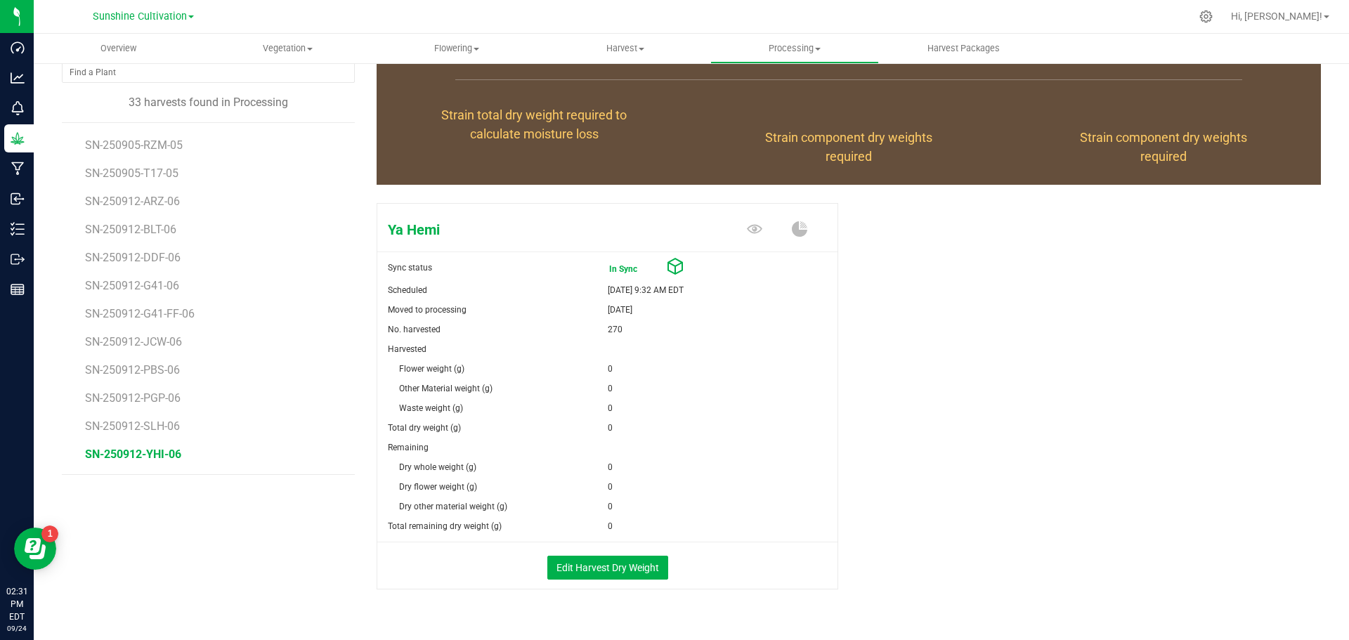
scroll to position [141, 0]
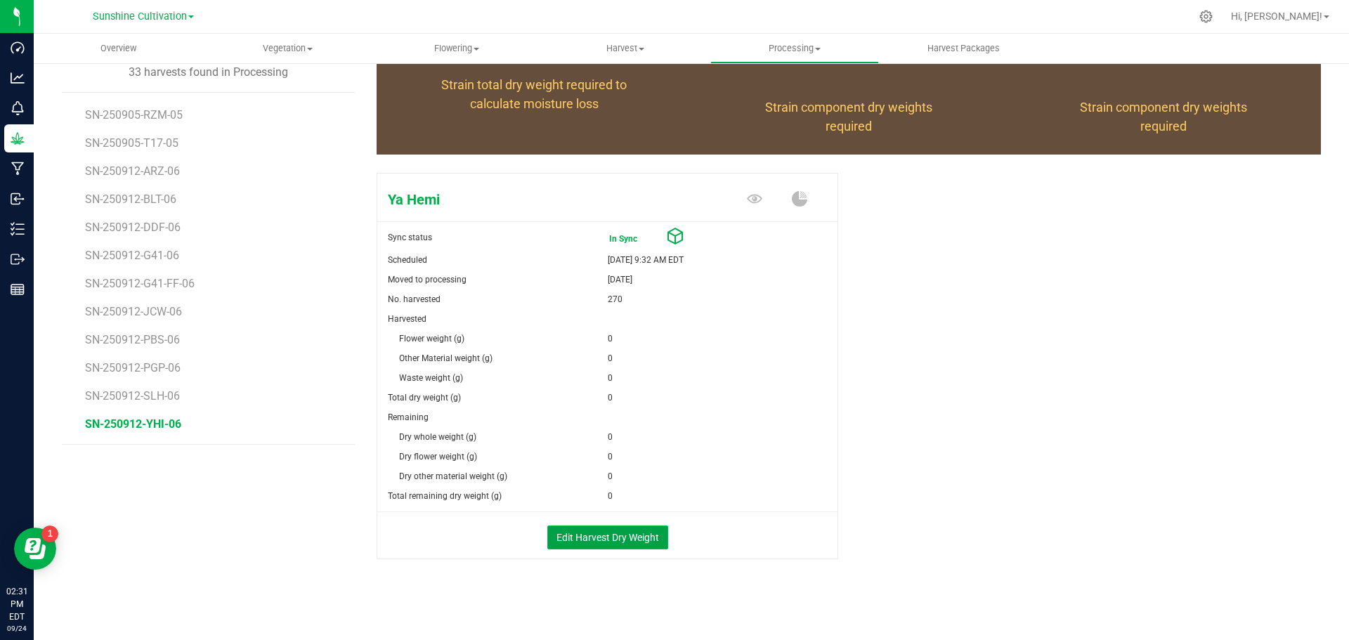
click at [599, 528] on button "Edit Harvest Dry Weight" at bounding box center [607, 537] width 121 height 24
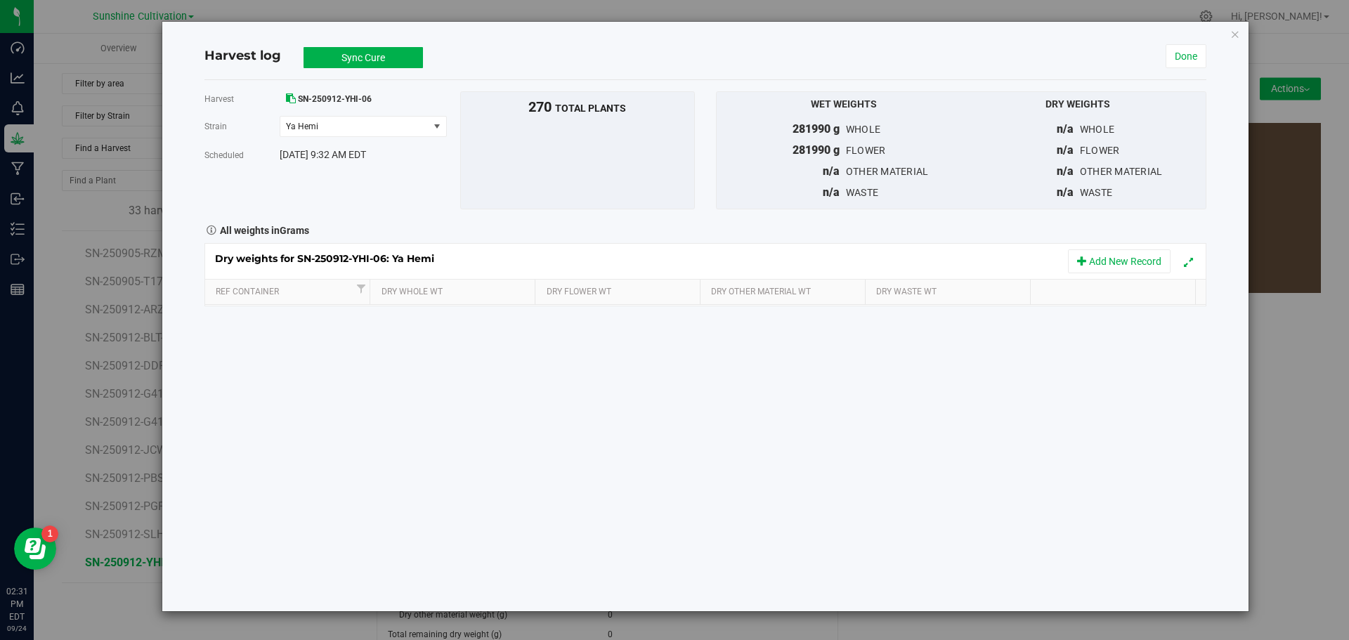
scroll to position [141, 0]
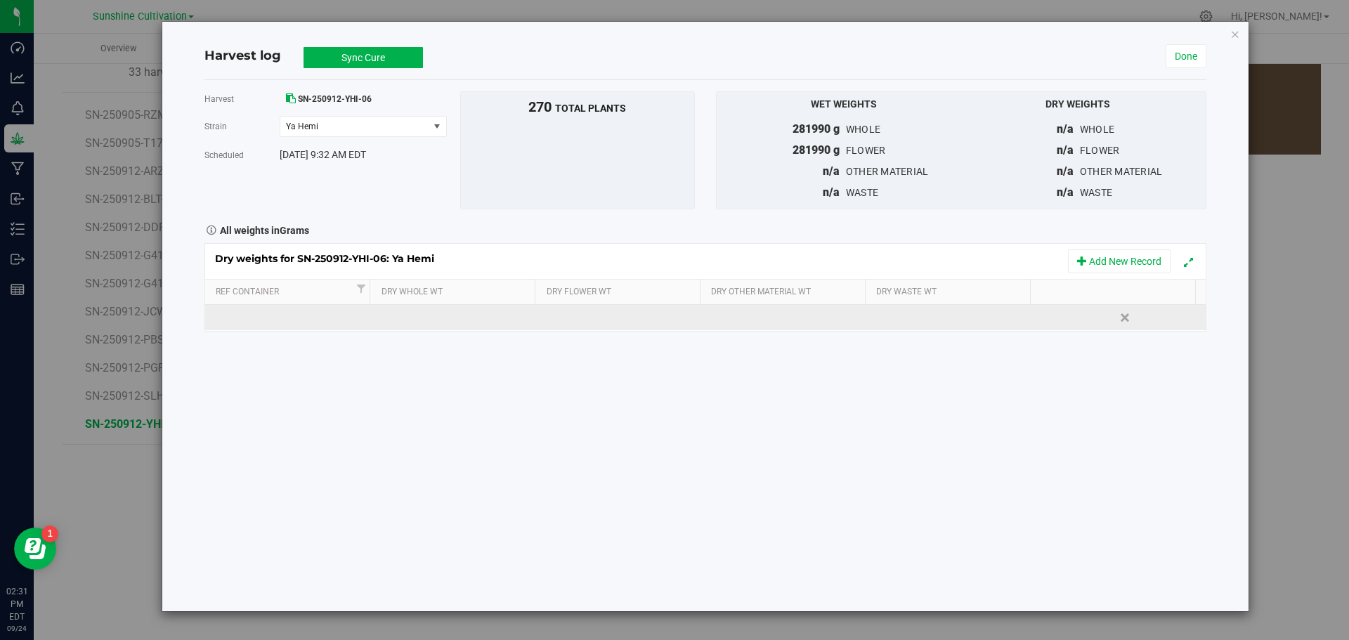
click at [424, 320] on td at bounding box center [455, 317] width 166 height 25
type input "56330"
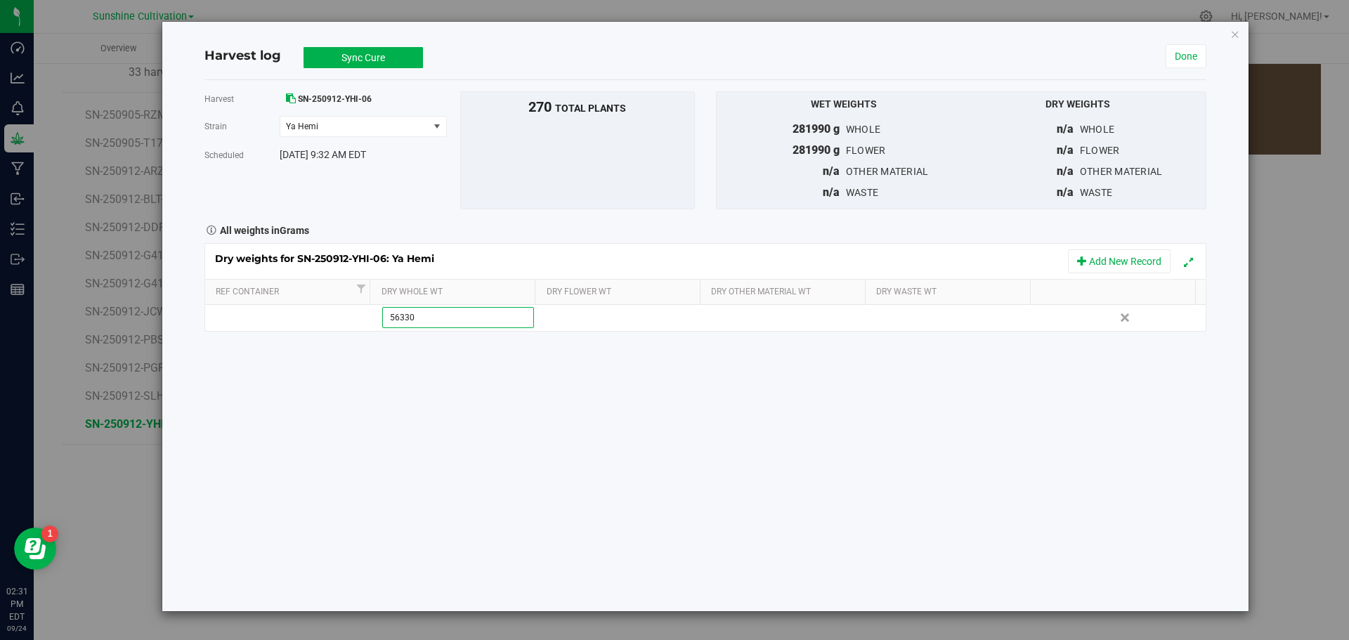
click at [454, 385] on div "Harvest SN-250912-YHI-06 Strain Ya Hemi Select strain Ya Hemi Scheduled Sep 12,…" at bounding box center [705, 345] width 1002 height 531
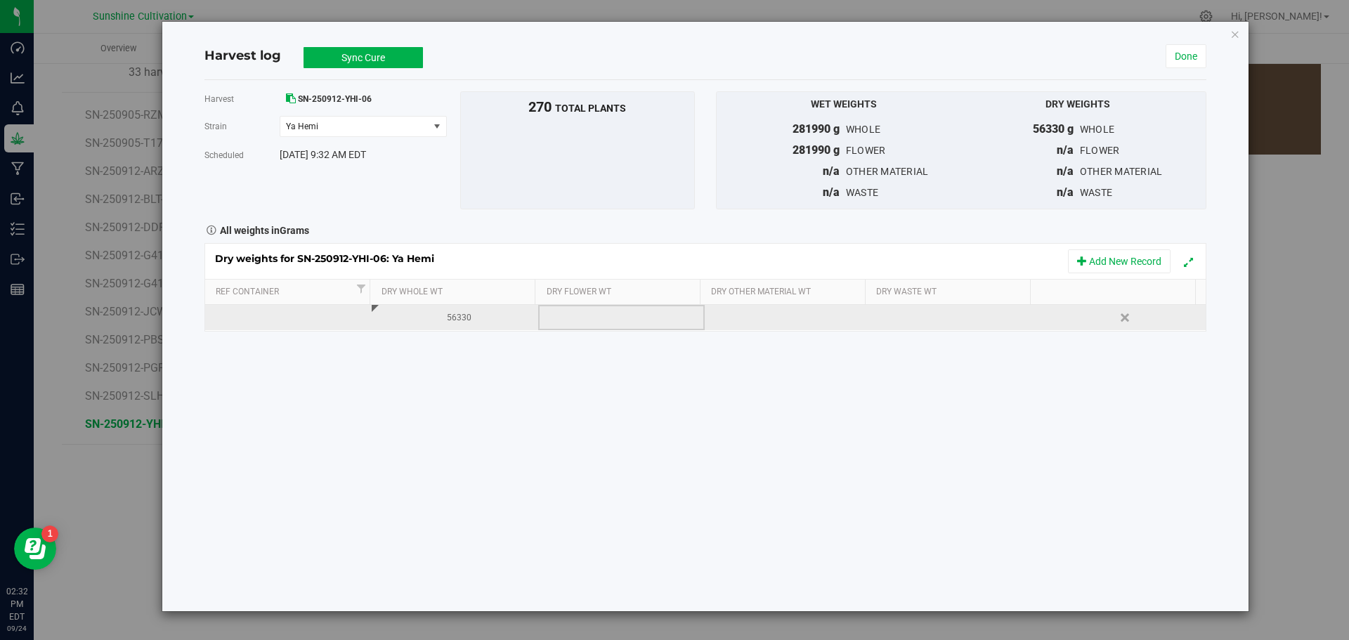
click at [629, 321] on td at bounding box center [621, 317] width 166 height 25
click at [583, 311] on td at bounding box center [621, 317] width 166 height 25
type input "56330"
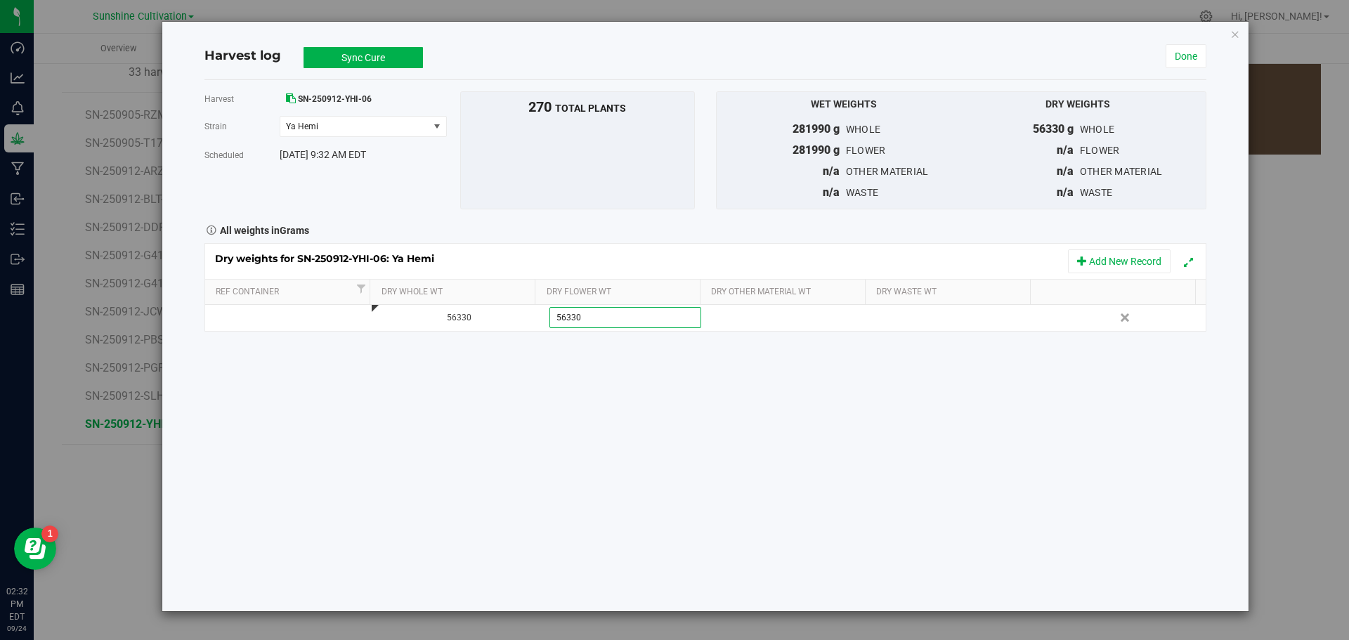
type input "56330.0000 g"
click at [816, 395] on div "Harvest SN-250912-YHI-06 Strain Ya Hemi Select strain Ya Hemi Scheduled Sep 12,…" at bounding box center [705, 345] width 1002 height 531
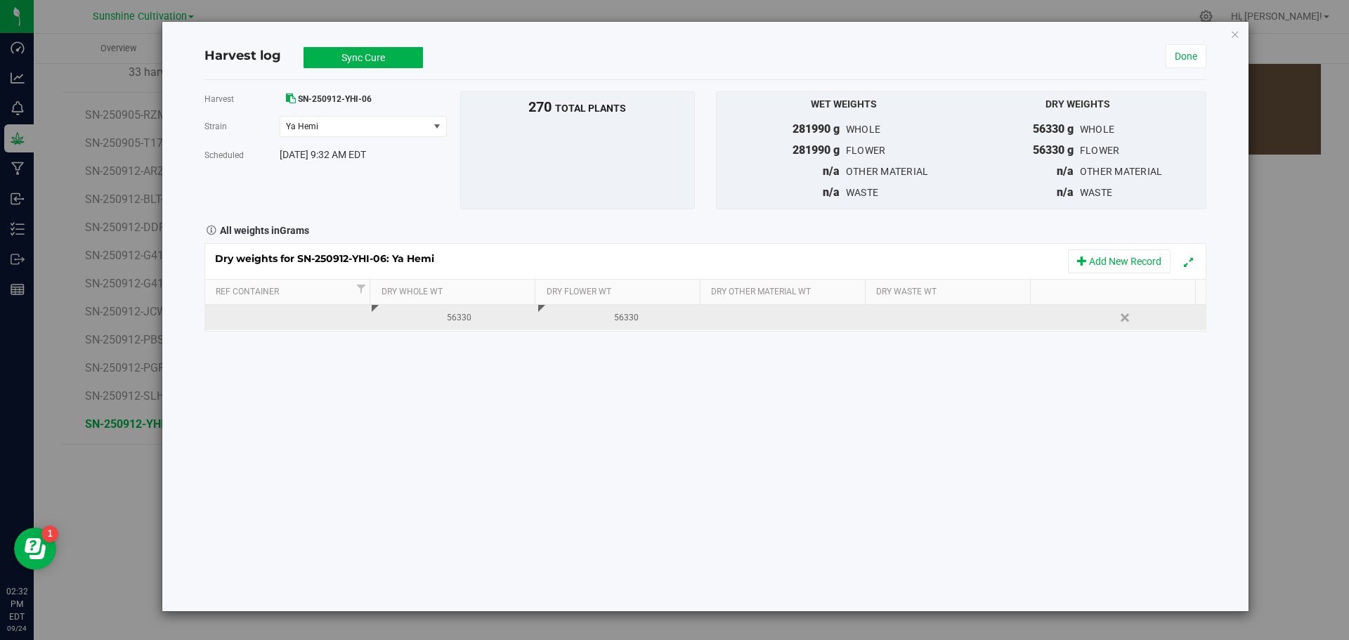
click at [960, 318] on div at bounding box center [960, 317] width 156 height 21
type input "23900"
click at [338, 58] on button "Sync Cure" at bounding box center [362, 57] width 119 height 21
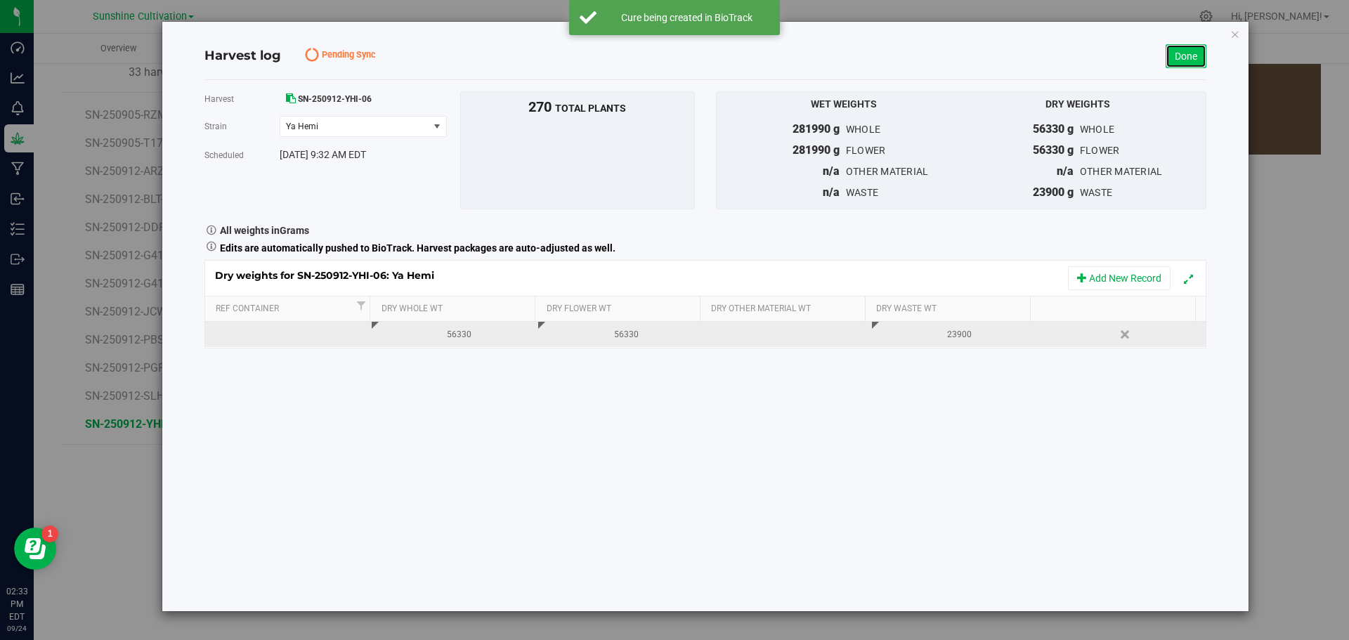
click at [1175, 55] on link "Done" at bounding box center [1185, 56] width 41 height 24
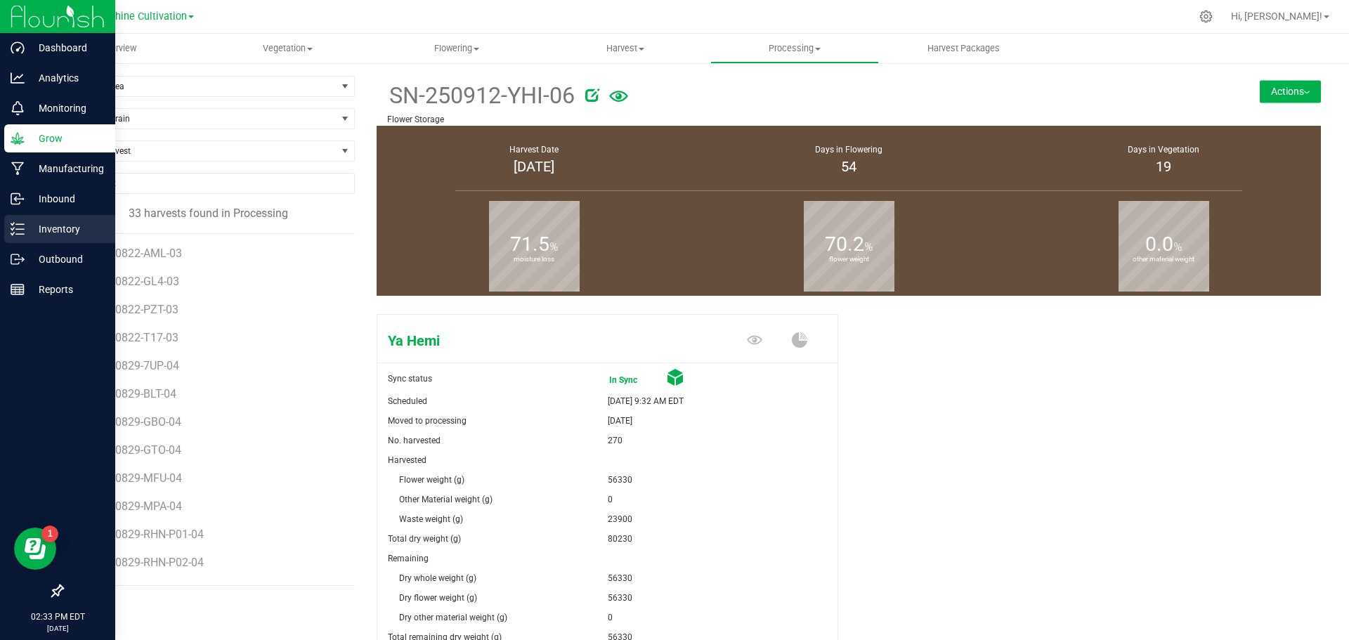
click at [70, 230] on p "Inventory" at bounding box center [67, 229] width 84 height 17
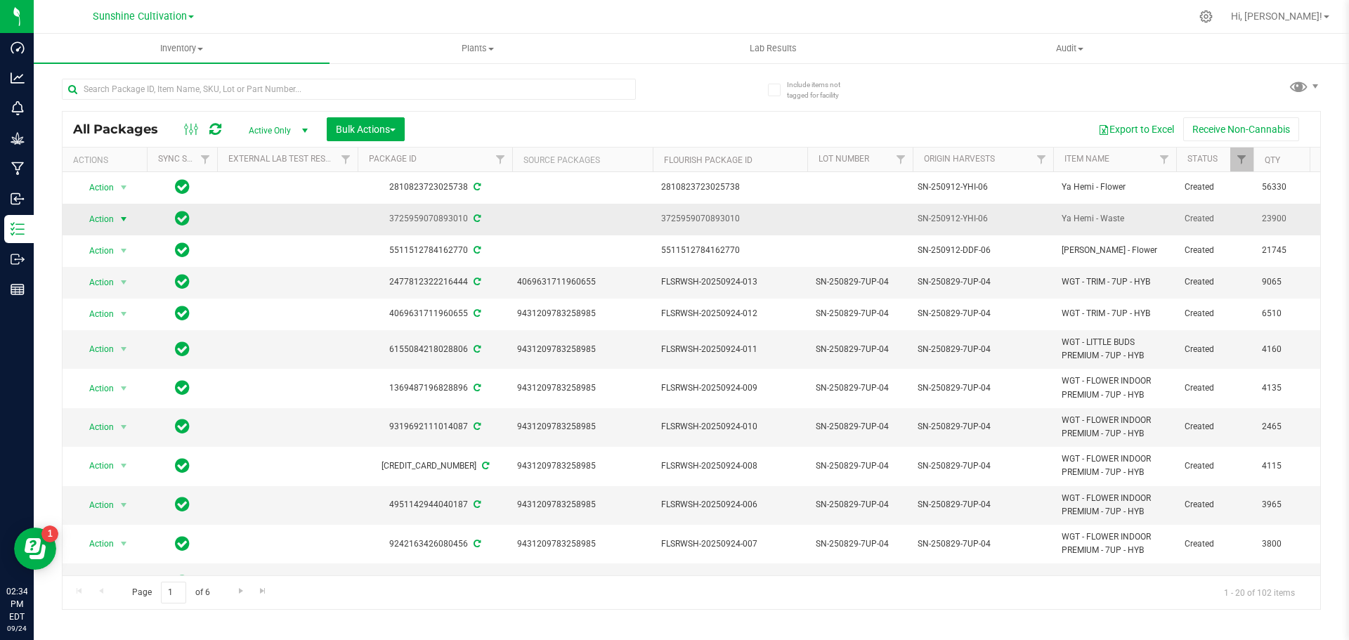
click at [118, 220] on span "select" at bounding box center [123, 219] width 11 height 11
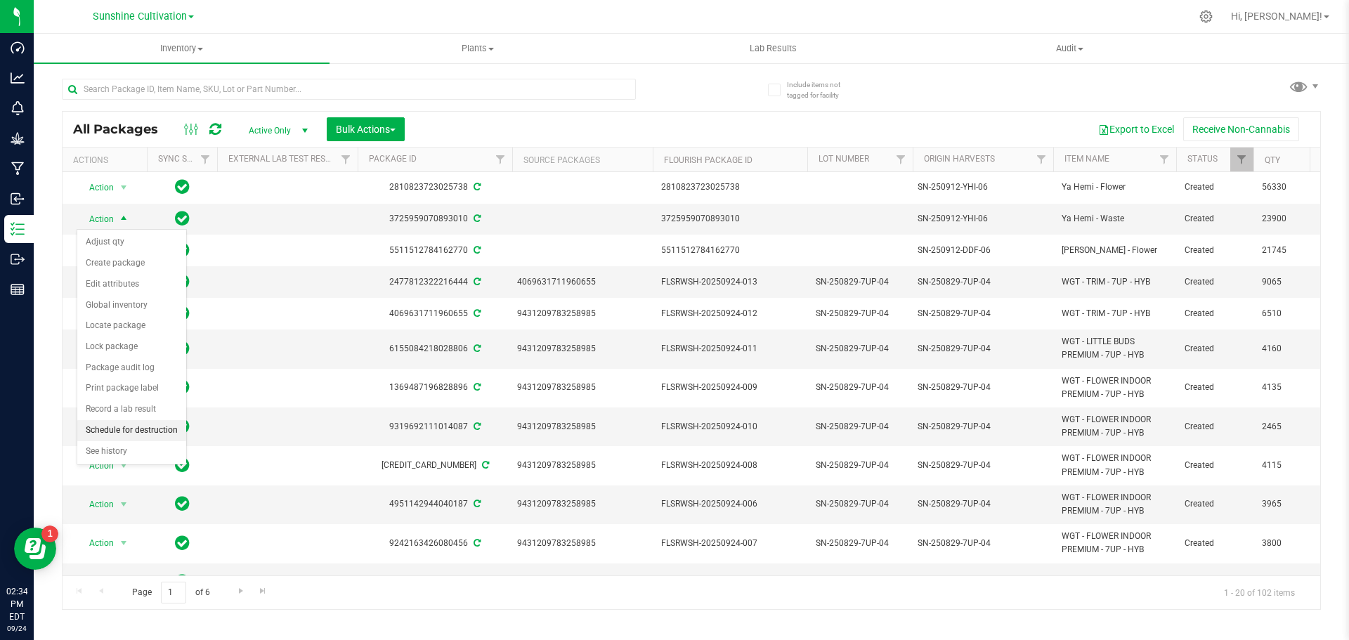
click at [133, 438] on li "Schedule for destruction" at bounding box center [131, 430] width 109 height 21
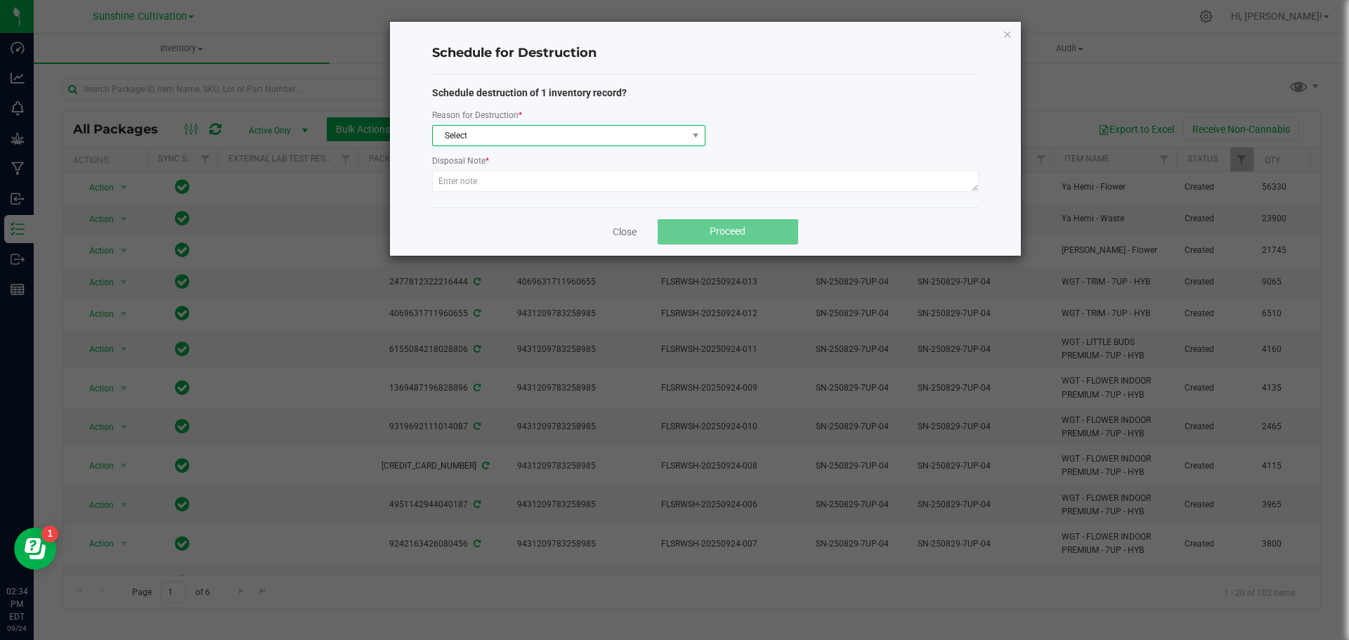
click at [629, 132] on span "Select" at bounding box center [560, 136] width 254 height 20
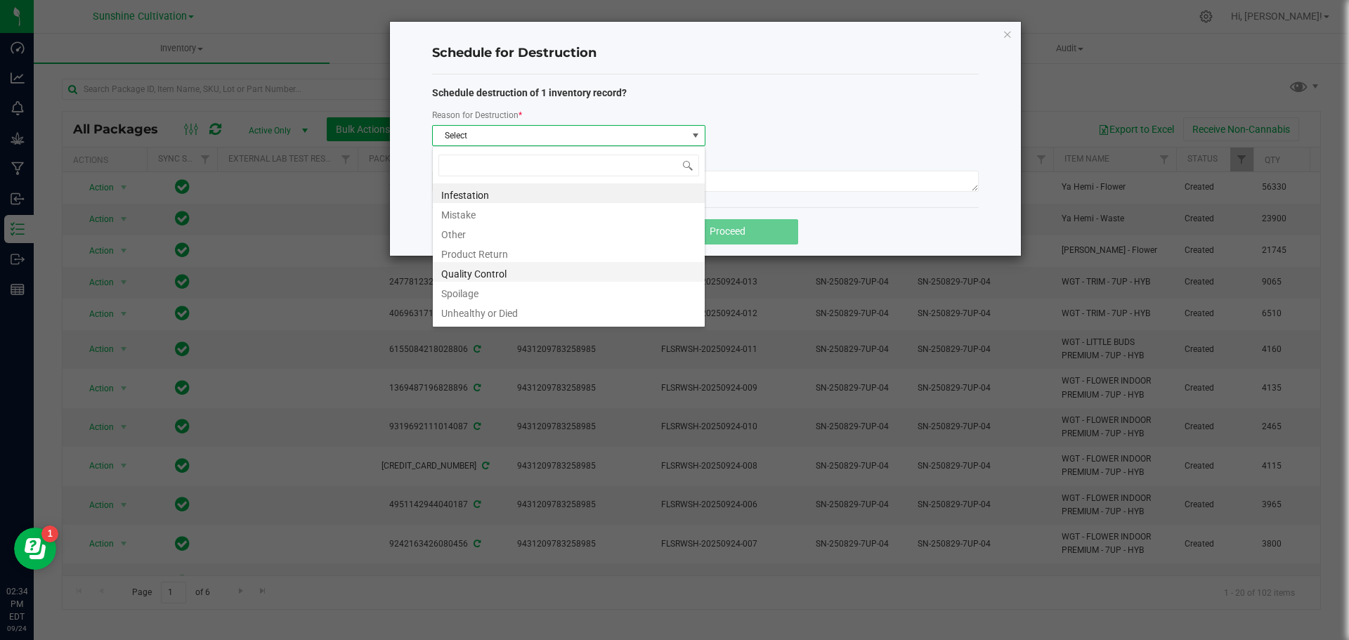
scroll to position [17, 0]
click at [473, 314] on li "Waste" at bounding box center [569, 314] width 272 height 20
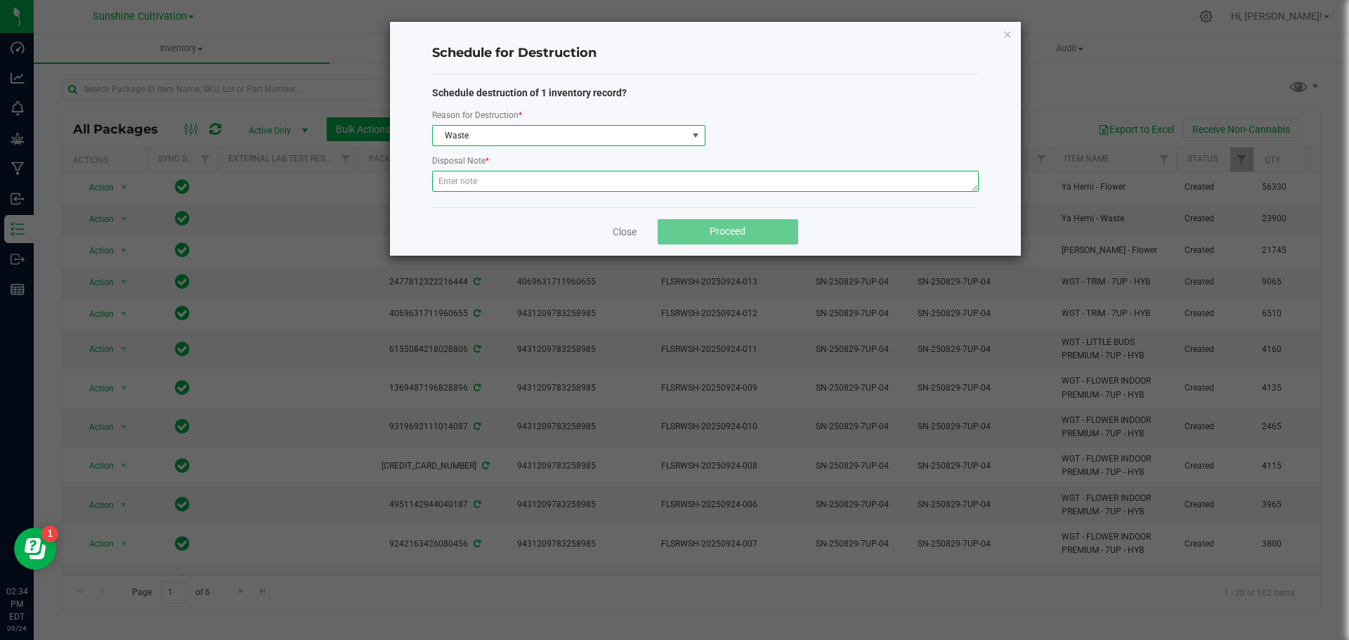
click at [513, 183] on textarea at bounding box center [705, 181] width 547 height 21
type textarea "Waste"
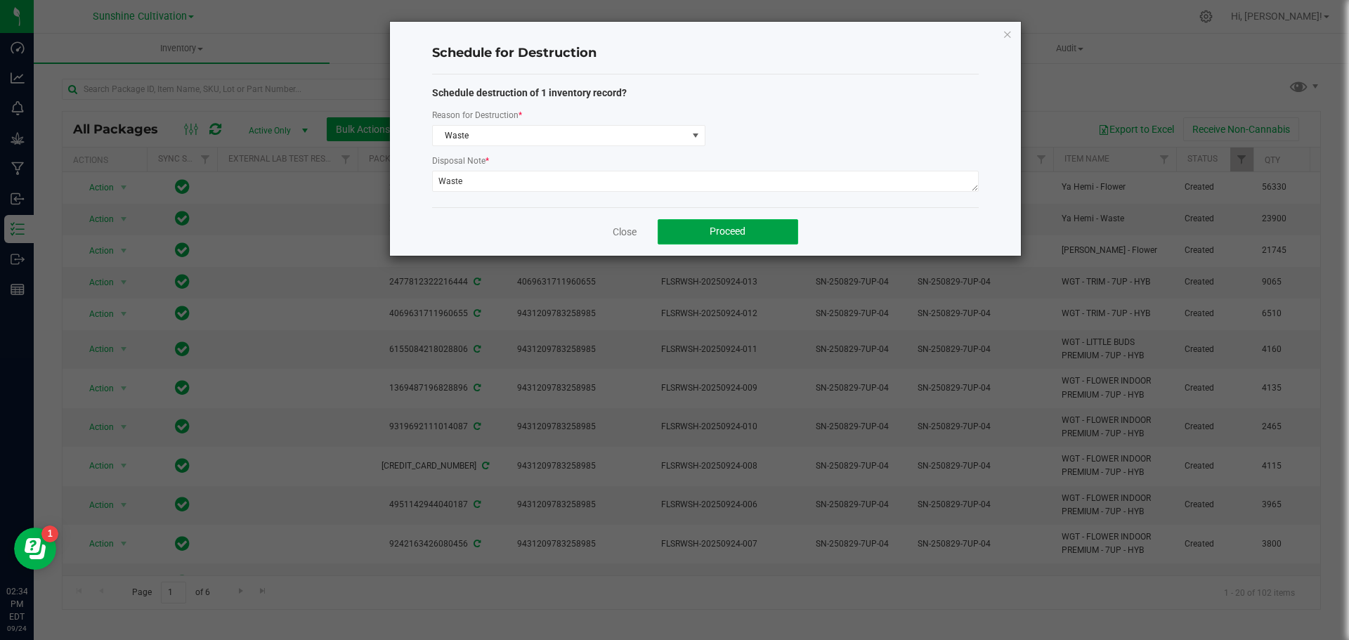
click at [735, 230] on span "Proceed" at bounding box center [728, 231] width 36 height 11
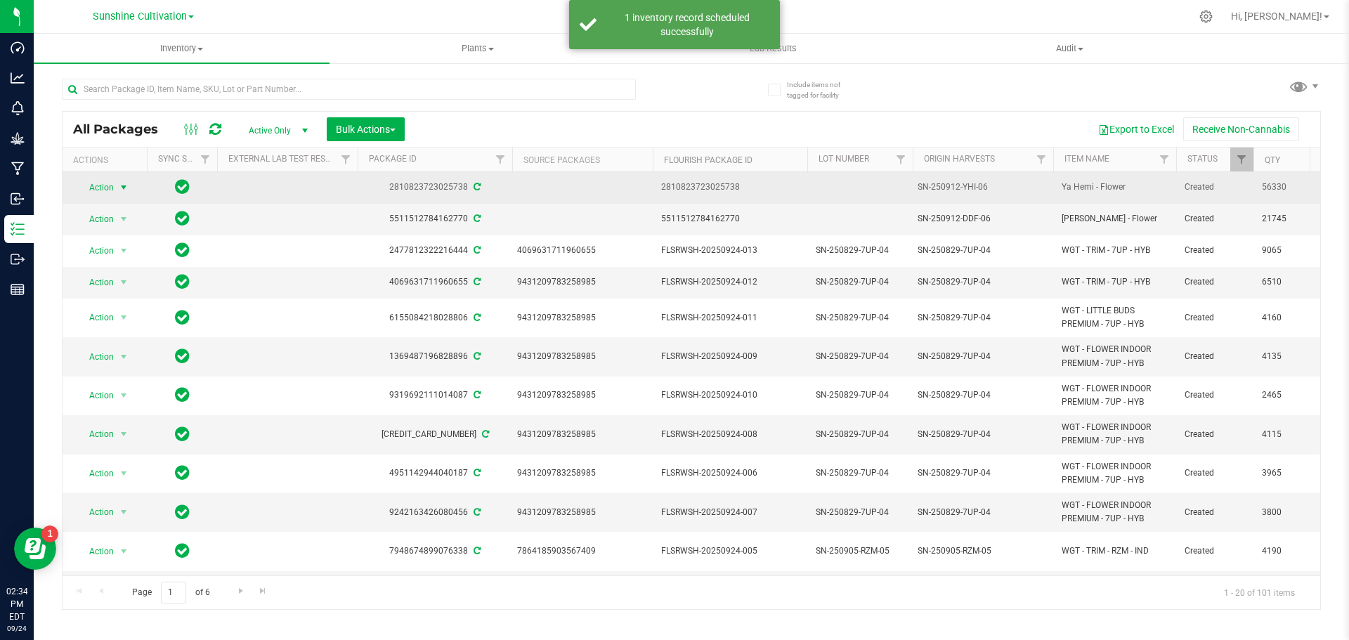
click at [123, 183] on span "select" at bounding box center [123, 187] width 11 height 11
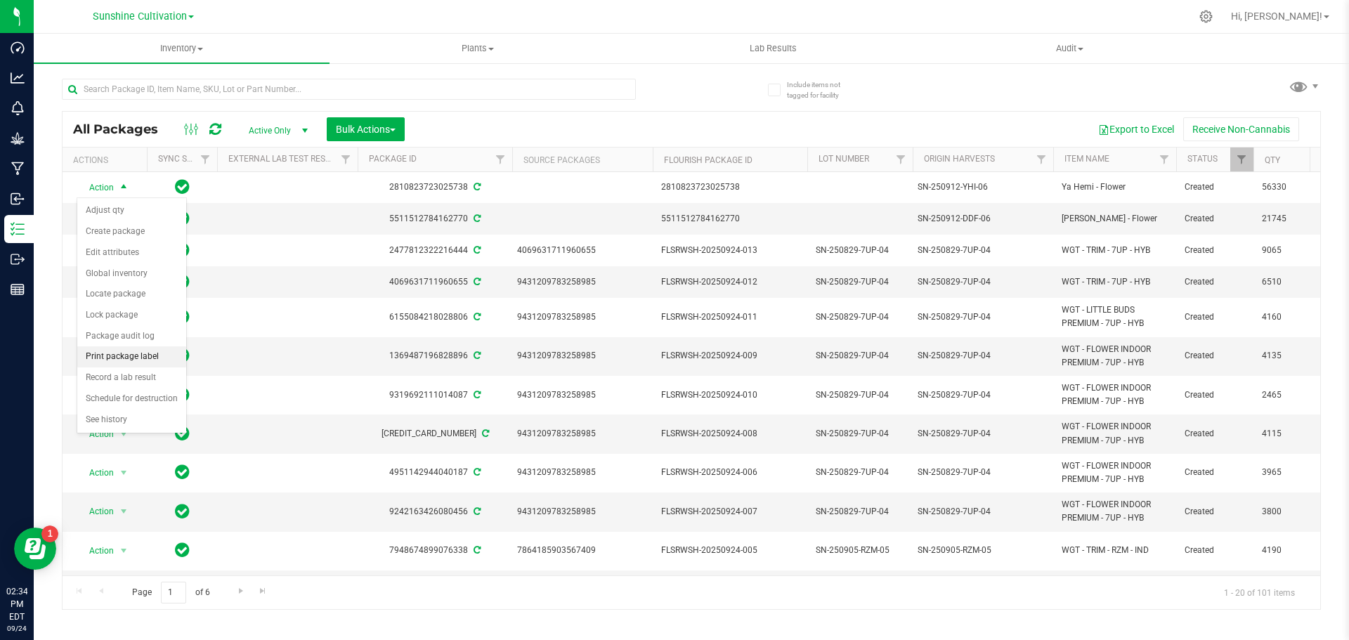
click at [152, 359] on li "Print package label" at bounding box center [131, 356] width 109 height 21
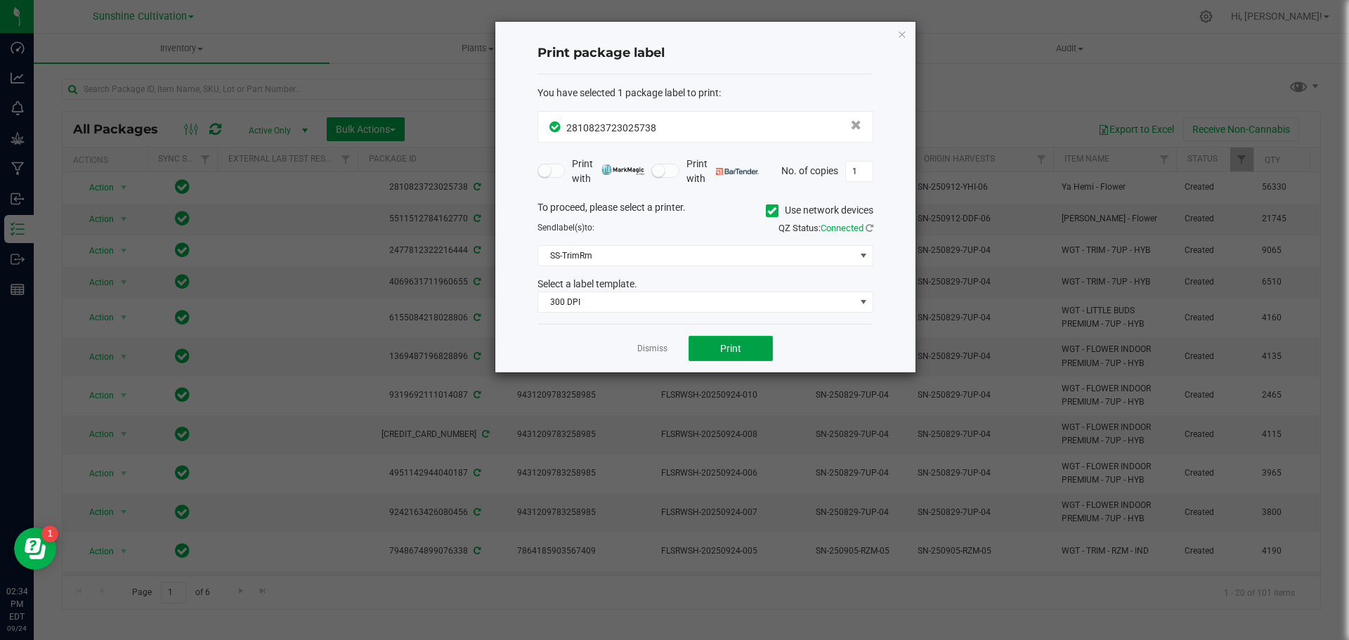
click at [710, 344] on button "Print" at bounding box center [730, 348] width 84 height 25
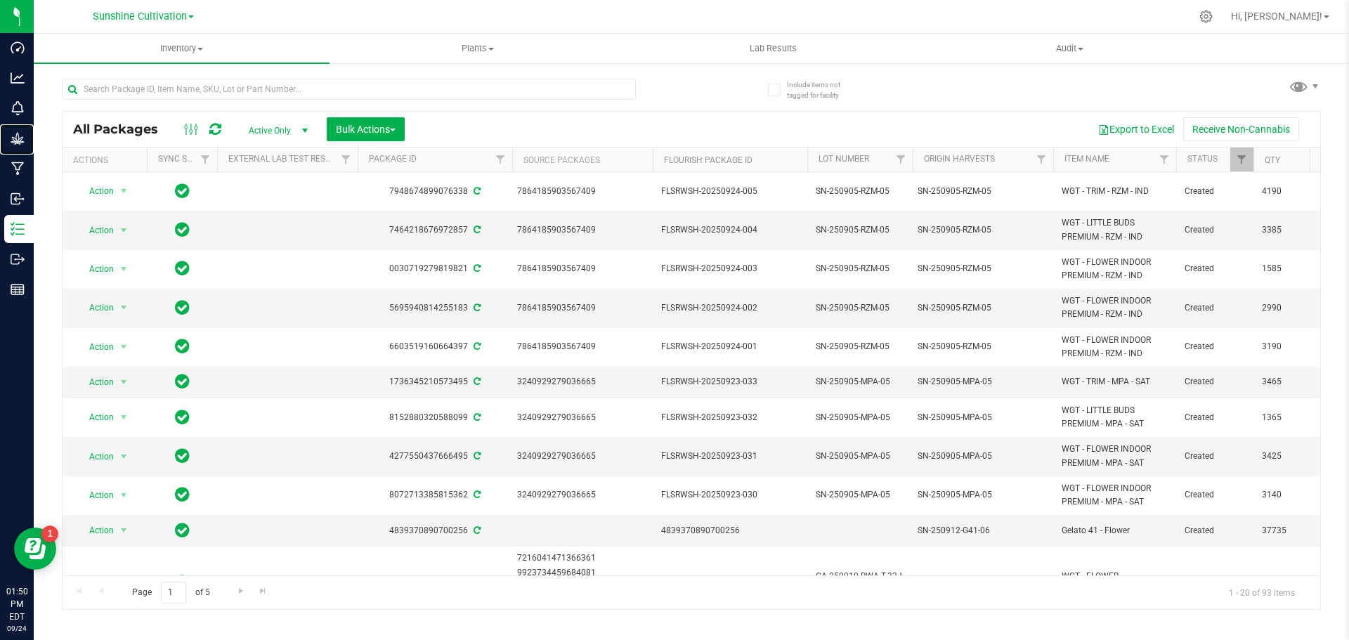
drag, startPoint x: 22, startPoint y: 138, endPoint x: 145, endPoint y: 120, distance: 123.6
click at [22, 138] on icon at bounding box center [17, 138] width 13 height 12
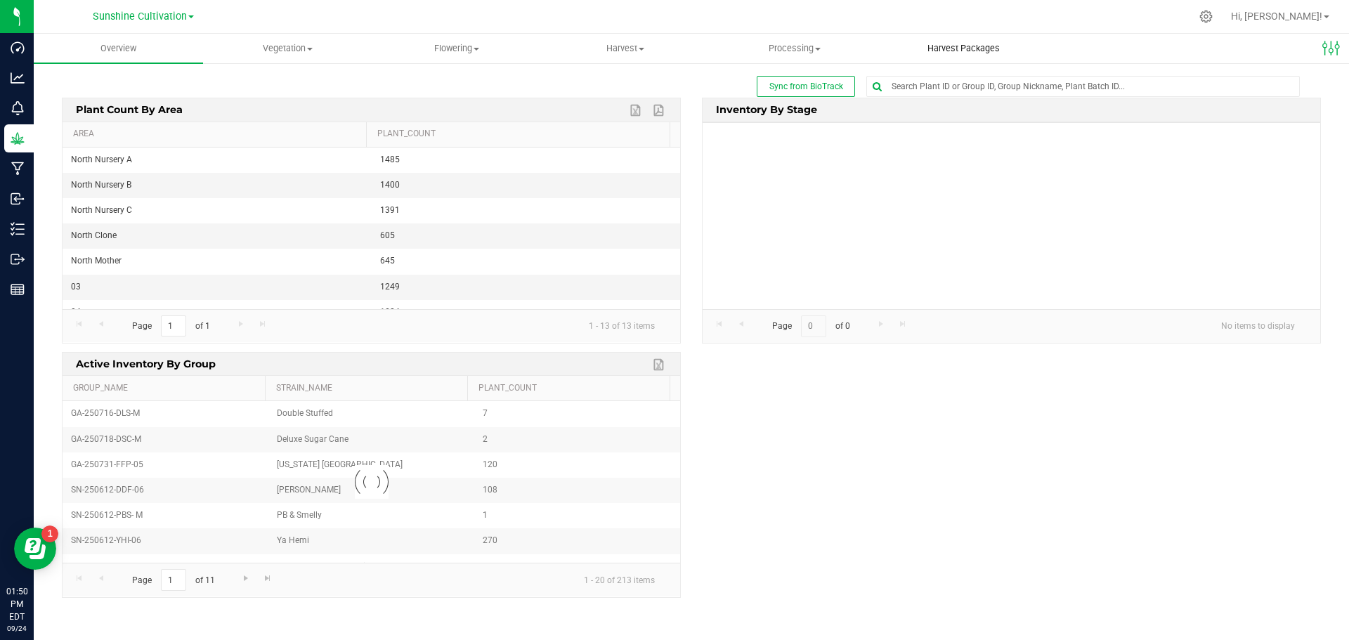
click at [964, 48] on span "Harvest Packages" at bounding box center [963, 48] width 110 height 13
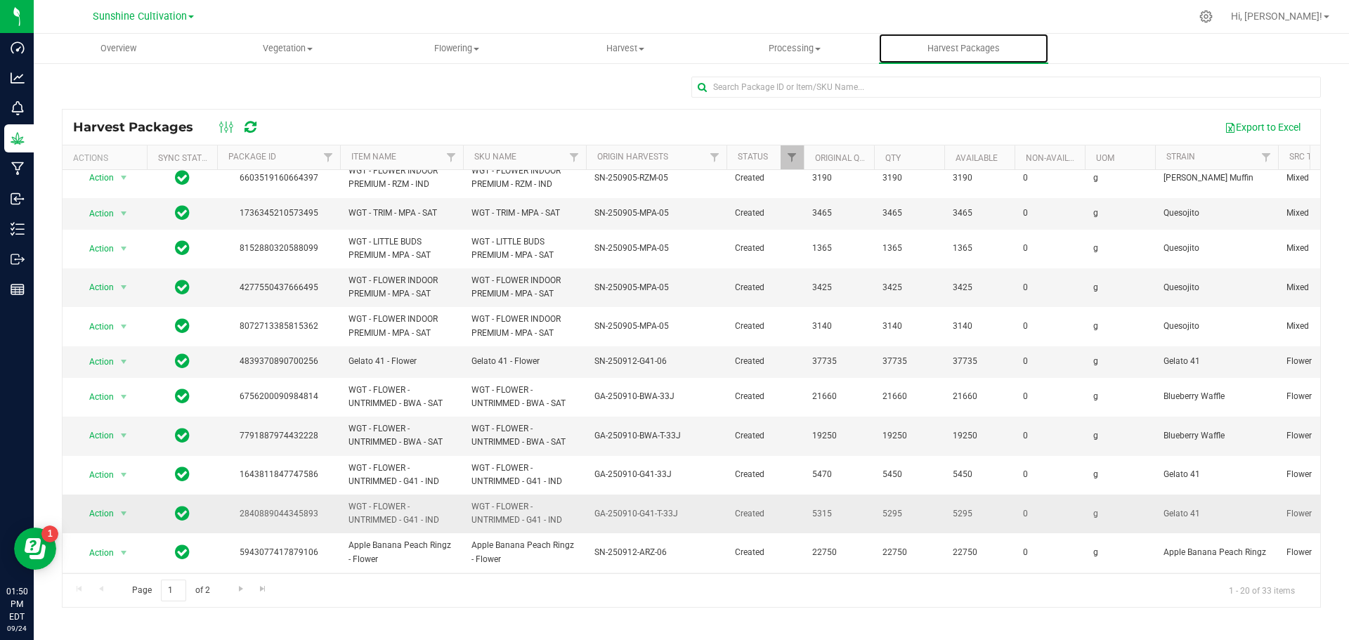
scroll to position [327, 0]
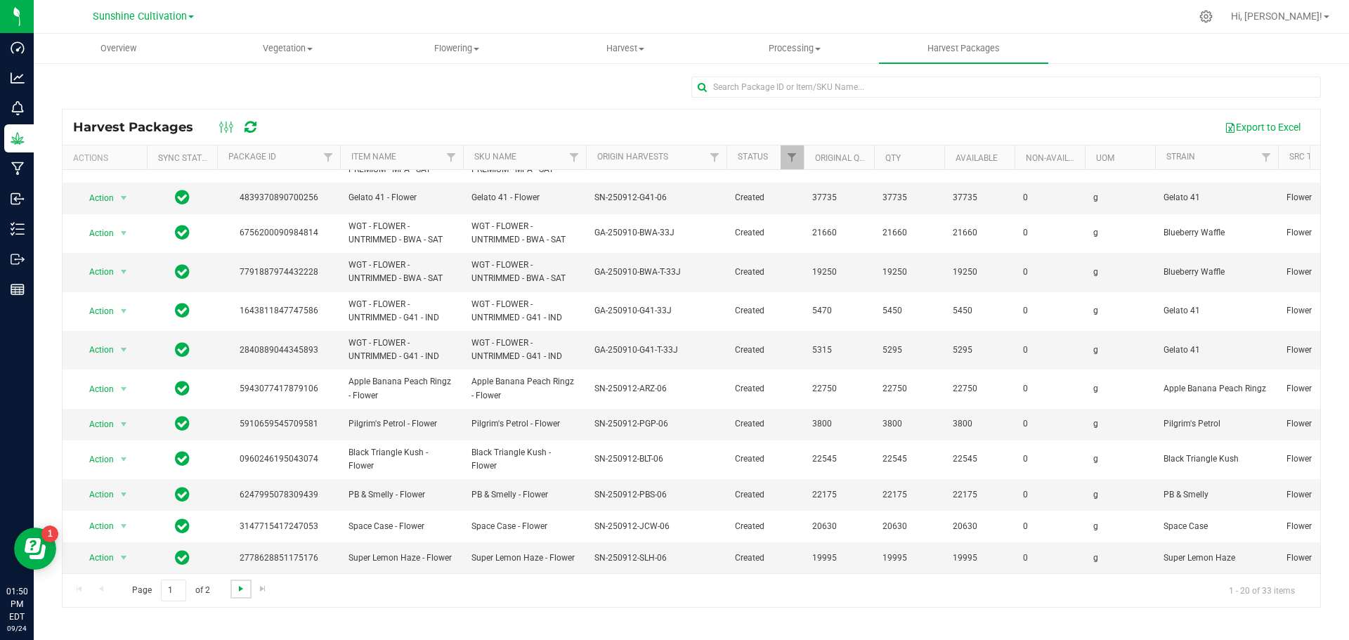
click at [242, 589] on span "Go to the next page" at bounding box center [240, 588] width 11 height 11
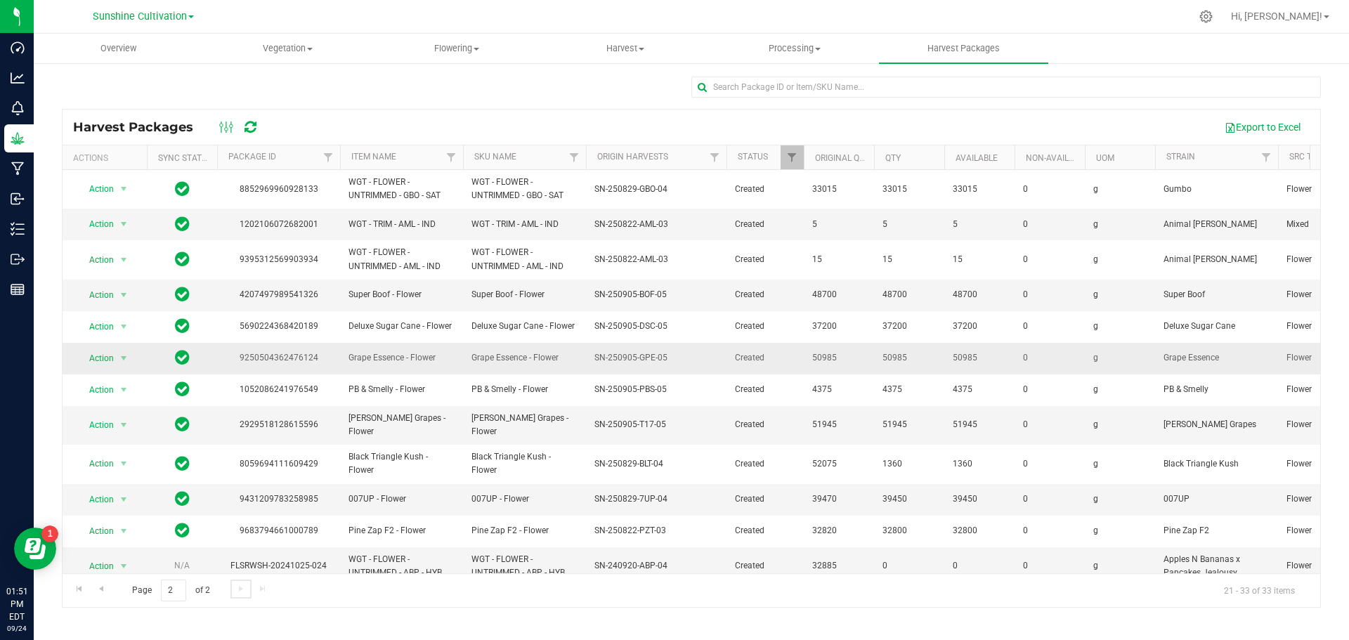
scroll to position [47, 0]
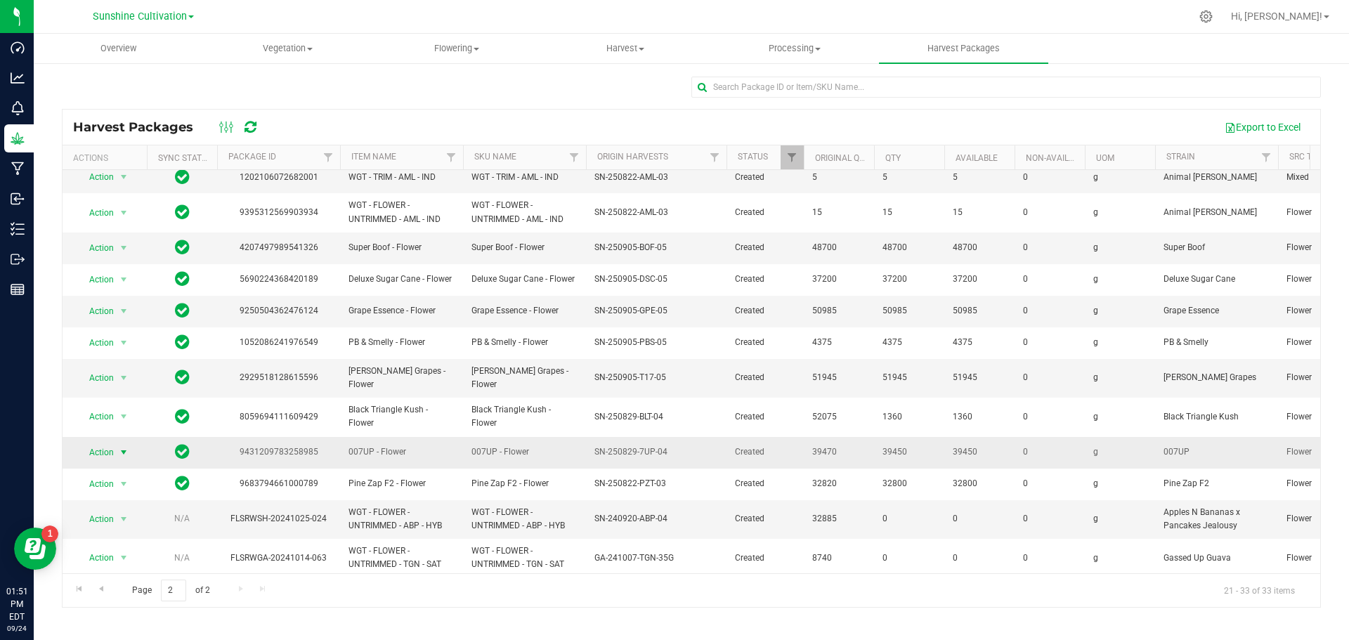
click at [117, 443] on span "select" at bounding box center [124, 453] width 18 height 20
drag, startPoint x: 538, startPoint y: 435, endPoint x: 596, endPoint y: 444, distance: 59.0
click at [537, 446] on span "007UP - Flower" at bounding box center [524, 452] width 106 height 13
drag, startPoint x: 592, startPoint y: 432, endPoint x: 631, endPoint y: 428, distance: 39.6
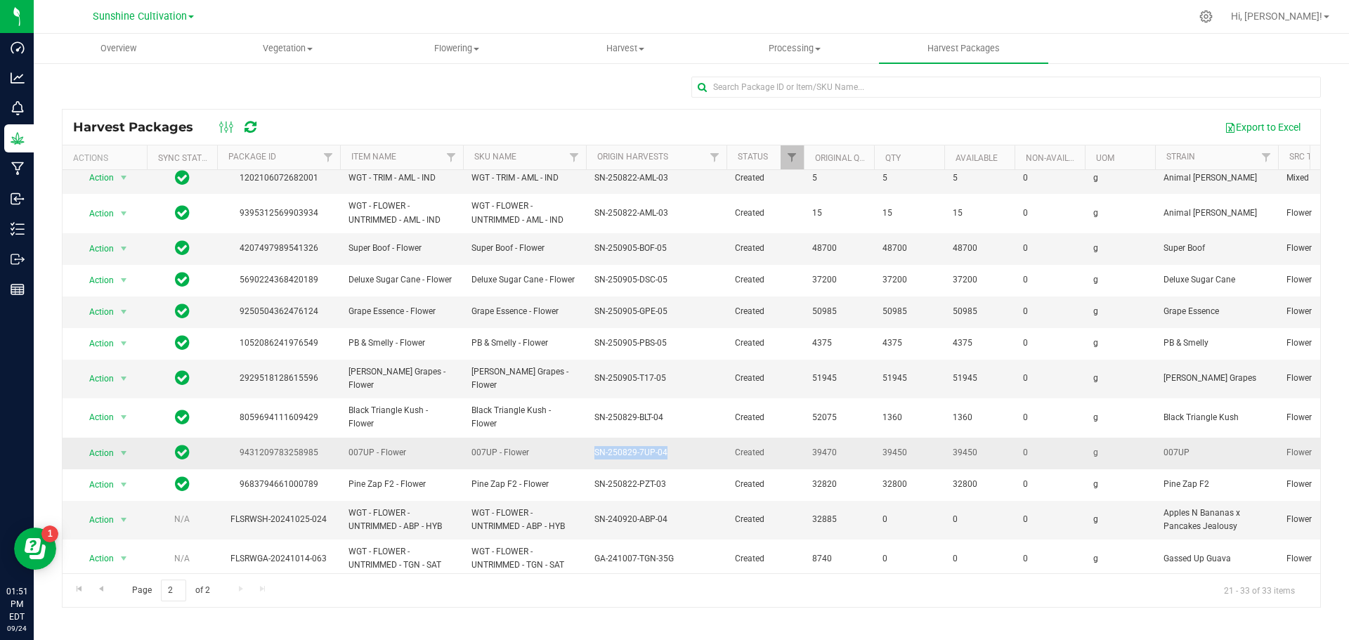
click at [631, 438] on td "SN-250829-7UP-04" at bounding box center [656, 454] width 141 height 32
copy span "SN-250829-7UP-04"
click at [115, 443] on span "select" at bounding box center [124, 453] width 18 height 20
click at [143, 488] on li "Create package" at bounding box center [121, 482] width 89 height 21
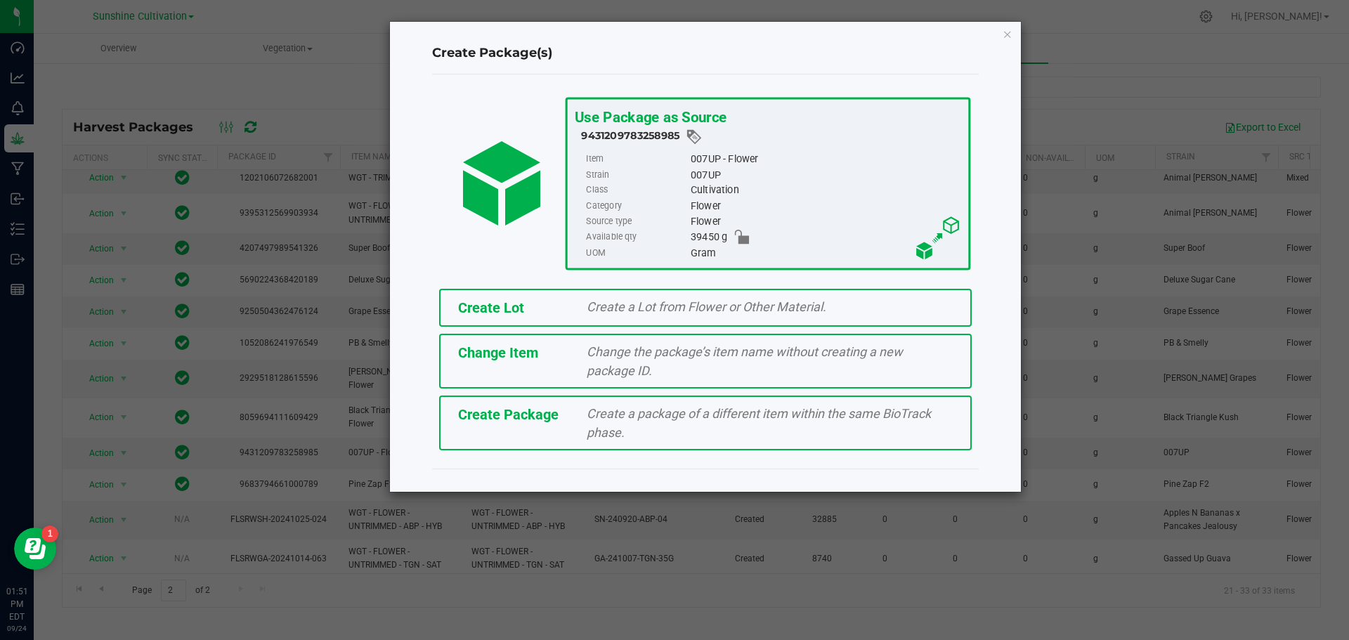
click at [603, 428] on span "Create a package of a different item within the same BioTrack phase." at bounding box center [759, 423] width 344 height 34
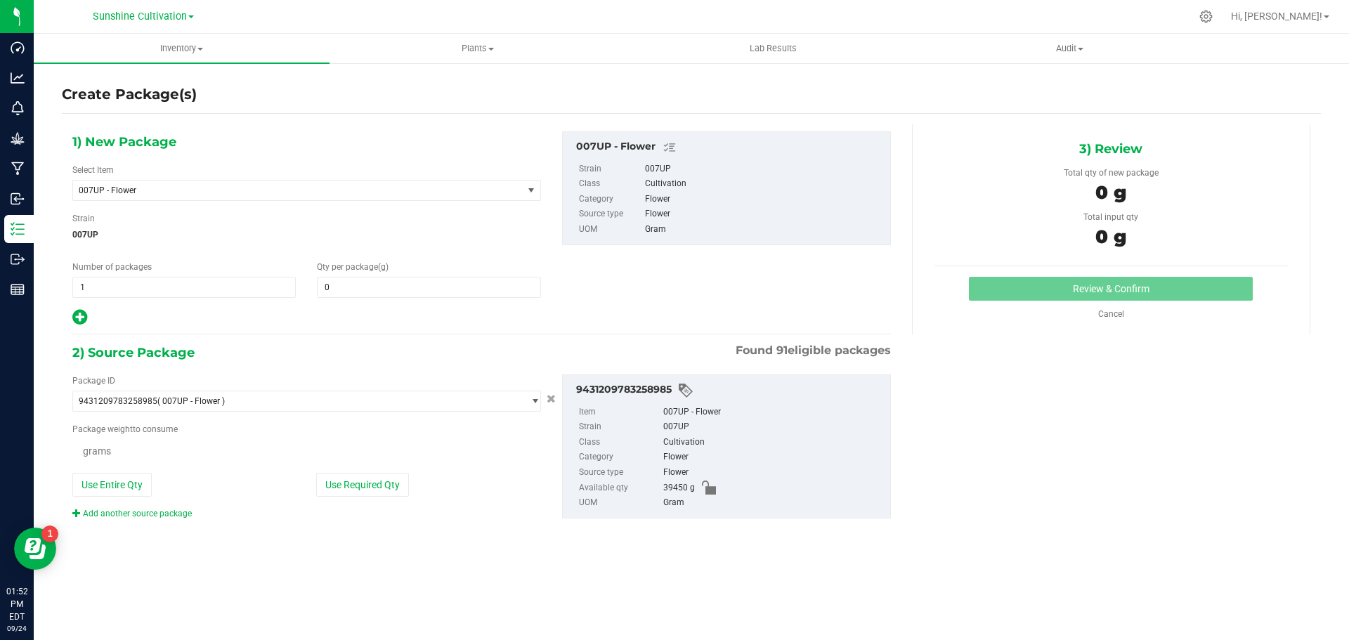
type input "0.0000"
click at [299, 192] on span "007UP - Flower" at bounding box center [289, 190] width 421 height 10
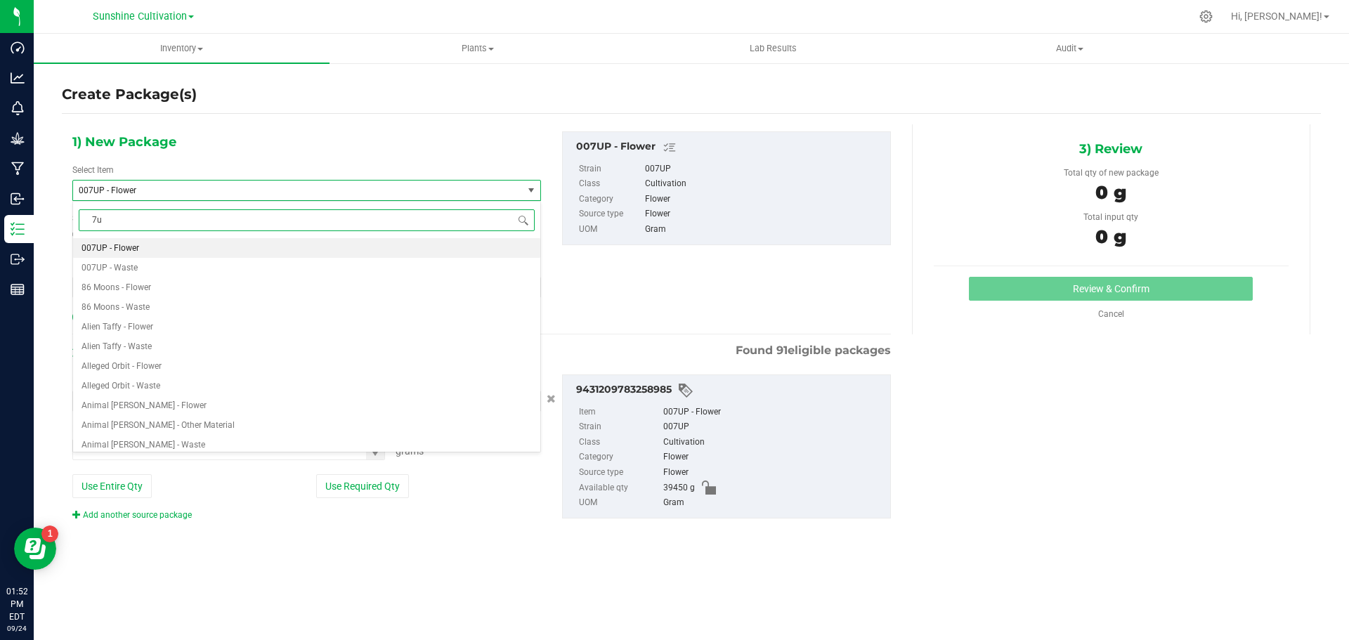
type input "7up"
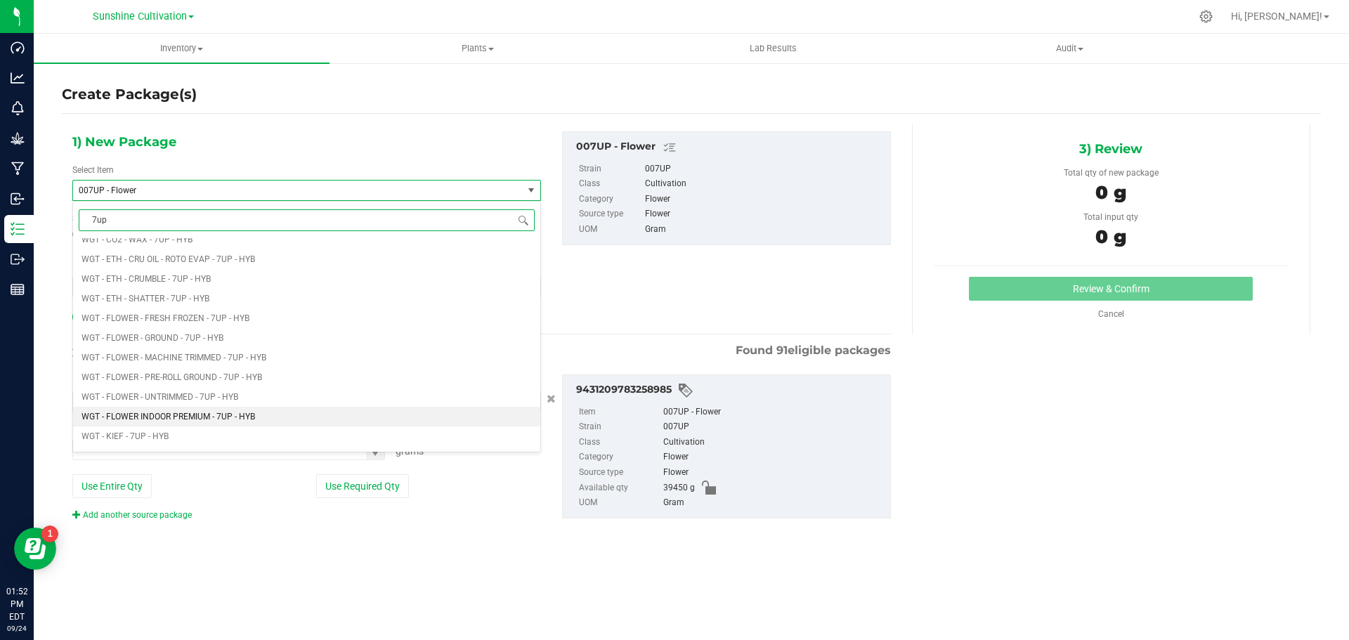
click at [242, 412] on span "WGT - FLOWER INDOOR PREMIUM - 7UP - HYB" at bounding box center [168, 417] width 174 height 10
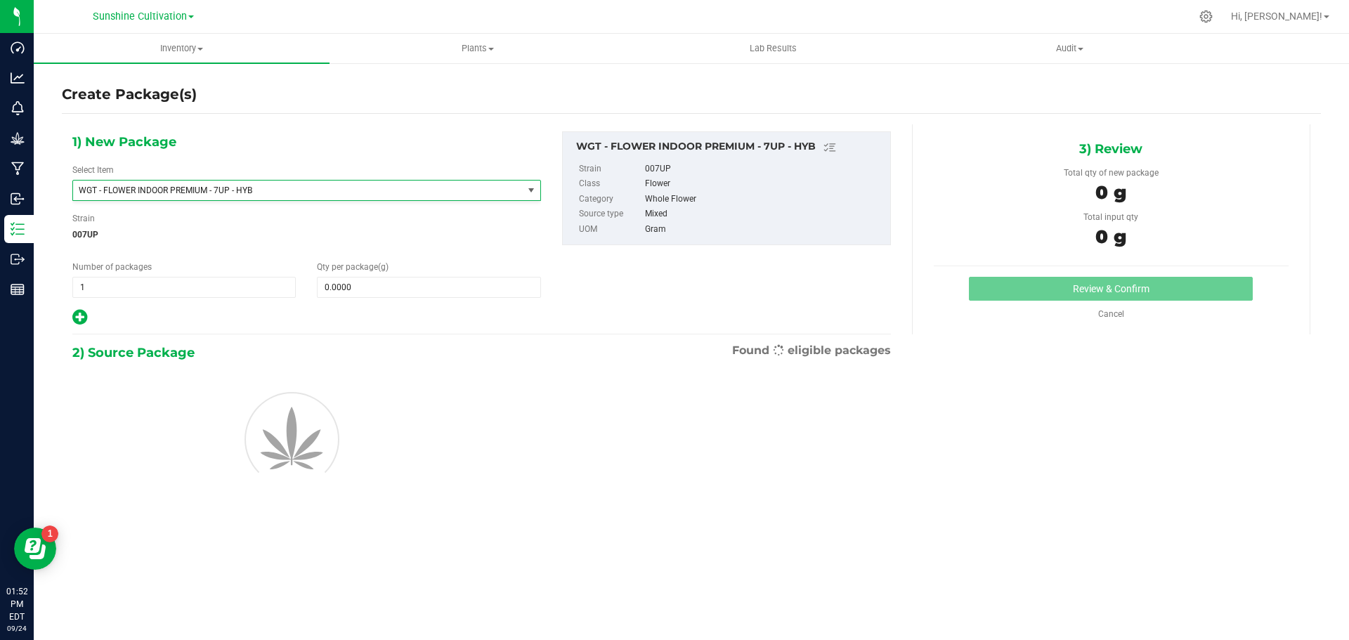
scroll to position [310209, 0]
type input "0.0000"
click at [344, 292] on span at bounding box center [428, 287] width 223 height 21
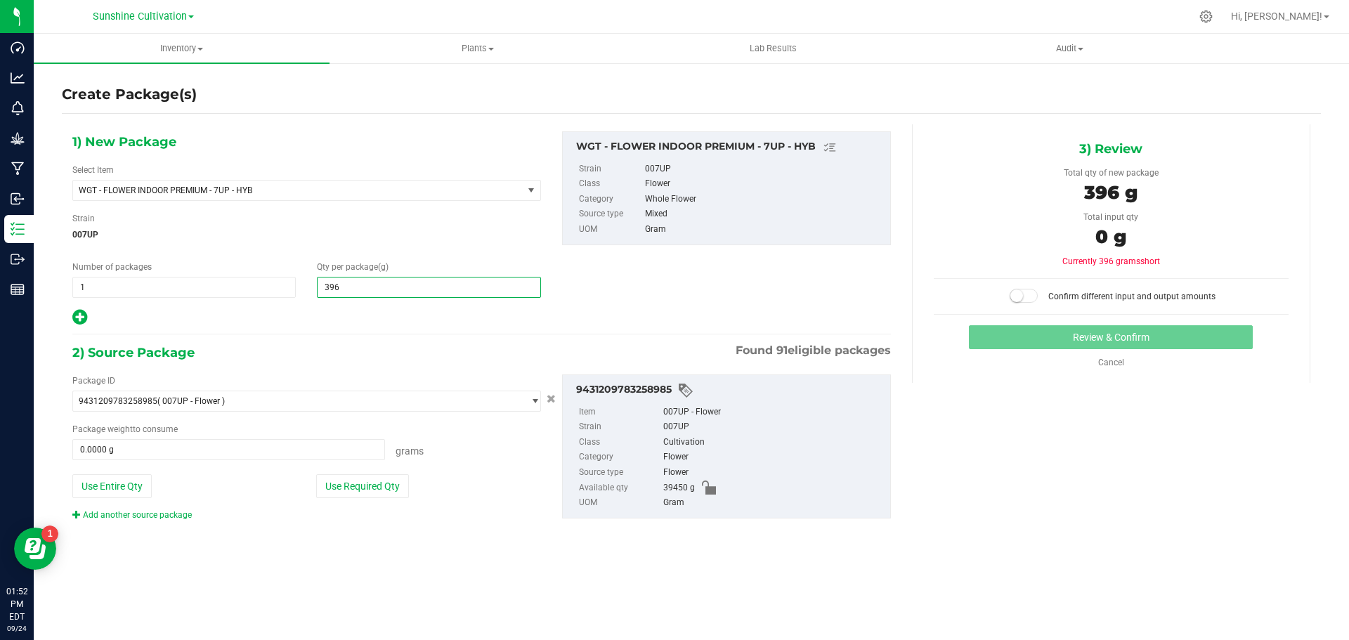
type input "3965"
type input "3,965.0000"
click at [268, 451] on span at bounding box center [228, 449] width 313 height 21
type input "3965"
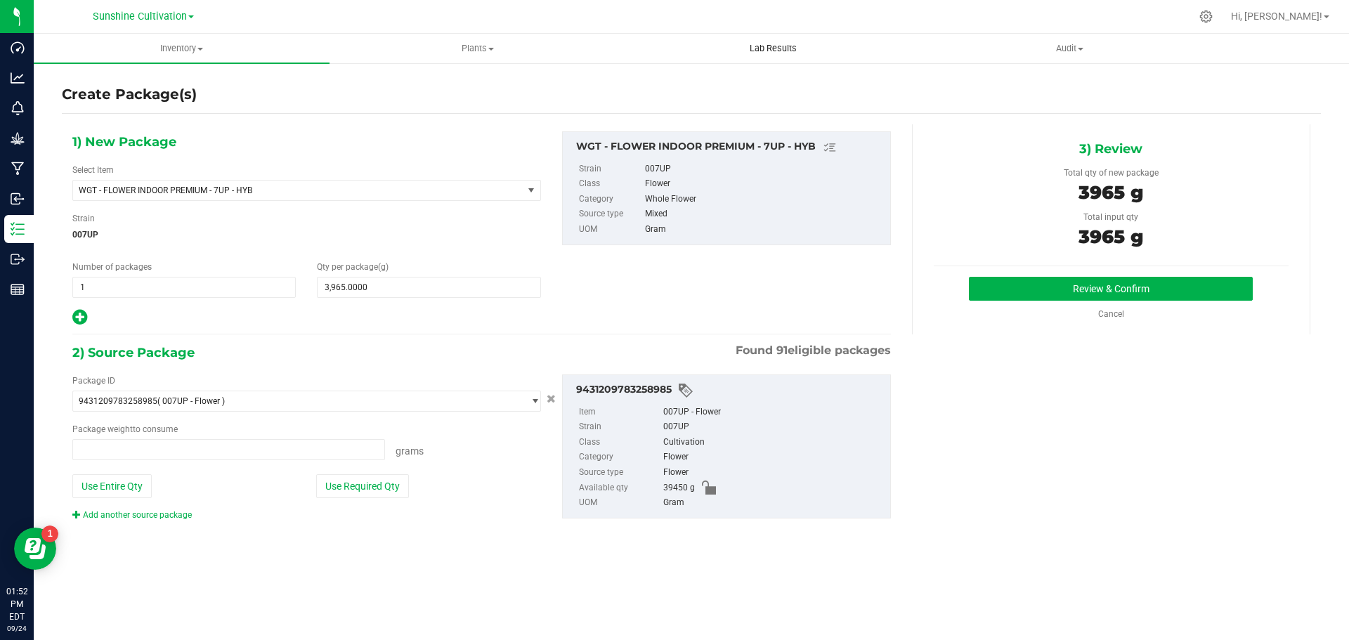
type input "3965.0000 g"
click at [1105, 277] on button "Review & Confirm" at bounding box center [1111, 289] width 284 height 24
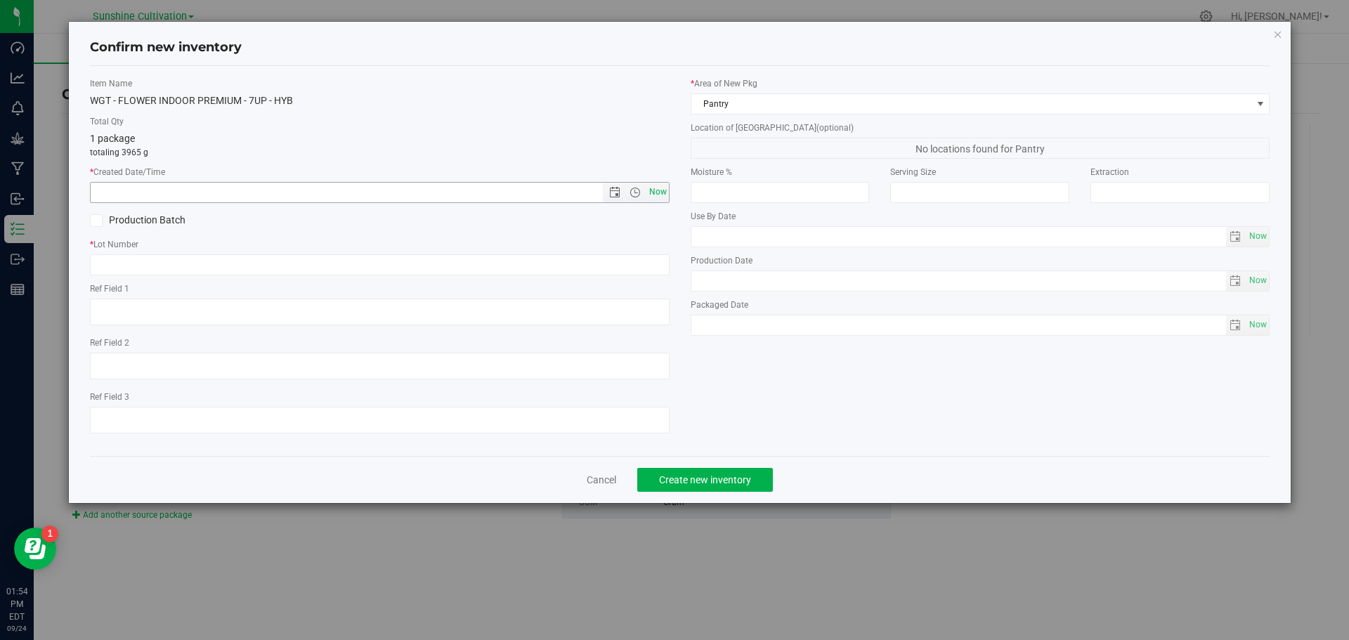
click at [659, 195] on span "Now" at bounding box center [658, 192] width 24 height 20
type input "9/24/2025 1:54 PM"
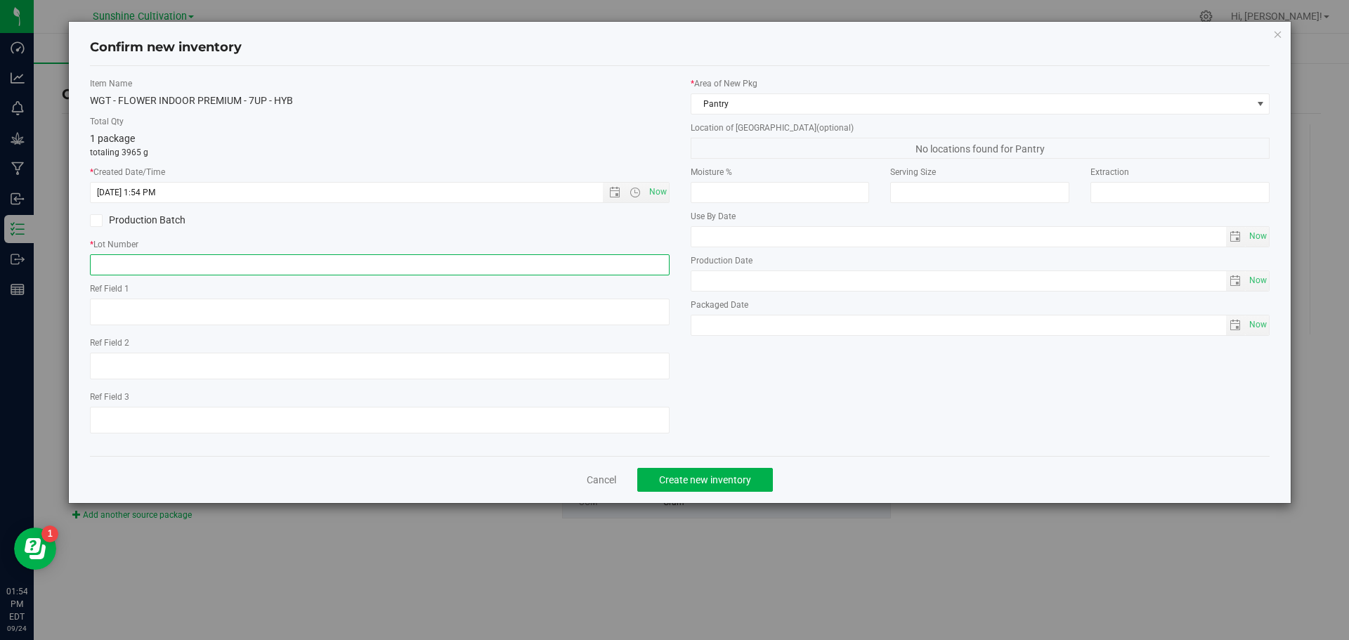
click at [565, 268] on input "text" at bounding box center [380, 264] width 580 height 21
paste input "SN-250829-7UP-04"
type input "SN-250829-7UP-04"
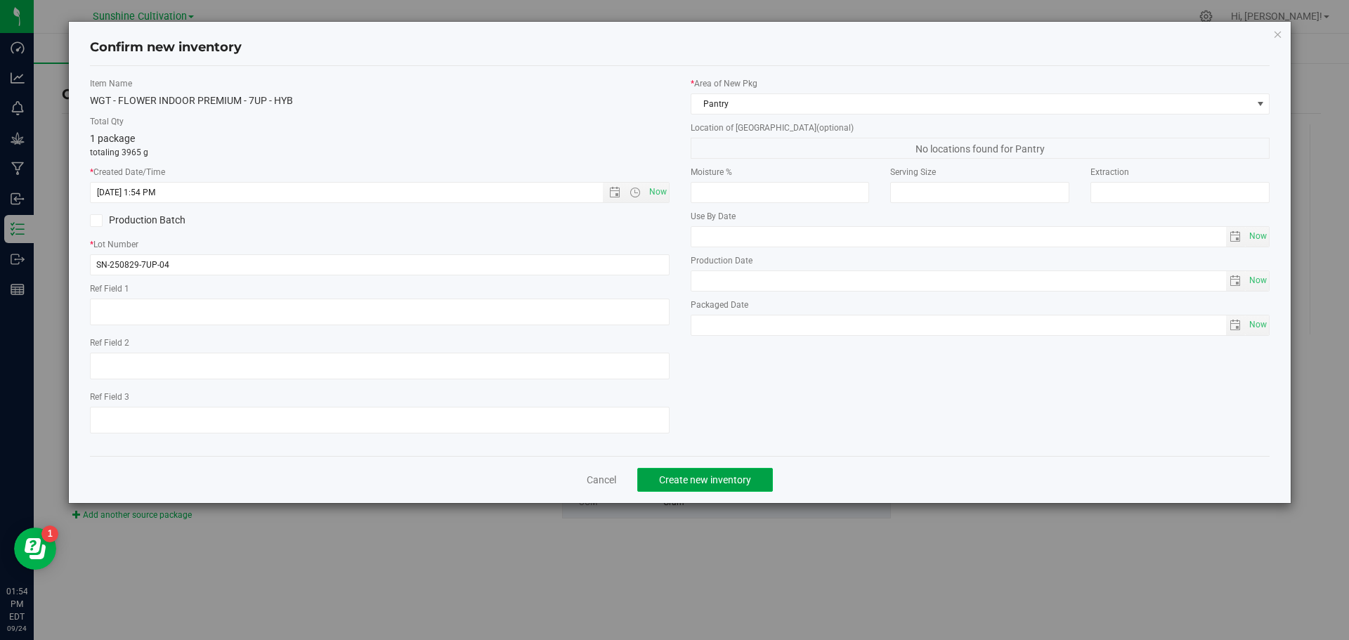
click at [681, 480] on span "Create new inventory" at bounding box center [705, 479] width 92 height 11
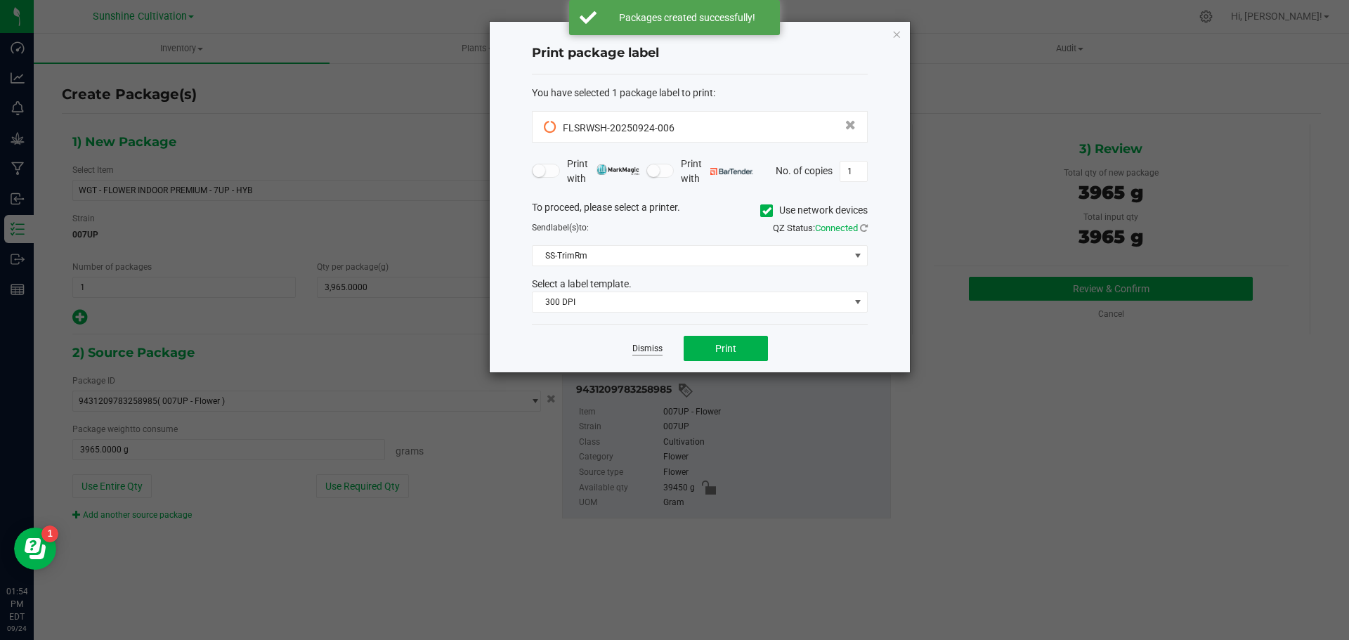
click at [659, 348] on link "Dismiss" at bounding box center [647, 349] width 30 height 12
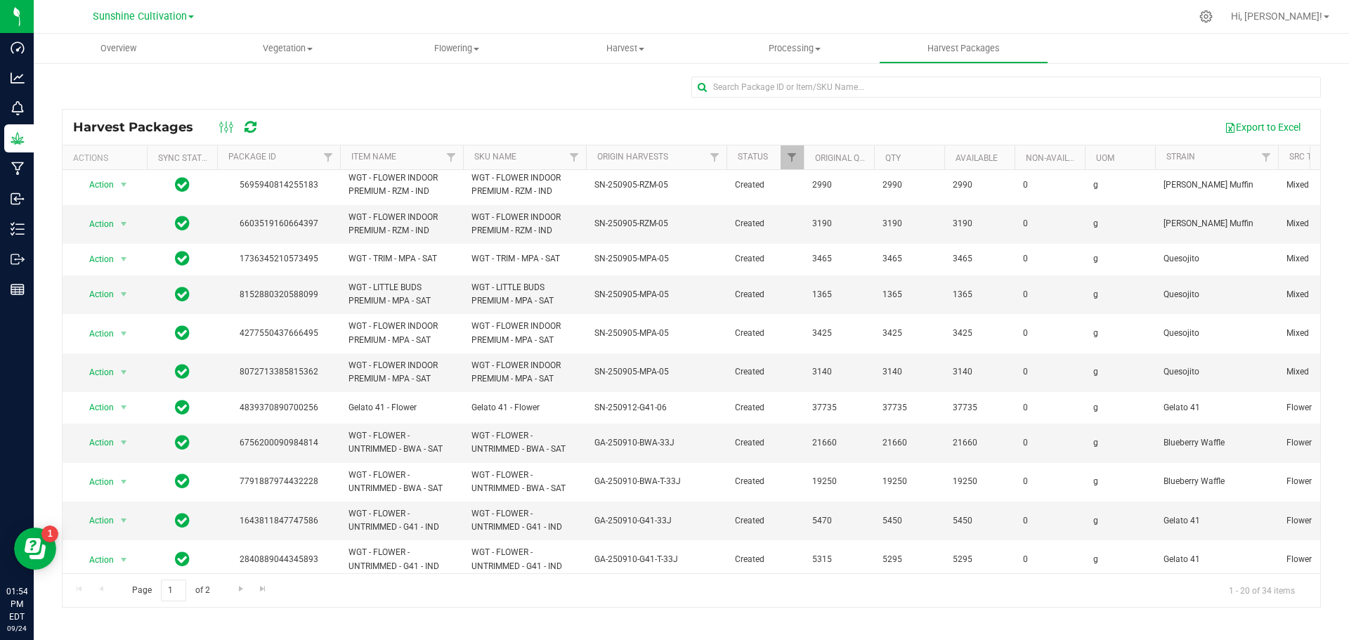
scroll to position [281, 0]
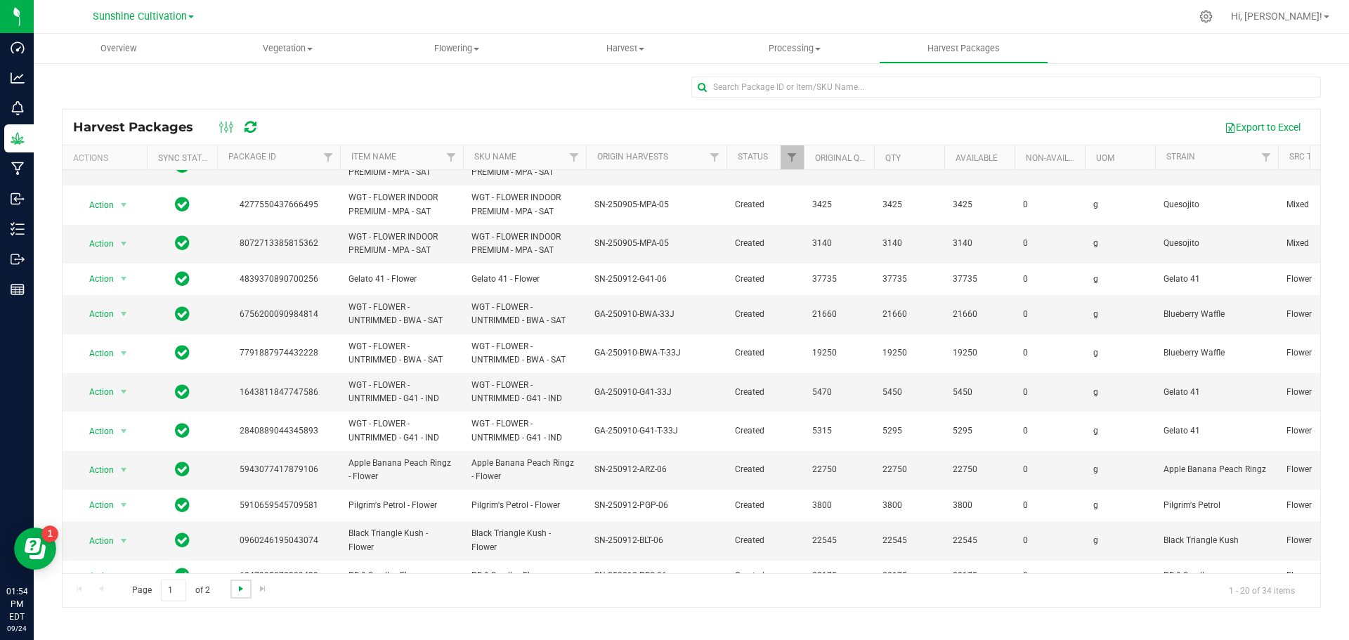
click at [244, 589] on span "Go to the next page" at bounding box center [240, 588] width 11 height 11
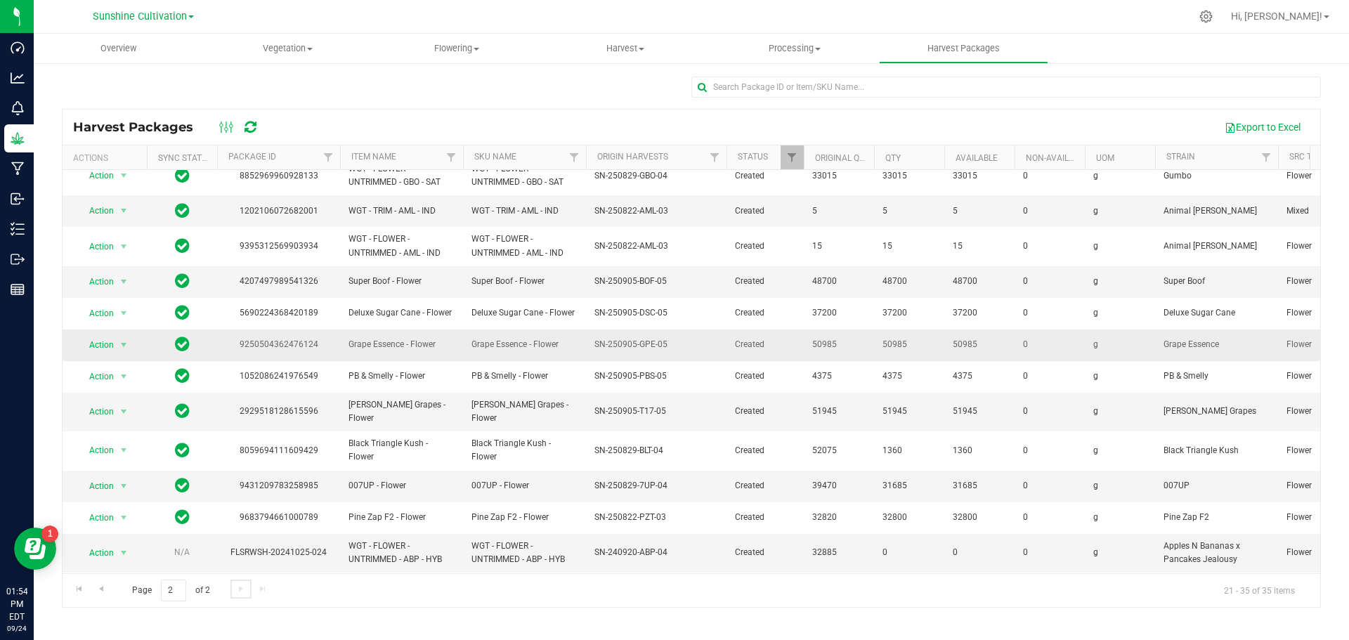
scroll to position [110, 0]
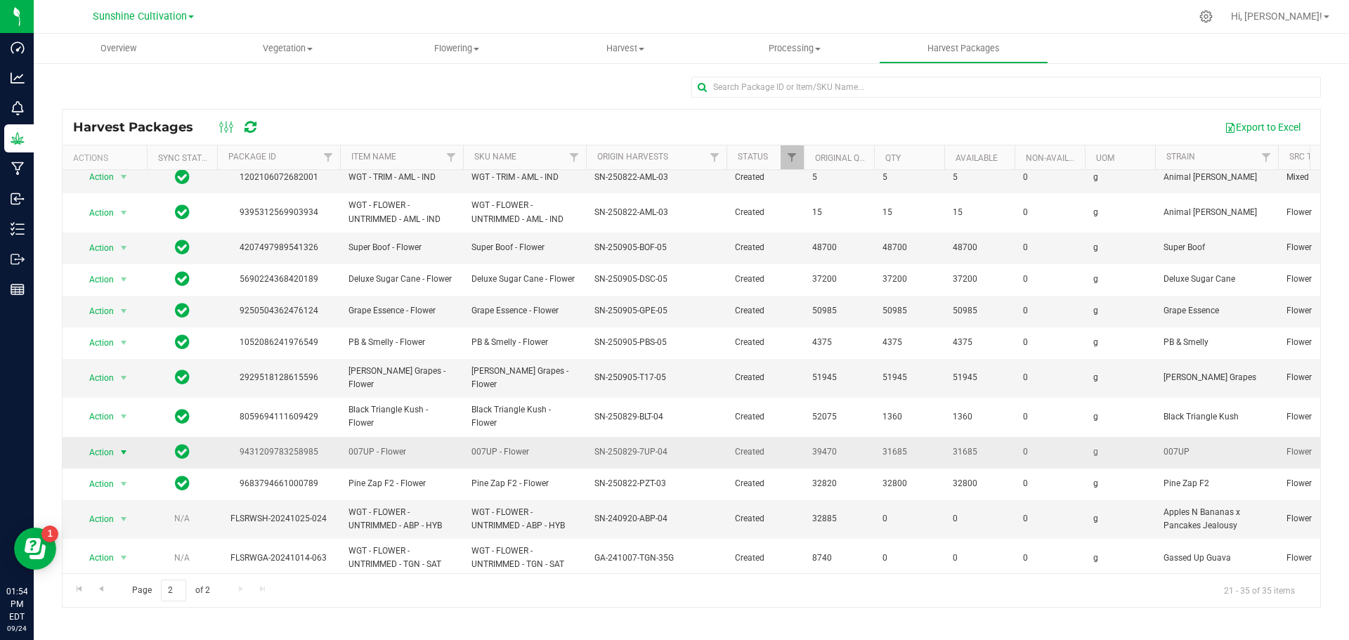
click at [118, 447] on span "select" at bounding box center [123, 452] width 11 height 11
click at [130, 480] on li "Create package" at bounding box center [121, 481] width 89 height 21
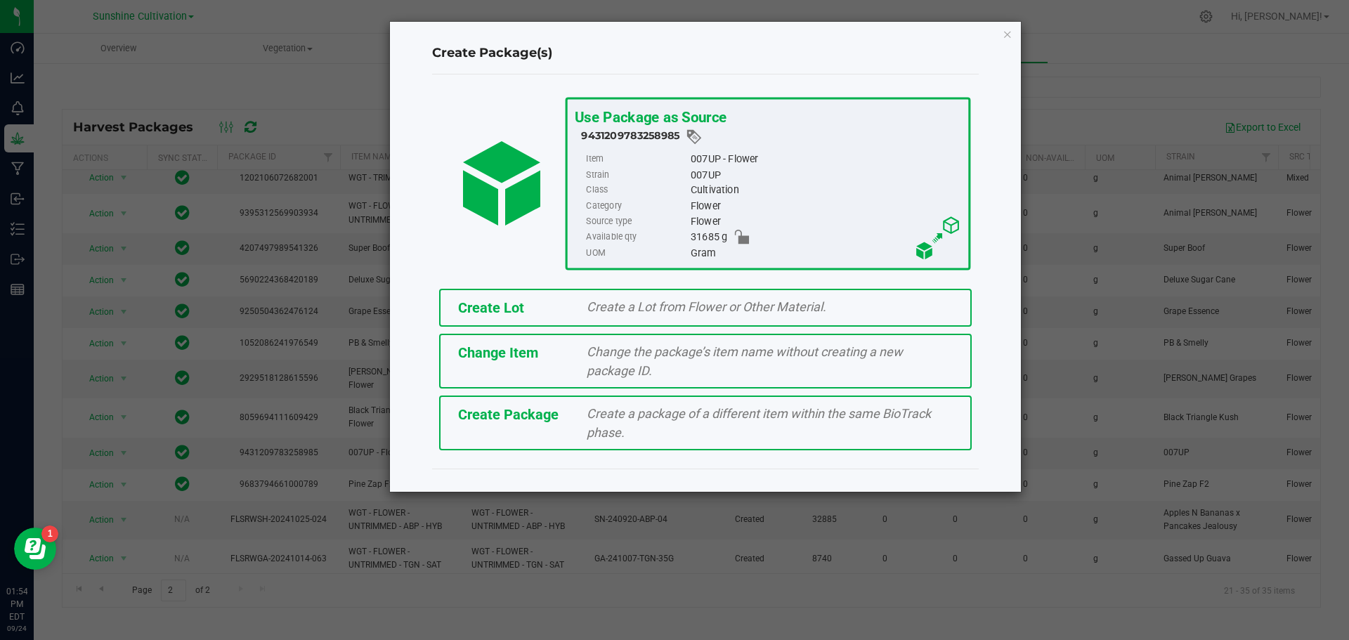
click at [632, 439] on div "Create a package of a different item within the same BioTrack phase." at bounding box center [769, 423] width 387 height 38
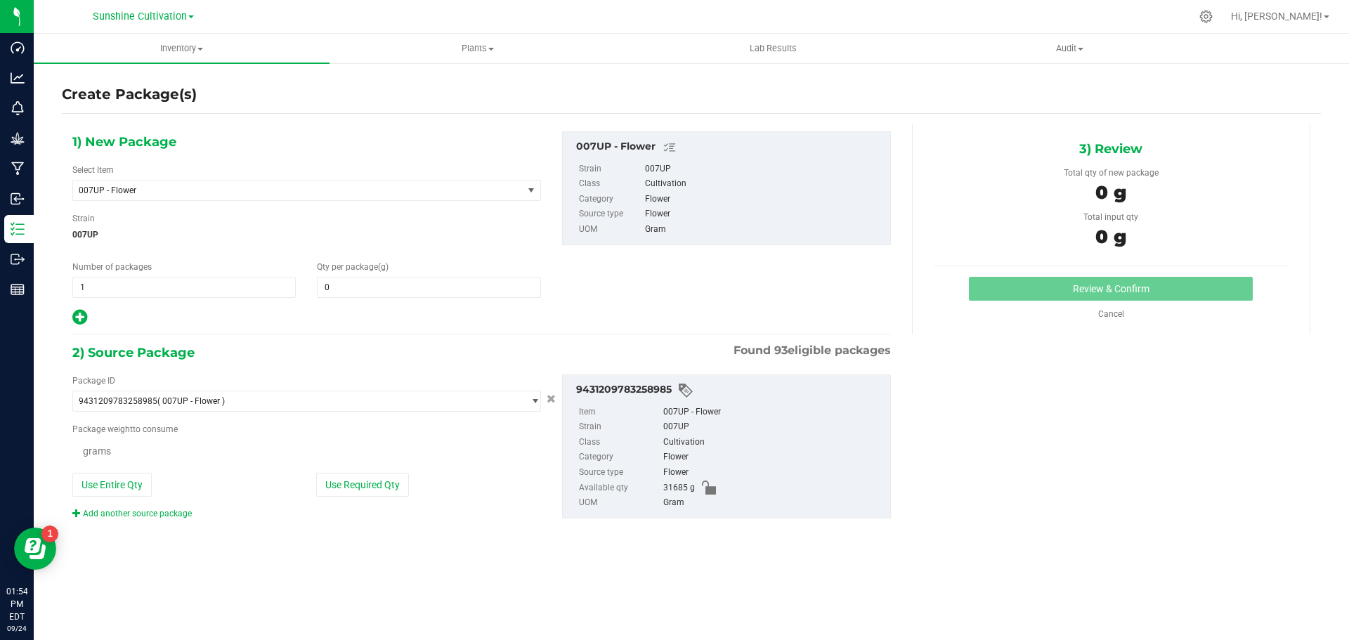
type input "0.0000"
click at [482, 190] on span "007UP - Flower" at bounding box center [289, 190] width 421 height 10
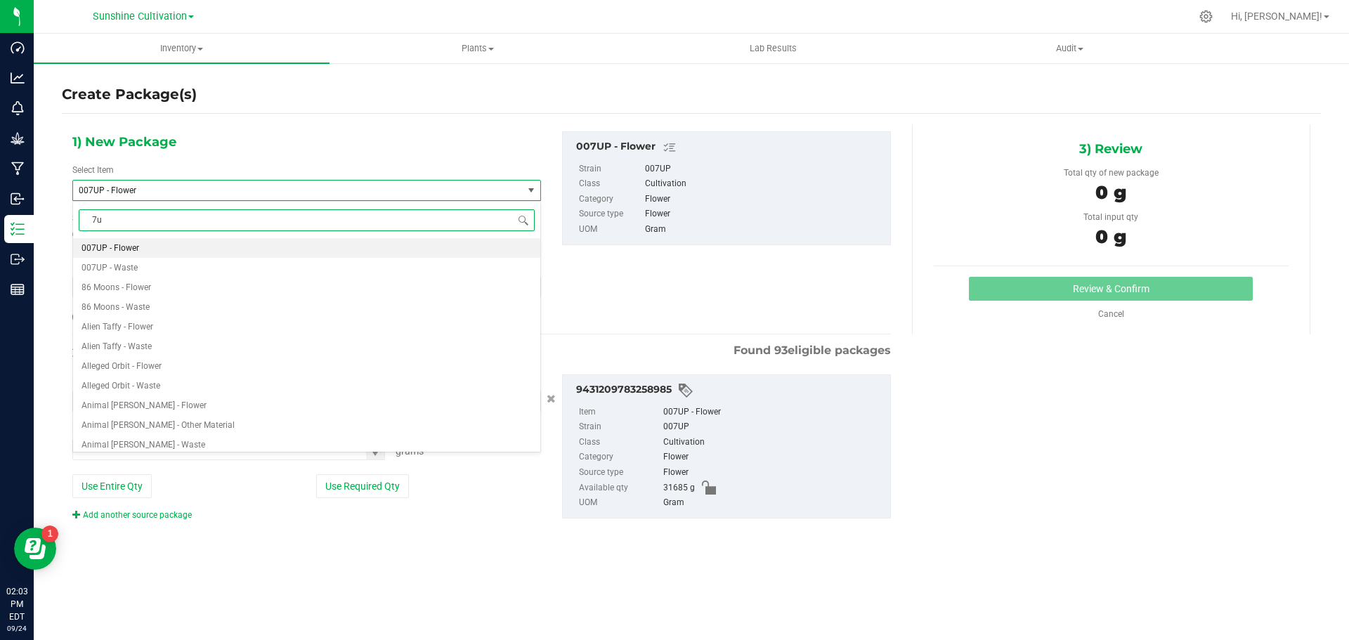
type input "7up"
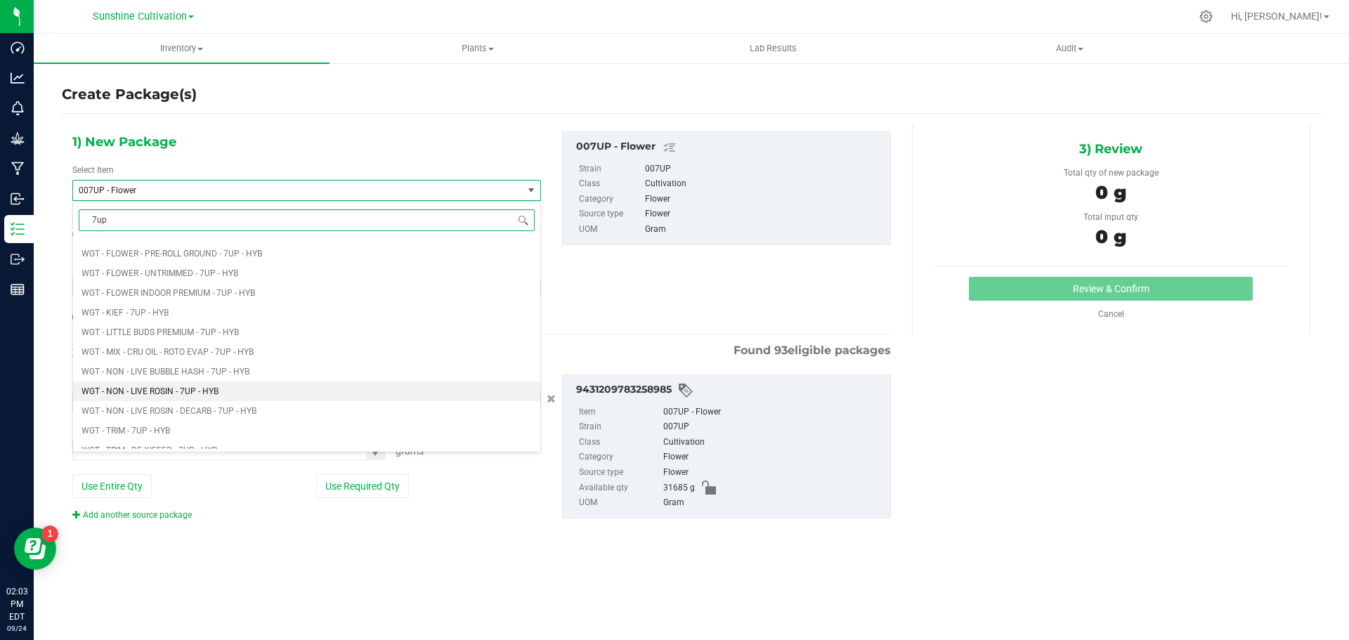
scroll to position [1475, 0]
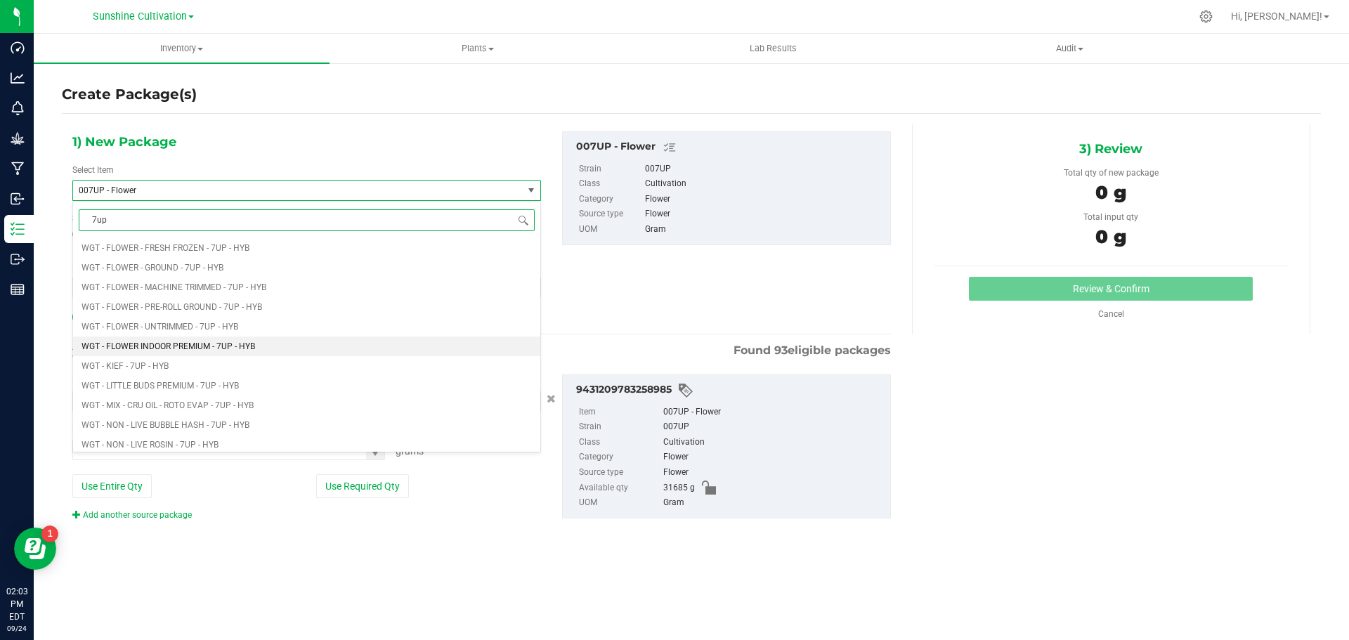
click at [201, 341] on li "WGT - FLOWER INDOOR PREMIUM - 7UP - HYB" at bounding box center [306, 347] width 467 height 20
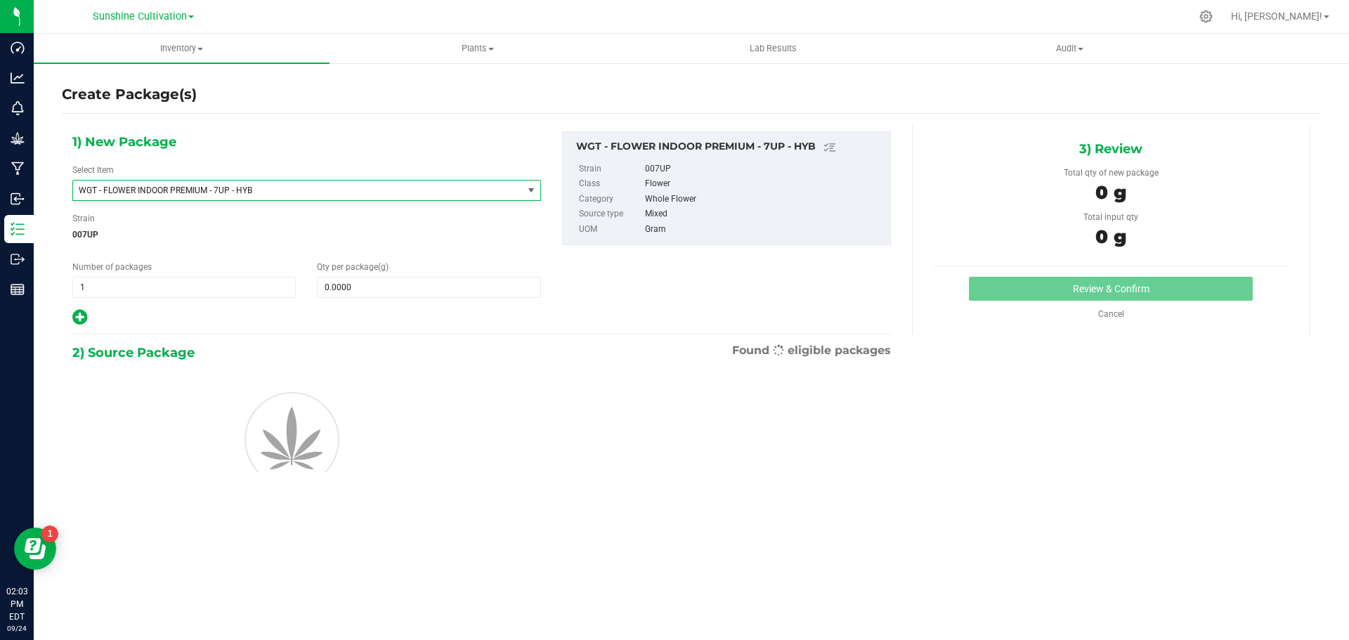
type input "0.0000"
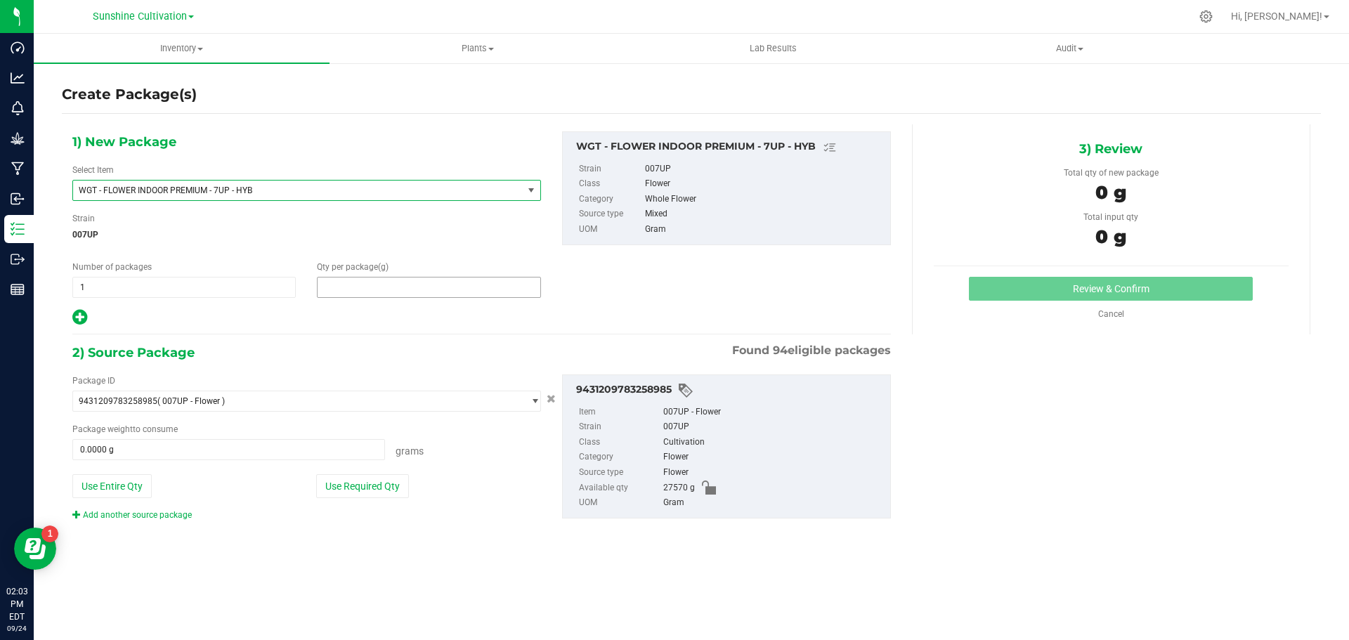
click at [391, 289] on span at bounding box center [428, 287] width 223 height 21
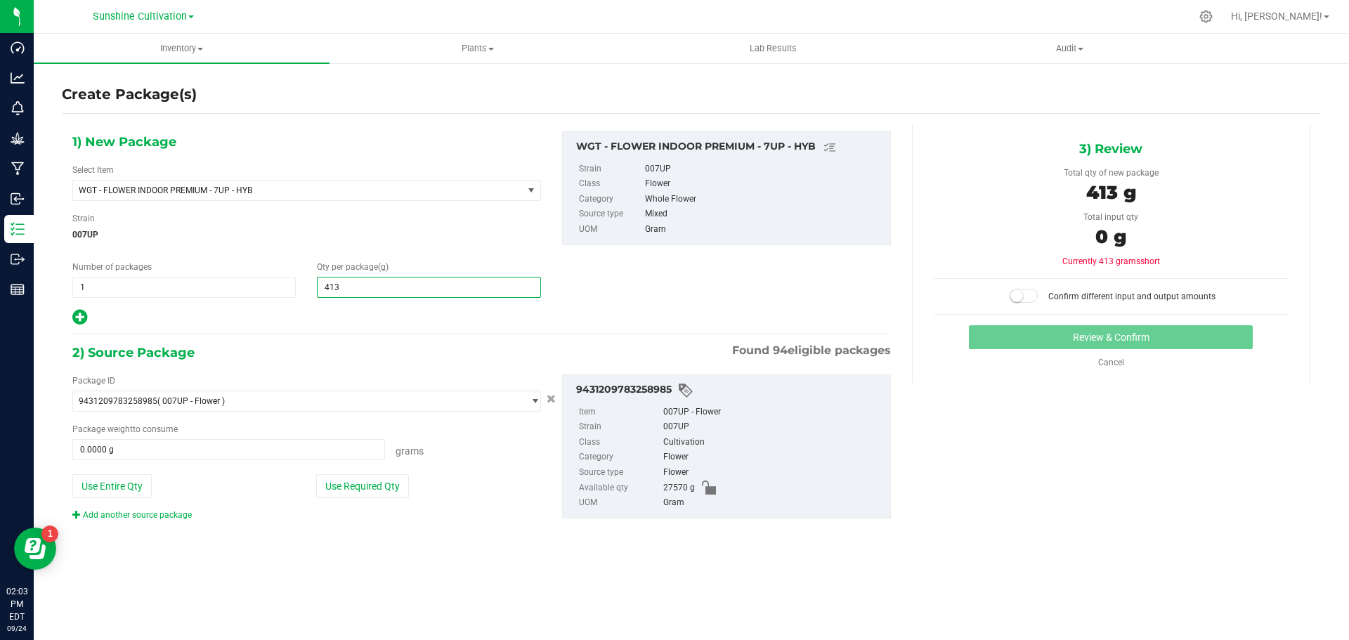
type input "4135"
type input "4,135.0000"
click at [204, 450] on span at bounding box center [228, 449] width 313 height 21
type input "4135"
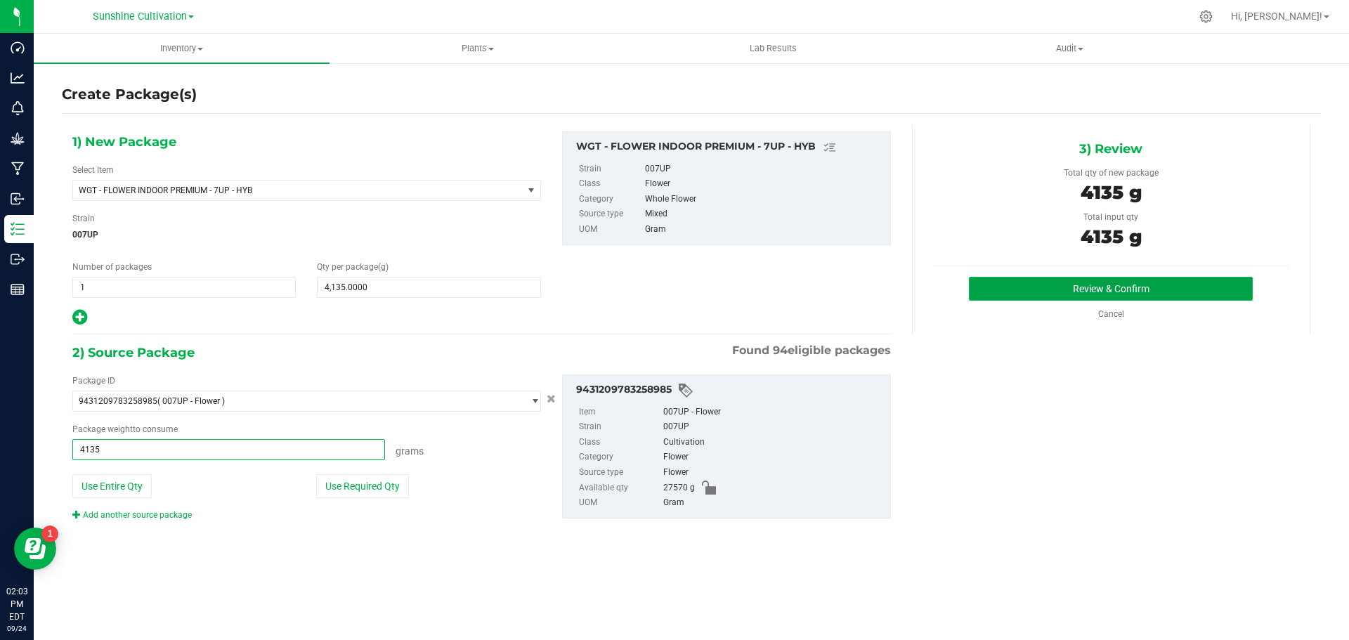
type input "4135.0000 g"
click at [1078, 289] on button "Review & Confirm" at bounding box center [1111, 289] width 284 height 24
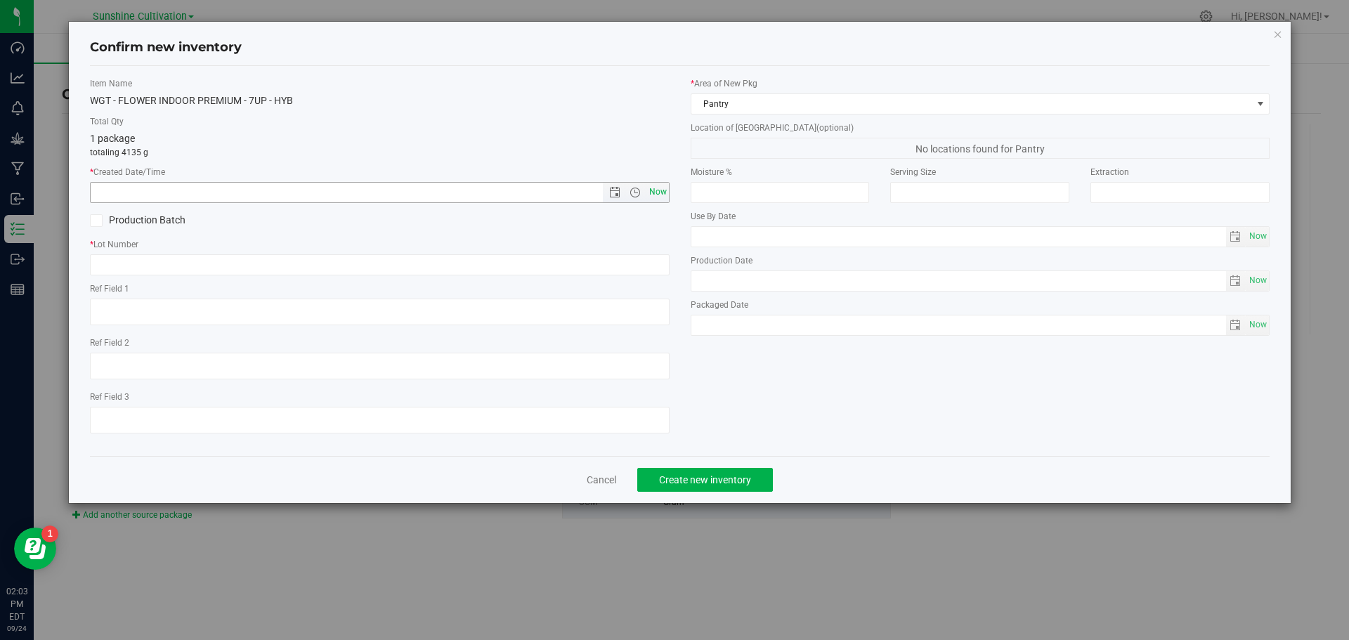
click at [658, 191] on span "Now" at bounding box center [658, 192] width 24 height 20
type input "9/24/2025 2:03 PM"
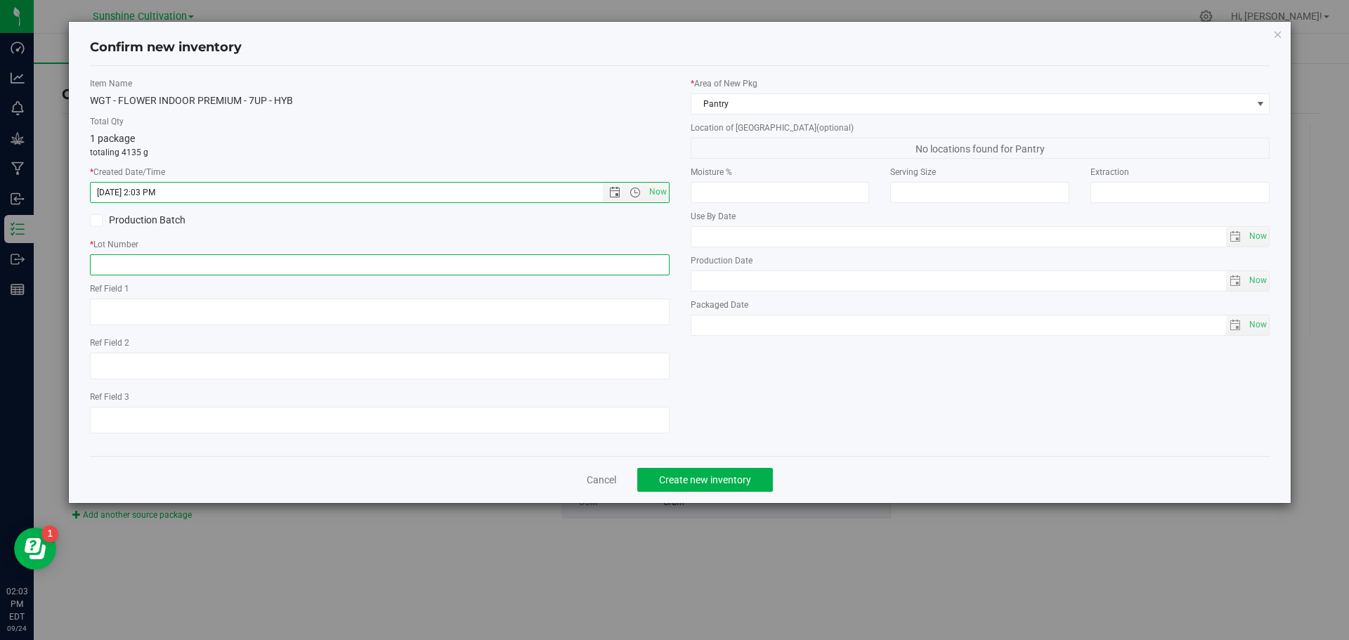
click at [509, 264] on input "text" at bounding box center [380, 264] width 580 height 21
paste input "SN-250829-7UP-04"
type input "SN-250829-7UP-04"
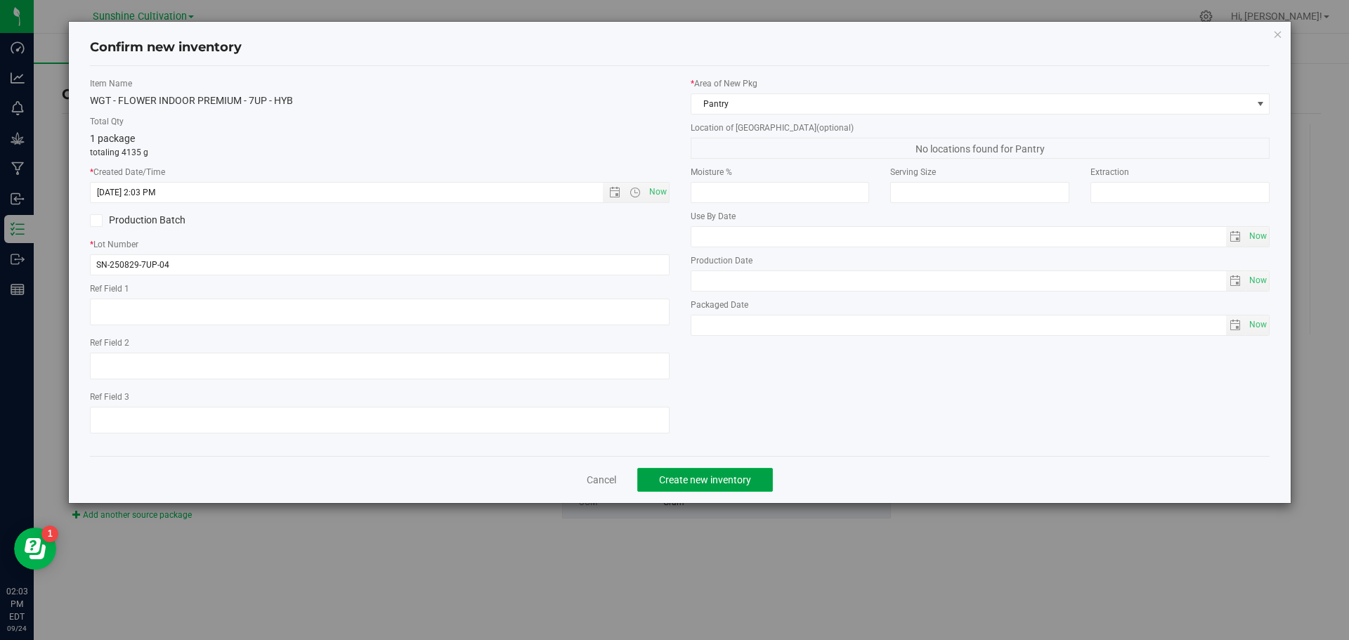
click at [691, 484] on span "Create new inventory" at bounding box center [705, 479] width 92 height 11
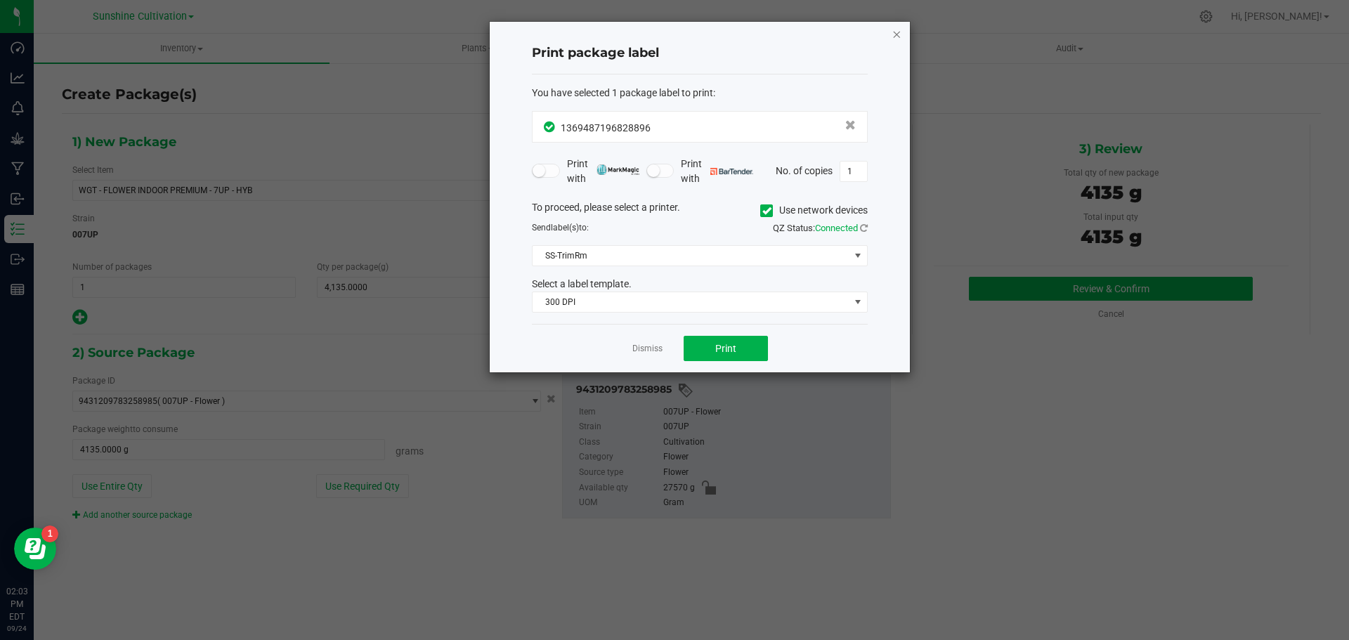
click at [894, 29] on icon "button" at bounding box center [897, 33] width 10 height 17
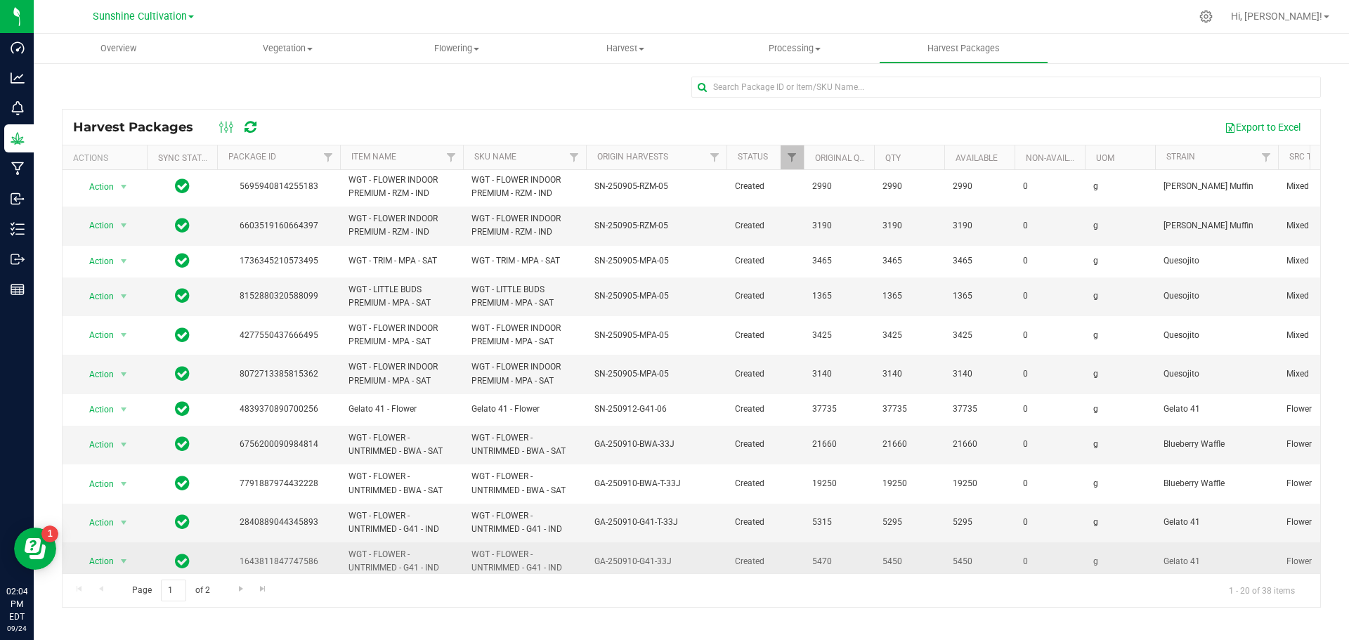
scroll to position [363, 0]
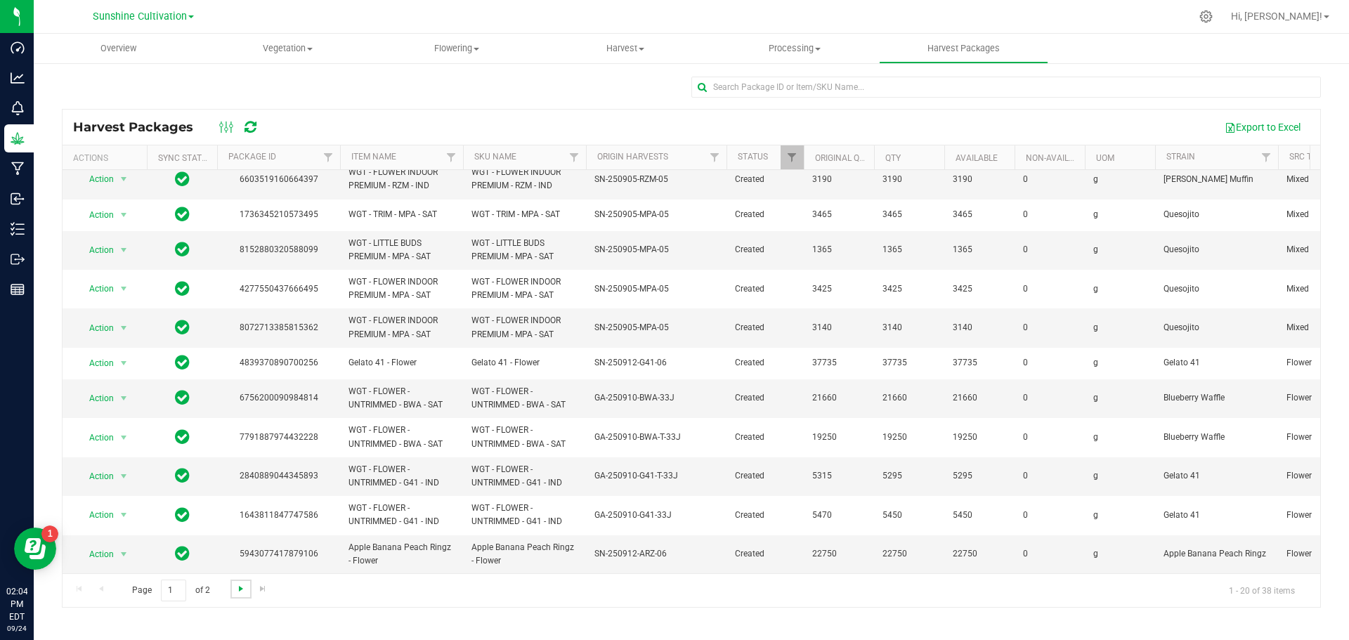
click at [237, 583] on span "Go to the next page" at bounding box center [240, 588] width 11 height 11
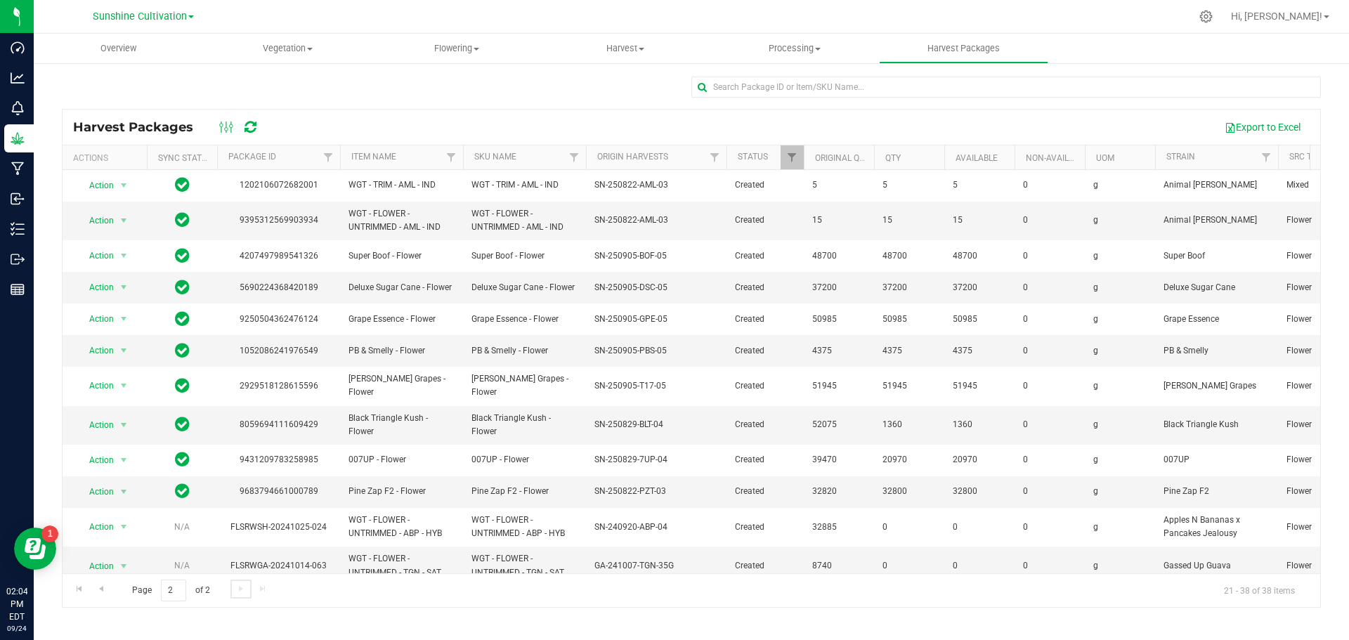
scroll to position [205, 0]
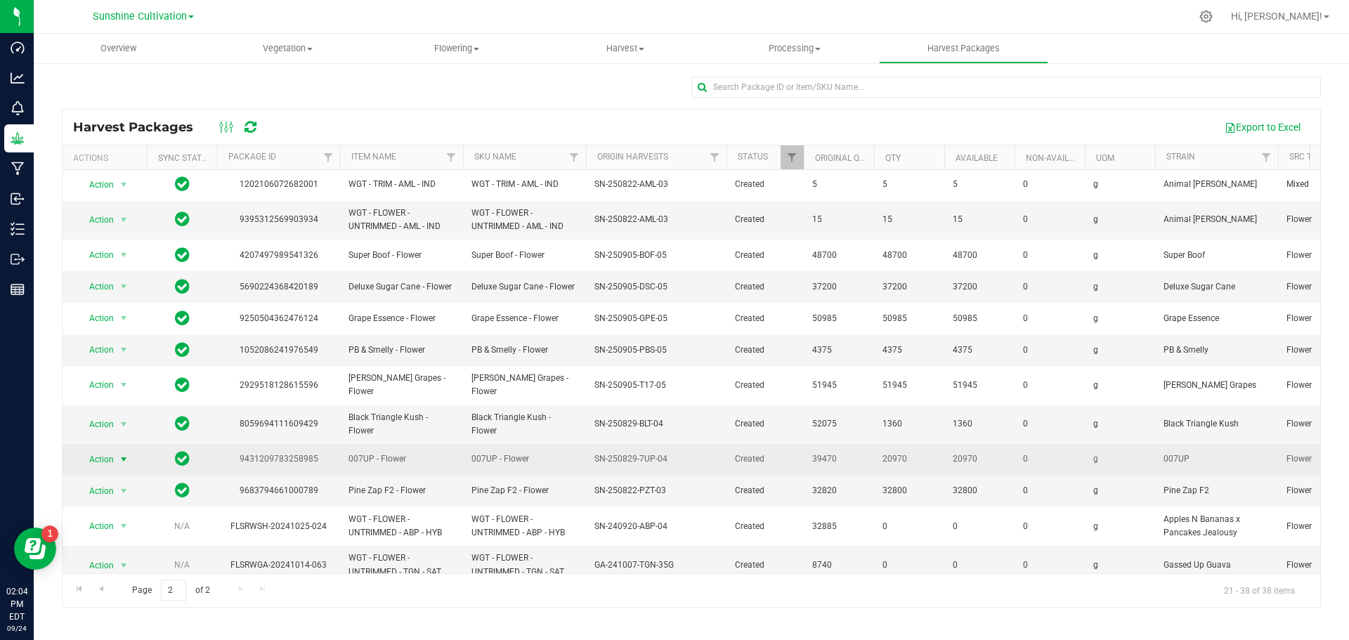
click at [100, 450] on span "Action" at bounding box center [96, 460] width 38 height 20
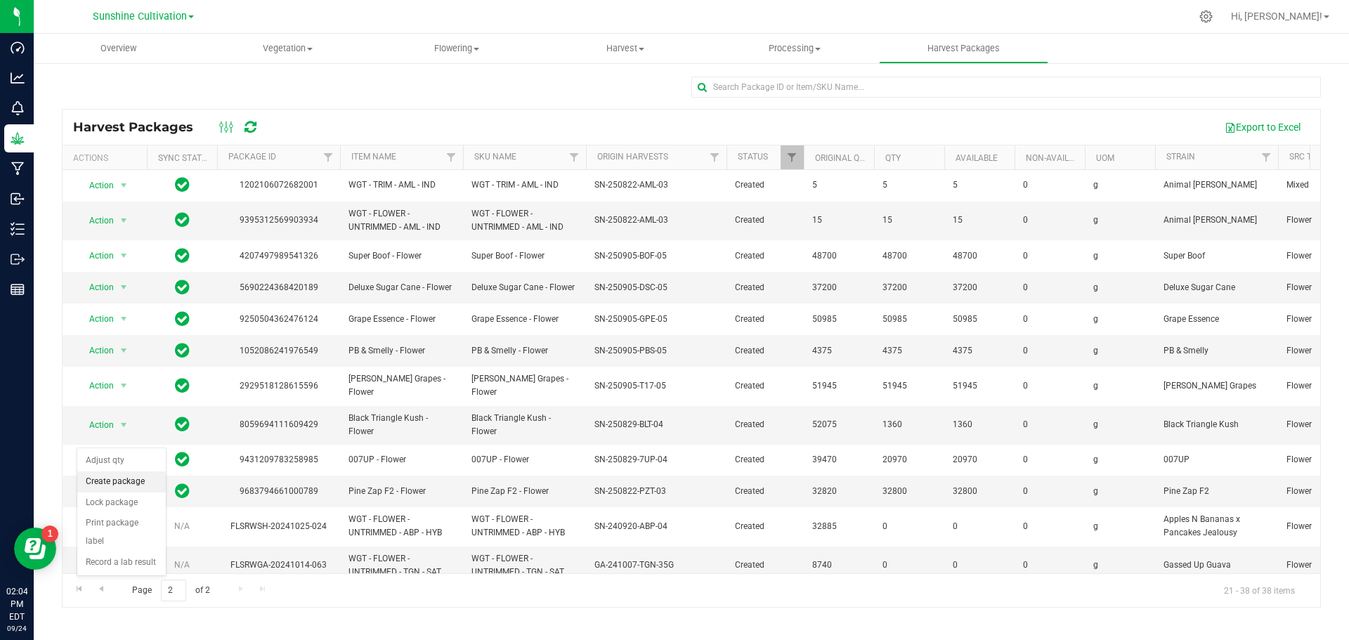
click at [119, 485] on li "Create package" at bounding box center [121, 481] width 89 height 21
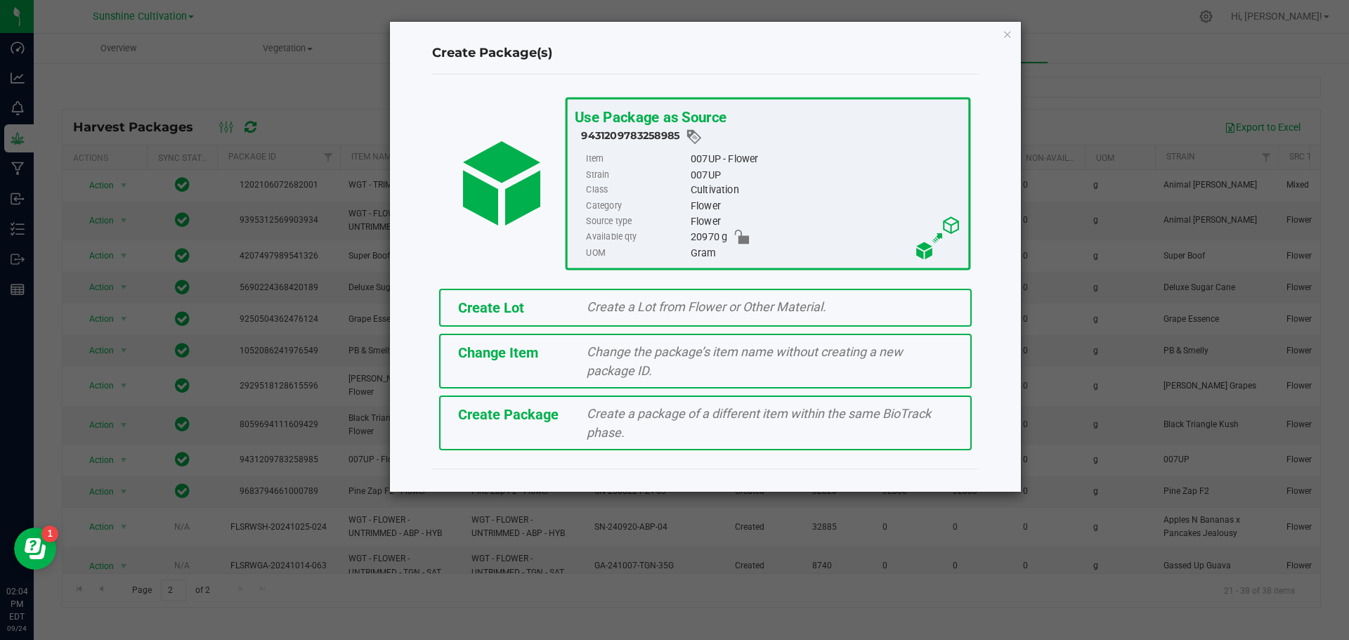
click at [615, 424] on span "Create a package of a different item within the same BioTrack phase." at bounding box center [759, 423] width 344 height 34
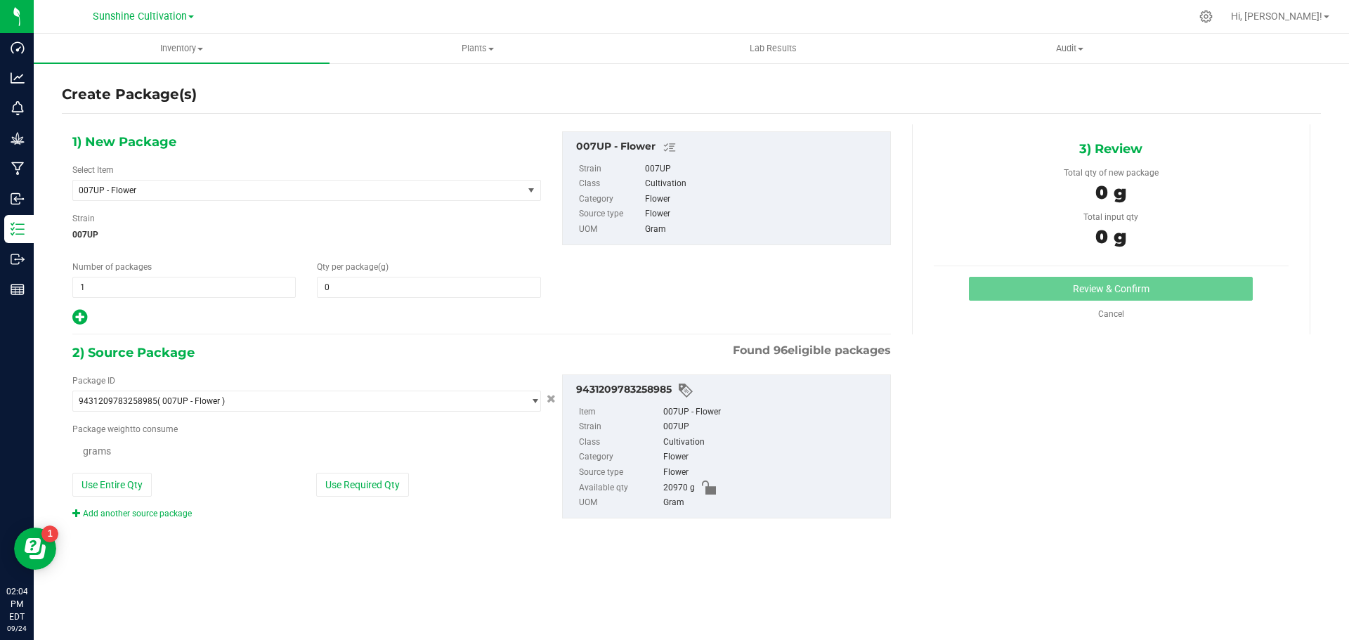
type input "0.0000"
click at [481, 190] on span "007UP - Flower" at bounding box center [289, 190] width 421 height 10
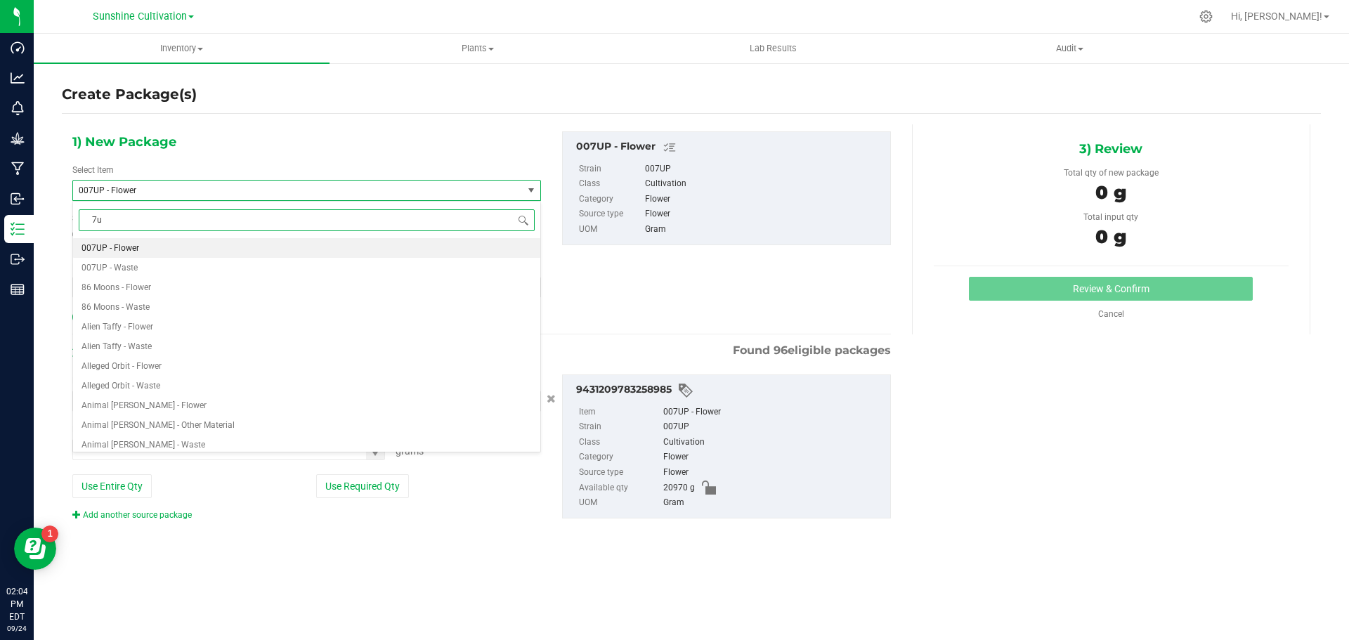
type input "7up"
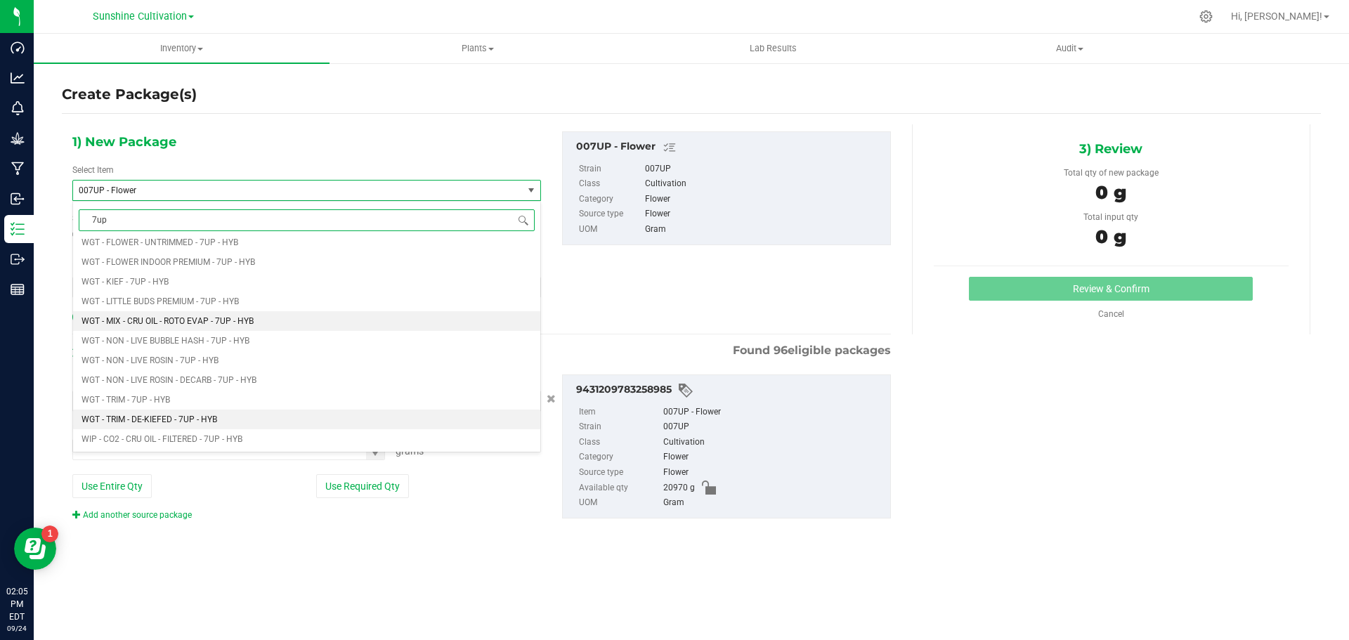
scroll to position [1616, 0]
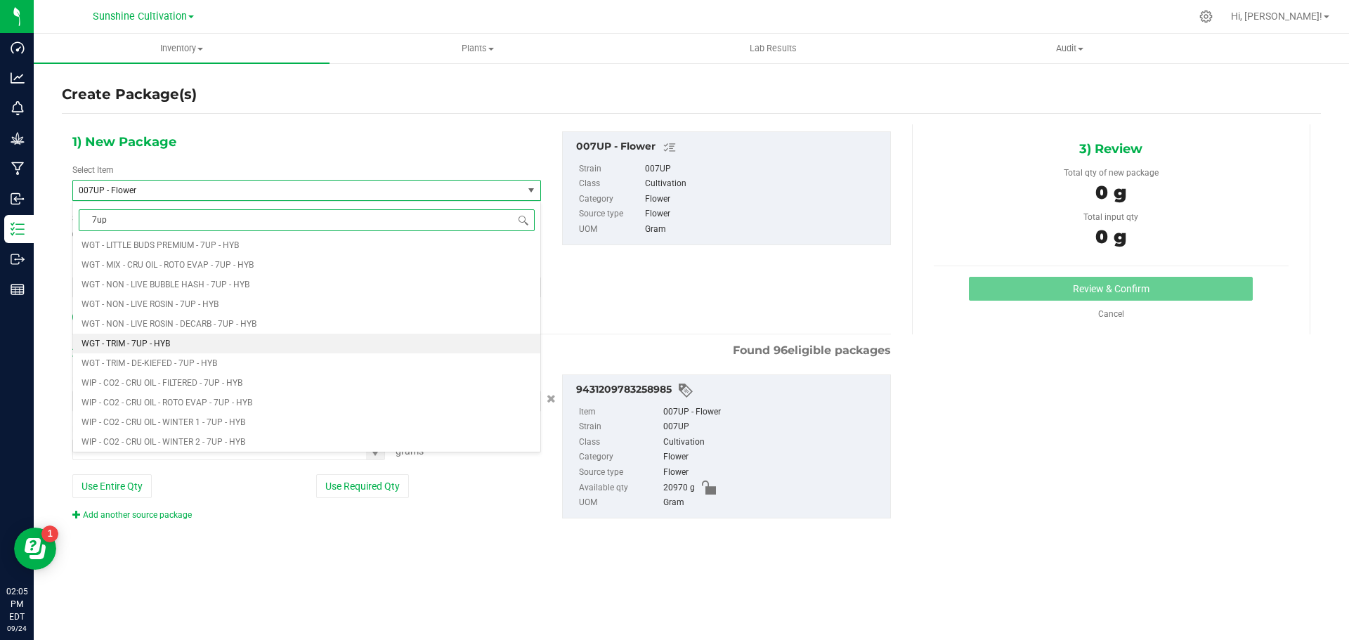
click at [147, 339] on span "WGT - TRIM - 7UP - HYB" at bounding box center [125, 344] width 89 height 10
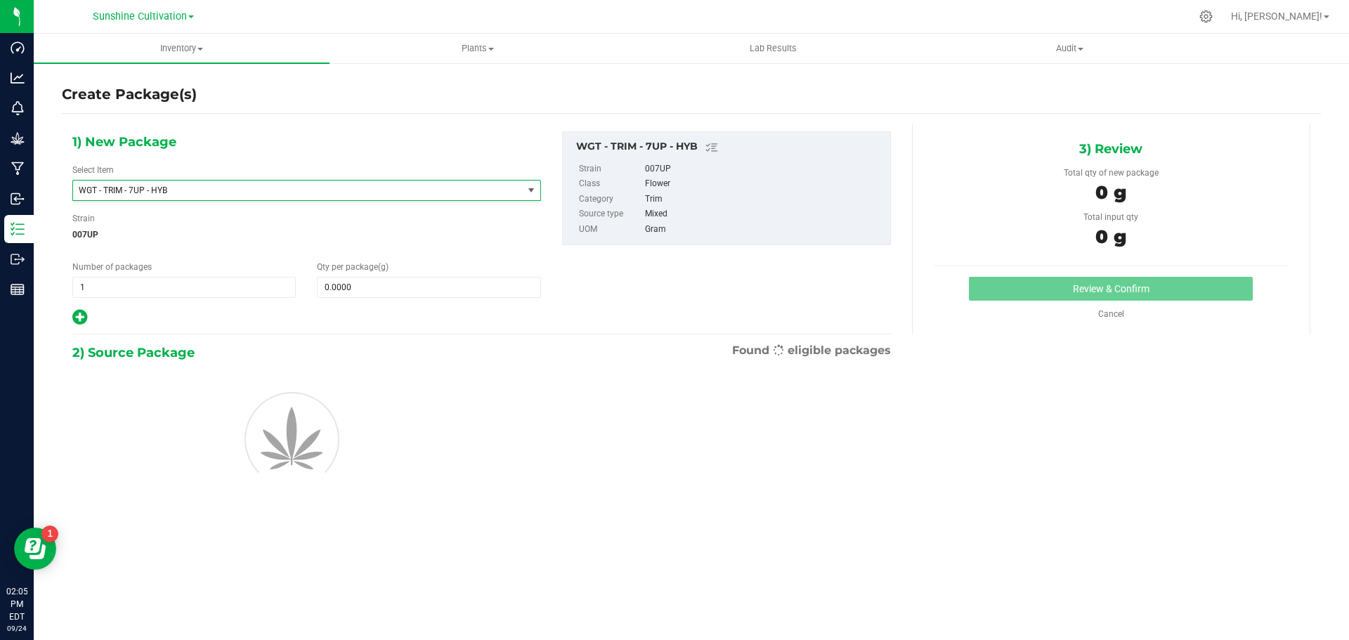
type input "0.0000"
click at [368, 287] on span at bounding box center [428, 287] width 223 height 21
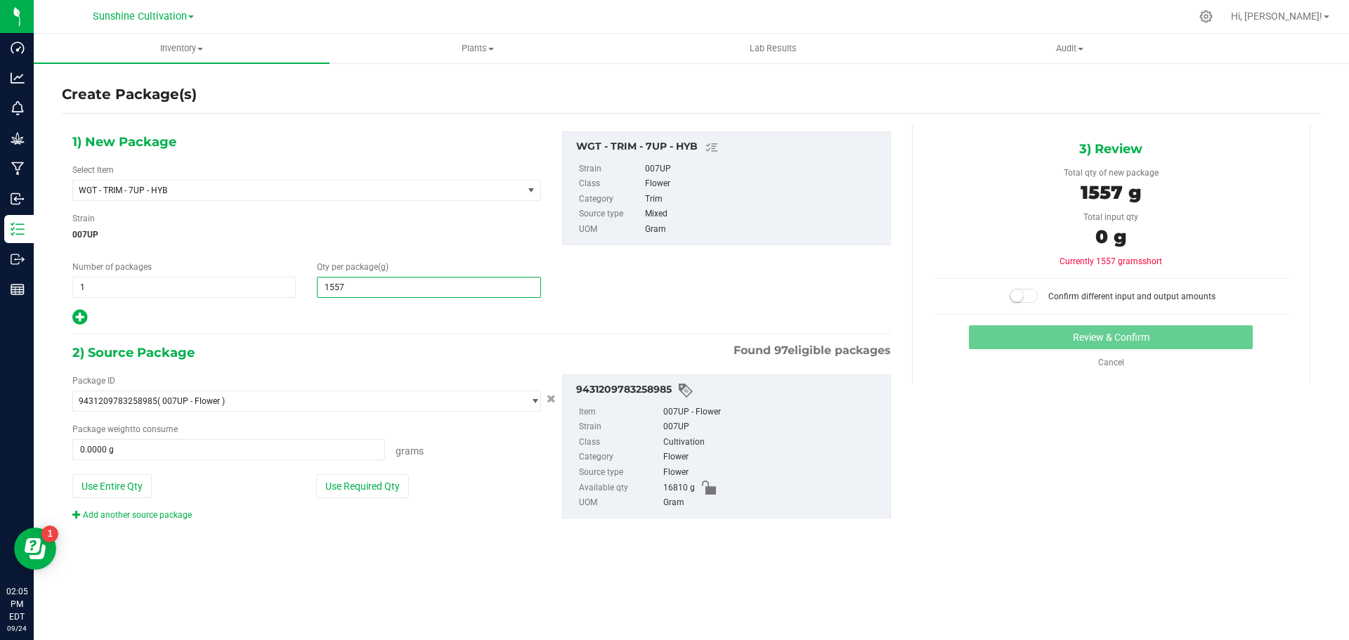
type input "15575"
type input "15,575.0000"
click at [324, 455] on span at bounding box center [228, 449] width 313 height 21
type input "15575"
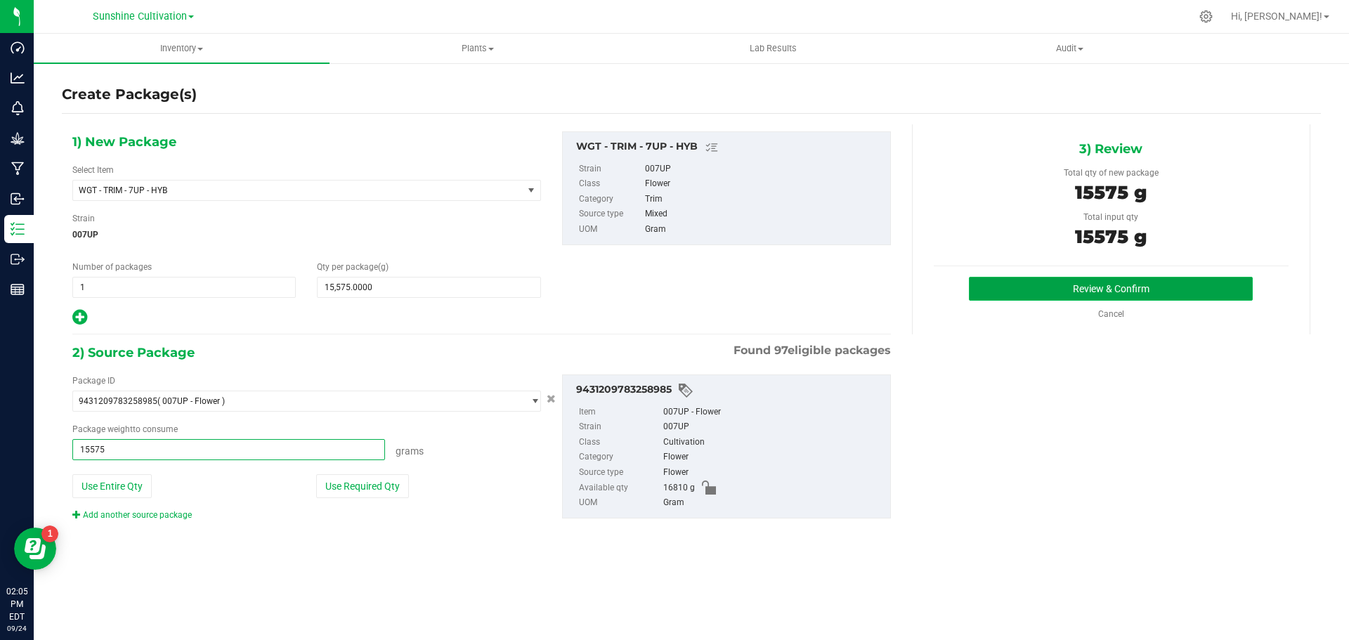
type input "15575.0000 g"
click at [1069, 291] on button "Review & Confirm" at bounding box center [1111, 289] width 284 height 24
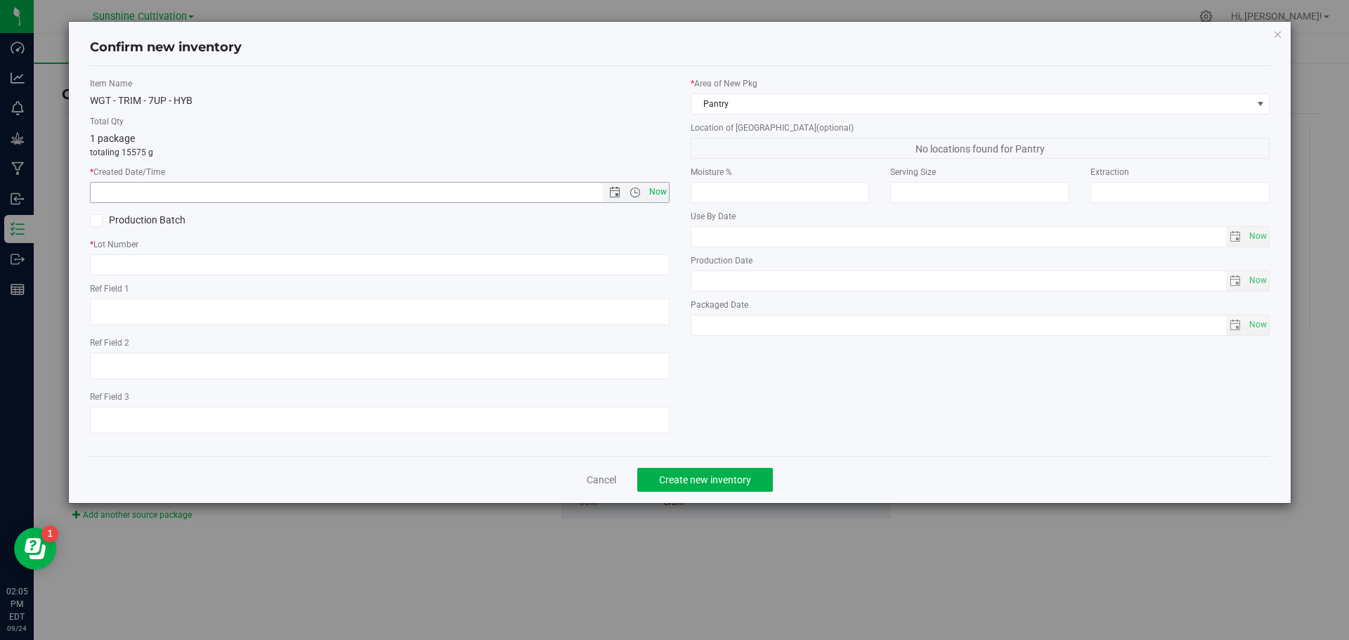
click at [653, 191] on span "Now" at bounding box center [658, 192] width 24 height 20
type input "9/24/2025 2:05 PM"
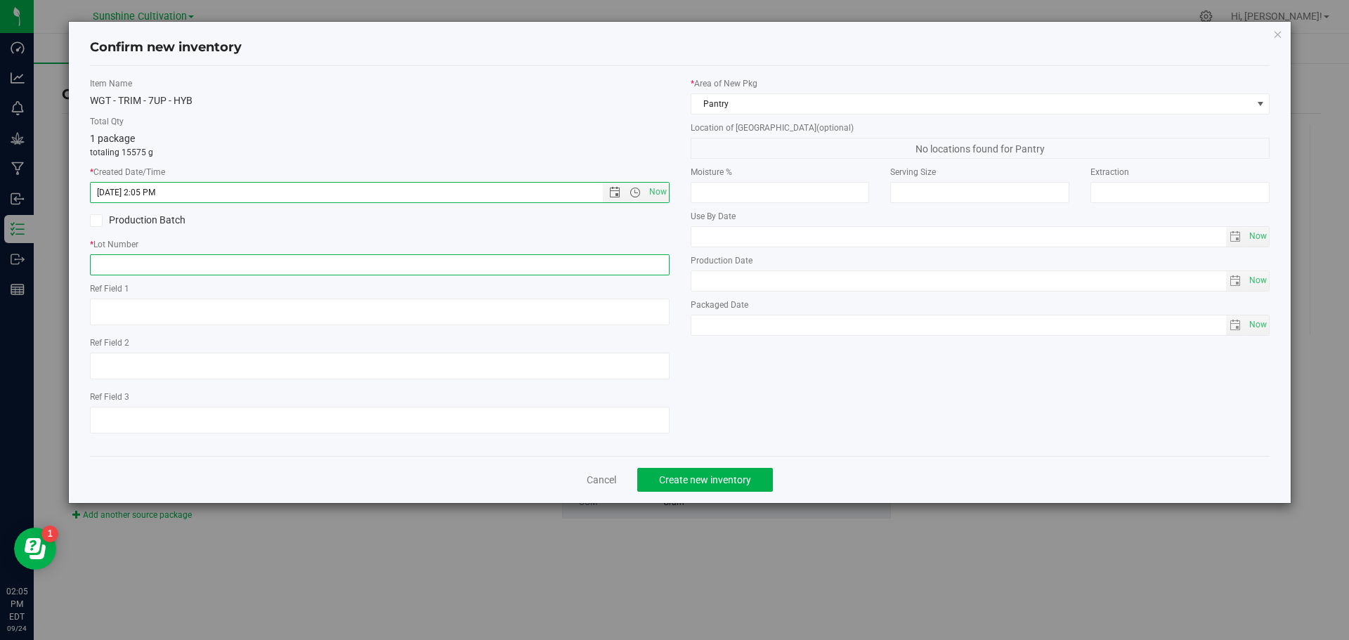
click at [248, 266] on input "text" at bounding box center [380, 264] width 580 height 21
paste input "SN-250829-7UP-04"
type input "SN-250829-7UP-04"
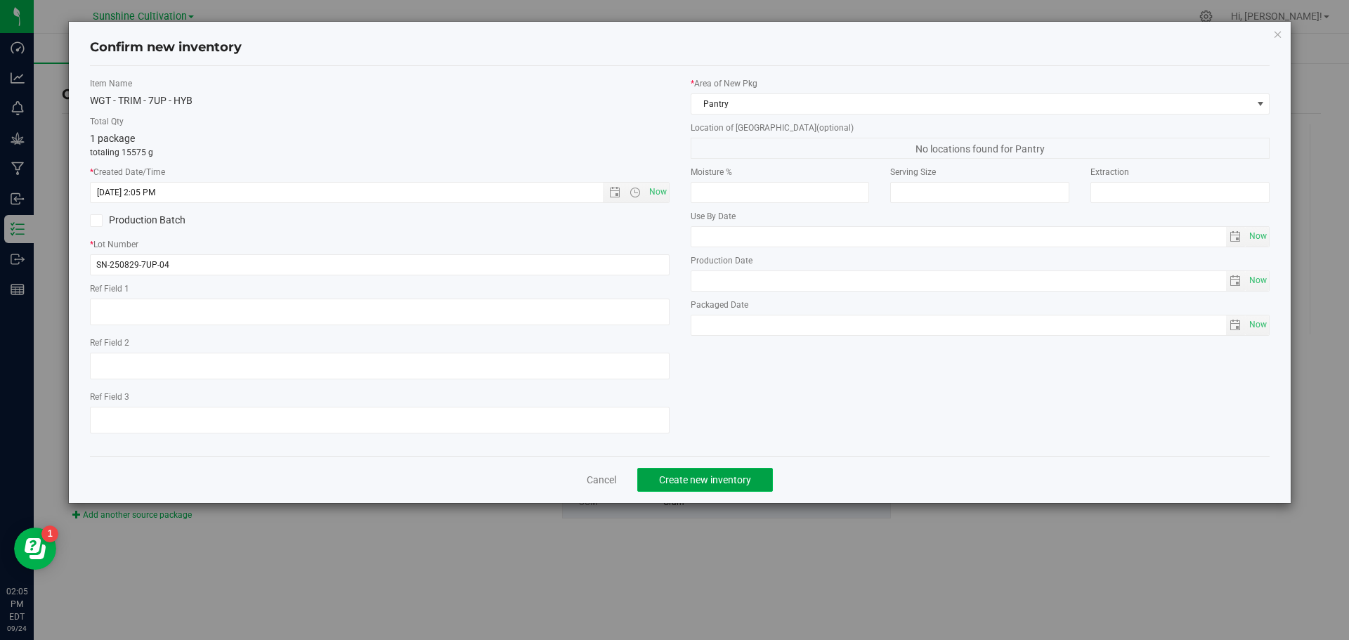
click at [750, 476] on span "Create new inventory" at bounding box center [705, 479] width 92 height 11
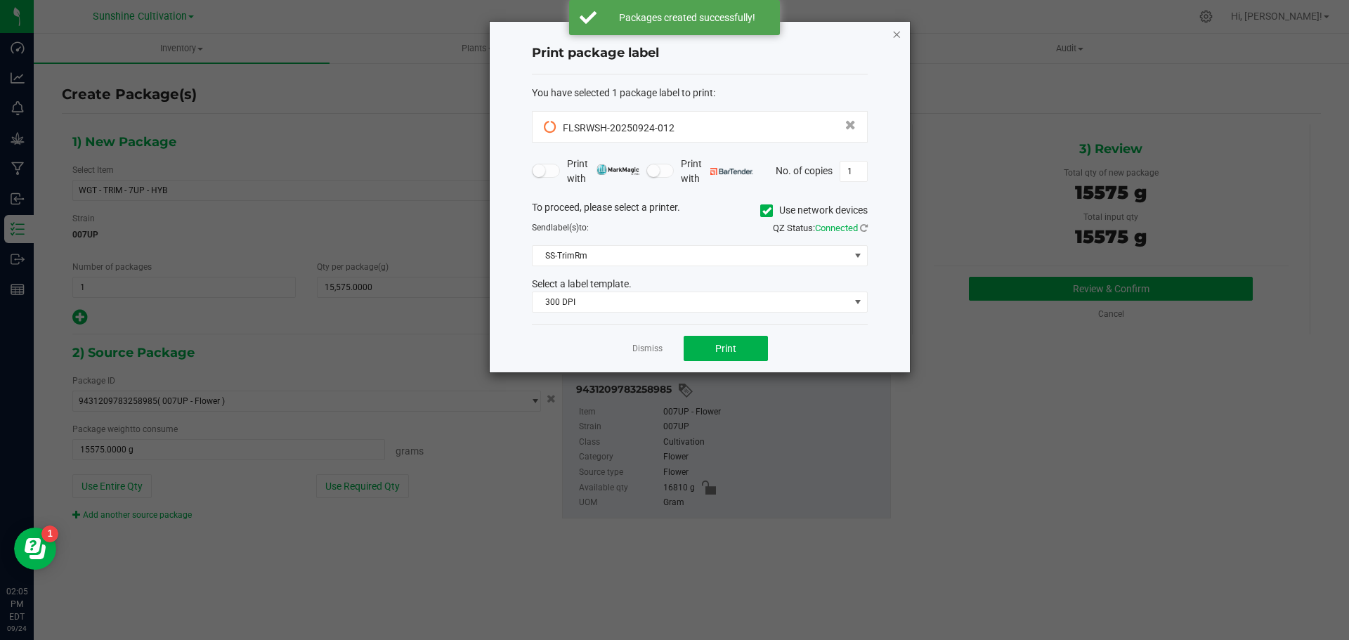
click at [896, 37] on icon "button" at bounding box center [897, 33] width 10 height 17
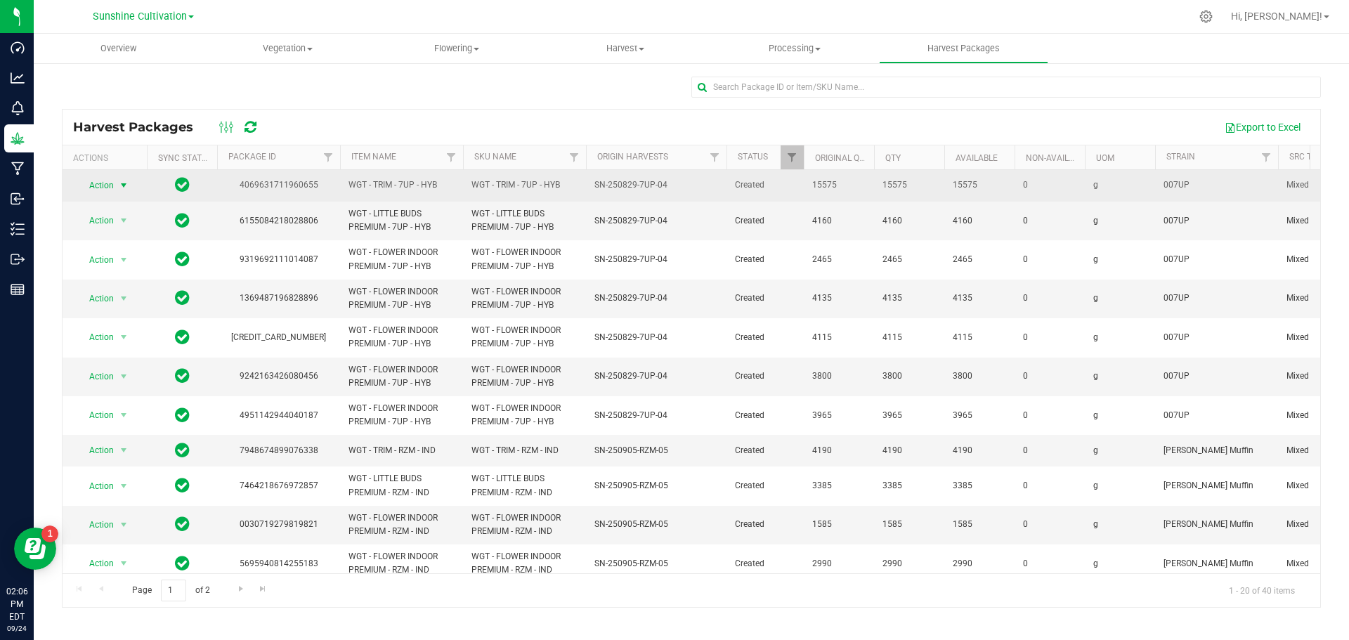
click at [119, 181] on span "select" at bounding box center [123, 185] width 11 height 11
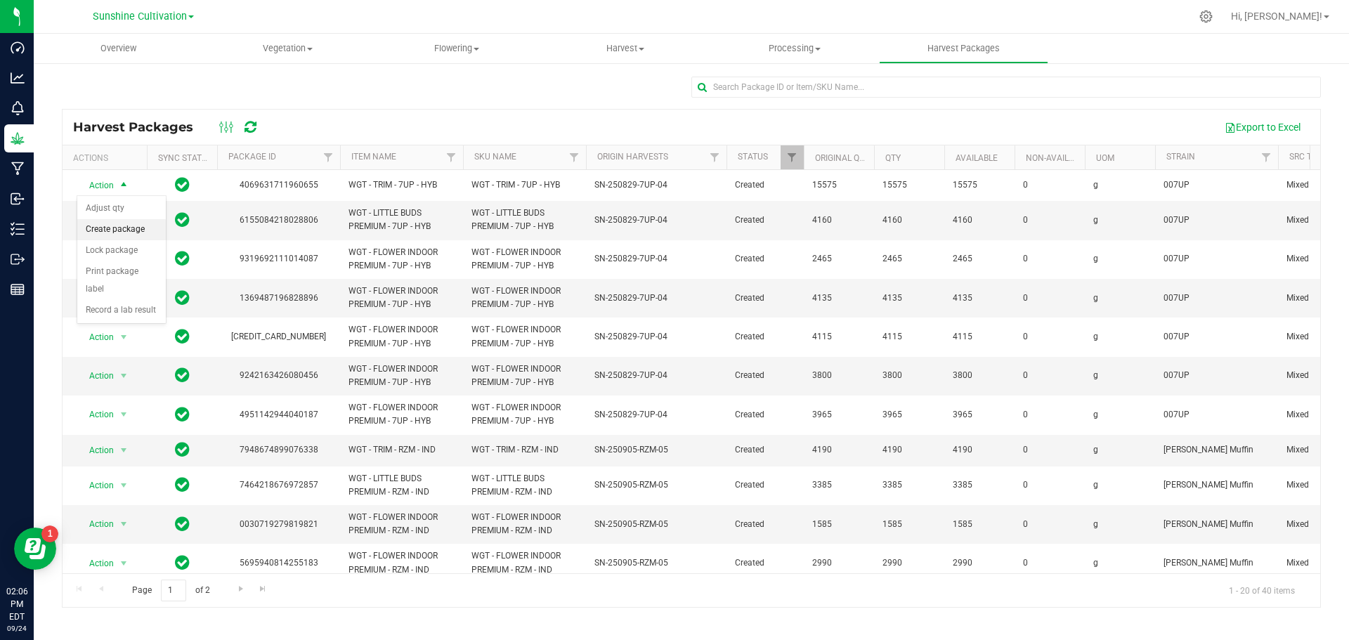
click at [124, 233] on li "Create package" at bounding box center [121, 229] width 89 height 21
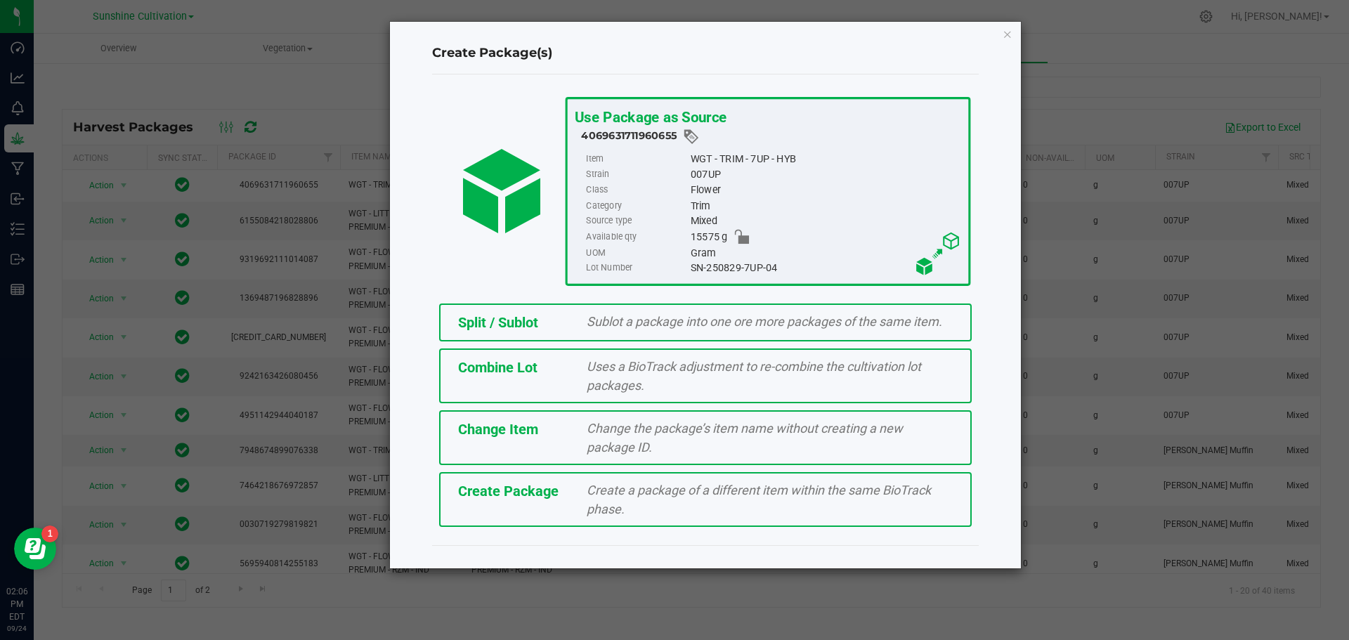
click at [566, 489] on div "Create Package" at bounding box center [512, 491] width 129 height 21
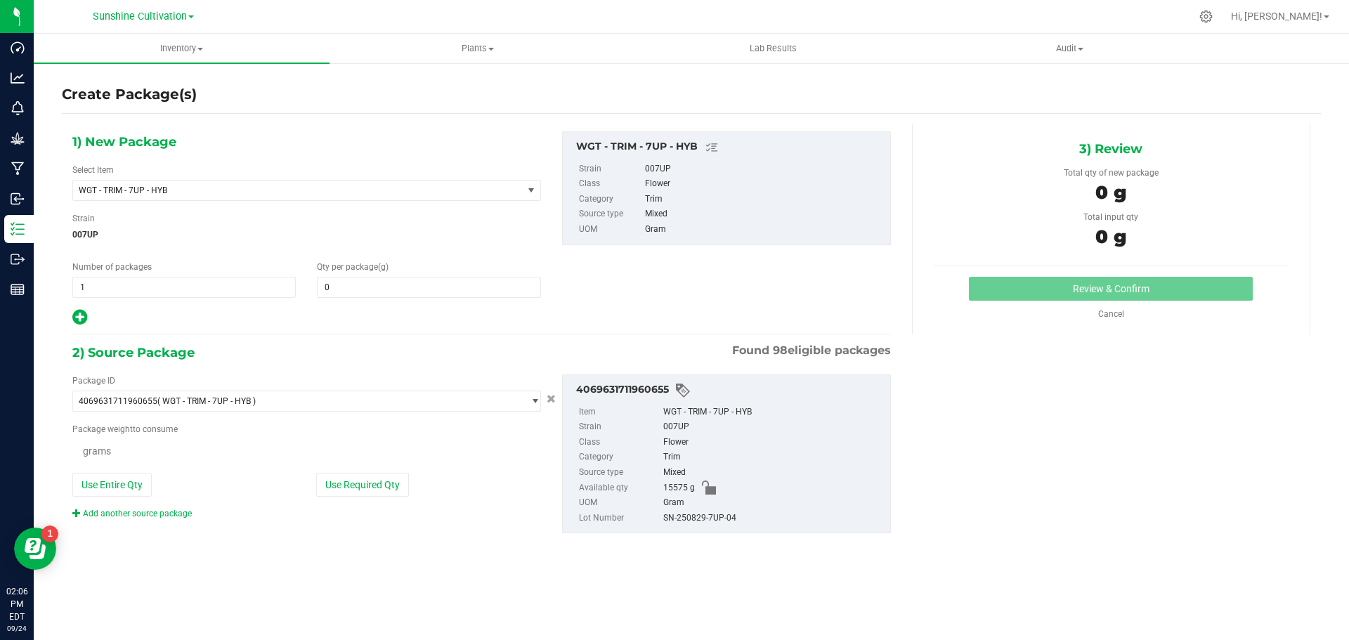
type input "0.0000"
click at [394, 193] on span "WGT - TRIM - 7UP - HYB" at bounding box center [289, 190] width 421 height 10
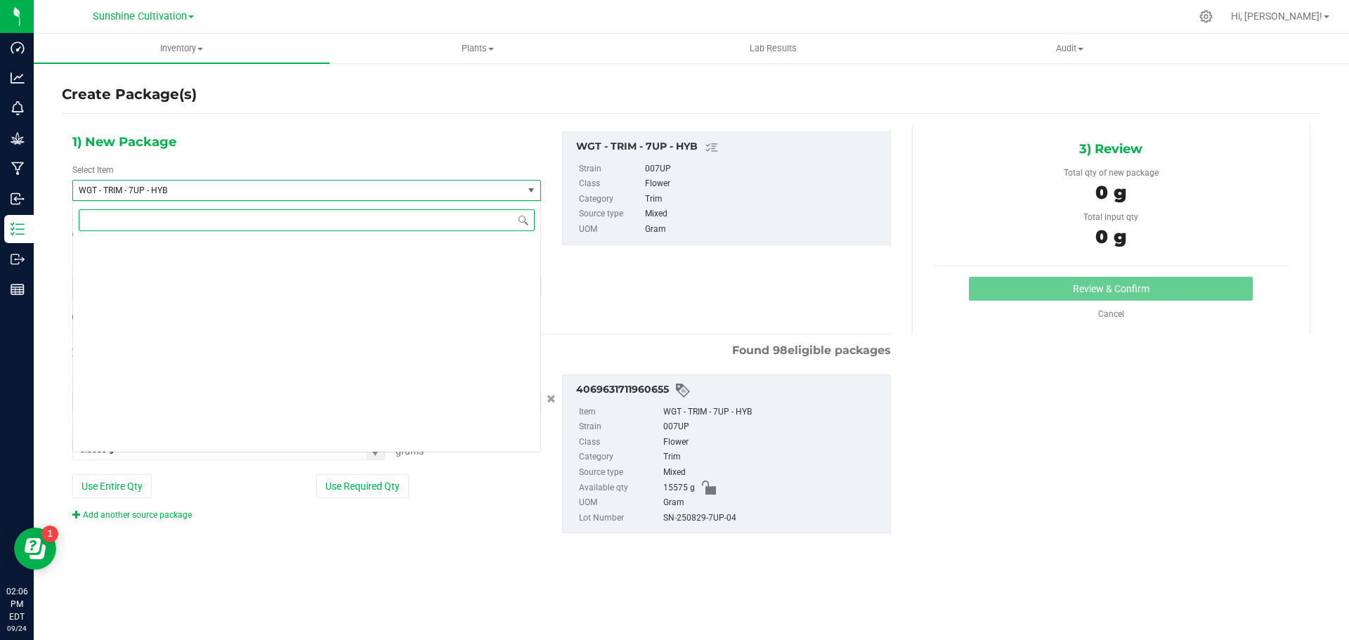
scroll to position [336627, 0]
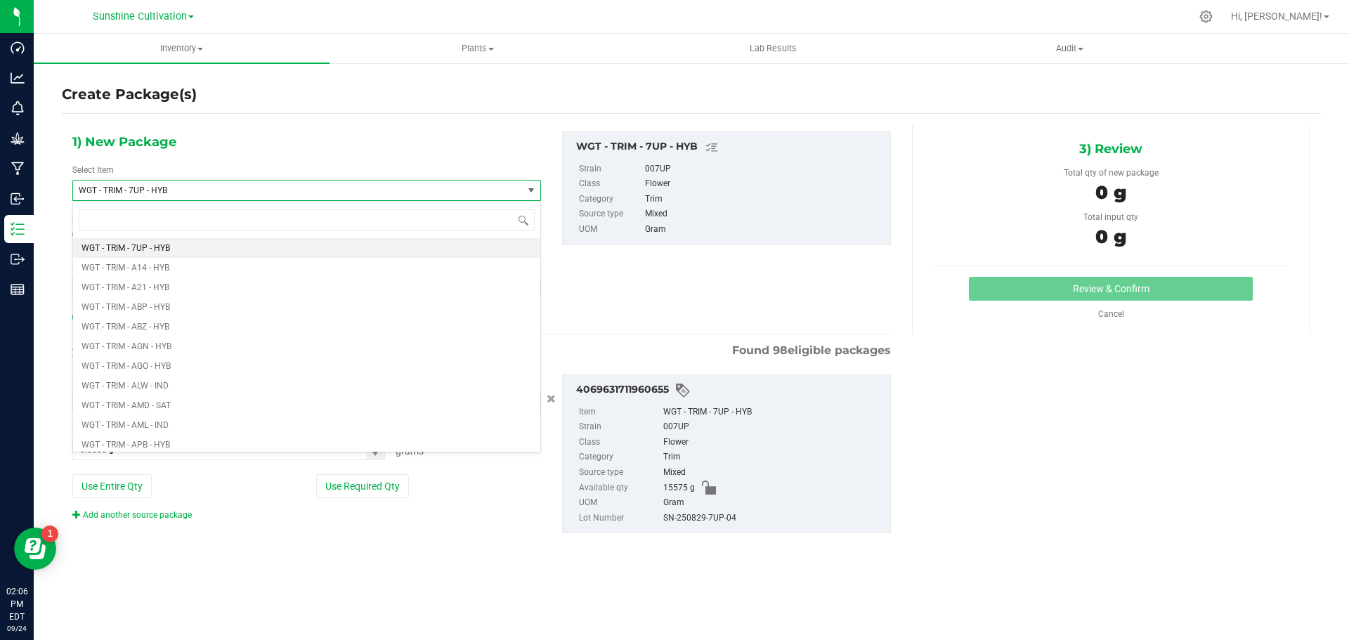
click at [367, 155] on div "1) New Package Select Item WGT - TRIM - 7UP - HYB WGT - SPB - DIS OIL - MIX WGT…" at bounding box center [307, 228] width 490 height 195
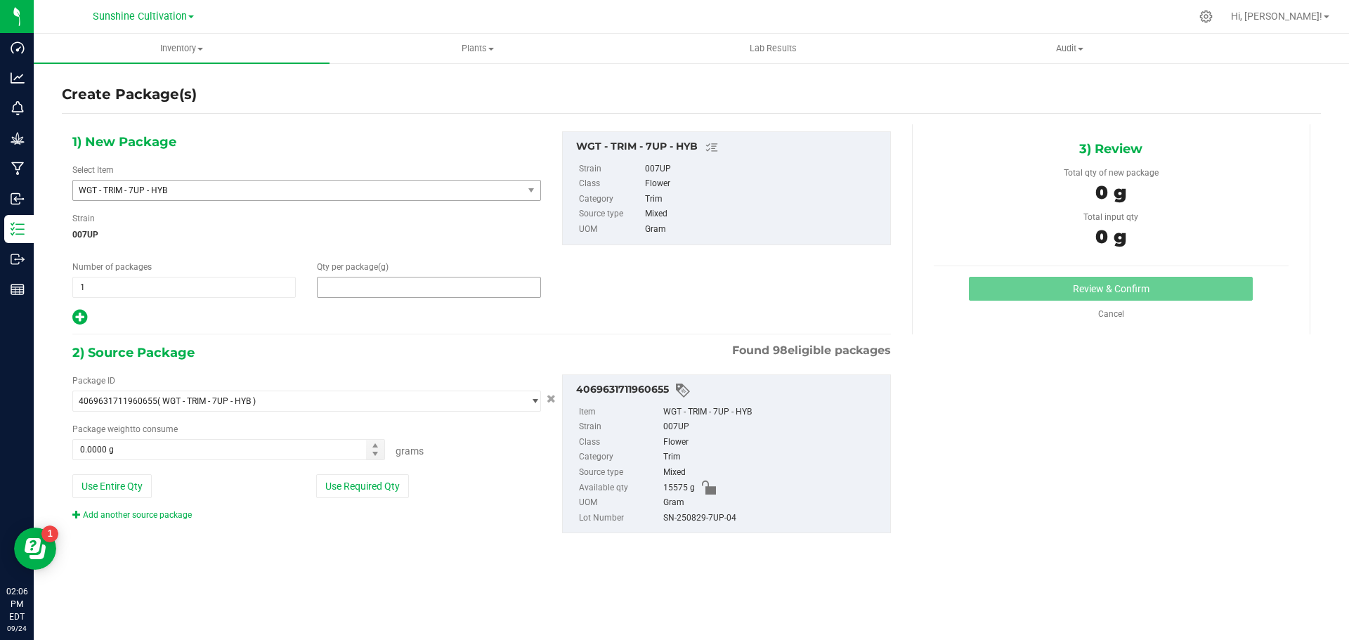
click at [408, 289] on span at bounding box center [428, 287] width 223 height 21
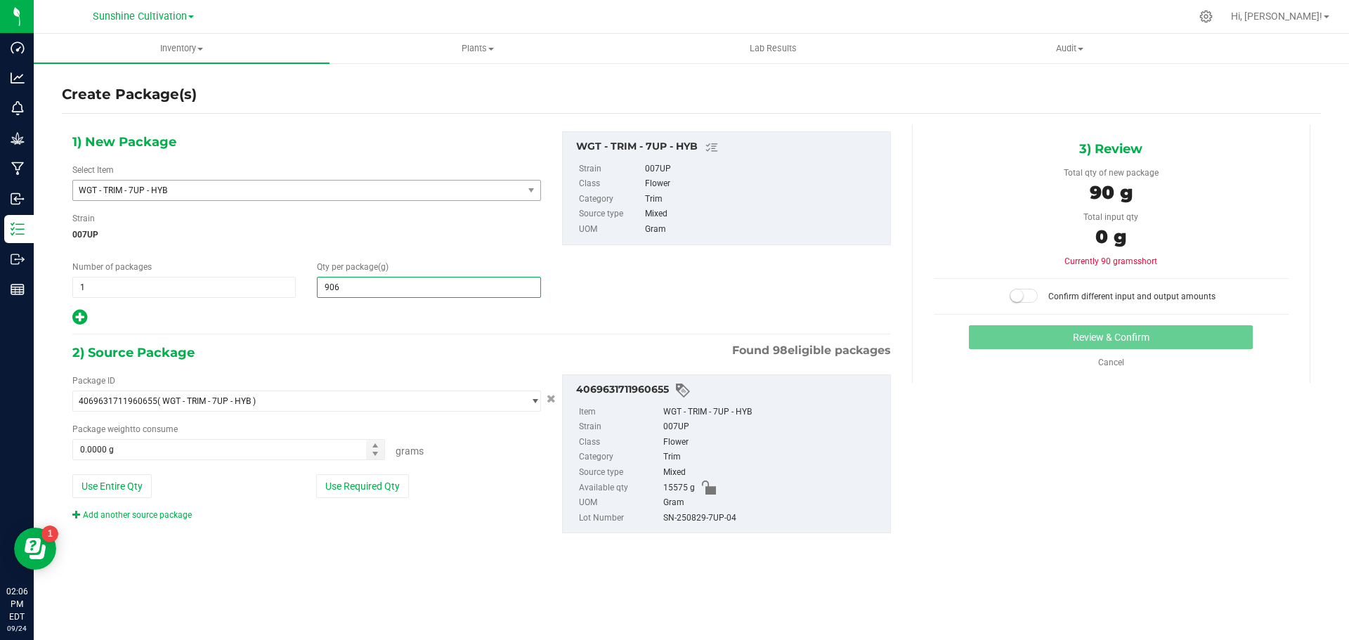
type input "9065"
type input "9,065.0000"
click at [290, 442] on span at bounding box center [228, 449] width 313 height 21
type input "9065"
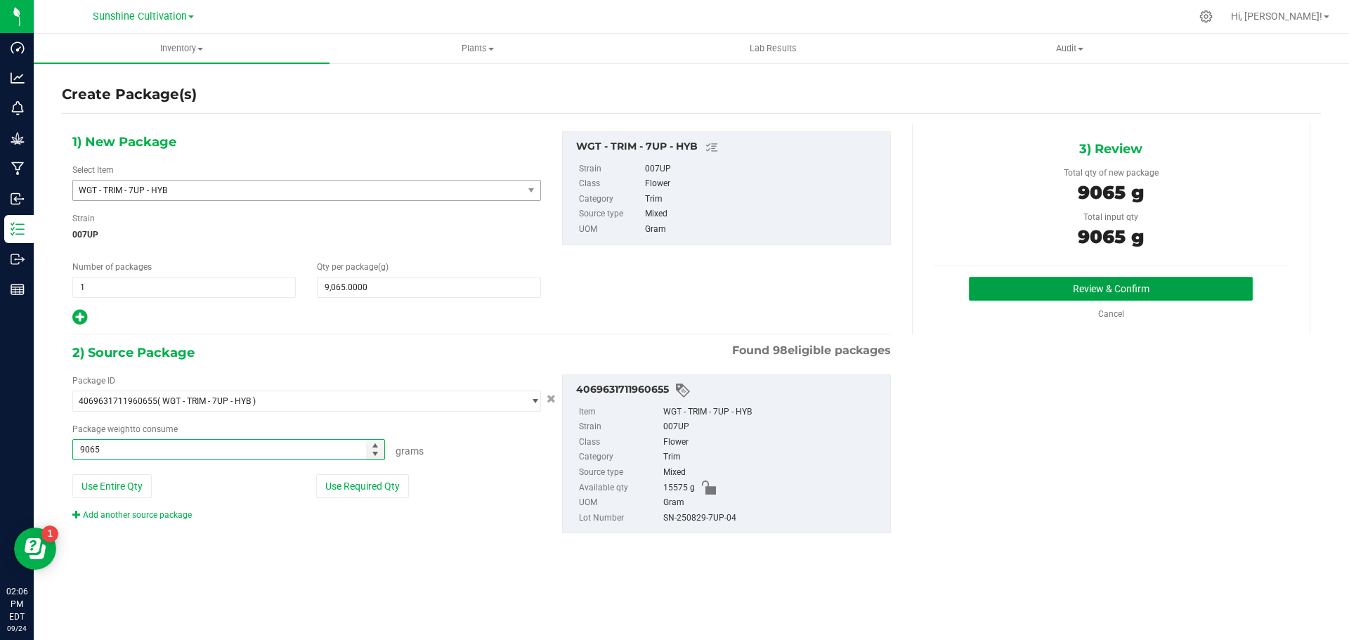
type input "9065.0000 g"
click at [1097, 282] on button "Review & Confirm" at bounding box center [1111, 289] width 284 height 24
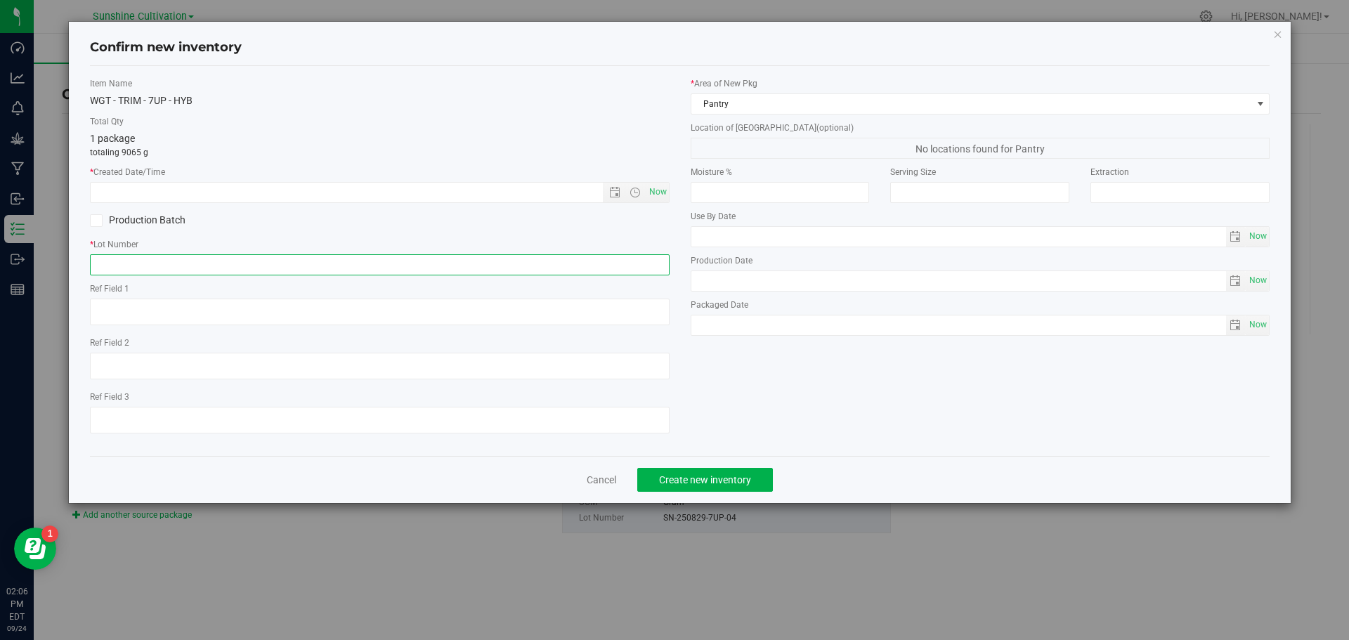
click at [507, 268] on input "text" at bounding box center [380, 264] width 580 height 21
paste input "SN-250829-7UP-04"
type input "SN-250829-7UP-04"
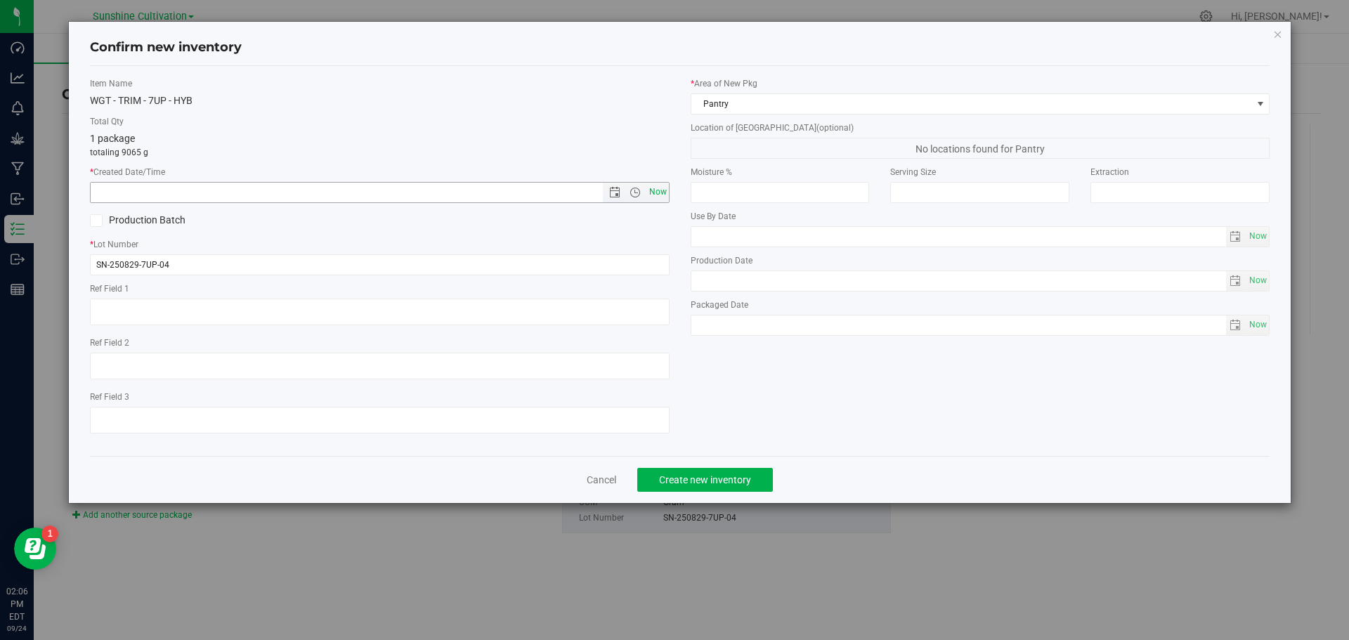
click at [660, 190] on span "Now" at bounding box center [658, 192] width 24 height 20
type input "9/24/2025 2:06 PM"
click at [672, 487] on button "Create new inventory" at bounding box center [705, 480] width 136 height 24
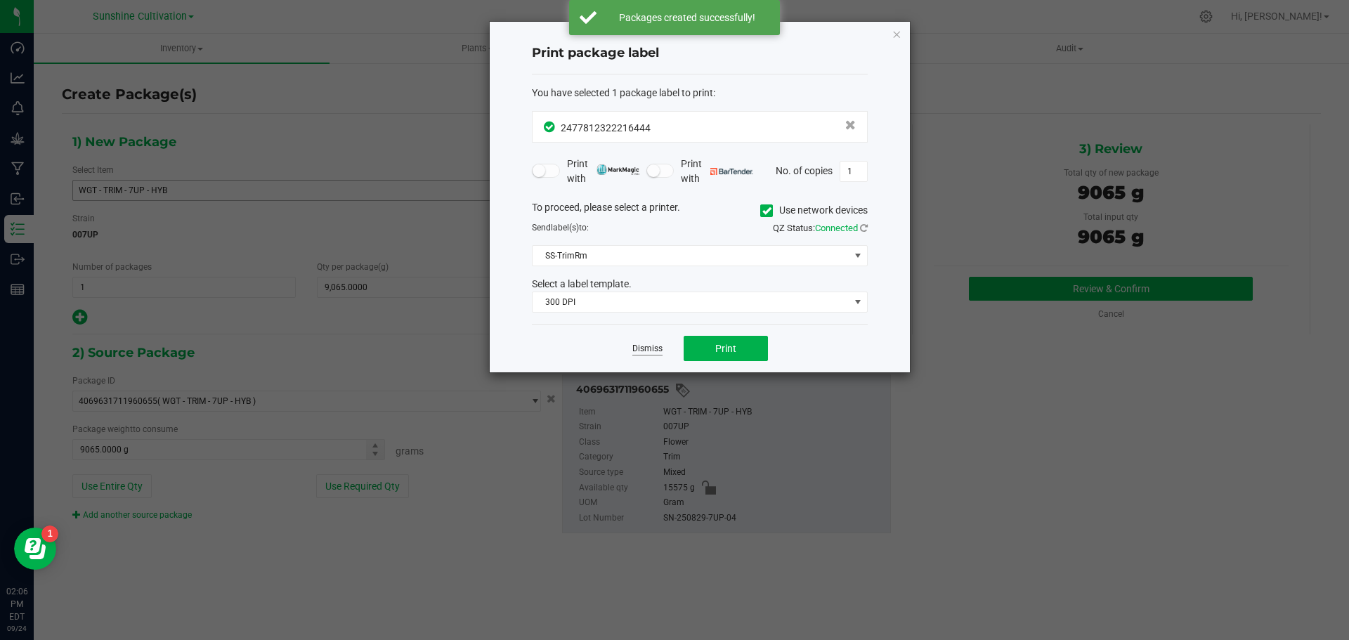
click at [642, 351] on link "Dismiss" at bounding box center [647, 349] width 30 height 12
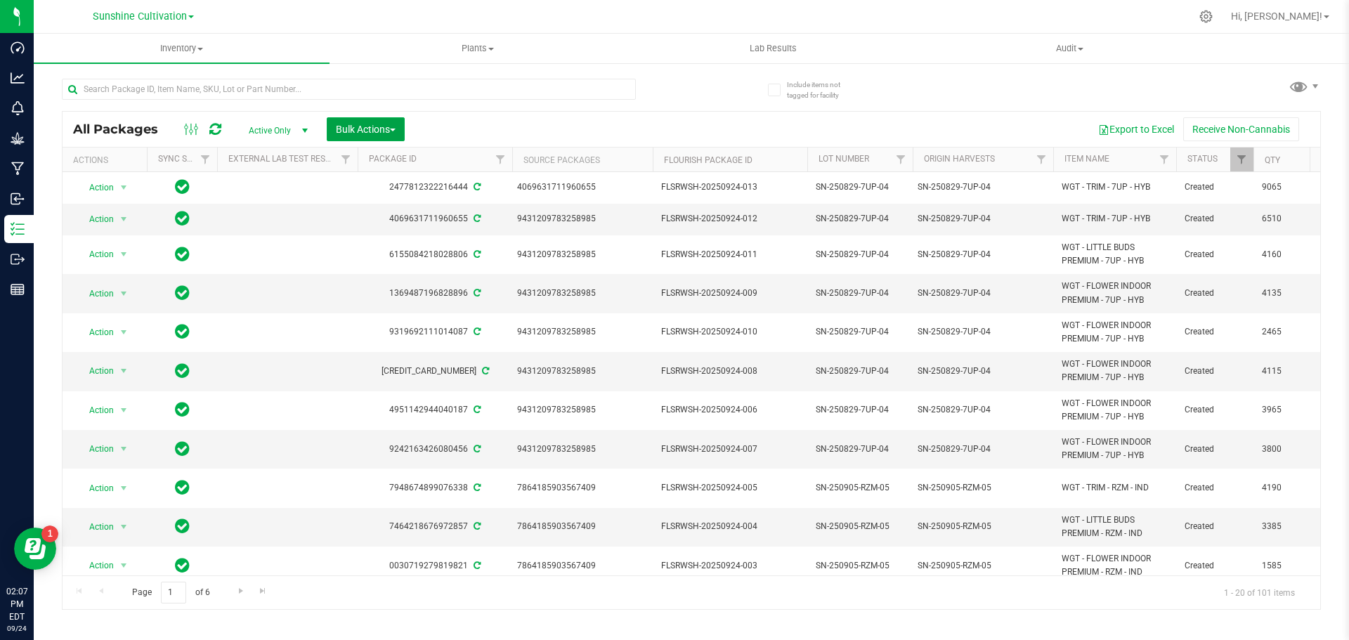
drag, startPoint x: 370, startPoint y: 133, endPoint x: 388, endPoint y: 176, distance: 47.2
click at [370, 133] on span "Bulk Actions" at bounding box center [366, 129] width 60 height 11
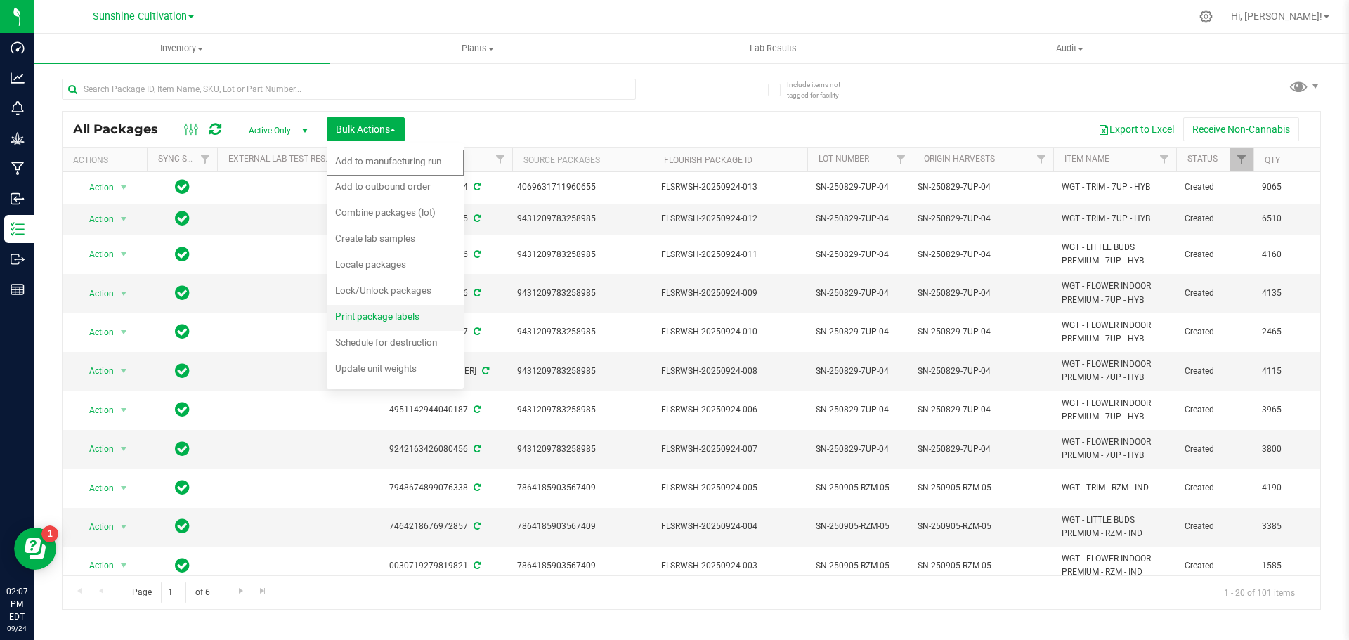
click at [390, 311] on span "Print package labels" at bounding box center [377, 316] width 84 height 11
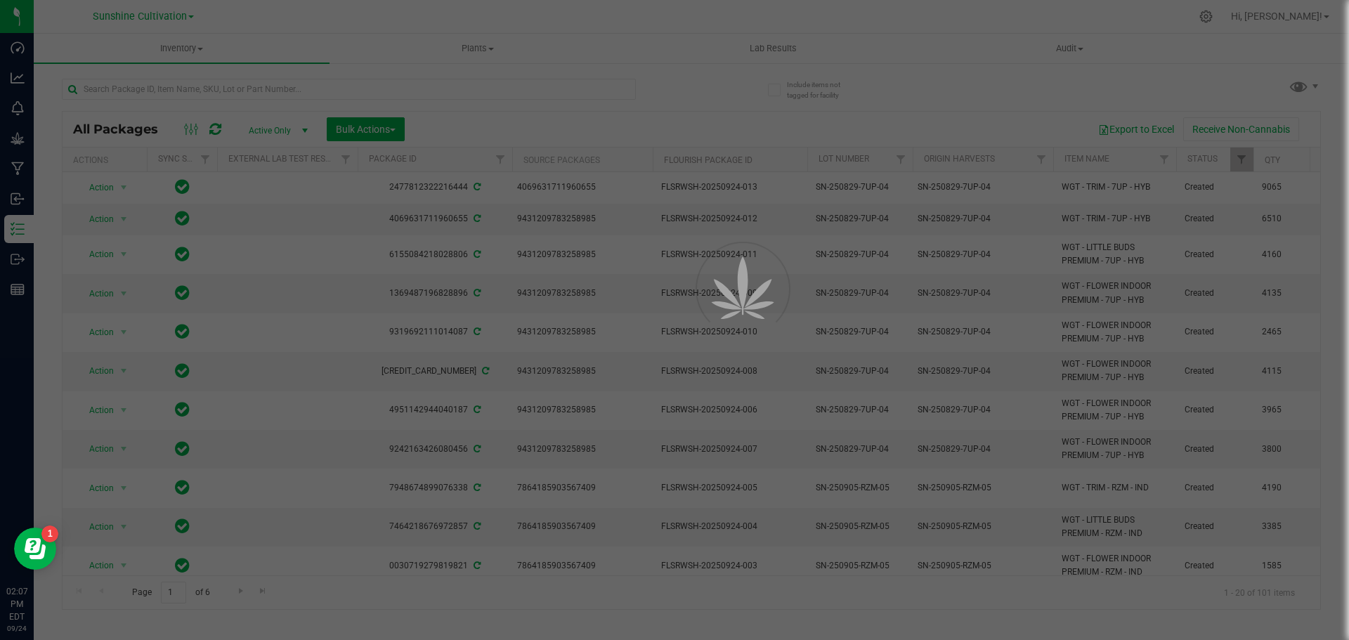
click at [810, 139] on div at bounding box center [674, 320] width 1349 height 640
drag, startPoint x: 810, startPoint y: 139, endPoint x: 712, endPoint y: 122, distance: 99.1
click at [712, 122] on div at bounding box center [674, 320] width 1349 height 640
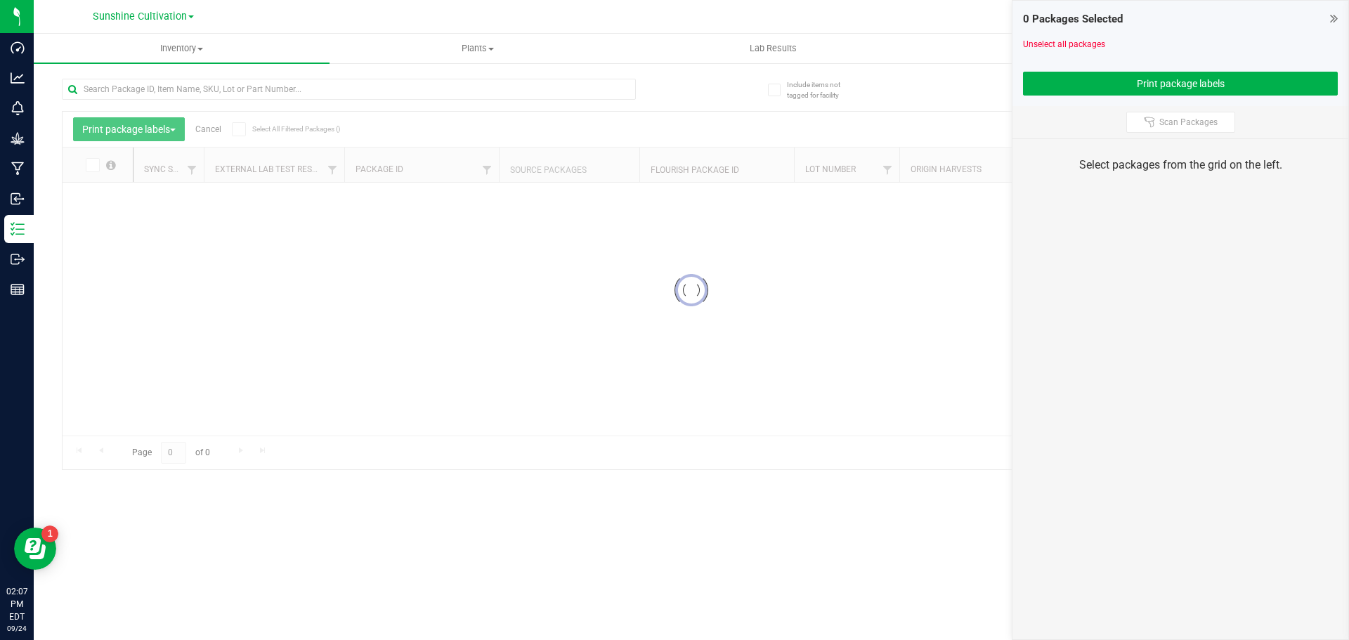
click at [1335, 22] on icon at bounding box center [1334, 18] width 8 height 14
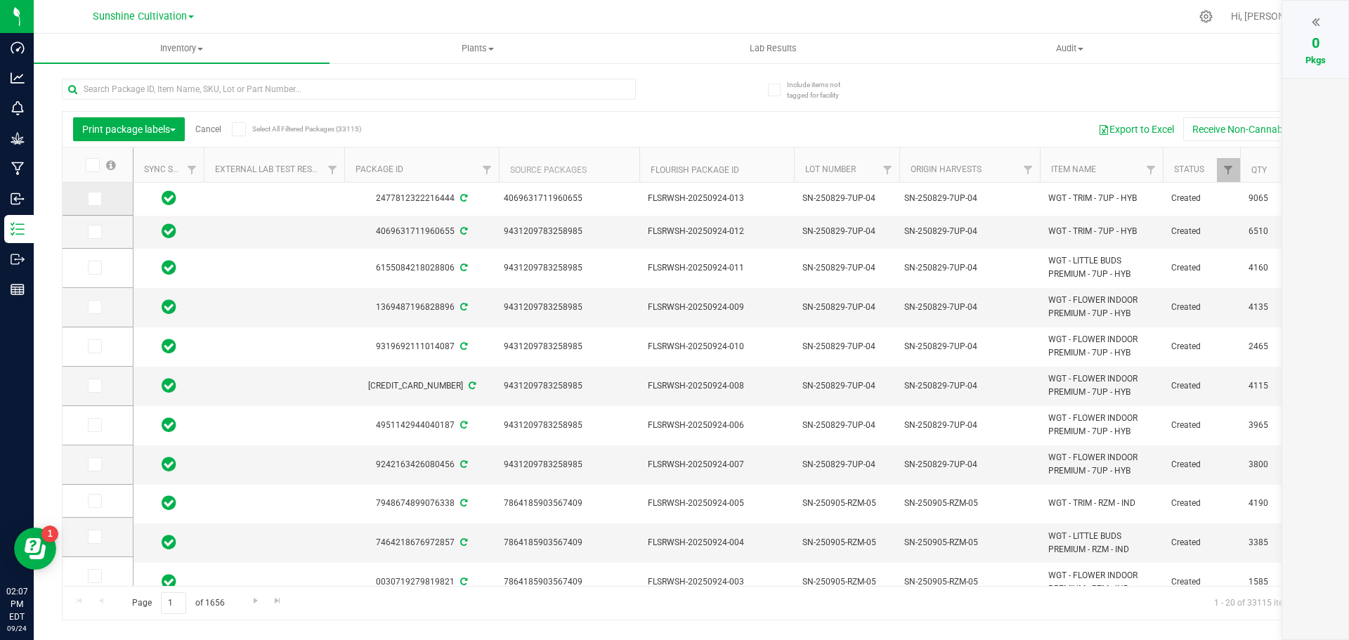
click at [98, 199] on icon at bounding box center [93, 199] width 9 height 0
click at [0, 0] on input "checkbox" at bounding box center [0, 0] width 0 height 0
click at [103, 240] on td at bounding box center [98, 232] width 70 height 33
click at [100, 236] on span at bounding box center [95, 232] width 14 height 14
click at [0, 0] on input "checkbox" at bounding box center [0, 0] width 0 height 0
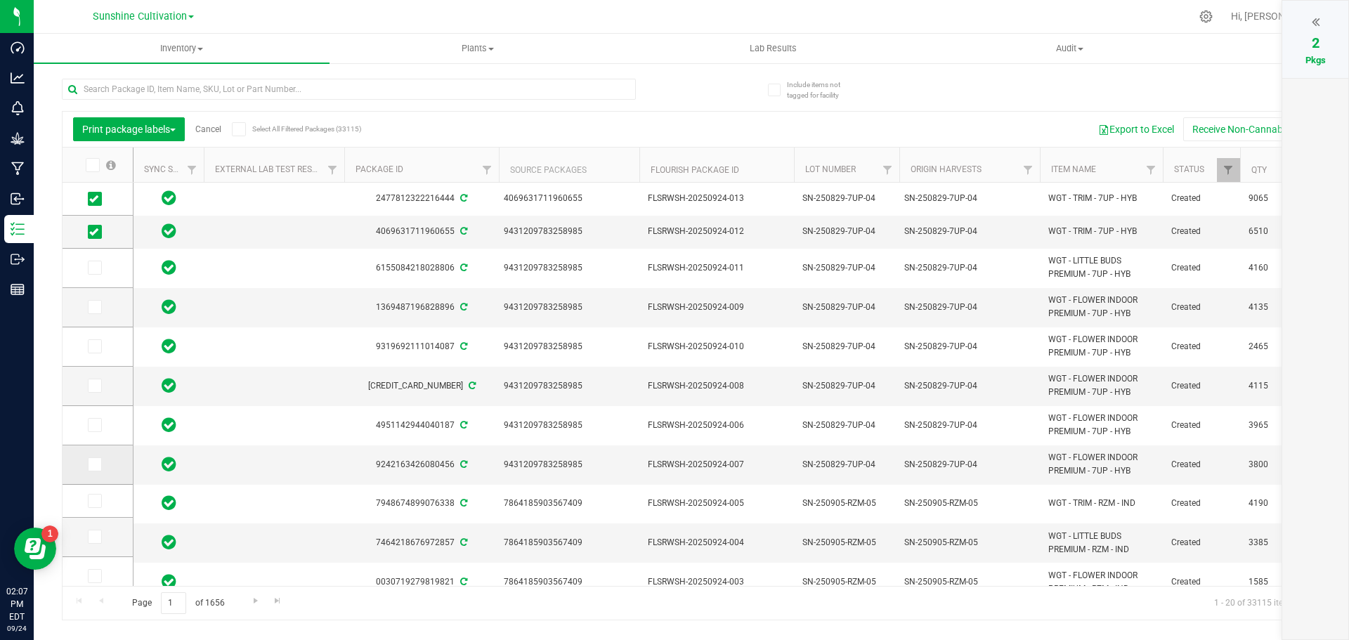
click at [97, 464] on icon at bounding box center [93, 464] width 9 height 0
click at [0, 0] on input "checkbox" at bounding box center [0, 0] width 0 height 0
click at [93, 425] on icon at bounding box center [93, 425] width 9 height 0
click at [0, 0] on input "checkbox" at bounding box center [0, 0] width 0 height 0
click at [92, 386] on icon at bounding box center [93, 386] width 9 height 0
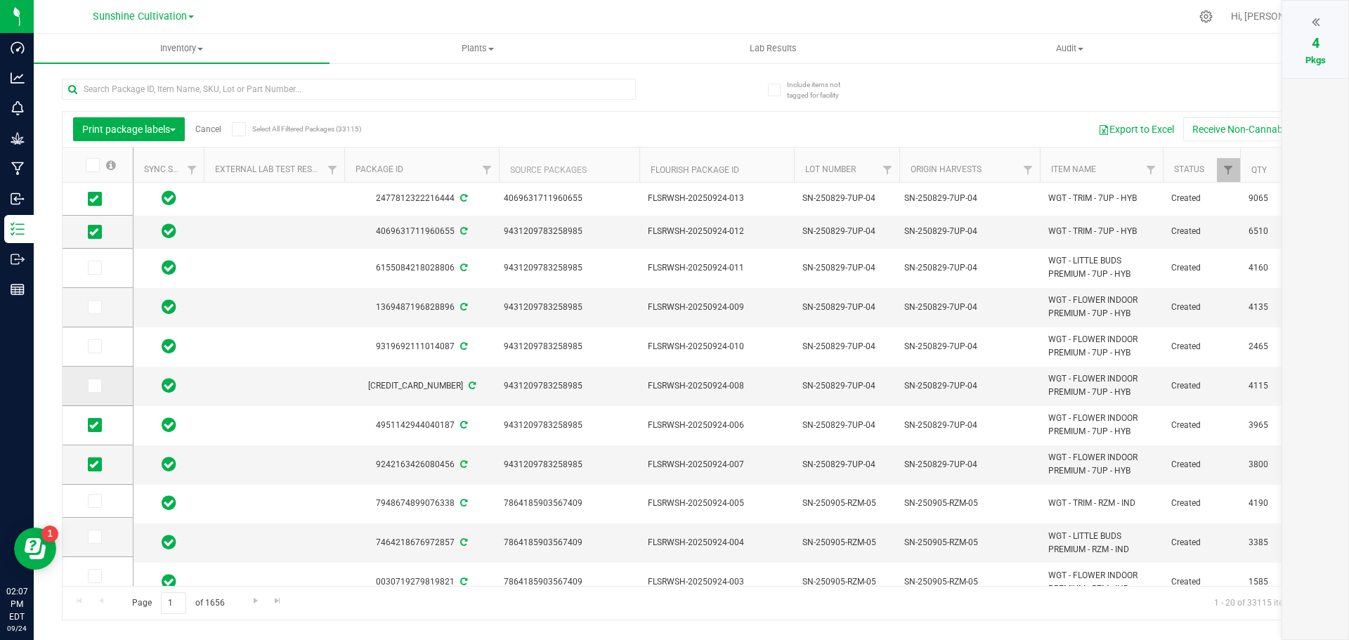
click at [0, 0] on input "checkbox" at bounding box center [0, 0] width 0 height 0
click at [97, 353] on span at bounding box center [95, 346] width 14 height 14
click at [0, 0] on input "checkbox" at bounding box center [0, 0] width 0 height 0
click at [97, 313] on span at bounding box center [95, 307] width 14 height 14
click at [0, 0] on input "checkbox" at bounding box center [0, 0] width 0 height 0
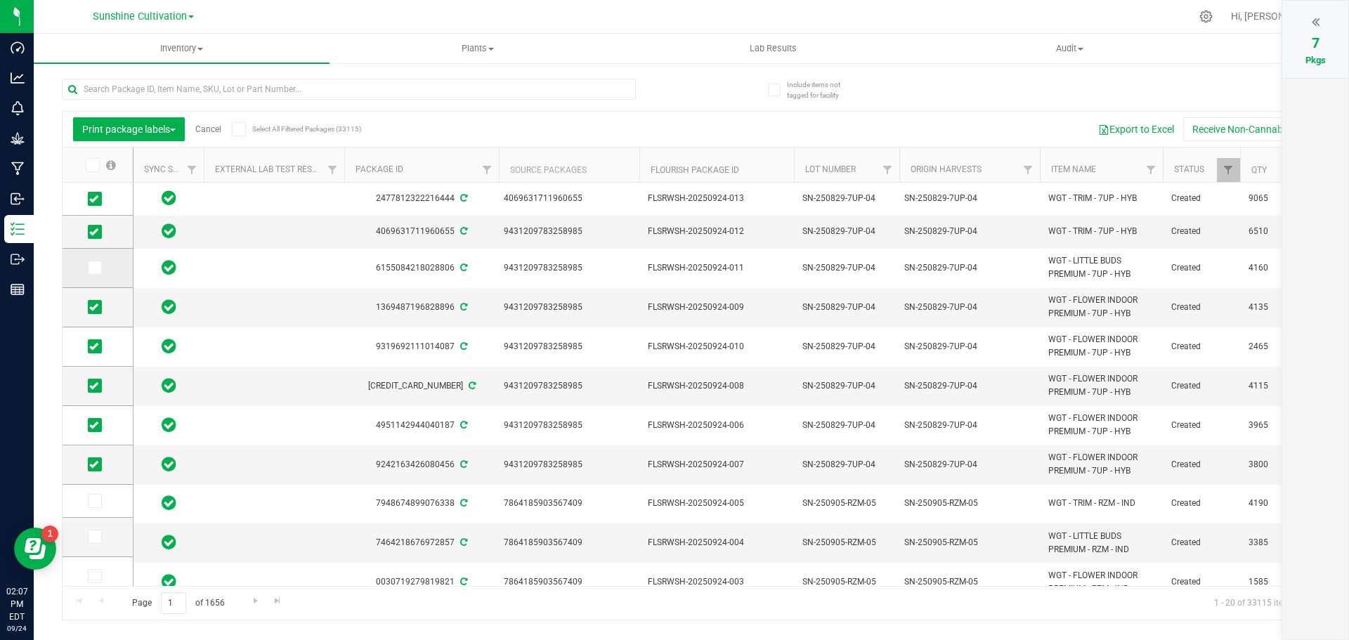
click at [96, 273] on span at bounding box center [95, 268] width 14 height 14
click at [0, 0] on input "checkbox" at bounding box center [0, 0] width 0 height 0
click at [1324, 26] on div at bounding box center [1315, 21] width 38 height 21
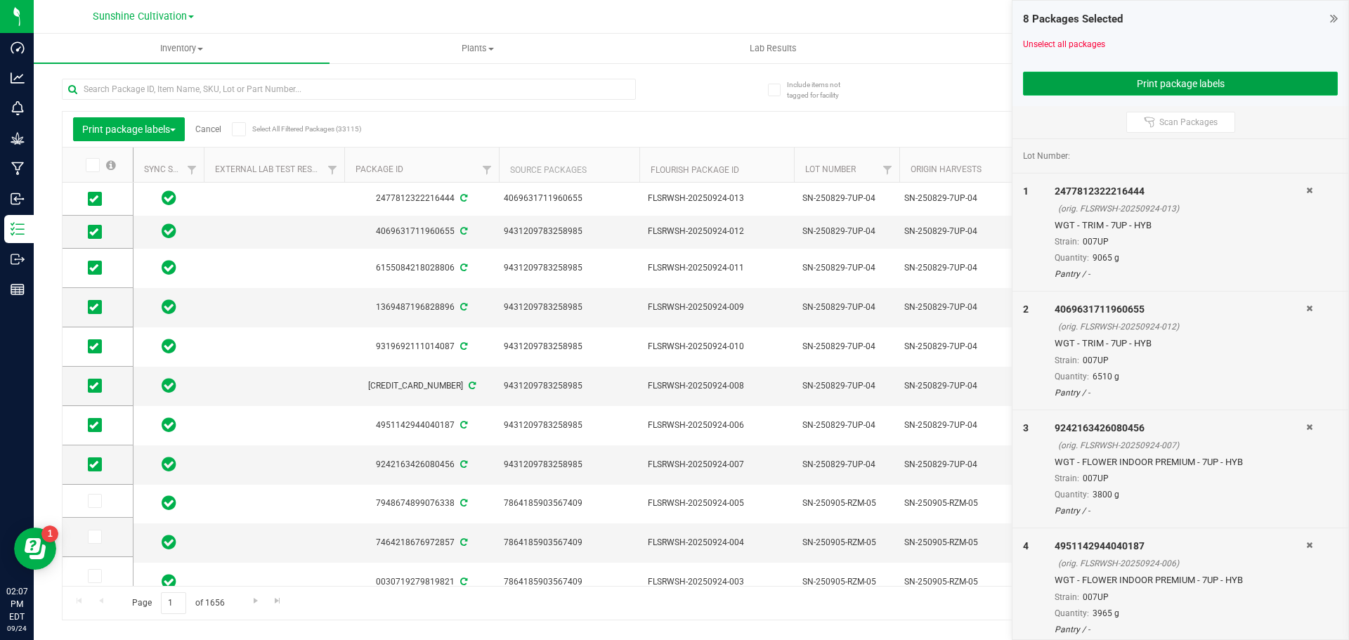
click at [1212, 78] on button "Print package labels" at bounding box center [1180, 84] width 315 height 24
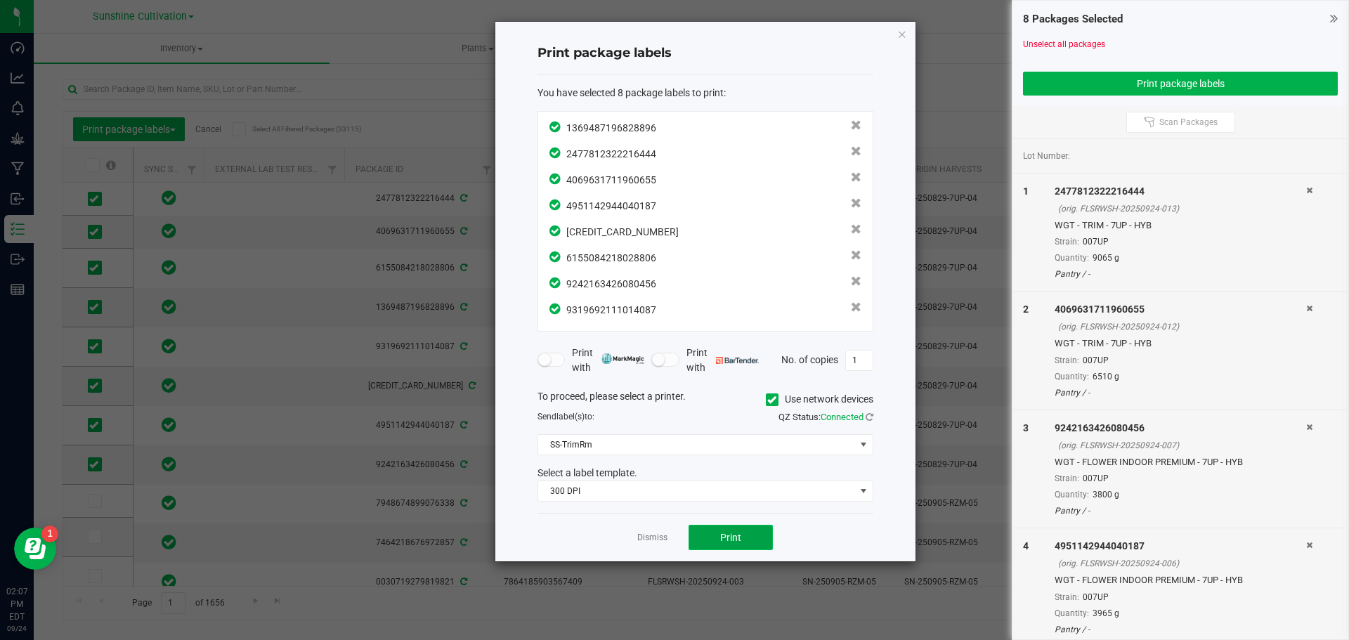
click at [755, 536] on button "Print" at bounding box center [730, 537] width 84 height 25
click at [904, 35] on icon "button" at bounding box center [902, 33] width 10 height 17
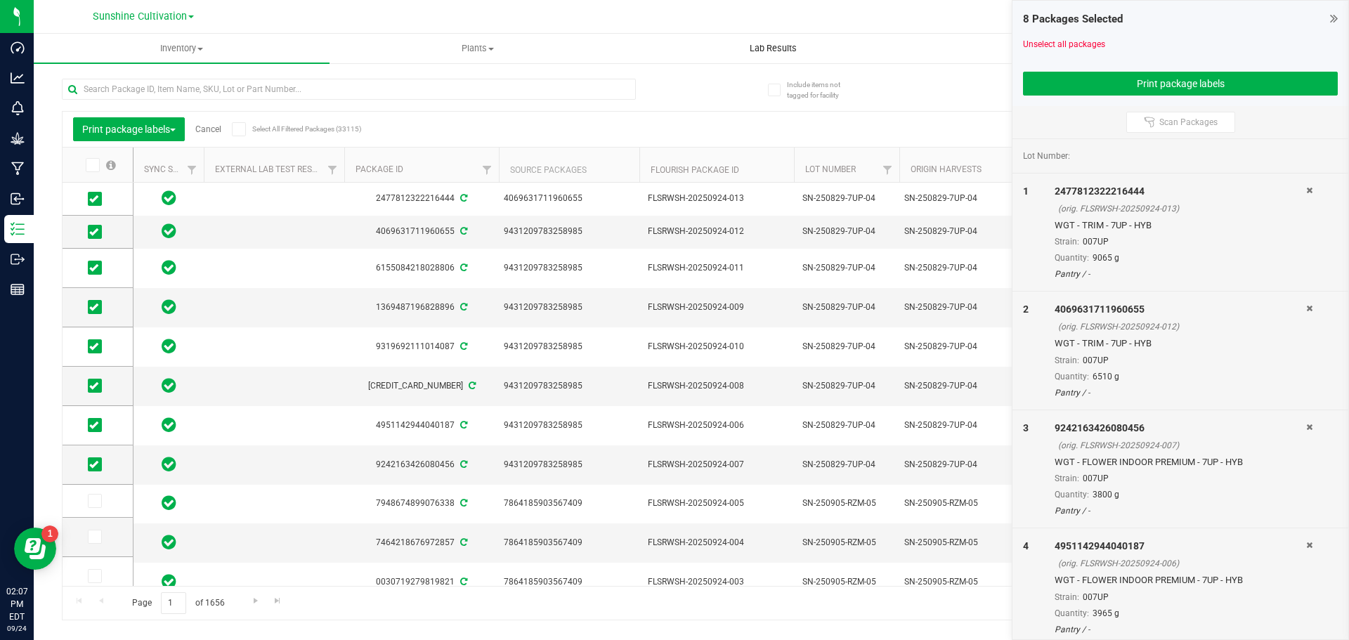
click at [900, 36] on uib-tab-heading "Lab Results" at bounding box center [773, 48] width 294 height 28
